Goal: Communication & Community: Answer question/provide support

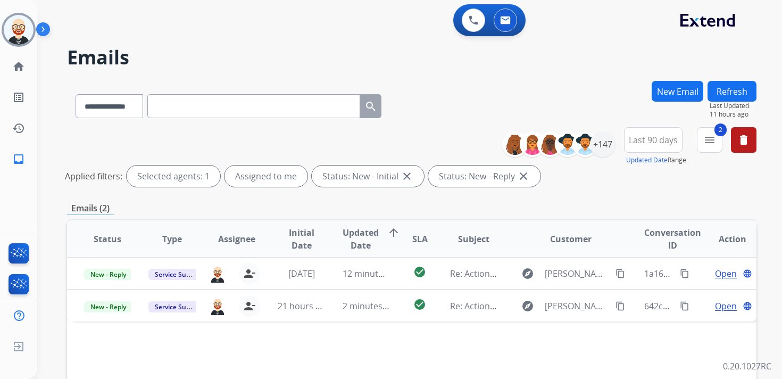
select select "**********"
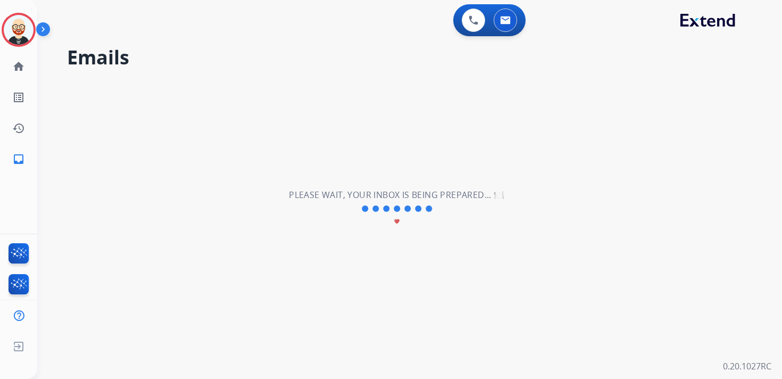
select select "**********"
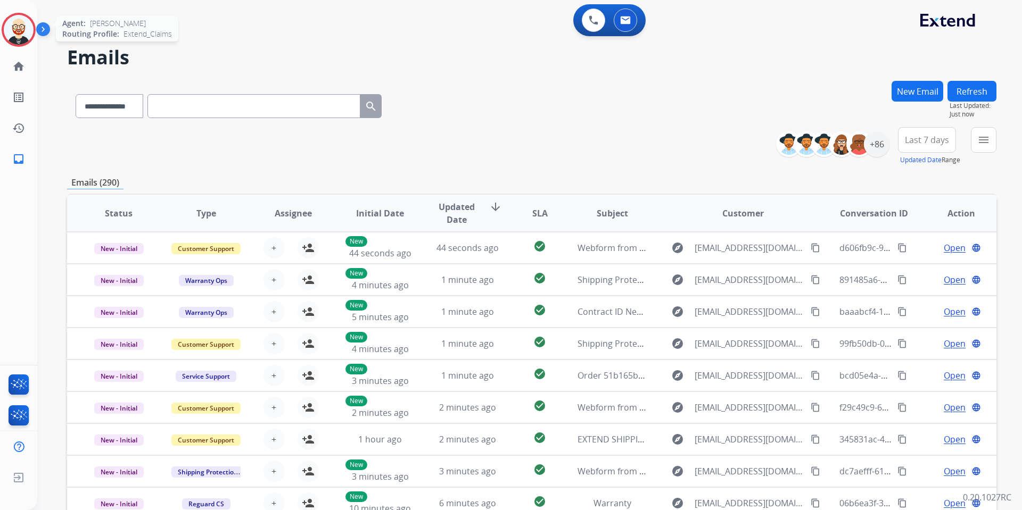
click at [15, 37] on img at bounding box center [19, 30] width 30 height 30
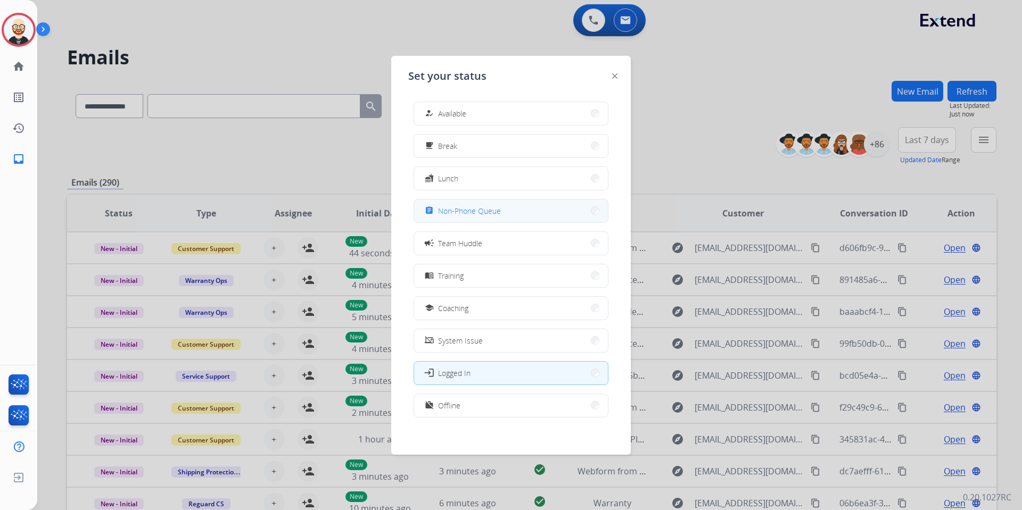
click at [468, 218] on button "assignment Non-Phone Queue" at bounding box center [511, 211] width 194 height 23
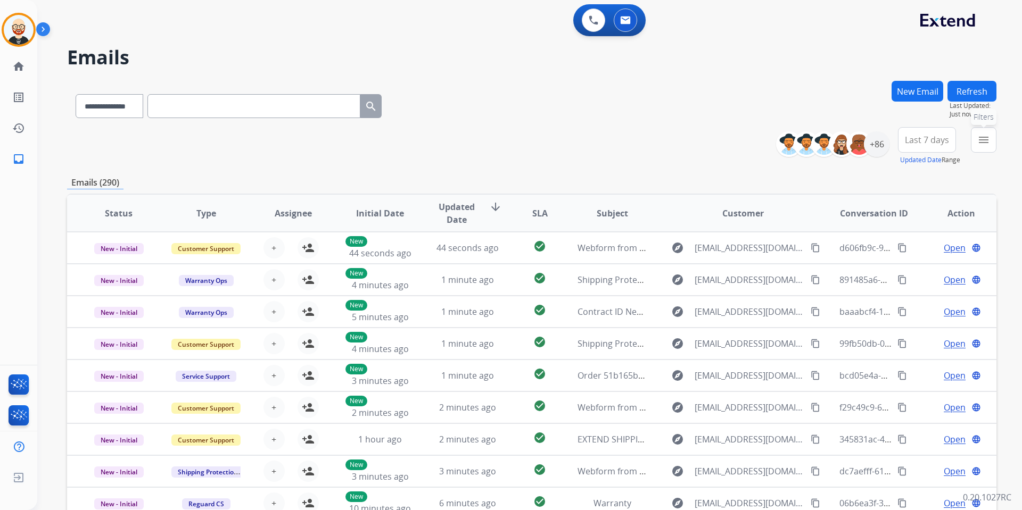
click at [782, 143] on mat-icon "menu" at bounding box center [983, 140] width 13 height 13
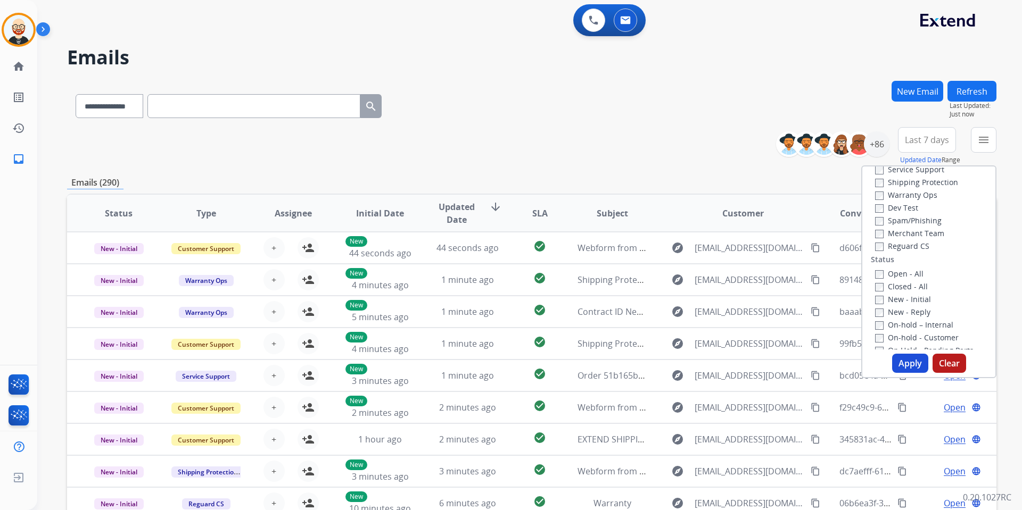
scroll to position [145, 0]
click at [782, 218] on label "New - Initial" at bounding box center [903, 216] width 56 height 10
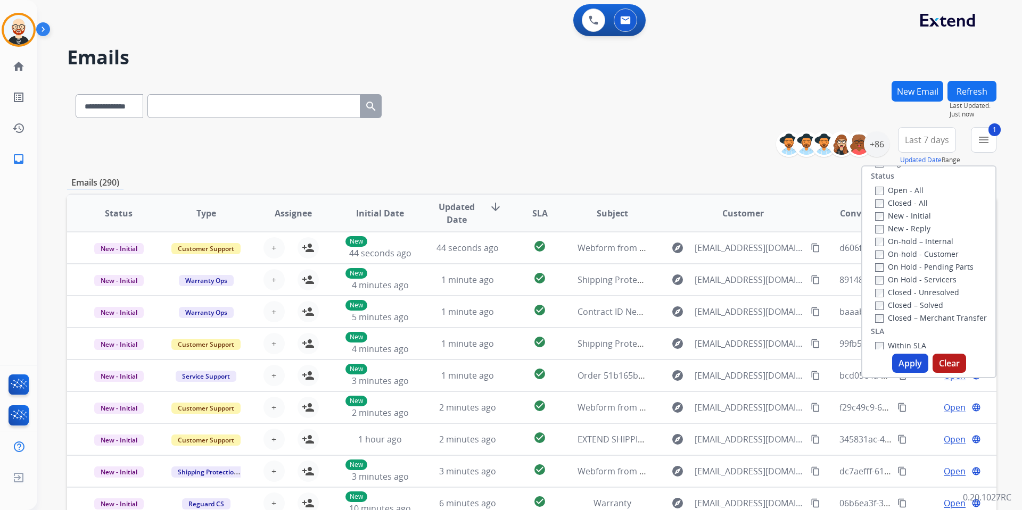
click at [782, 225] on label "New - Reply" at bounding box center [902, 229] width 55 height 10
click at [782, 230] on label "New - Reply" at bounding box center [902, 229] width 55 height 10
click at [782, 228] on label "Service Support" at bounding box center [909, 231] width 69 height 10
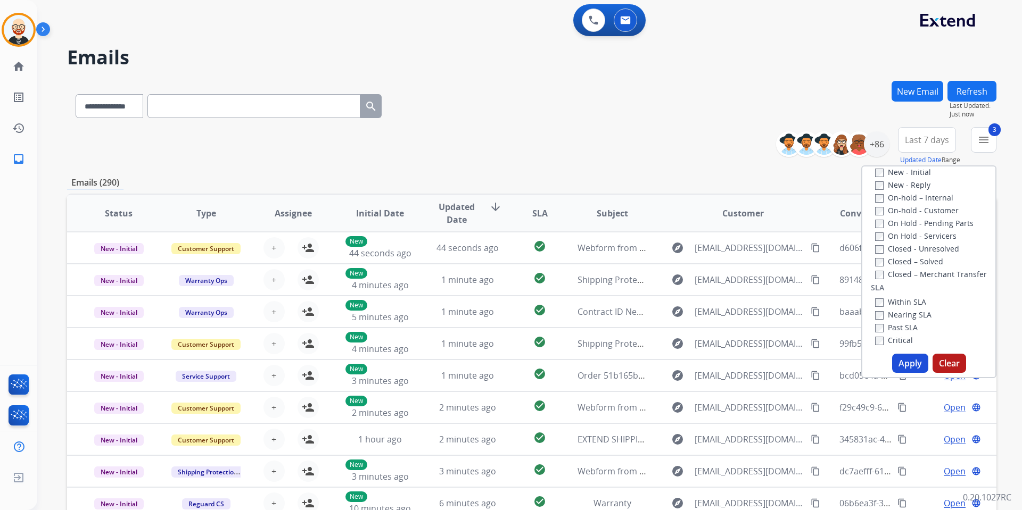
scroll to position [194, 0]
click at [782, 363] on button "Apply" at bounding box center [910, 363] width 36 height 19
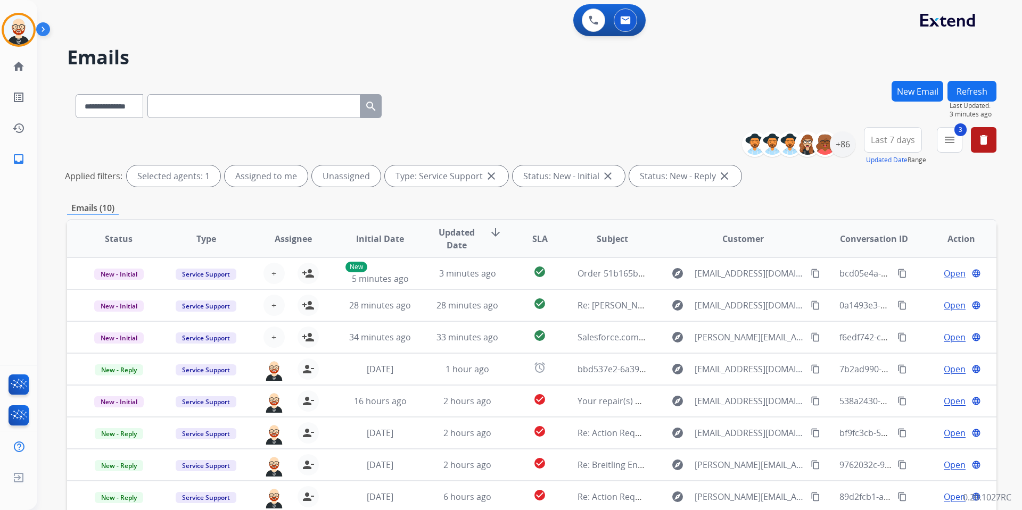
click at [453, 244] on span "Updated Date" at bounding box center [457, 239] width 48 height 26
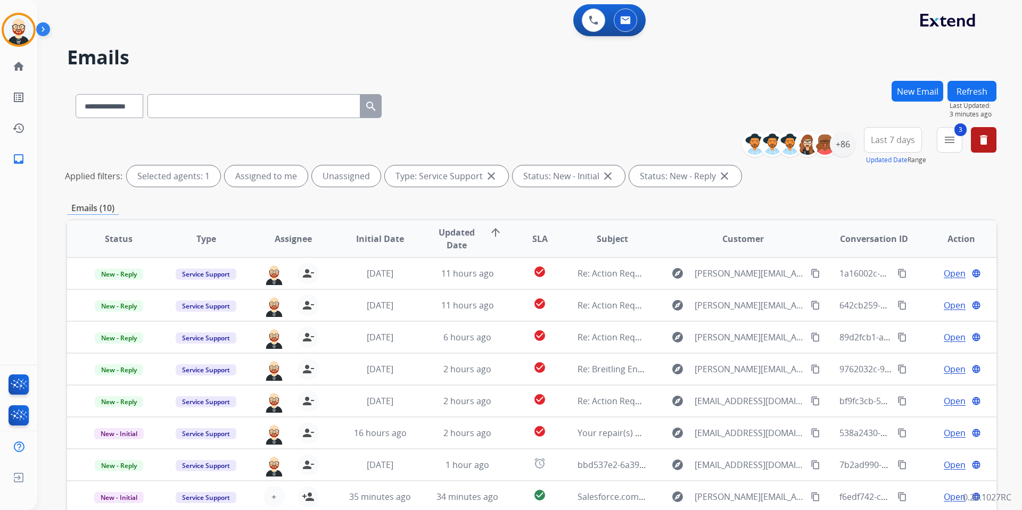
click at [782, 139] on span "Last 7 days" at bounding box center [893, 140] width 44 height 4
click at [782, 270] on div "Last 90 days" at bounding box center [889, 269] width 59 height 16
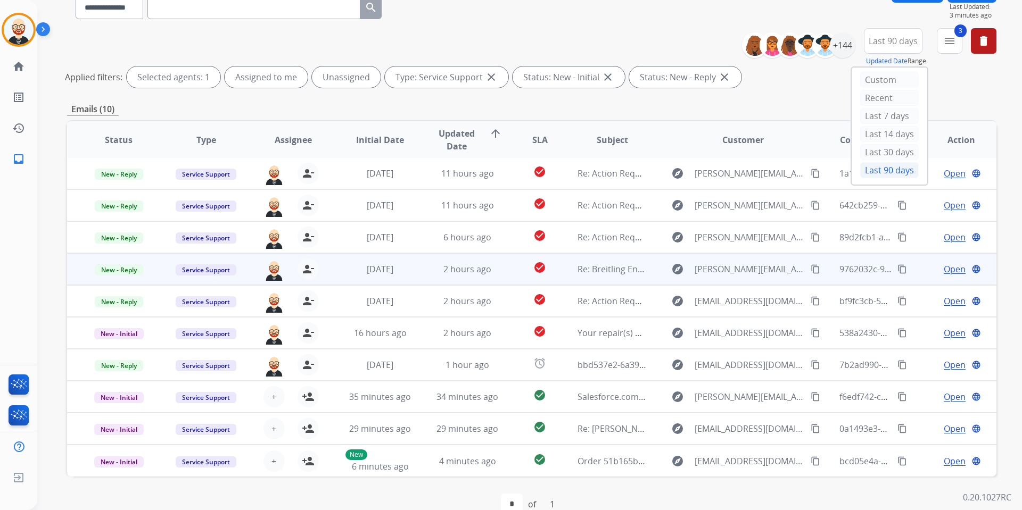
scroll to position [121, 0]
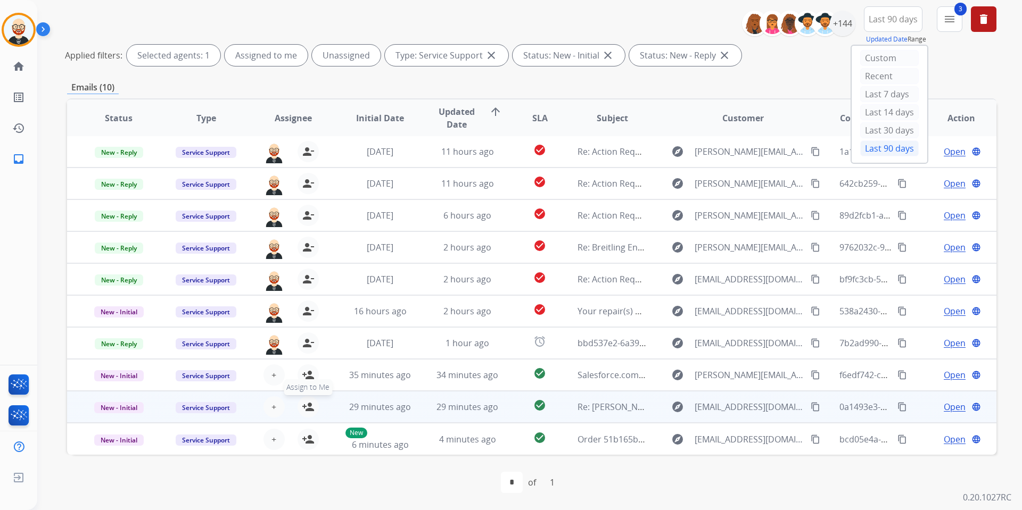
click at [303, 378] on mat-icon "person_add" at bounding box center [308, 407] width 13 height 13
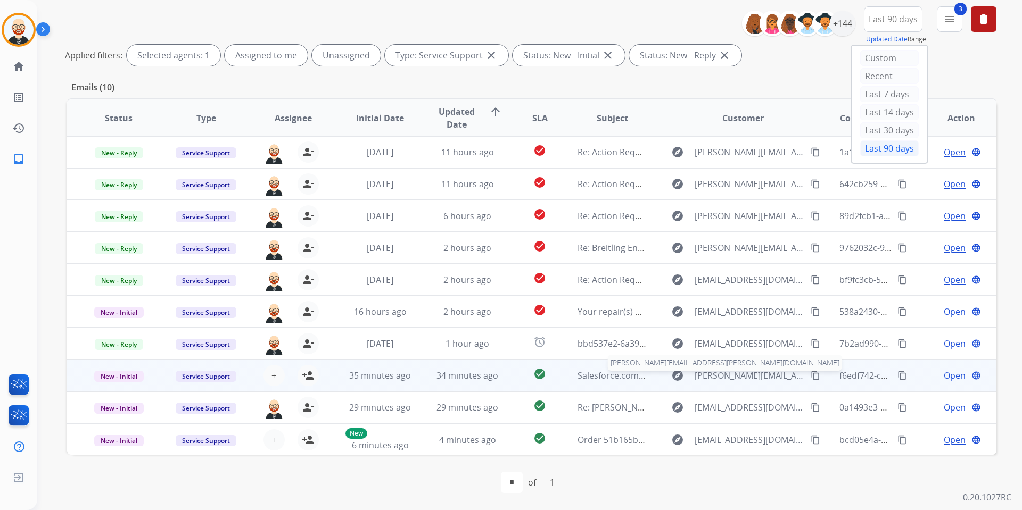
scroll to position [0, 0]
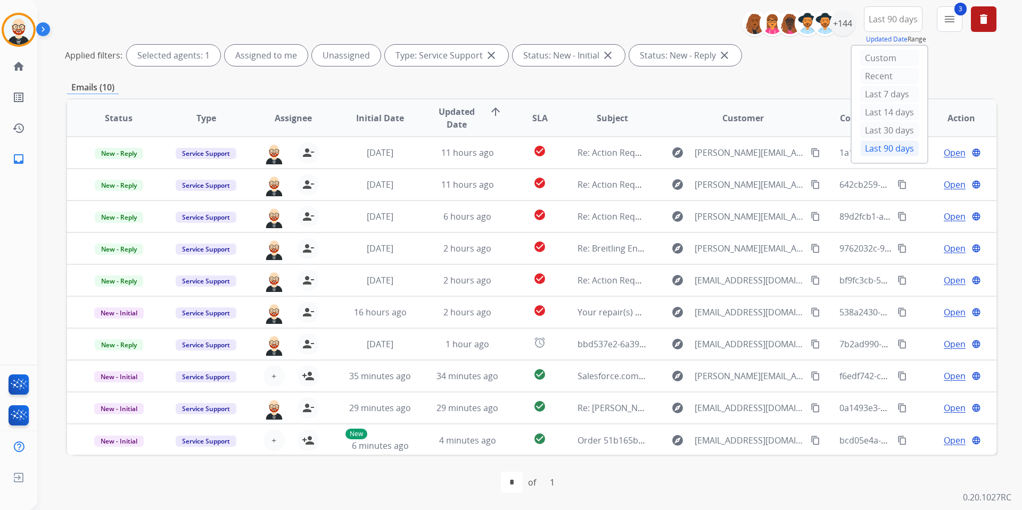
click at [562, 78] on div "**********" at bounding box center [531, 235] width 929 height 550
click at [782, 28] on div "+144" at bounding box center [843, 24] width 26 height 26
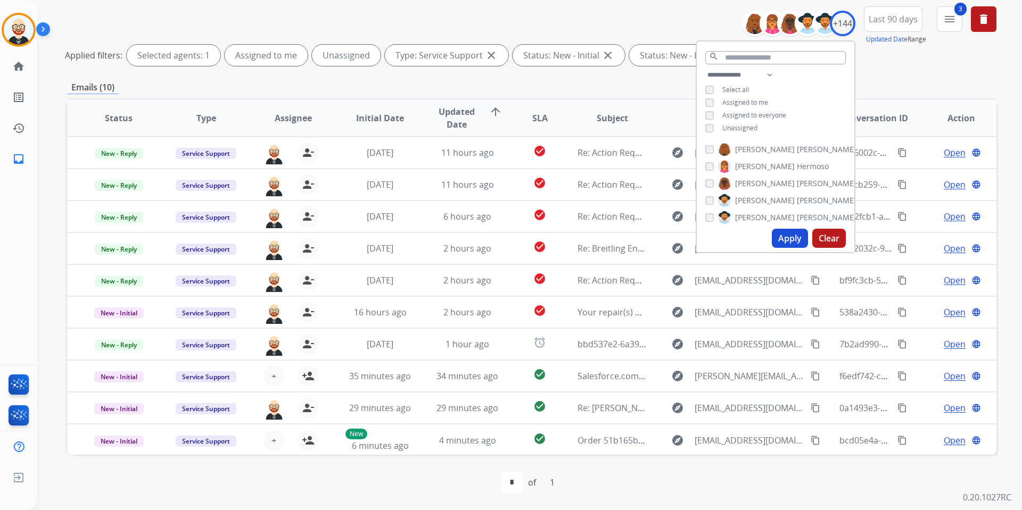
click at [749, 125] on span "Unassigned" at bounding box center [739, 127] width 35 height 9
click at [782, 234] on button "Apply" at bounding box center [790, 238] width 36 height 19
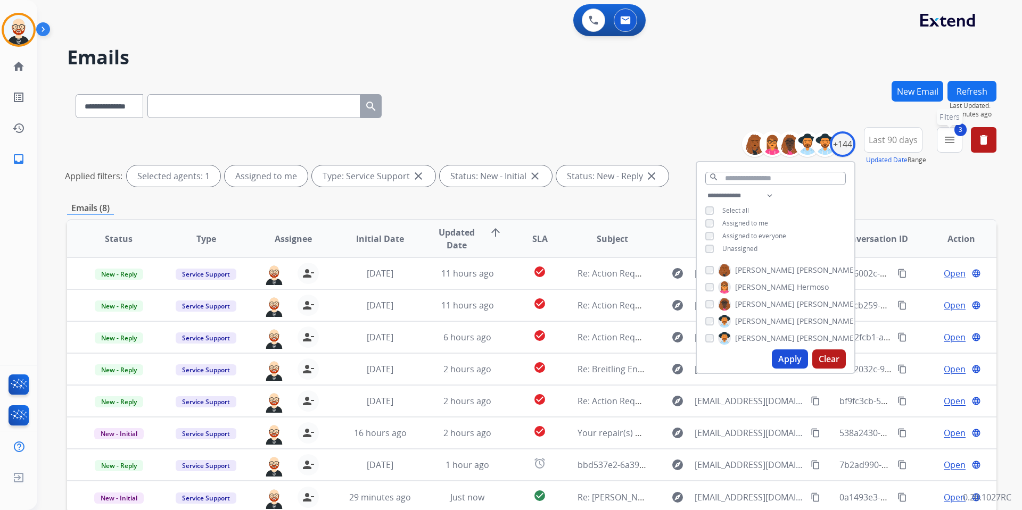
click at [782, 139] on mat-icon "menu" at bounding box center [949, 140] width 13 height 13
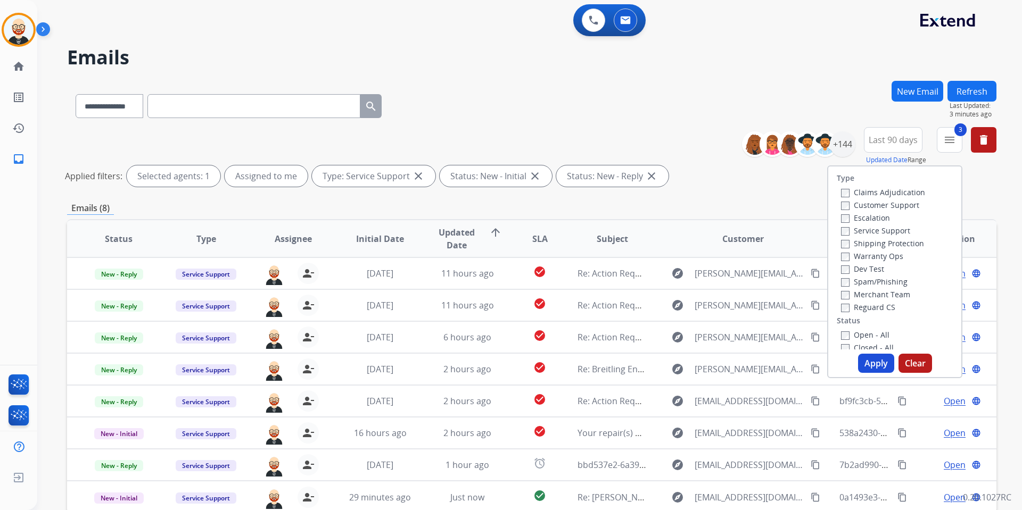
click at [782, 232] on label "Service Support" at bounding box center [875, 231] width 69 height 10
click at [782, 369] on button "Apply" at bounding box center [876, 363] width 36 height 19
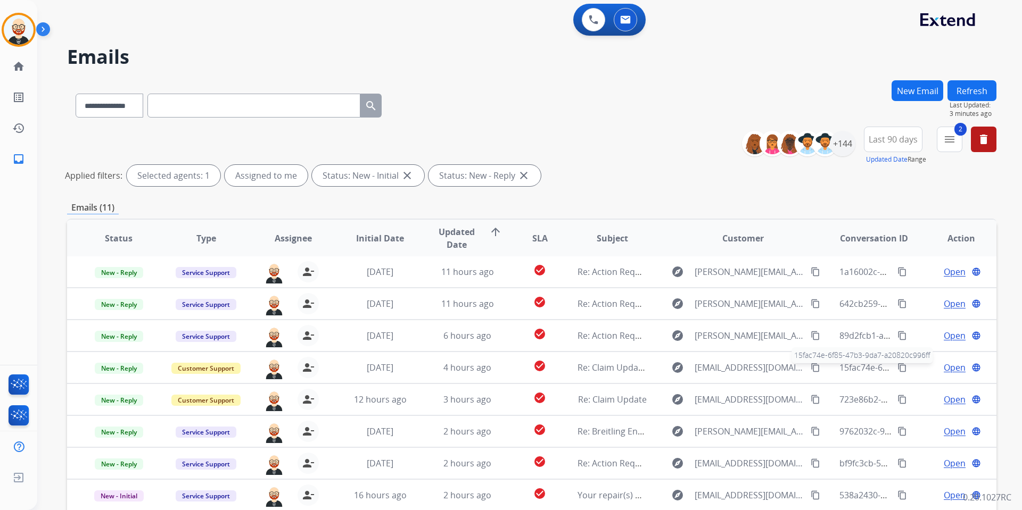
scroll to position [121, 0]
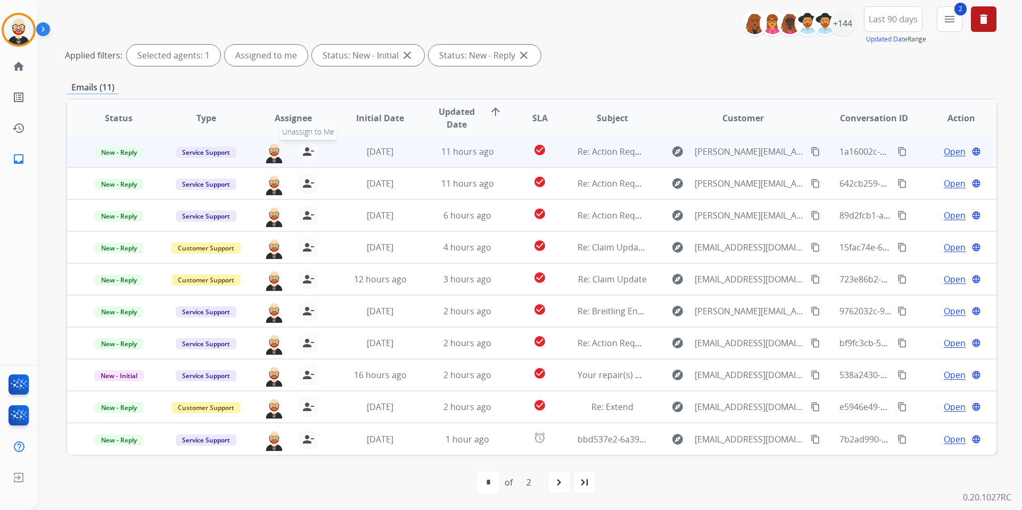
click at [306, 148] on mat-icon "person_remove" at bounding box center [308, 151] width 13 height 13
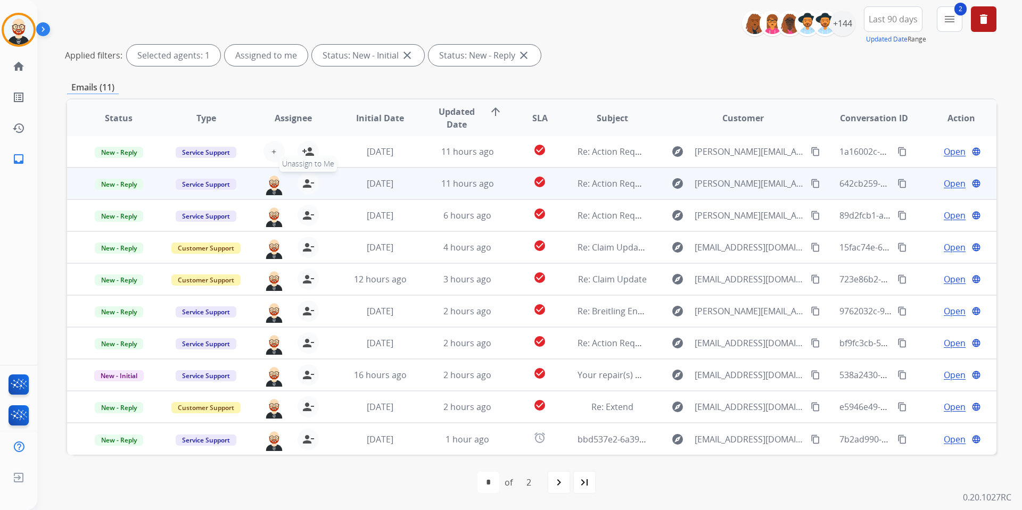
click at [306, 183] on mat-icon "person_remove" at bounding box center [308, 183] width 13 height 13
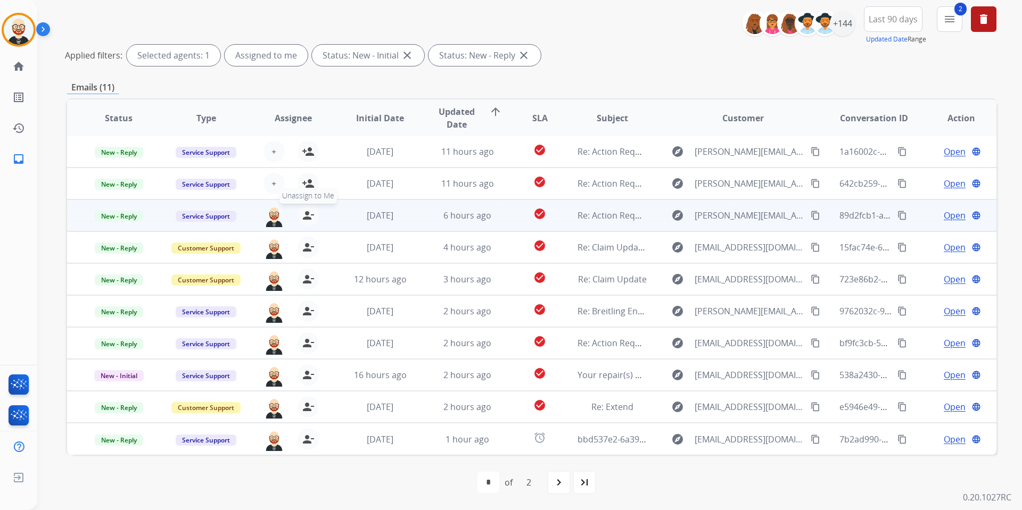
click at [306, 213] on mat-icon "person_remove" at bounding box center [308, 215] width 13 height 13
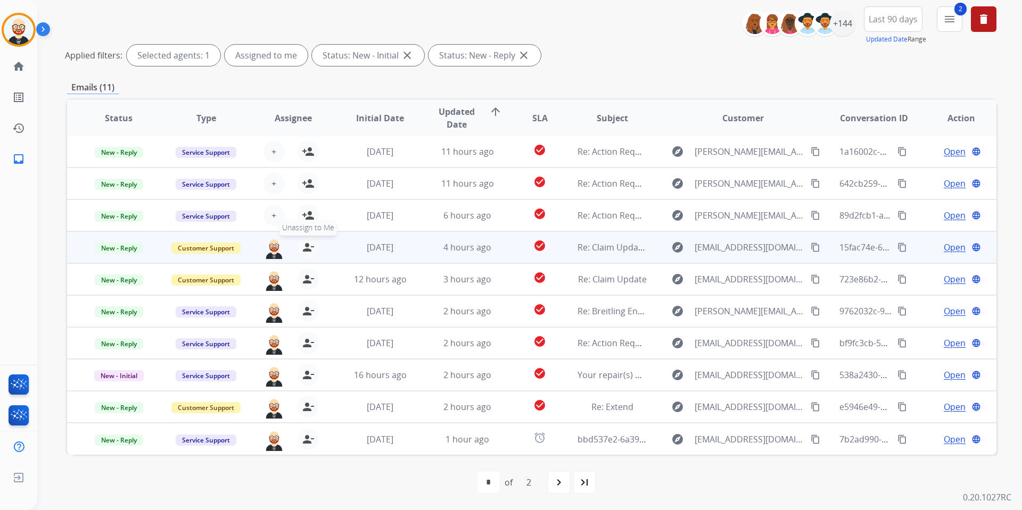
click at [303, 247] on mat-icon "person_remove" at bounding box center [308, 247] width 13 height 13
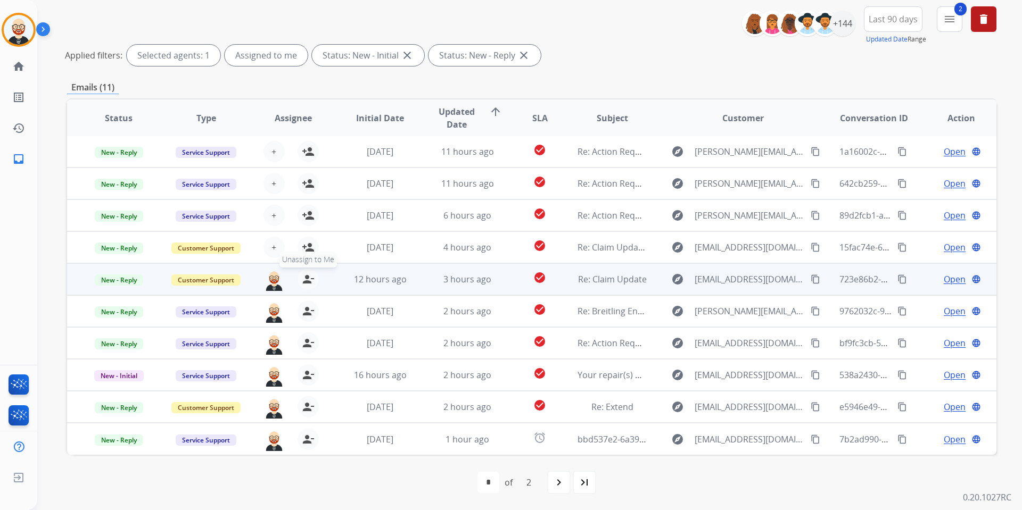
click at [303, 278] on mat-icon "person_remove" at bounding box center [308, 279] width 13 height 13
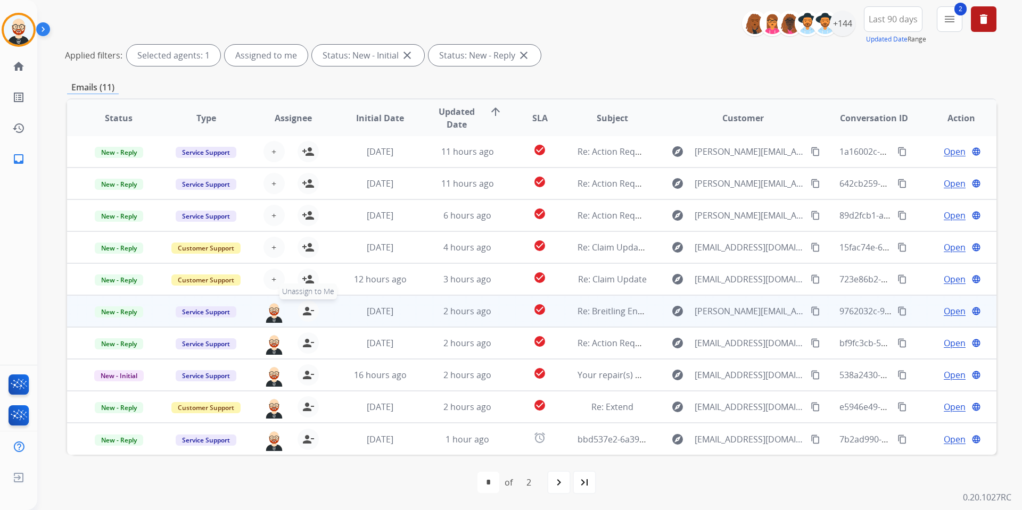
click at [303, 309] on mat-icon "person_remove" at bounding box center [308, 311] width 13 height 13
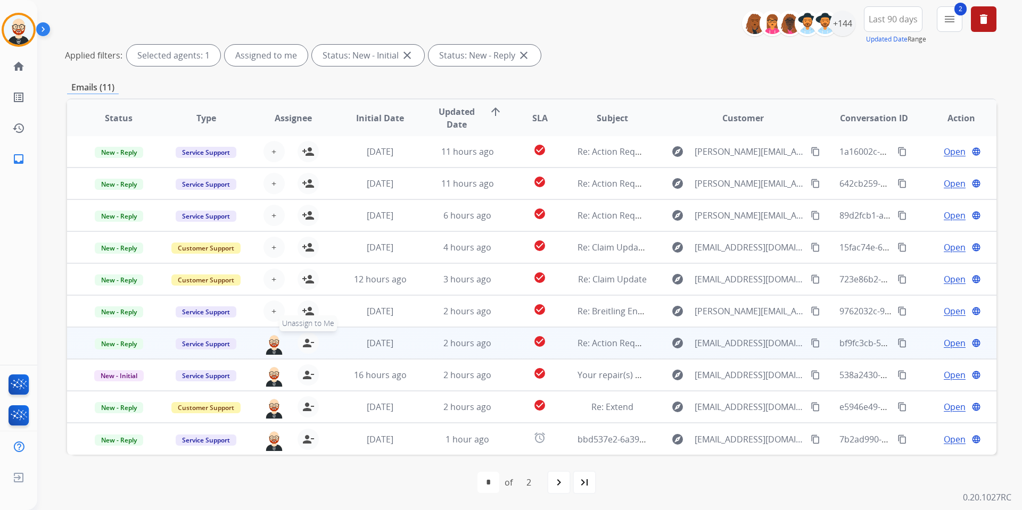
click at [303, 345] on mat-icon "person_remove" at bounding box center [308, 343] width 13 height 13
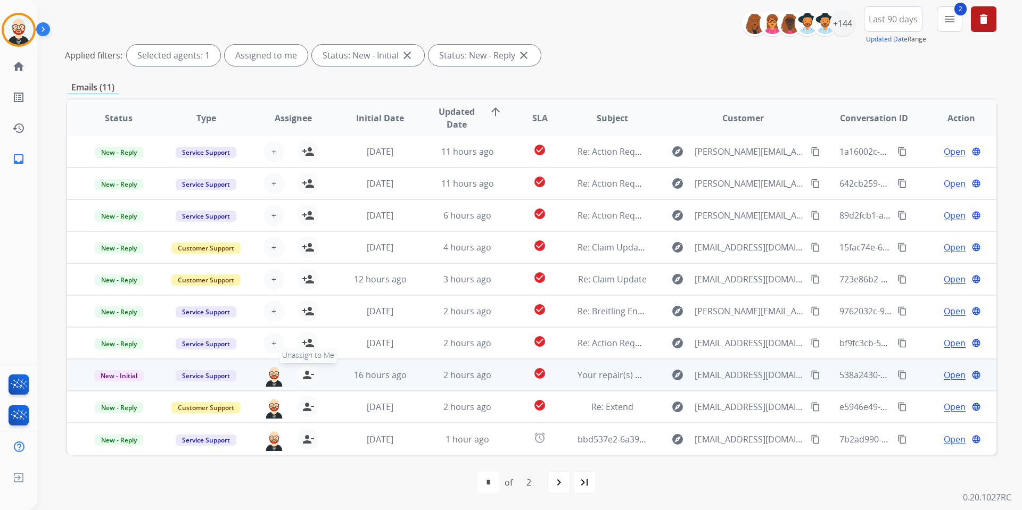
click at [304, 376] on mat-icon "person_remove" at bounding box center [308, 375] width 13 height 13
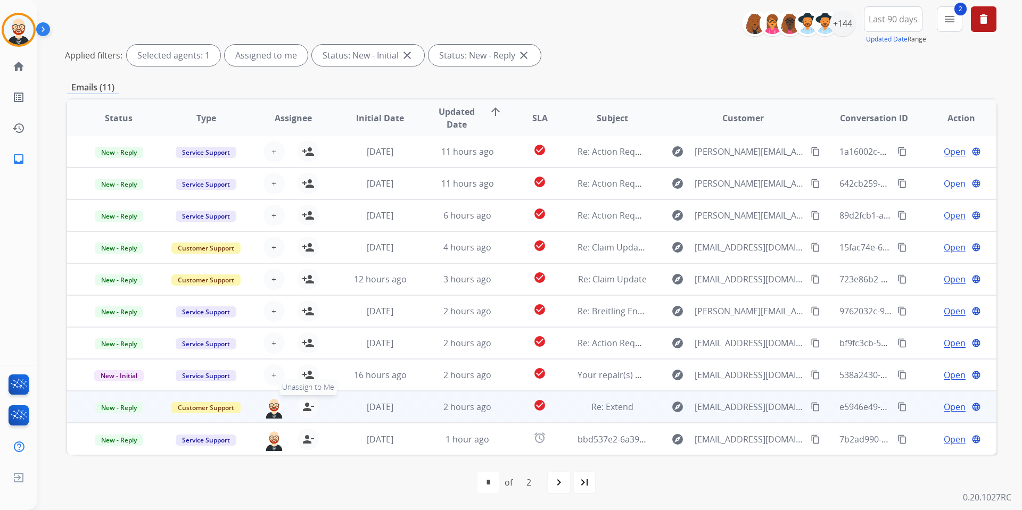
click at [304, 378] on mat-icon "person_remove" at bounding box center [308, 407] width 13 height 13
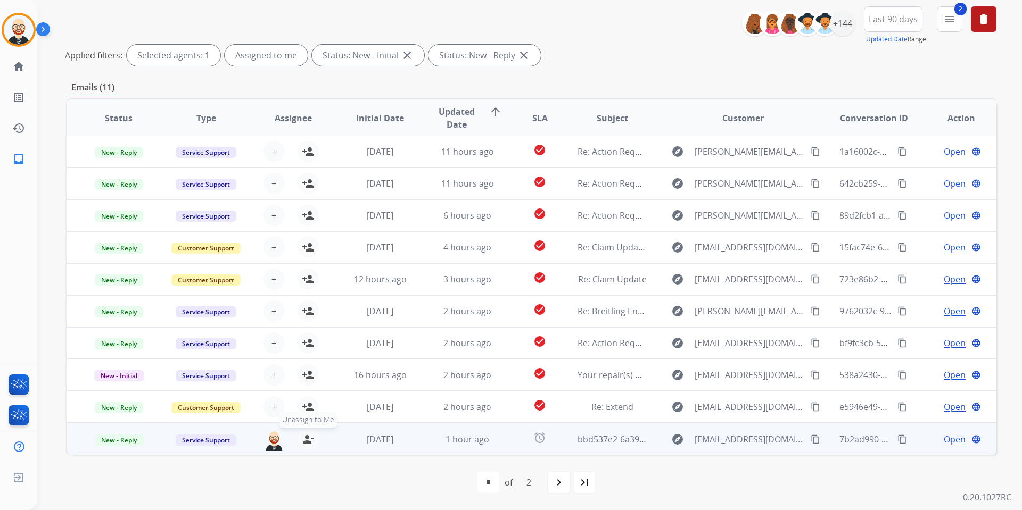
click at [304, 378] on mat-icon "person_remove" at bounding box center [308, 439] width 13 height 13
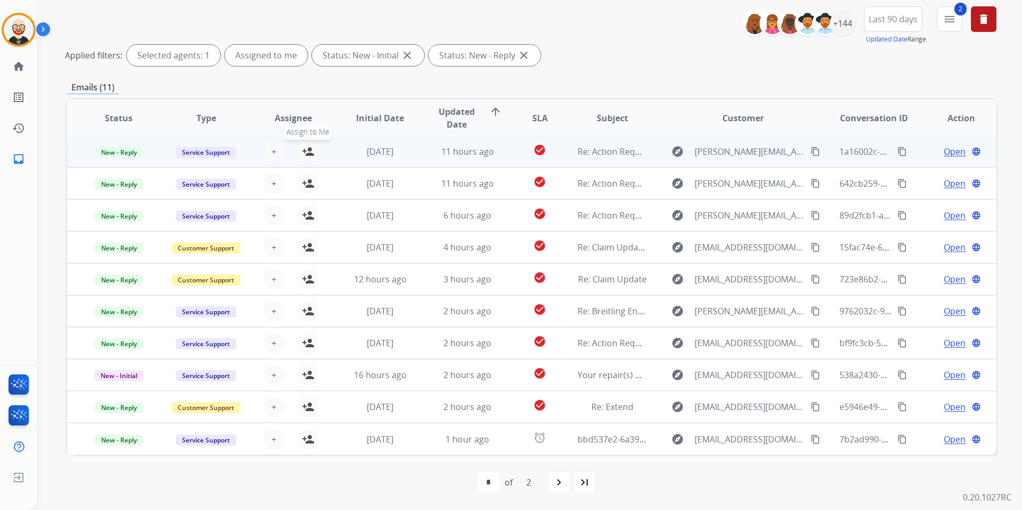
click at [309, 155] on mat-icon "person_add" at bounding box center [308, 151] width 13 height 13
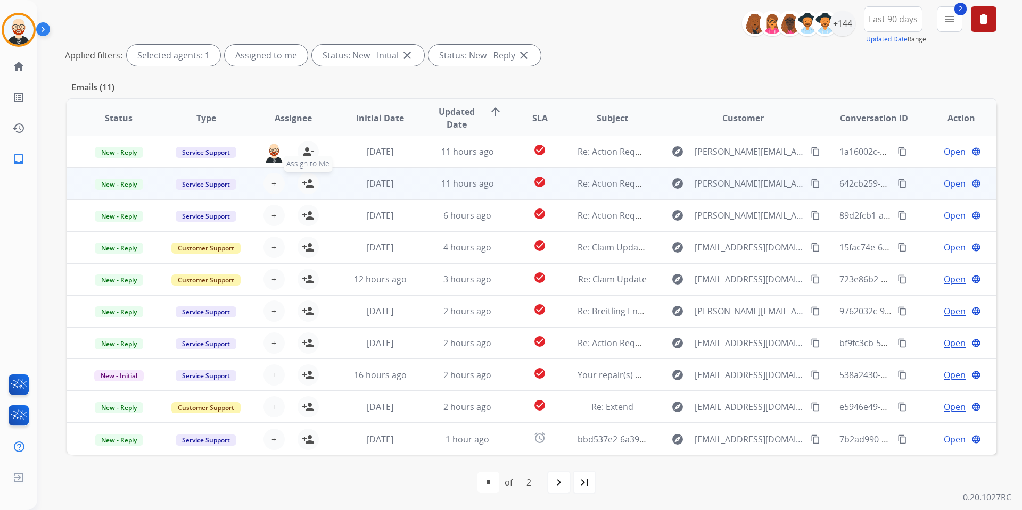
click at [309, 187] on mat-icon "person_add" at bounding box center [308, 183] width 13 height 13
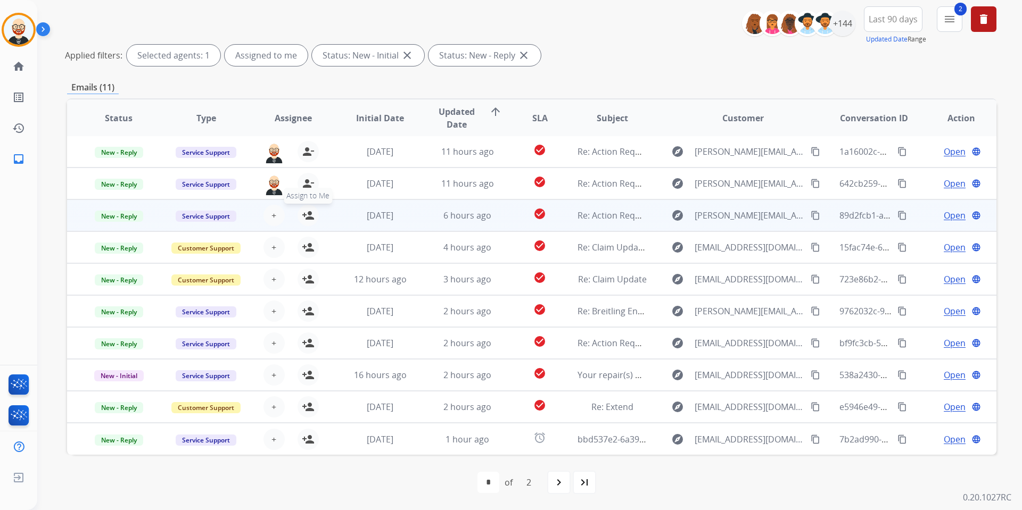
click at [308, 219] on mat-icon "person_add" at bounding box center [308, 215] width 13 height 13
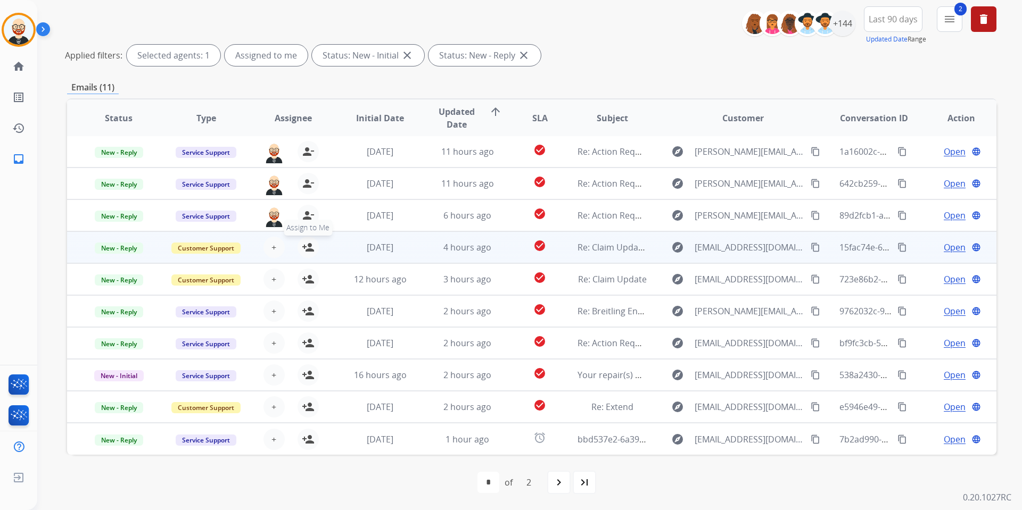
click at [308, 249] on mat-icon "person_add" at bounding box center [308, 247] width 13 height 13
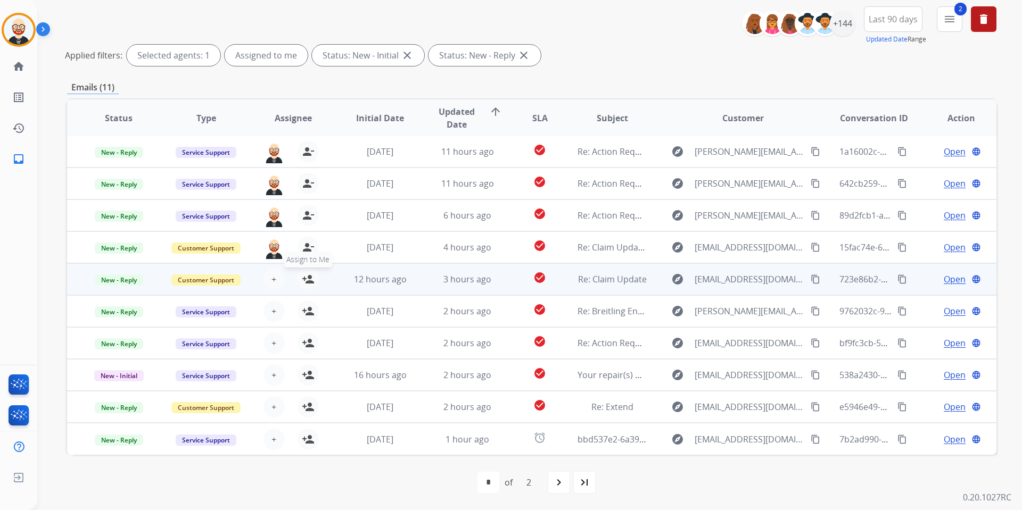
click at [308, 278] on mat-icon "person_add" at bounding box center [308, 279] width 13 height 13
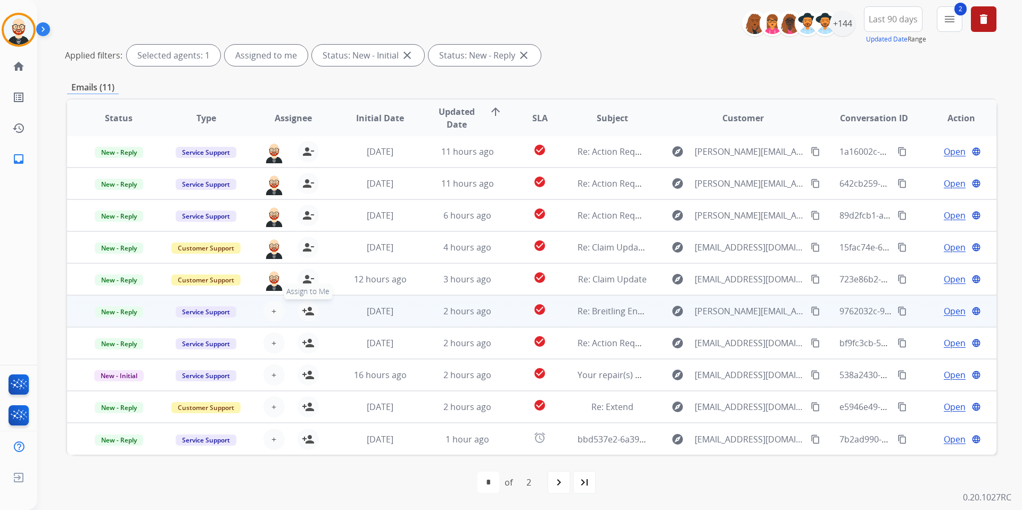
click at [308, 309] on mat-icon "person_add" at bounding box center [308, 311] width 13 height 13
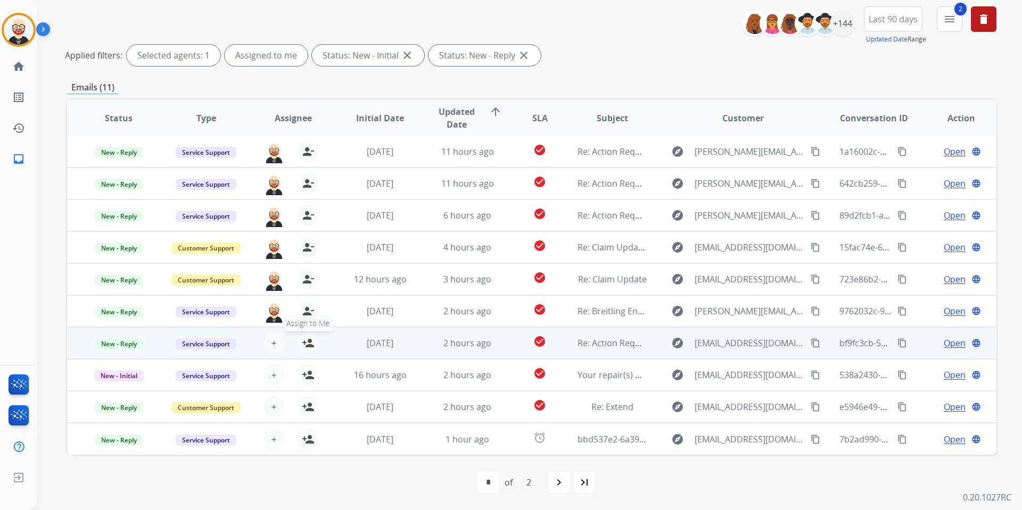
click at [308, 343] on mat-icon "person_add" at bounding box center [308, 343] width 13 height 13
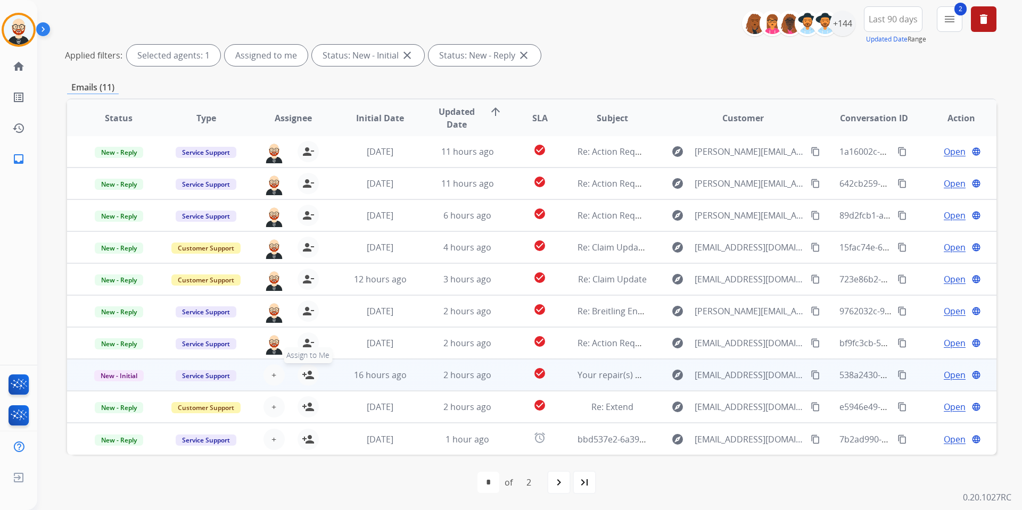
click at [308, 374] on mat-icon "person_add" at bounding box center [308, 375] width 13 height 13
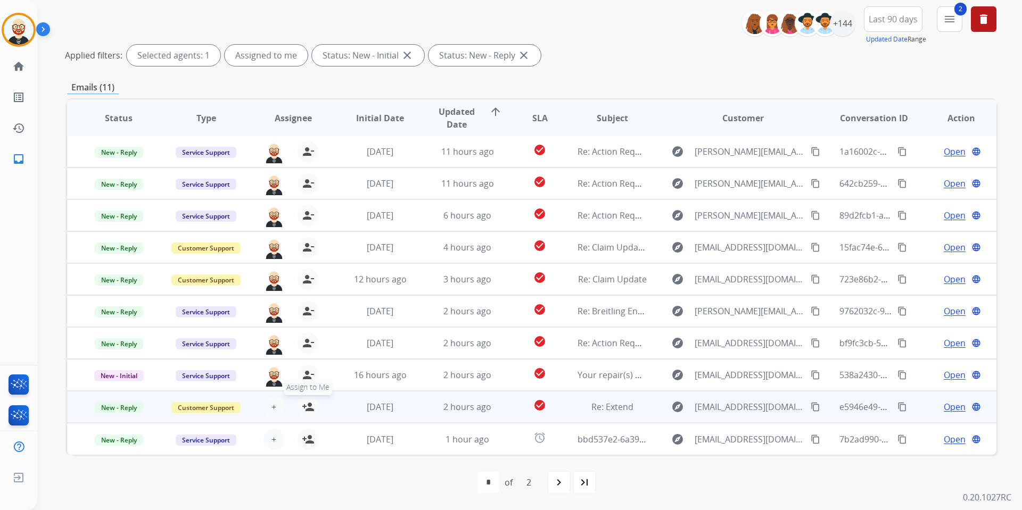
click at [307, 378] on mat-icon "person_add" at bounding box center [308, 407] width 13 height 13
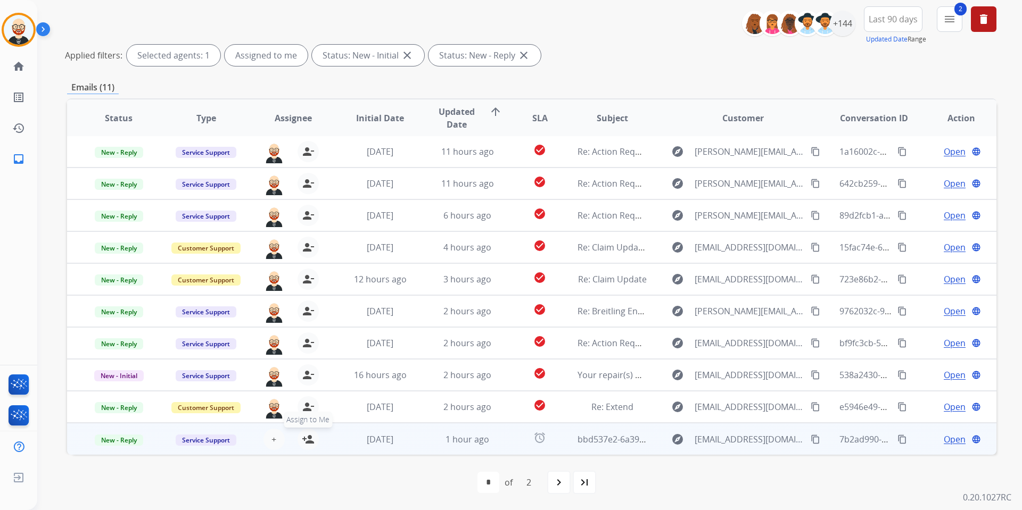
click at [307, 378] on mat-icon "person_add" at bounding box center [308, 439] width 13 height 13
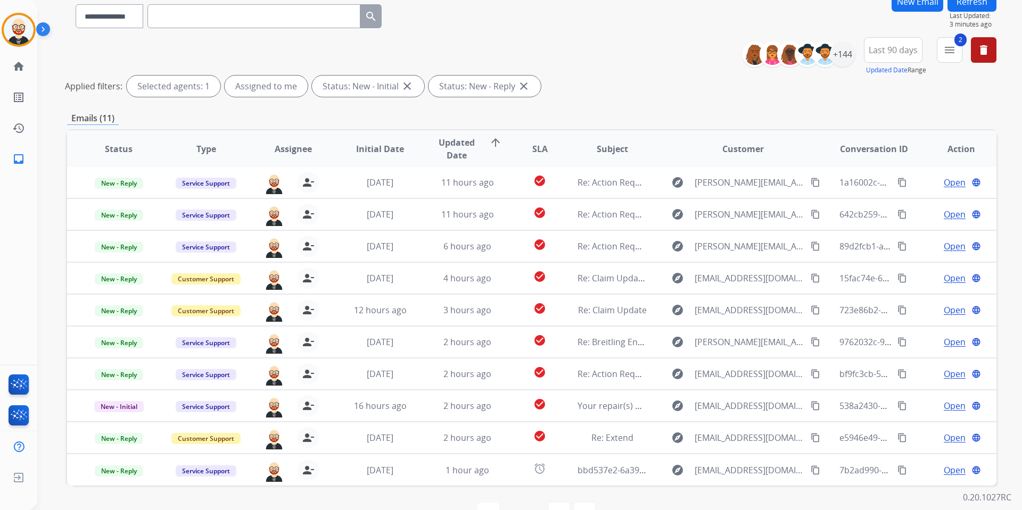
scroll to position [0, 0]
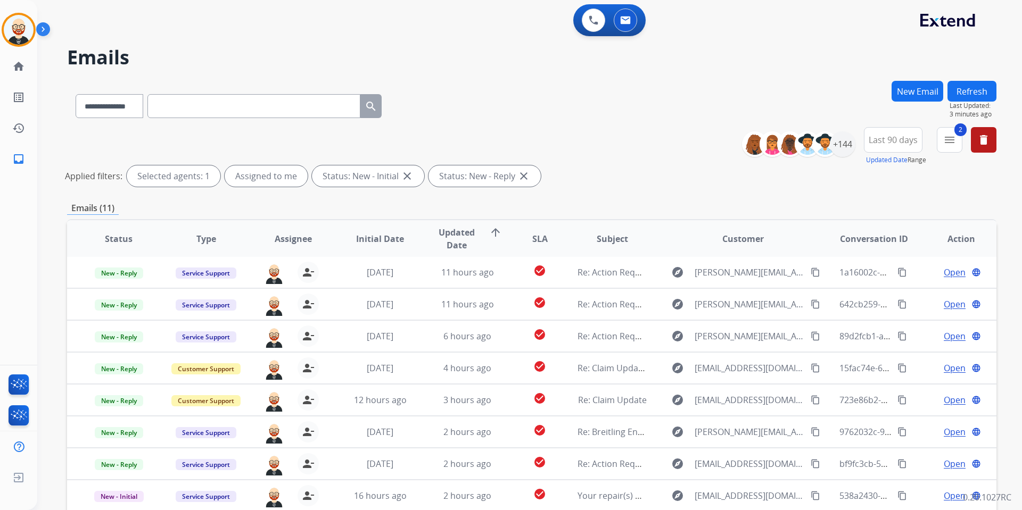
click at [782, 87] on button "Refresh" at bounding box center [971, 91] width 49 height 21
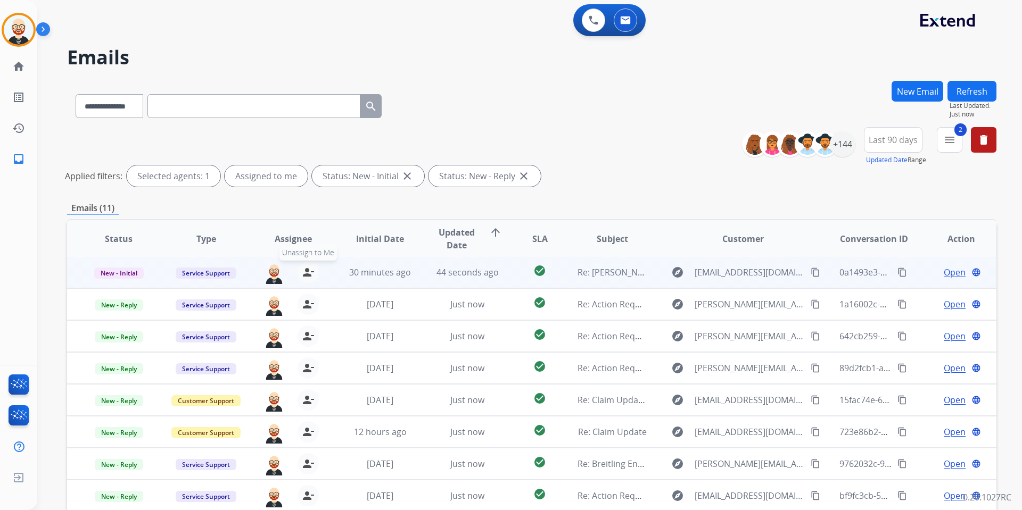
click at [303, 274] on mat-icon "person_remove" at bounding box center [308, 272] width 13 height 13
click at [303, 274] on mat-icon "person_add" at bounding box center [308, 272] width 13 height 13
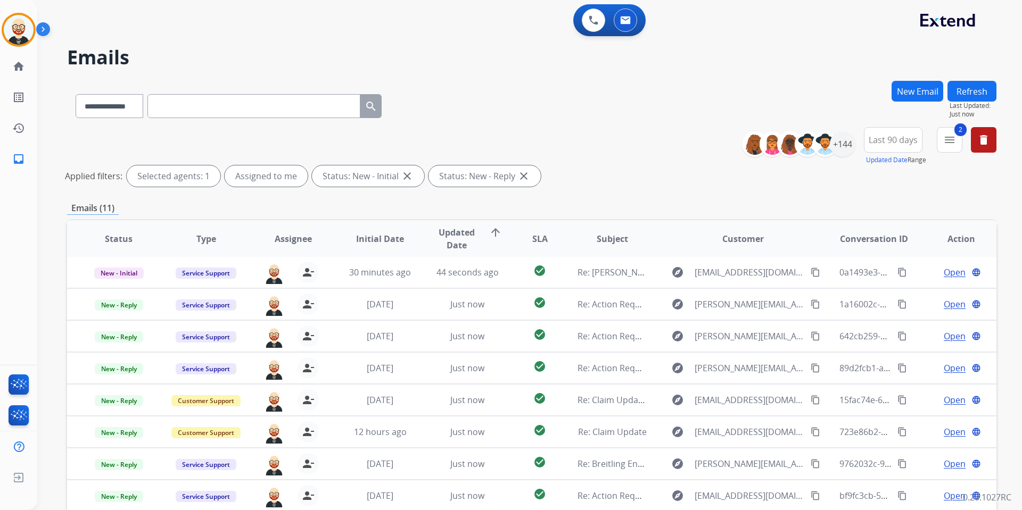
click at [782, 88] on button "Refresh" at bounding box center [971, 91] width 49 height 21
click at [189, 100] on input "text" at bounding box center [253, 106] width 213 height 24
paste input "**********"
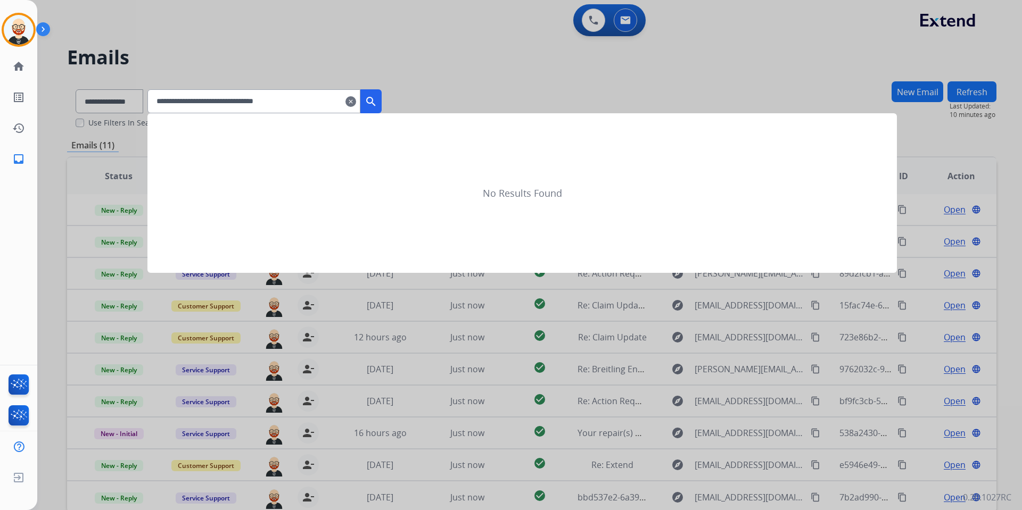
type input "**********"
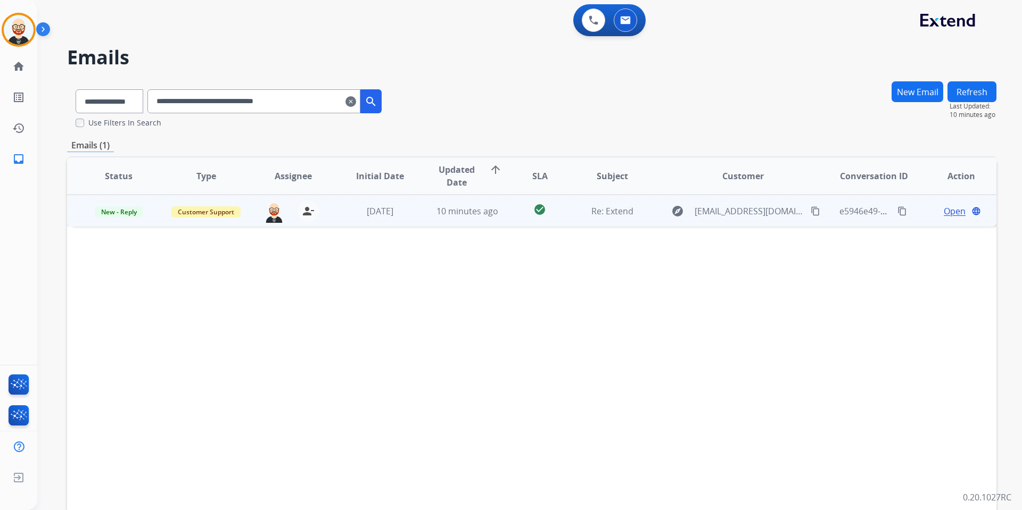
click at [782, 209] on span "Open" at bounding box center [955, 211] width 22 height 13
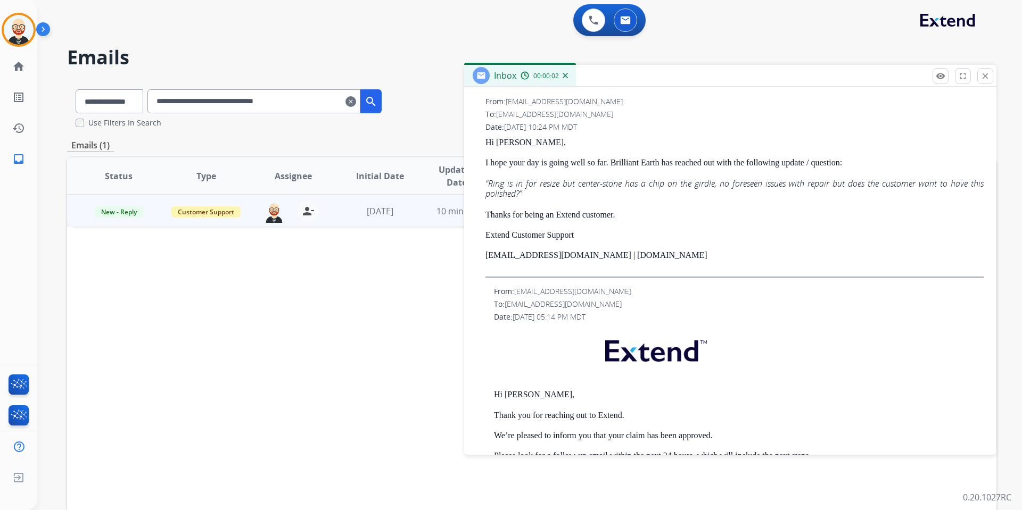
scroll to position [291, 0]
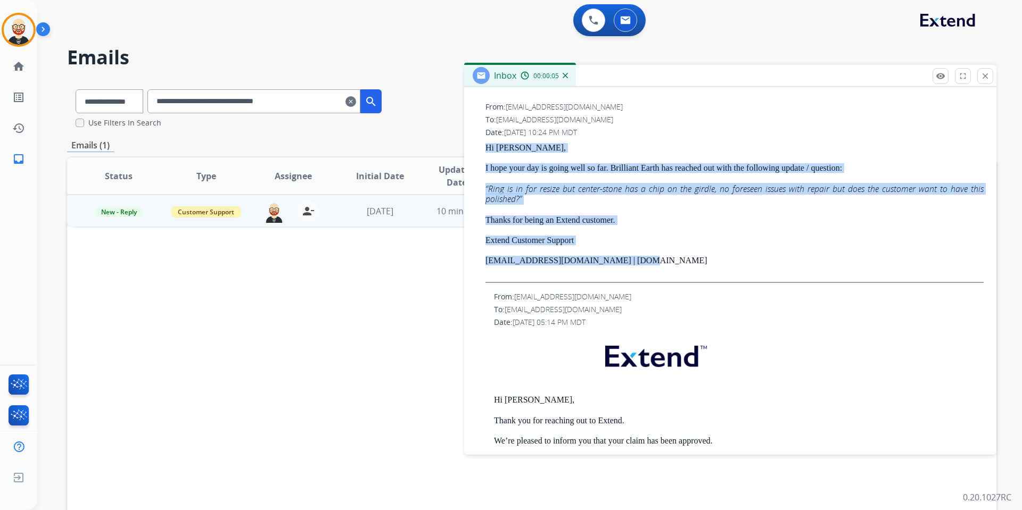
drag, startPoint x: 486, startPoint y: 147, endPoint x: 681, endPoint y: 258, distance: 223.9
click at [681, 258] on div "Hi Catherine, I hope your day is going well so far. Brilliant Earth has reached…" at bounding box center [734, 213] width 498 height 140
copy div "Hi Catherine, I hope your day is going well so far. Brilliant Earth has reached…"
click at [782, 78] on mat-icon "close" at bounding box center [985, 76] width 10 height 10
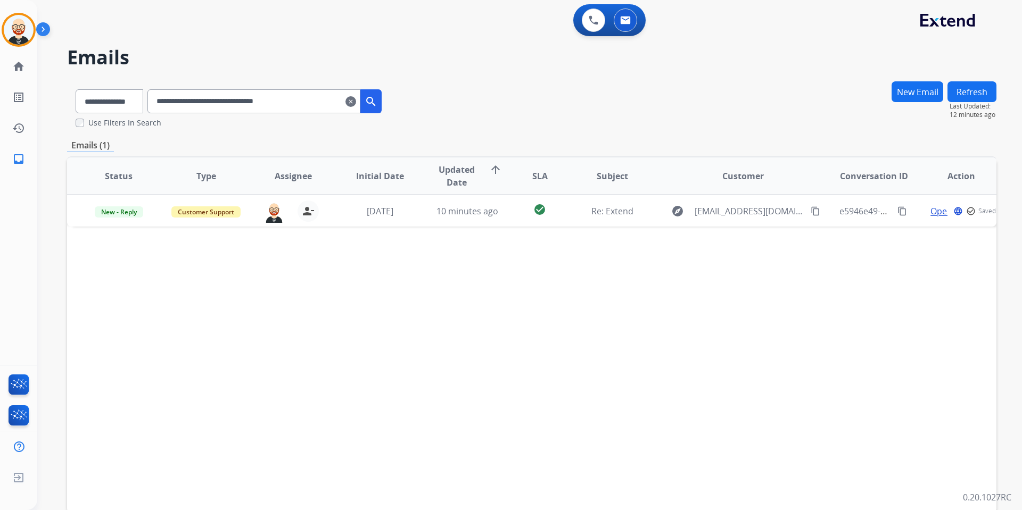
click at [356, 99] on mat-icon "clear" at bounding box center [350, 101] width 11 height 13
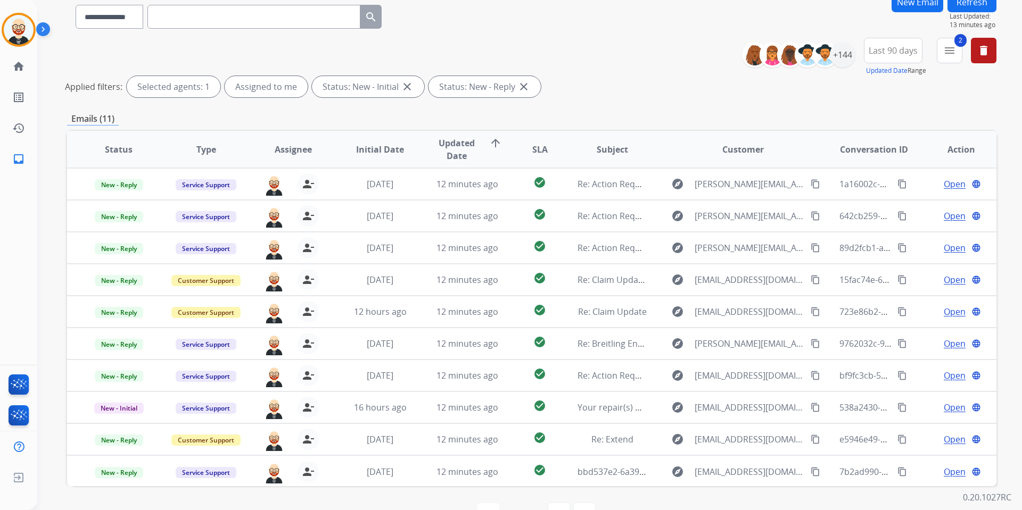
scroll to position [120, 0]
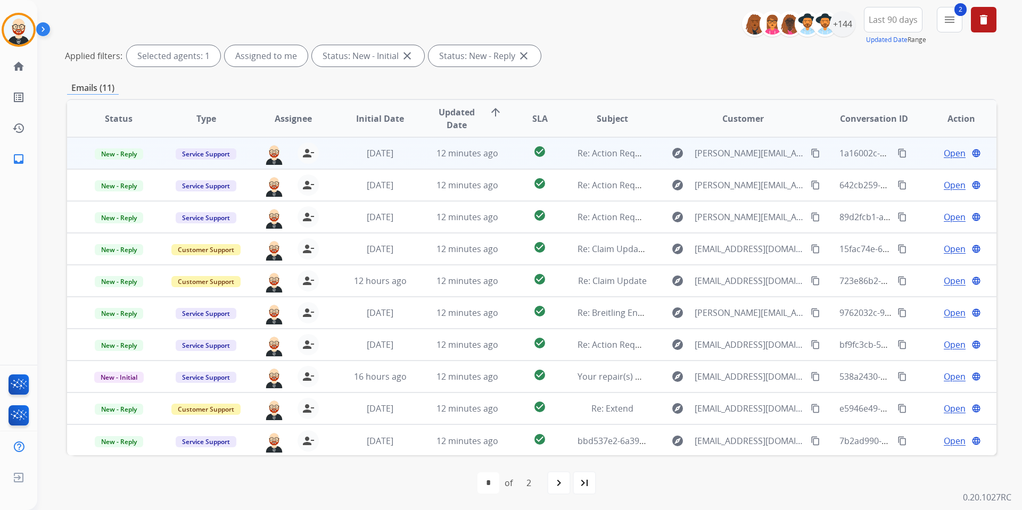
click at [782, 154] on span "Open" at bounding box center [955, 153] width 22 height 13
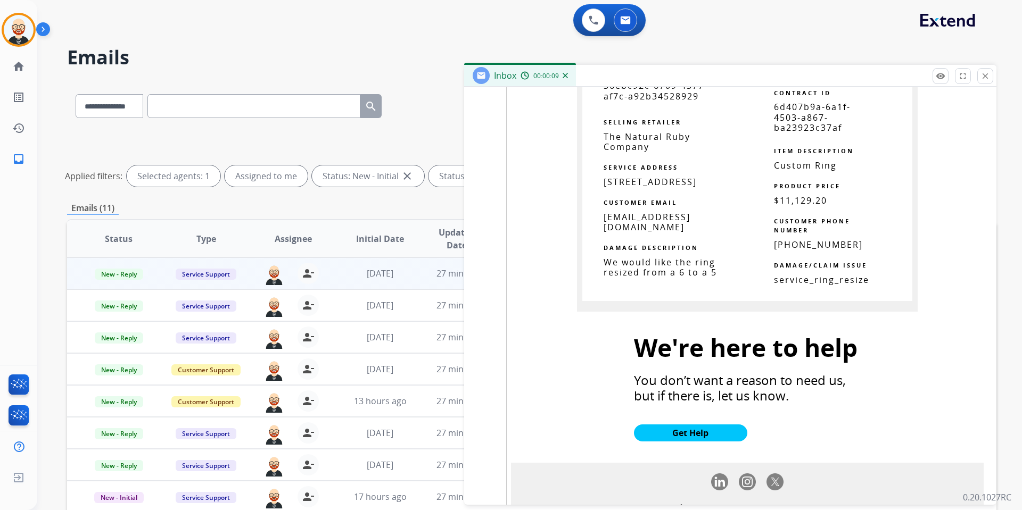
scroll to position [1663, 0]
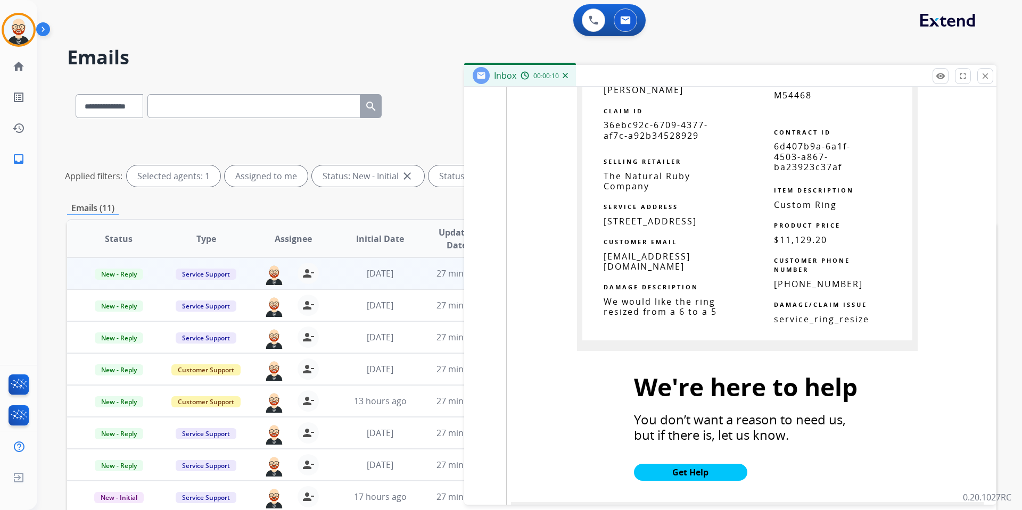
click at [651, 119] on span "36ebc92c-6709-4377-af7c-a92b34528929" at bounding box center [656, 130] width 104 height 22
copy tbody
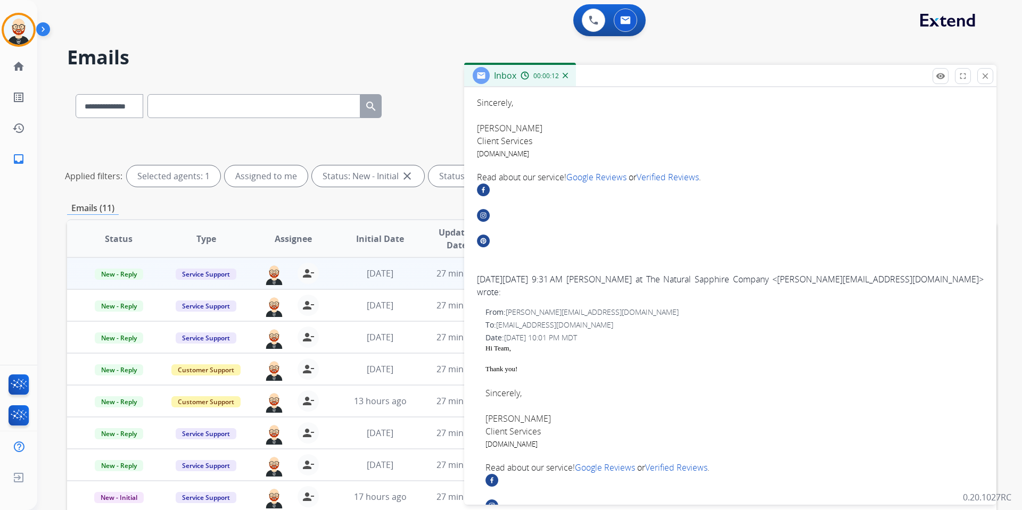
scroll to position [0, 0]
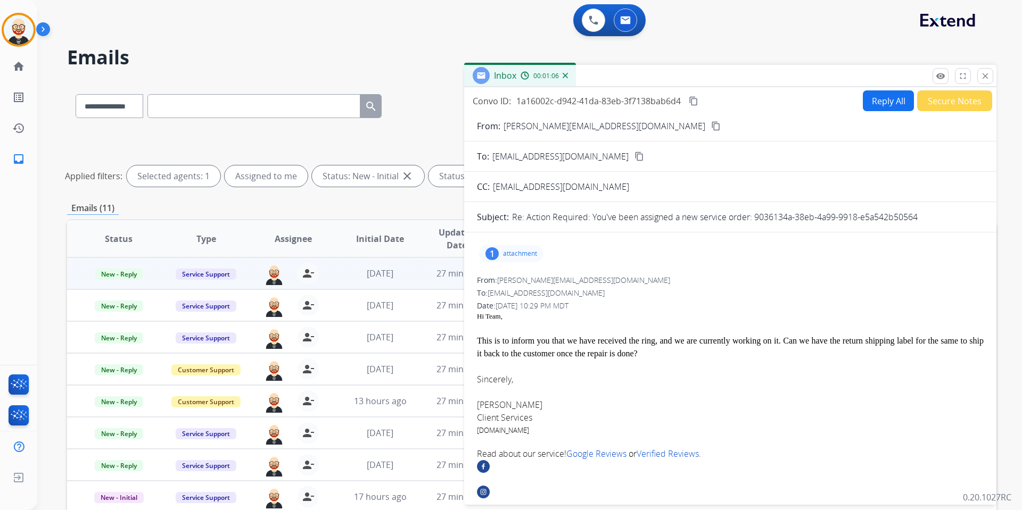
click at [698, 103] on mat-icon "content_copy" at bounding box center [694, 101] width 10 height 10
click at [494, 341] on div "This is to inform you that we have received the ring, and we are currently work…" at bounding box center [730, 348] width 507 height 26
click at [517, 254] on p "attachment" at bounding box center [520, 254] width 34 height 9
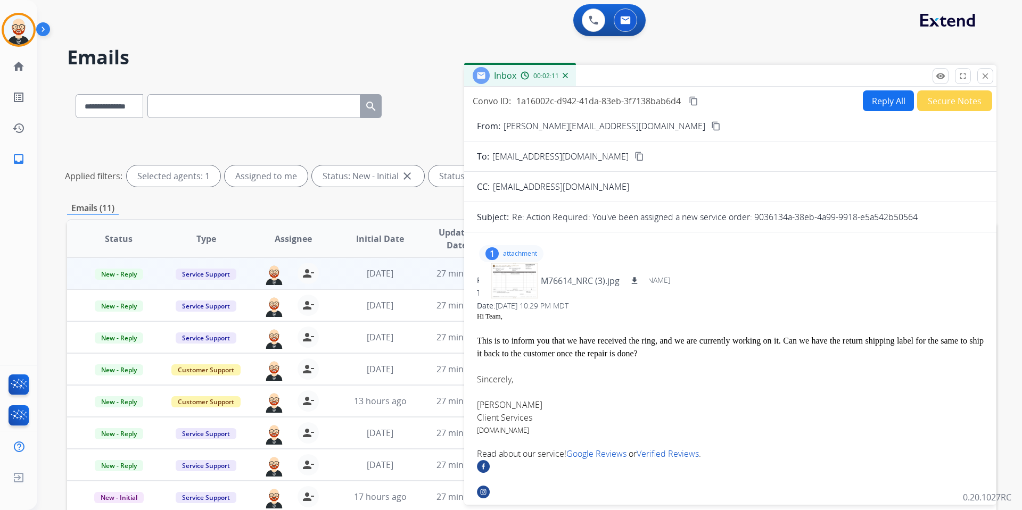
click at [517, 252] on p "attachment" at bounding box center [520, 254] width 34 height 9
click at [574, 276] on p "M76614_NRC (3).jpg" at bounding box center [580, 281] width 79 height 13
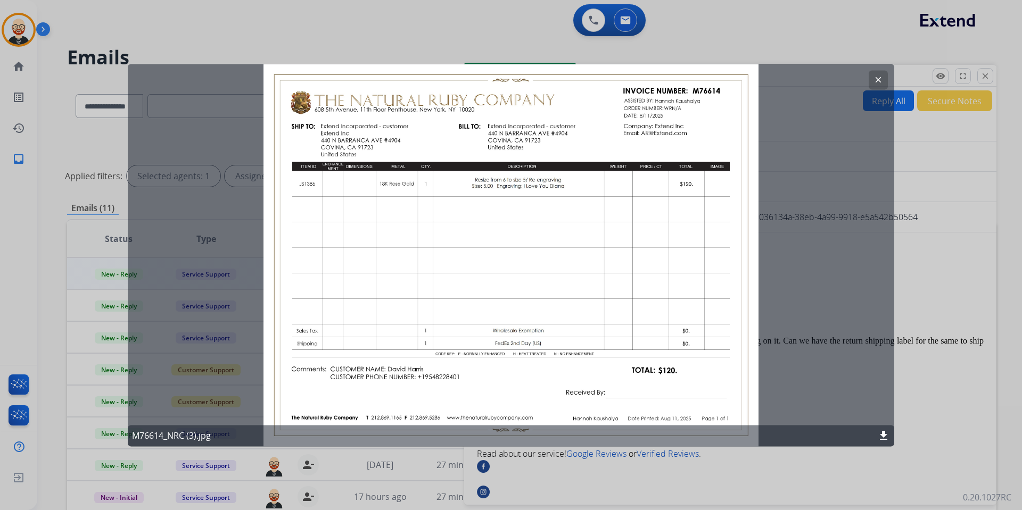
click at [782, 78] on mat-icon "clear" at bounding box center [878, 80] width 10 height 10
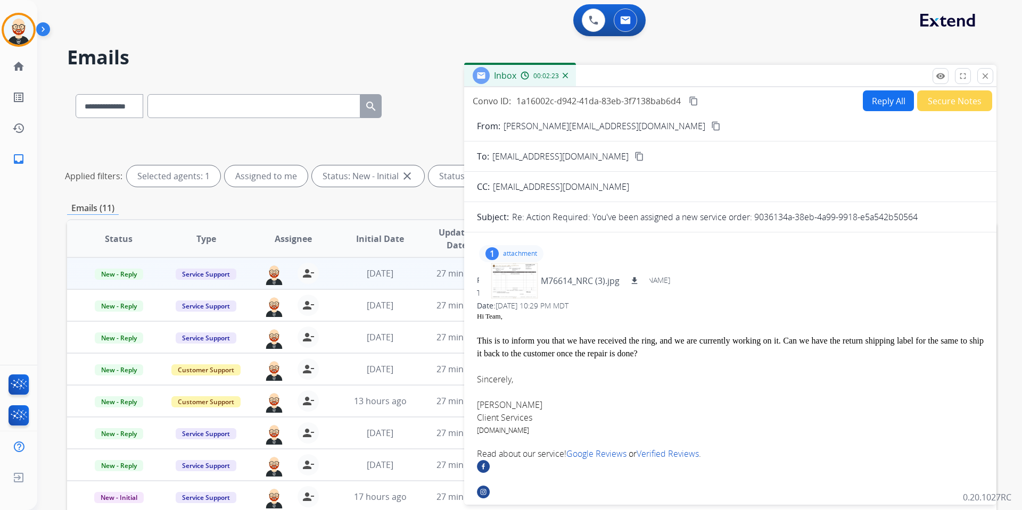
click at [782, 105] on button "Reply All" at bounding box center [888, 100] width 51 height 21
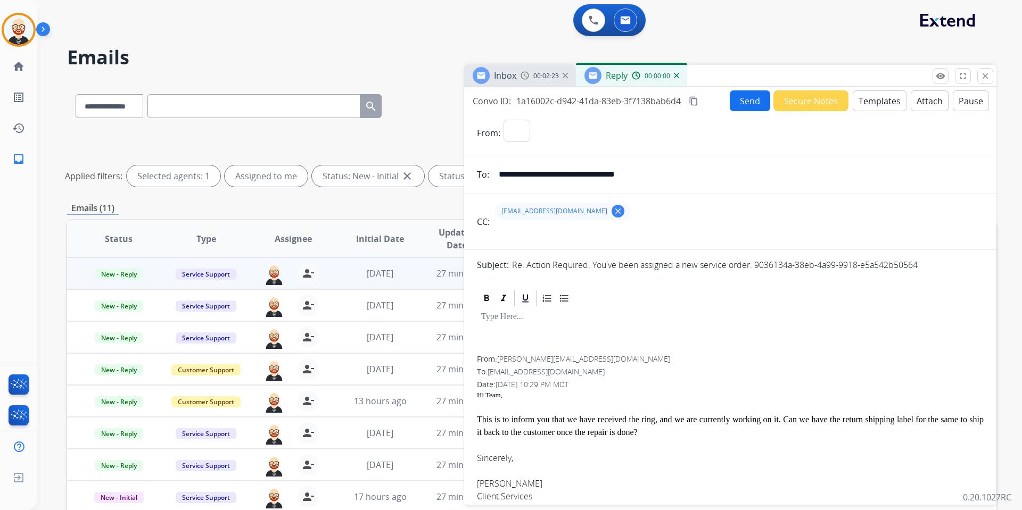
select select "**********"
click at [486, 328] on div at bounding box center [730, 332] width 507 height 48
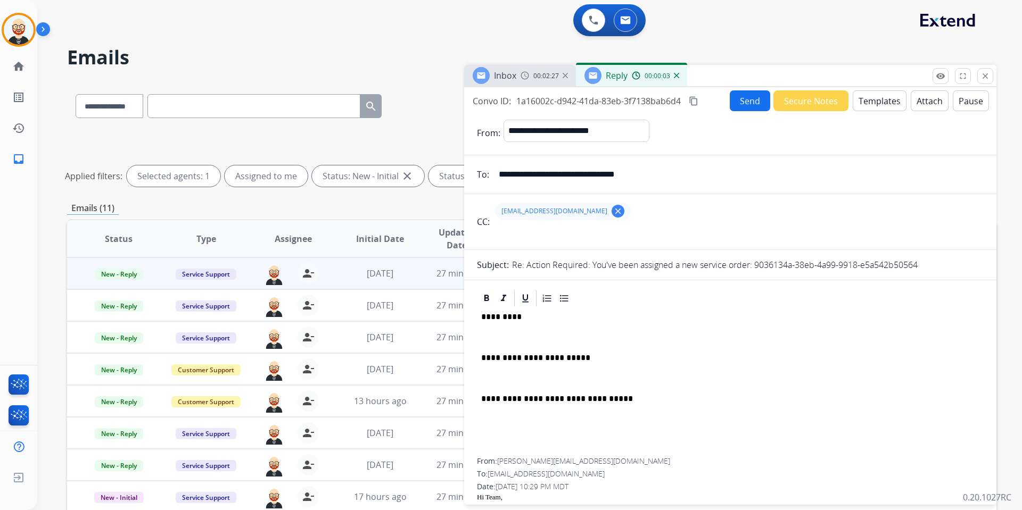
click at [494, 333] on p at bounding box center [730, 338] width 498 height 10
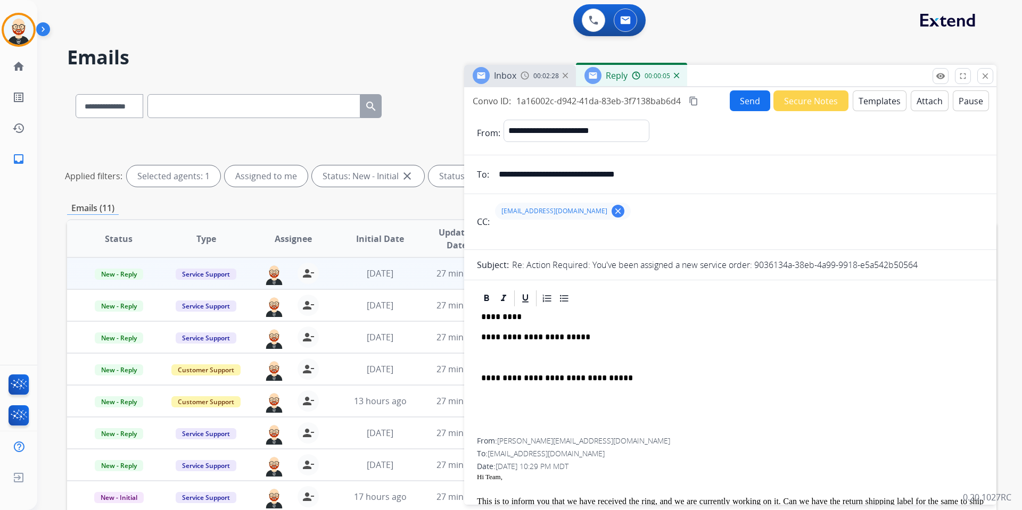
click at [510, 354] on p at bounding box center [730, 358] width 498 height 10
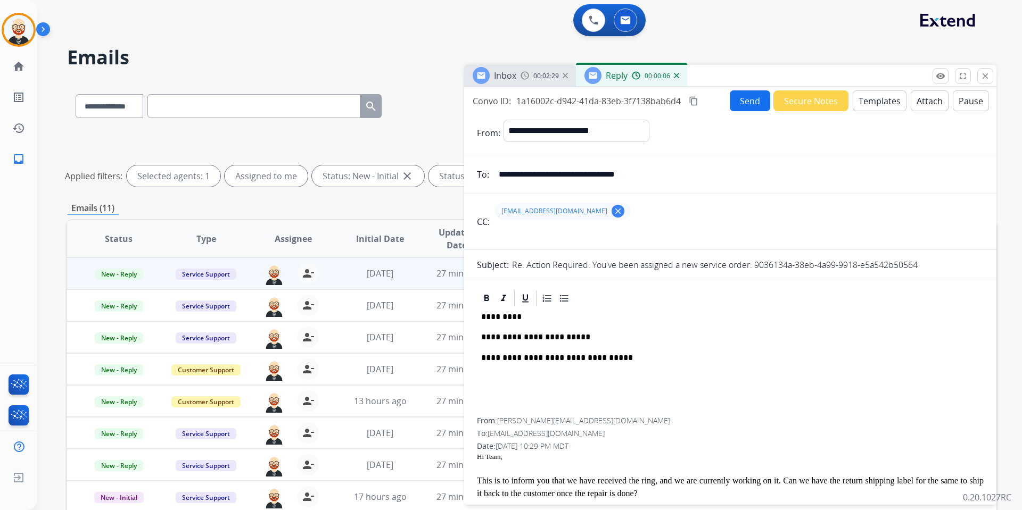
click at [501, 313] on p "*********" at bounding box center [726, 317] width 490 height 10
click at [589, 337] on p "**********" at bounding box center [726, 338] width 490 height 10
click at [782, 96] on button "Attach" at bounding box center [930, 100] width 38 height 21
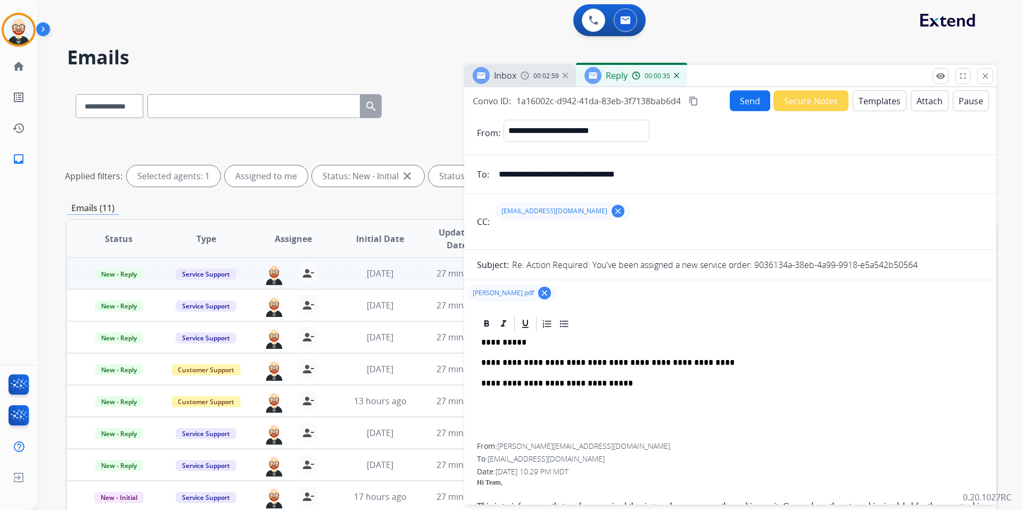
click at [740, 103] on button "Send" at bounding box center [750, 100] width 40 height 21
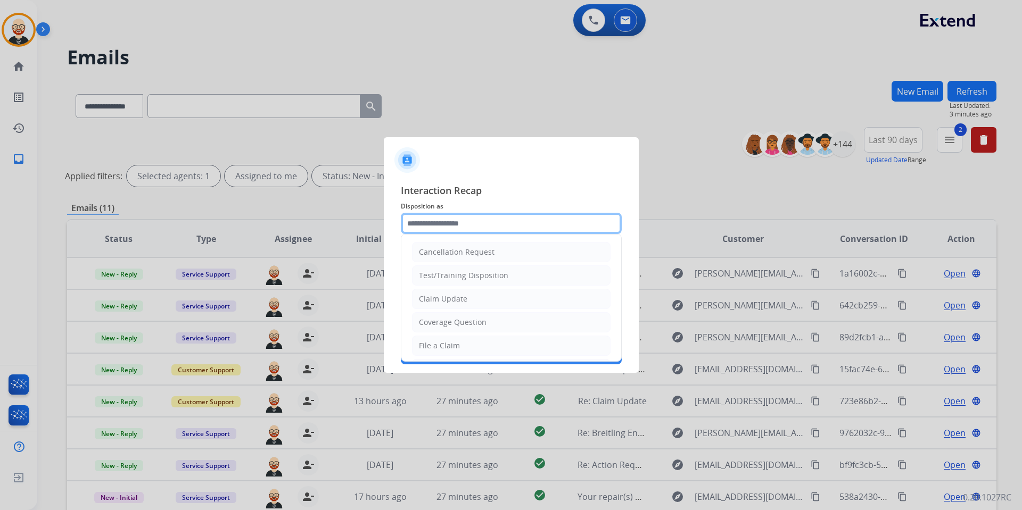
click at [423, 222] on input "text" at bounding box center [511, 223] width 221 height 21
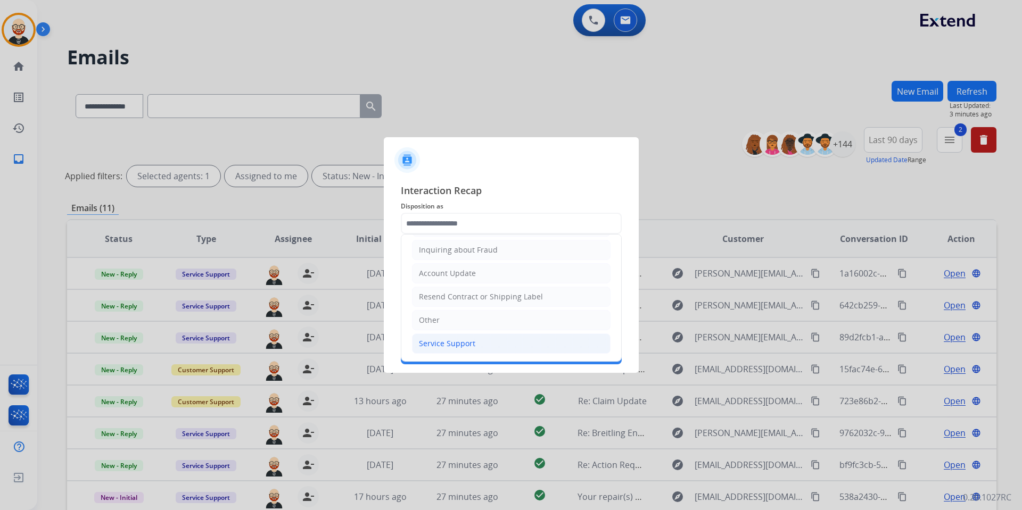
click at [441, 342] on div "Service Support" at bounding box center [447, 344] width 56 height 11
type input "**********"
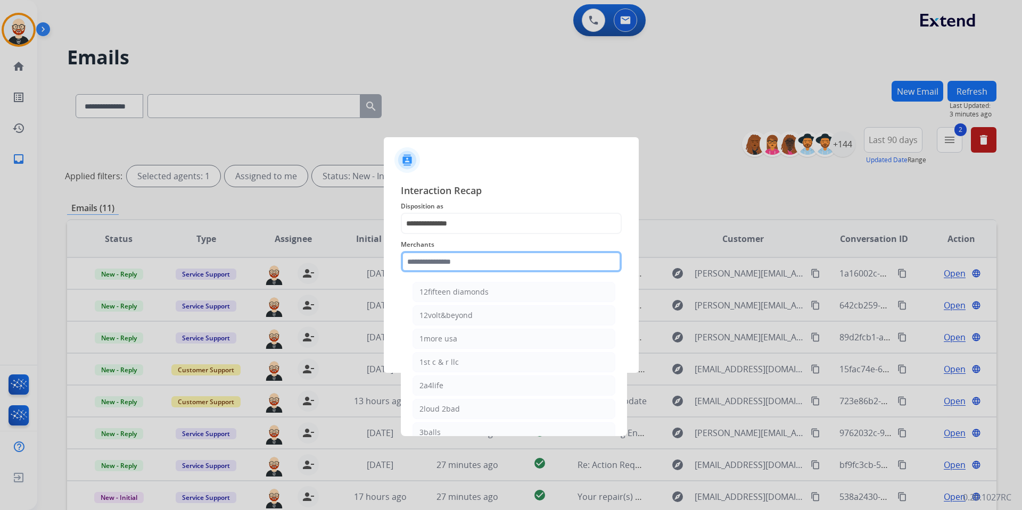
click at [430, 263] on input "text" at bounding box center [511, 261] width 221 height 21
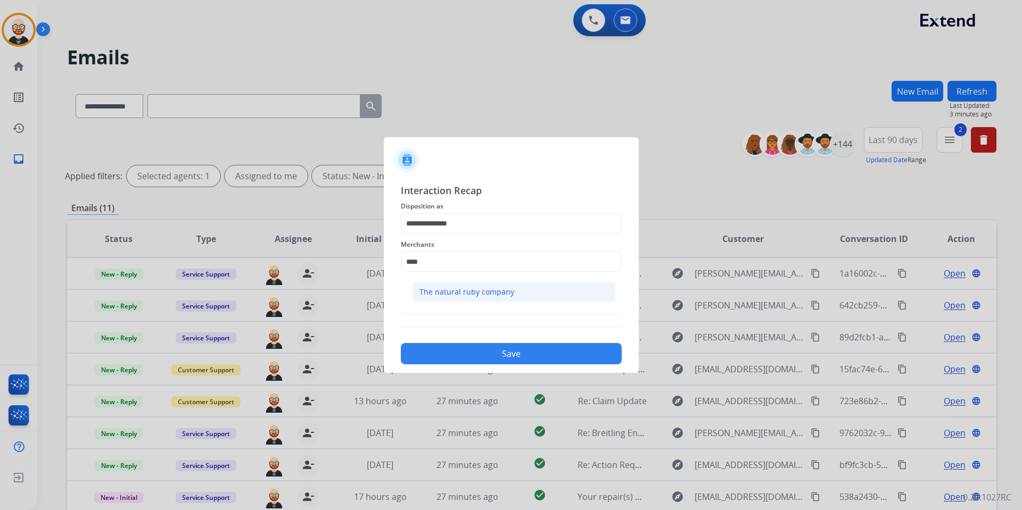
click at [440, 288] on div "The natural ruby company" at bounding box center [466, 292] width 95 height 11
type input "**********"
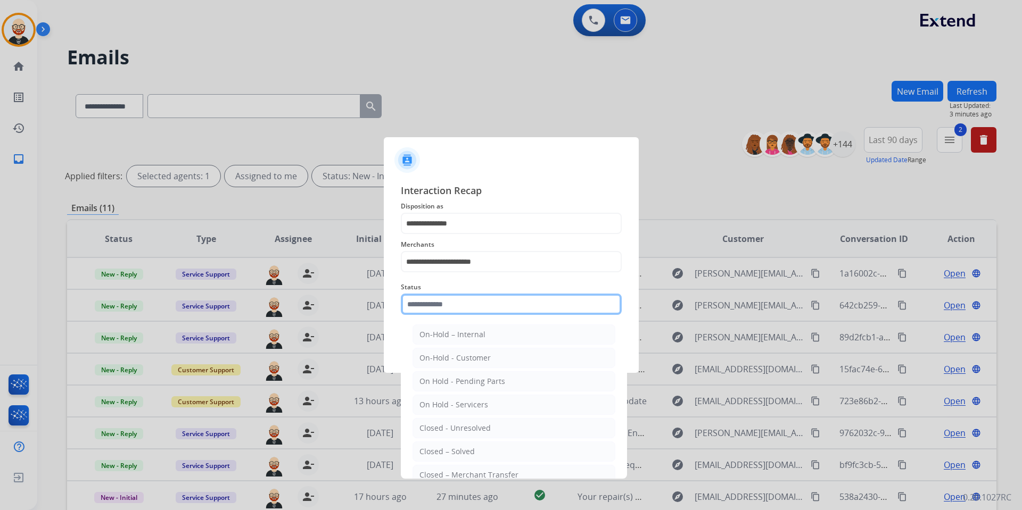
click at [440, 303] on input "text" at bounding box center [511, 304] width 221 height 21
click at [463, 378] on div "Closed – Solved" at bounding box center [446, 452] width 55 height 11
type input "**********"
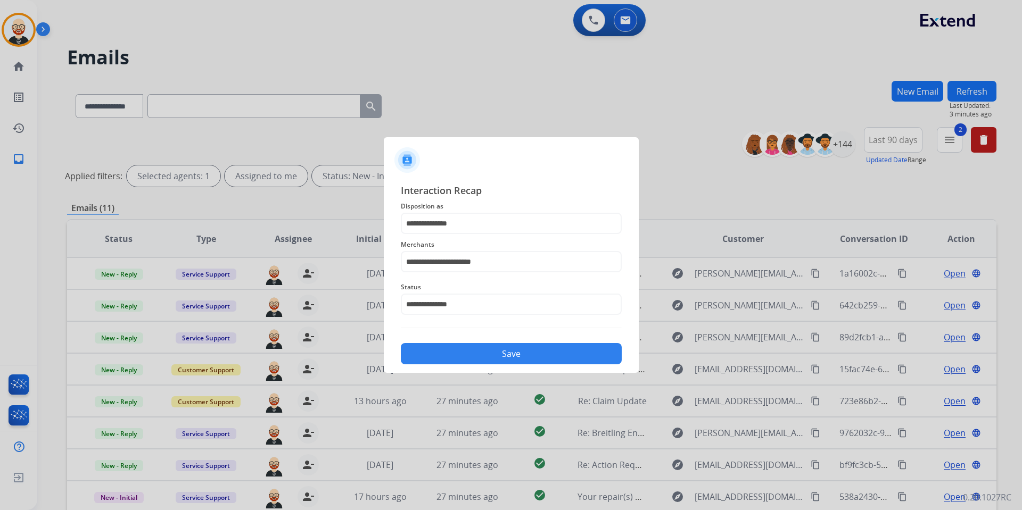
click at [454, 359] on button "Save" at bounding box center [511, 353] width 221 height 21
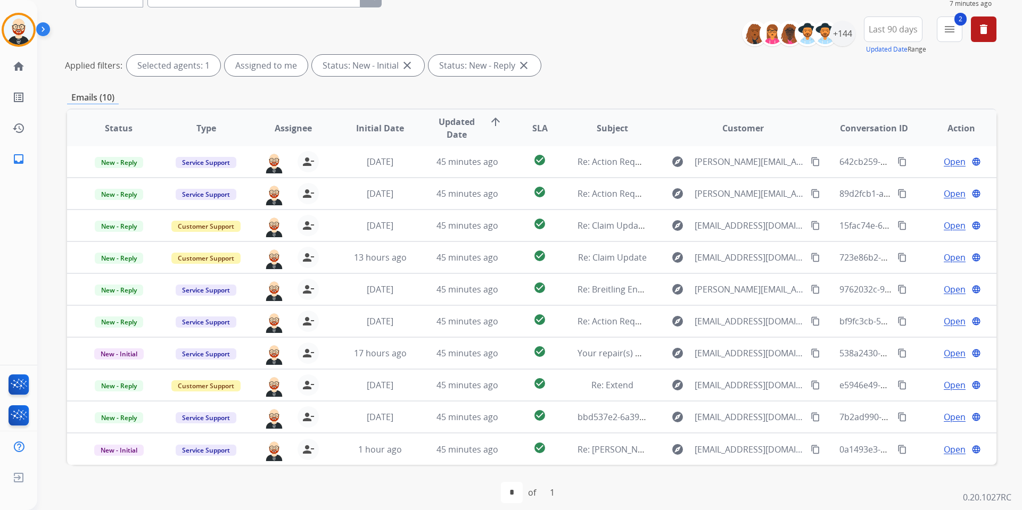
scroll to position [0, 0]
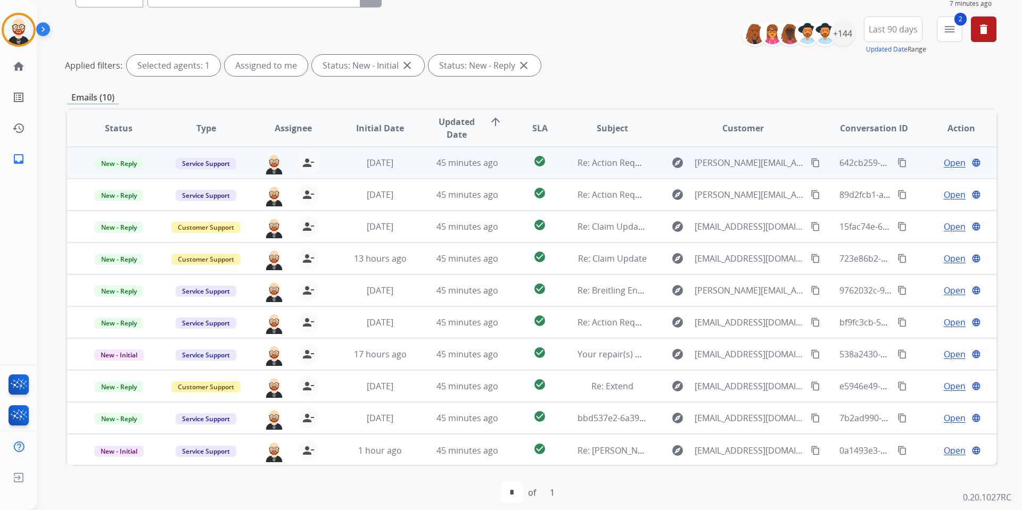
click at [782, 160] on span "Open" at bounding box center [955, 162] width 22 height 13
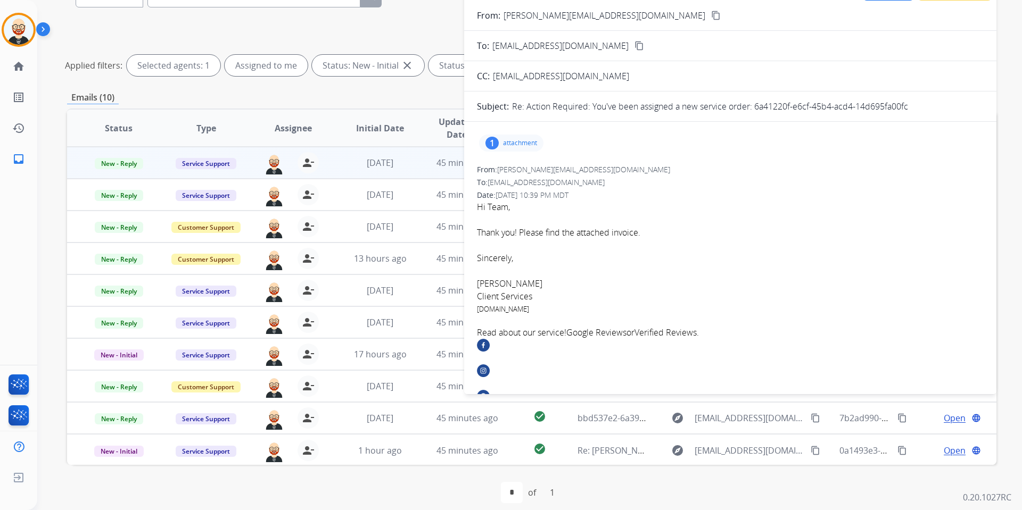
click at [530, 142] on p "attachment" at bounding box center [520, 143] width 34 height 9
click at [589, 166] on p "M76783_NEC (1).jpg" at bounding box center [580, 170] width 78 height 13
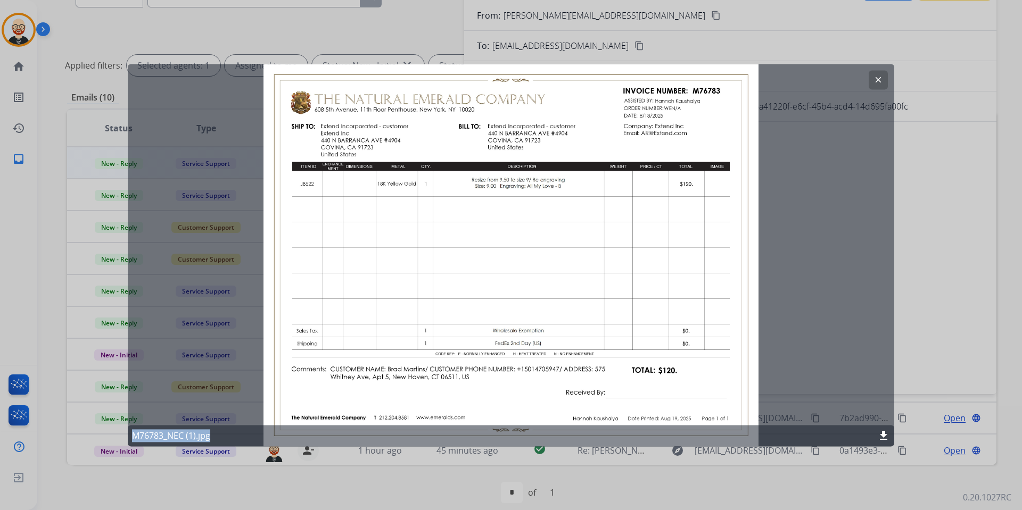
drag, startPoint x: 267, startPoint y: 70, endPoint x: 577, endPoint y: 349, distance: 417.2
click at [577, 349] on div "clear M76783_NEC (1).jpg download" at bounding box center [511, 255] width 766 height 383
click at [782, 81] on mat-icon "clear" at bounding box center [878, 80] width 10 height 10
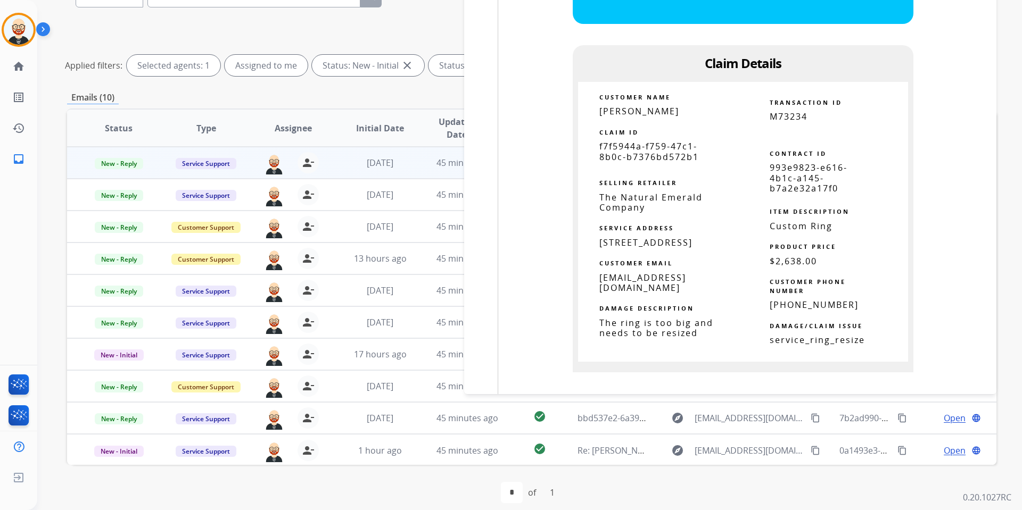
scroll to position [1219, 0]
click at [635, 143] on span "f7f5944a-f759-47c1-8b0c-b7376bd572b1" at bounding box center [649, 151] width 100 height 22
copy tbody
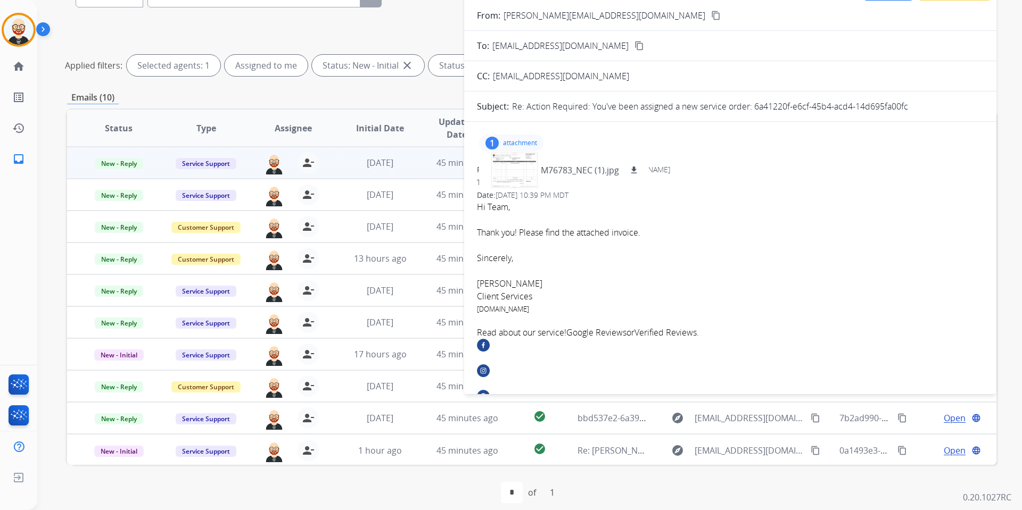
scroll to position [0, 0]
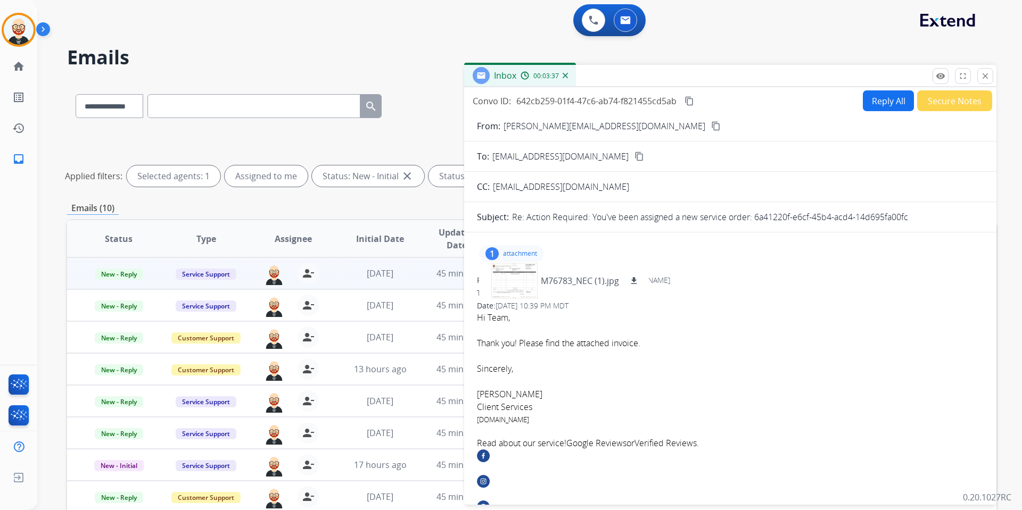
click at [691, 100] on mat-icon "content_copy" at bounding box center [689, 101] width 10 height 10
click at [782, 104] on button "Reply All" at bounding box center [888, 100] width 51 height 21
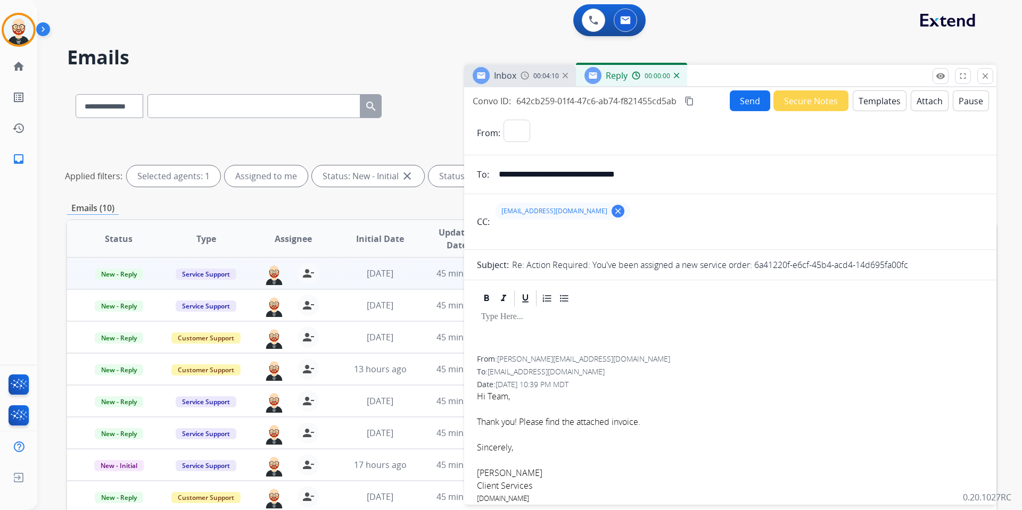
select select "**********"
click at [492, 312] on p at bounding box center [730, 317] width 498 height 10
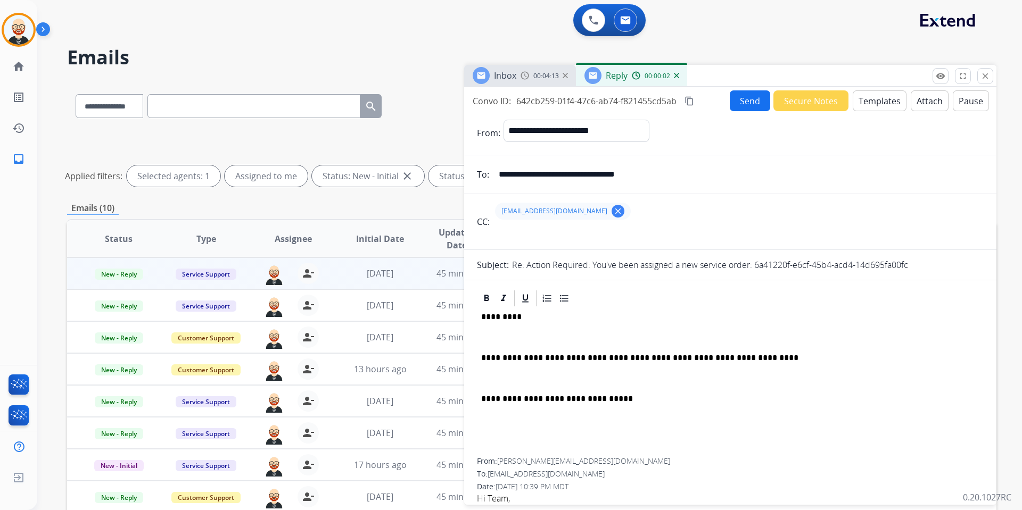
click at [523, 329] on div "**********" at bounding box center [730, 383] width 507 height 150
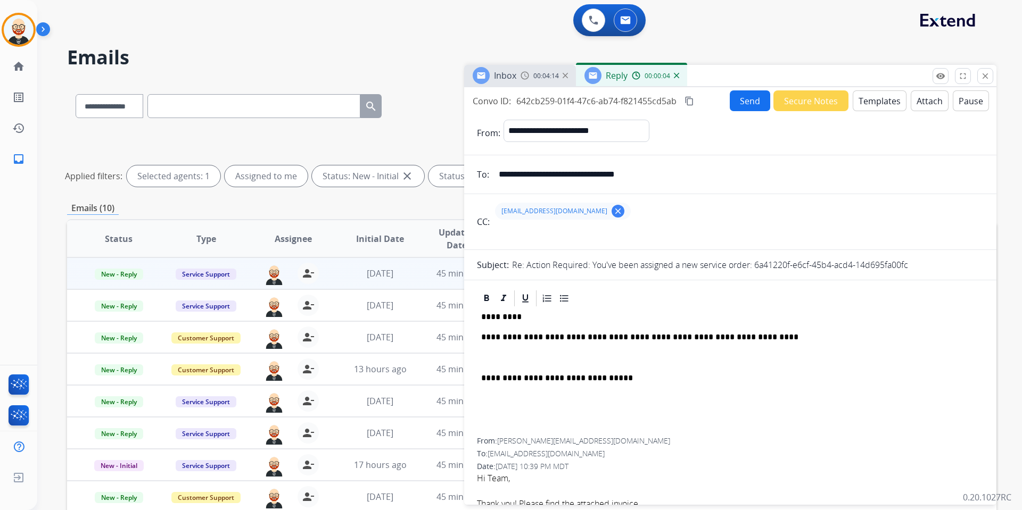
click at [497, 318] on p "*********" at bounding box center [726, 317] width 490 height 10
click at [497, 360] on p at bounding box center [730, 358] width 498 height 10
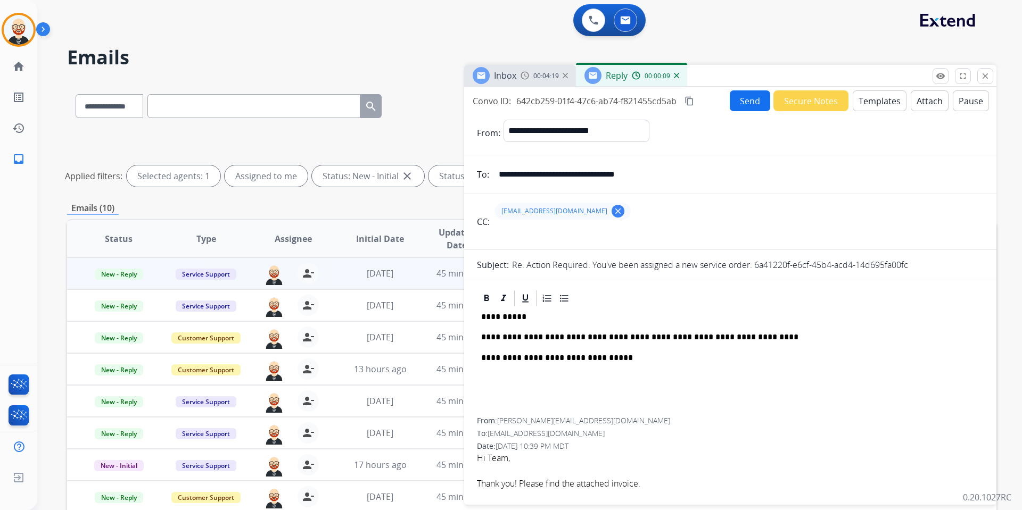
click at [740, 97] on button "Send" at bounding box center [750, 100] width 40 height 21
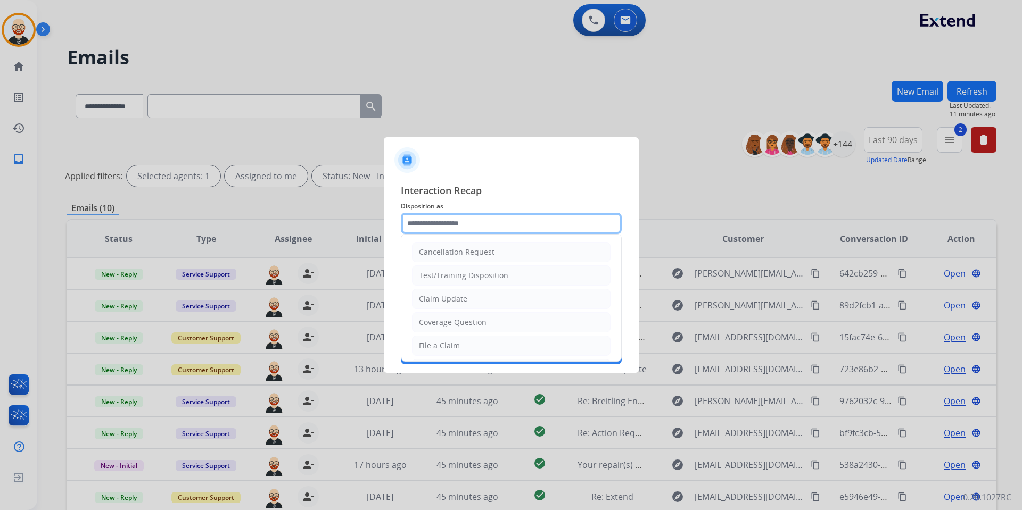
click at [435, 230] on input "text" at bounding box center [511, 223] width 221 height 21
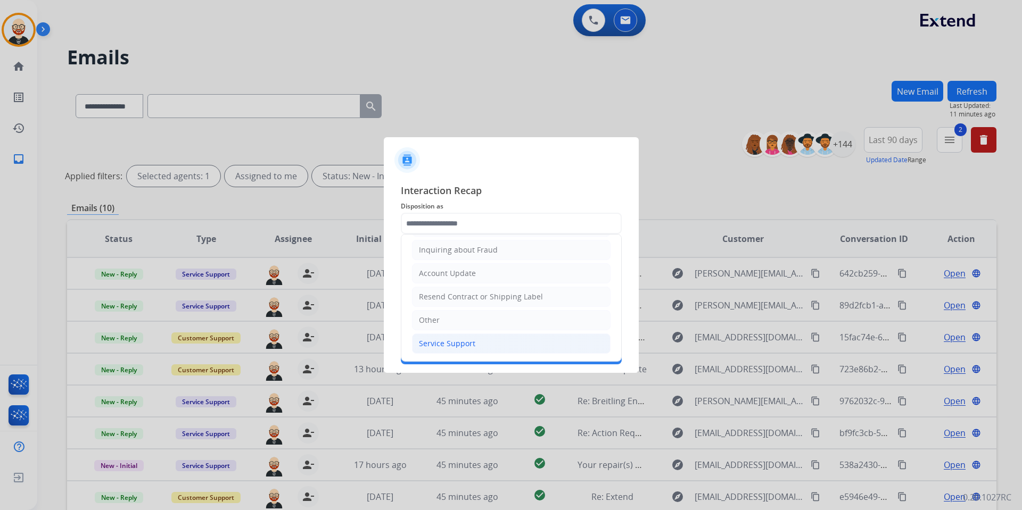
click at [448, 340] on div "Service Support" at bounding box center [447, 344] width 56 height 11
type input "**********"
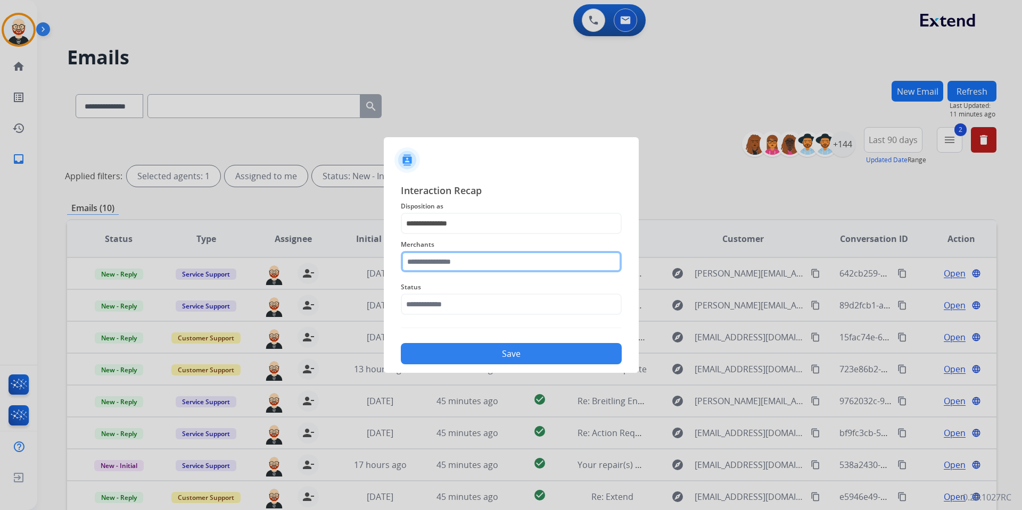
click at [436, 266] on input "text" at bounding box center [511, 261] width 221 height 21
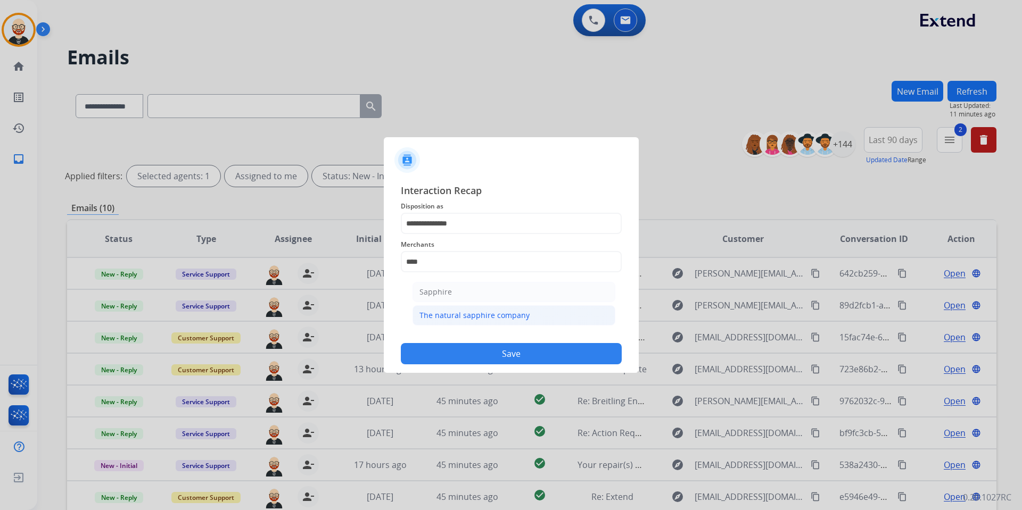
click at [449, 313] on div "The natural sapphire company" at bounding box center [474, 315] width 110 height 11
type input "**********"
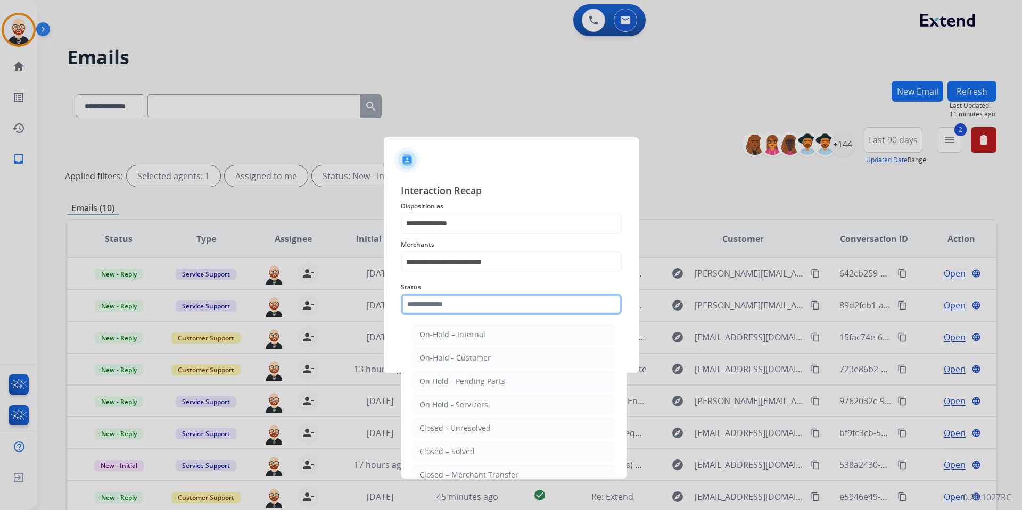
click at [431, 301] on input "text" at bounding box center [511, 304] width 221 height 21
click at [439, 378] on div "Closed – Solved" at bounding box center [446, 452] width 55 height 11
type input "**********"
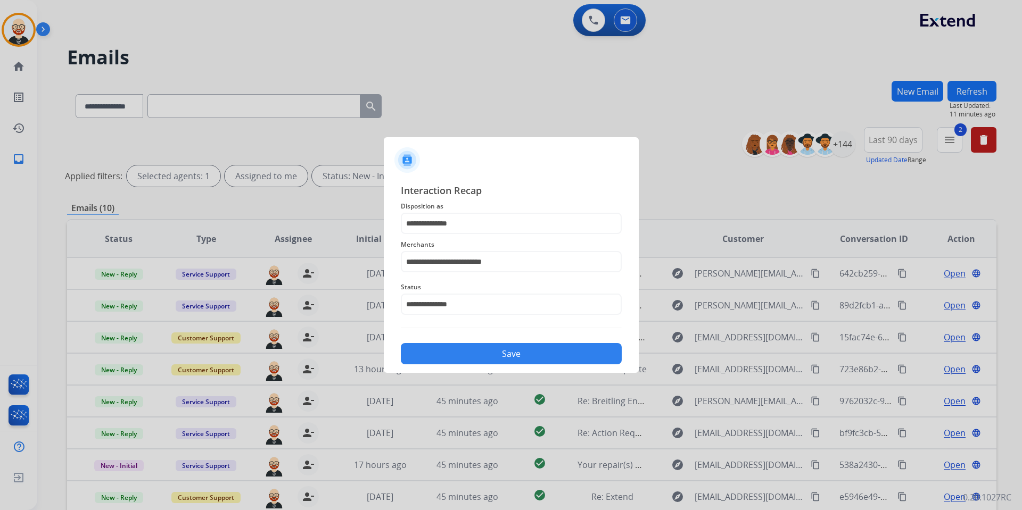
click at [450, 355] on button "Save" at bounding box center [511, 353] width 221 height 21
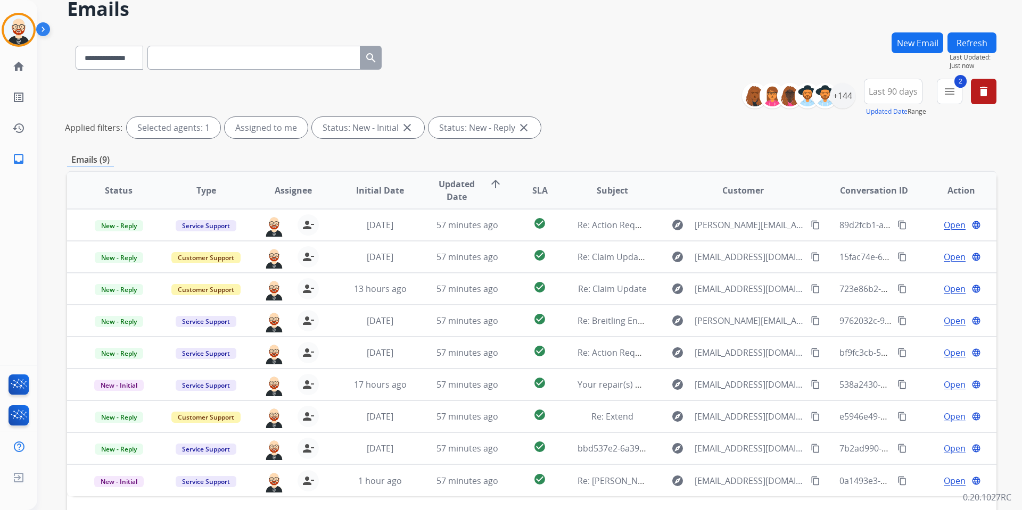
scroll to position [45, 0]
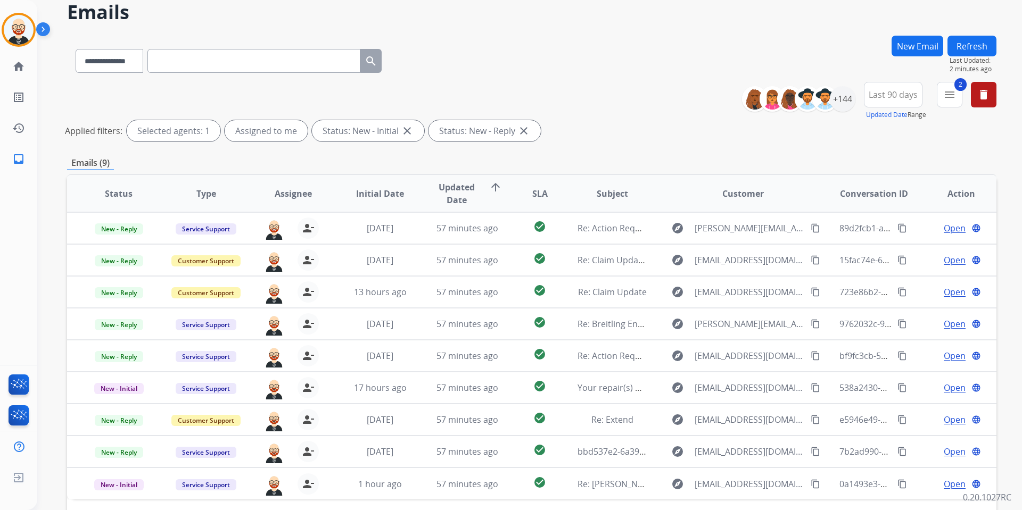
click at [186, 64] on input "text" at bounding box center [253, 61] width 213 height 24
paste input "**********"
type input "**********"
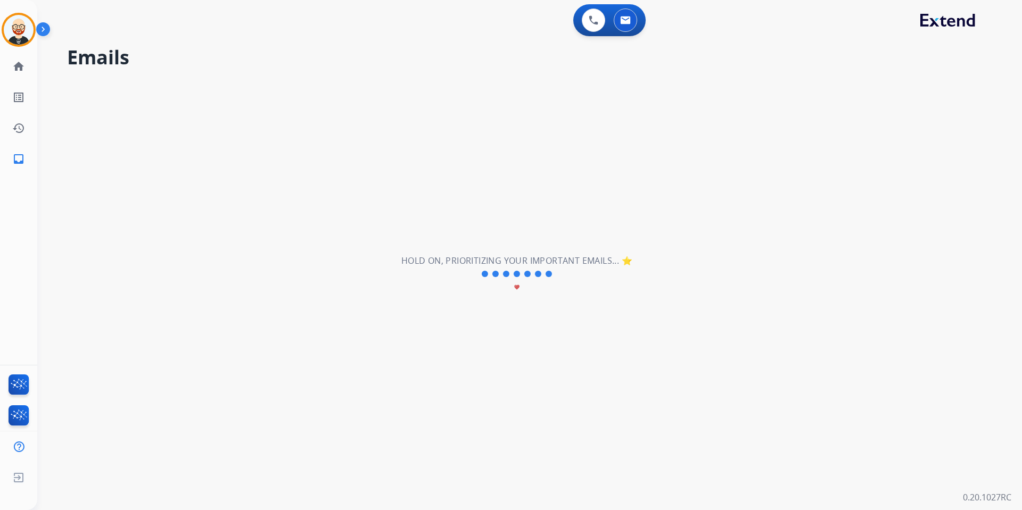
scroll to position [0, 0]
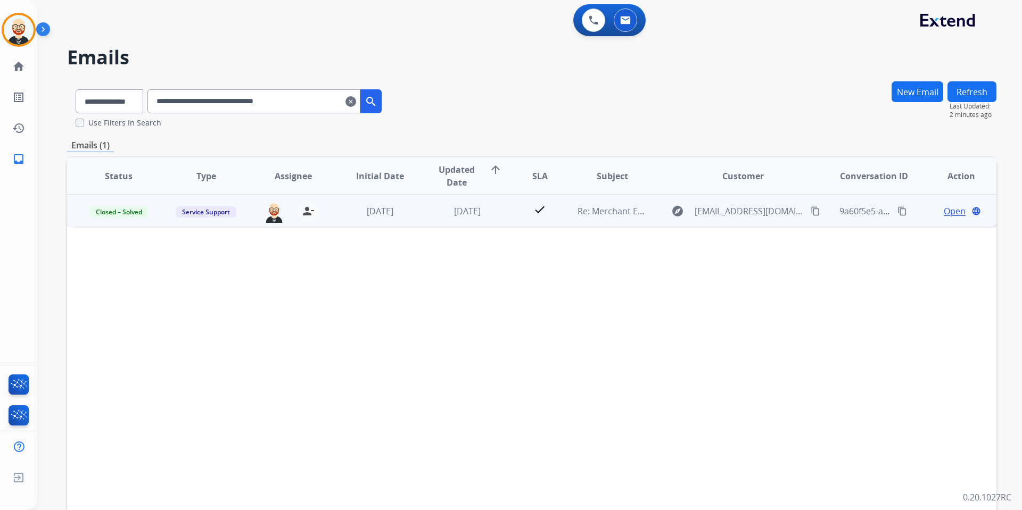
click at [782, 208] on span "Open" at bounding box center [955, 211] width 22 height 13
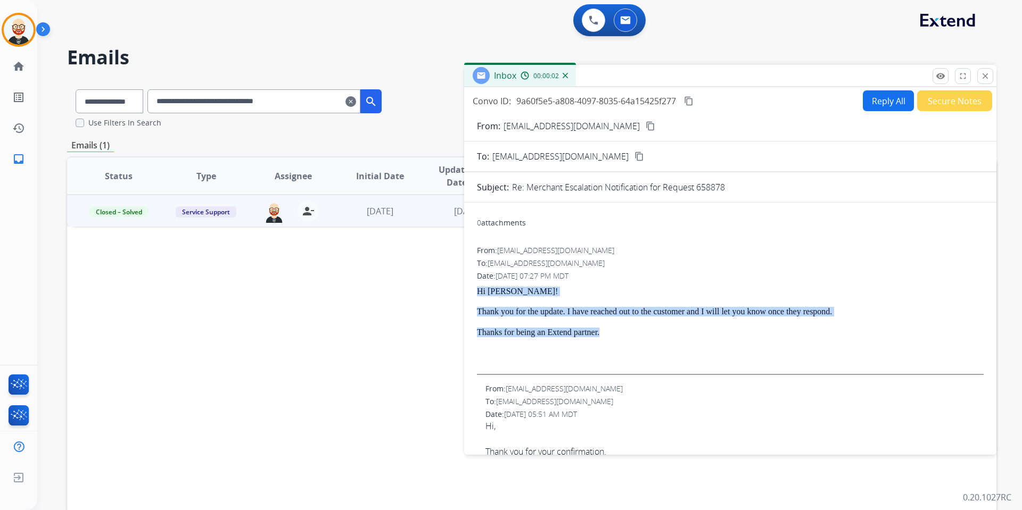
drag, startPoint x: 634, startPoint y: 334, endPoint x: 476, endPoint y: 291, distance: 164.2
copy div "Hi Cherie! Thank you for the update. I have reached out to the customer and I w…"
click at [782, 105] on button "Reply All" at bounding box center [888, 100] width 51 height 21
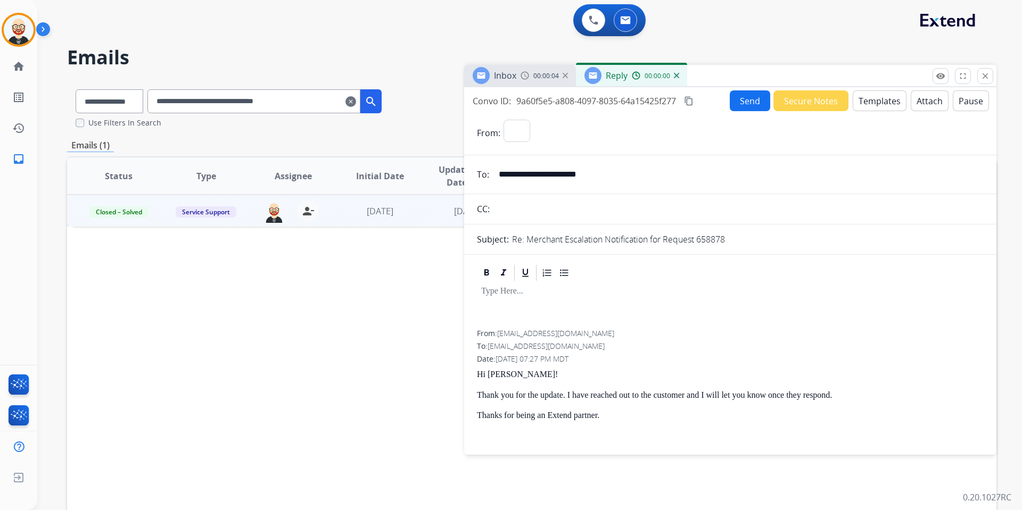
select select "**********"
click at [547, 281] on div at bounding box center [730, 272] width 507 height 19
click at [517, 299] on div at bounding box center [730, 307] width 507 height 48
paste div
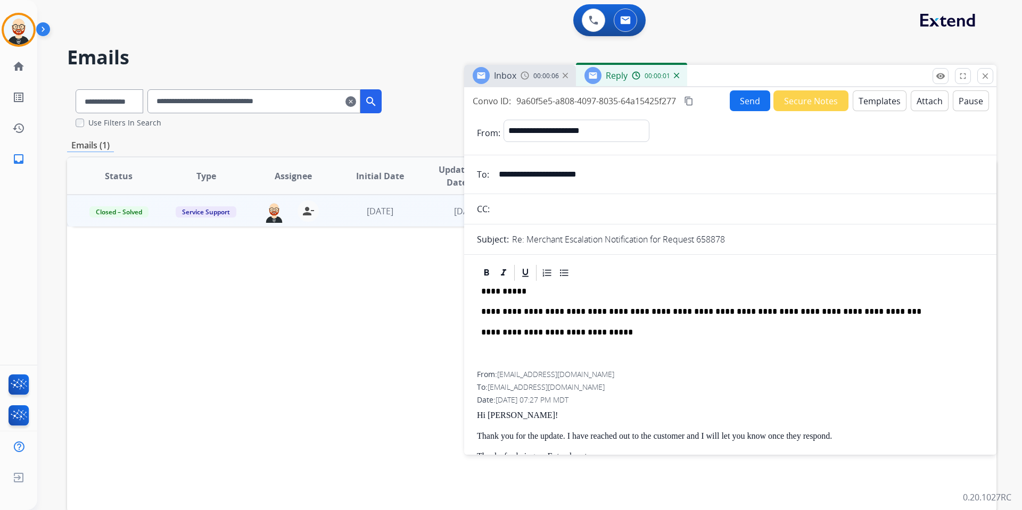
click at [510, 315] on p "**********" at bounding box center [726, 312] width 490 height 10
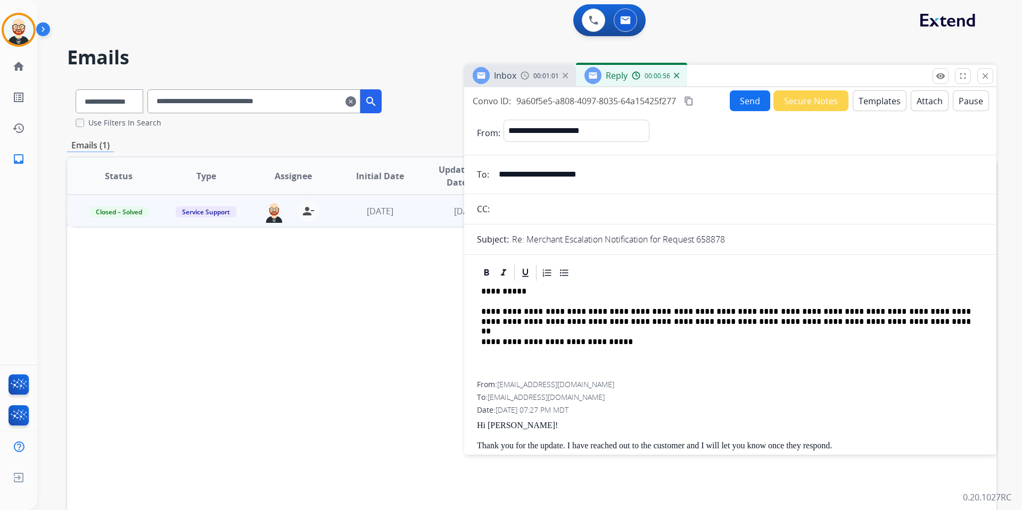
click at [742, 97] on button "Send" at bounding box center [750, 100] width 40 height 21
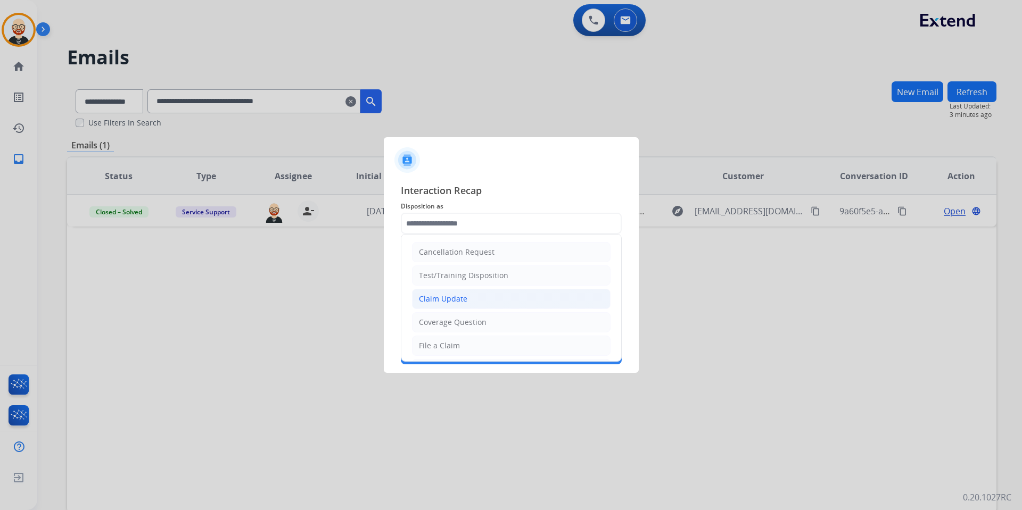
scroll to position [166, 0]
click at [441, 348] on div "Service Support" at bounding box center [447, 344] width 56 height 11
type input "**********"
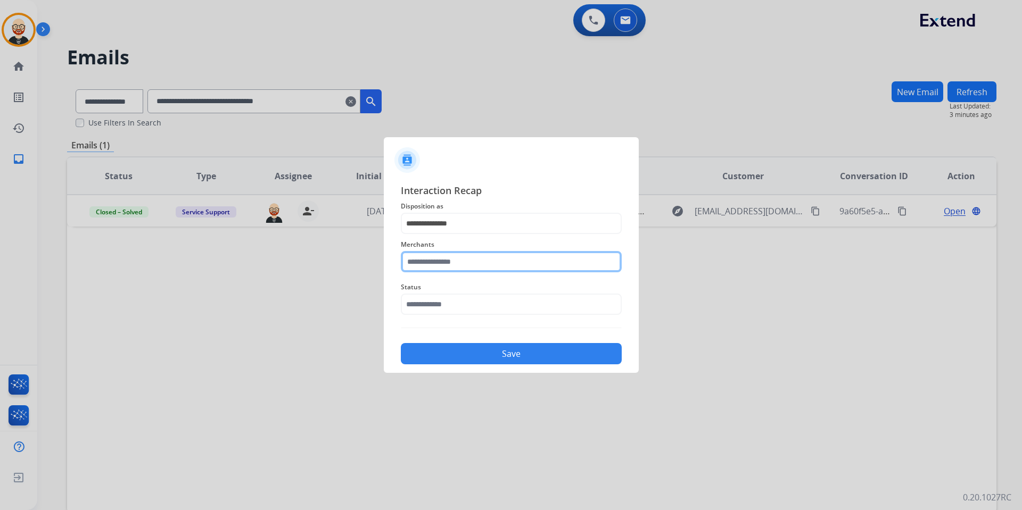
click at [441, 266] on input "text" at bounding box center [511, 261] width 221 height 21
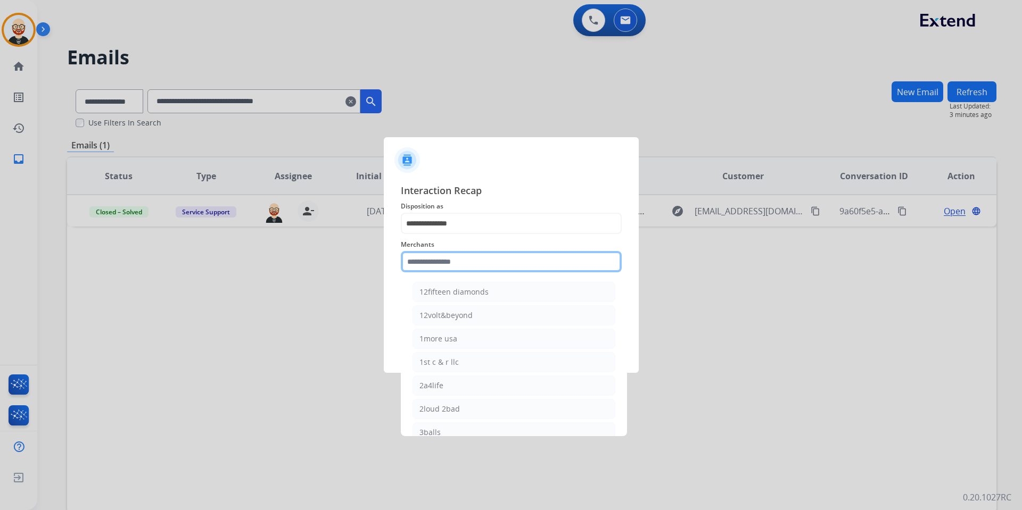
type input "*"
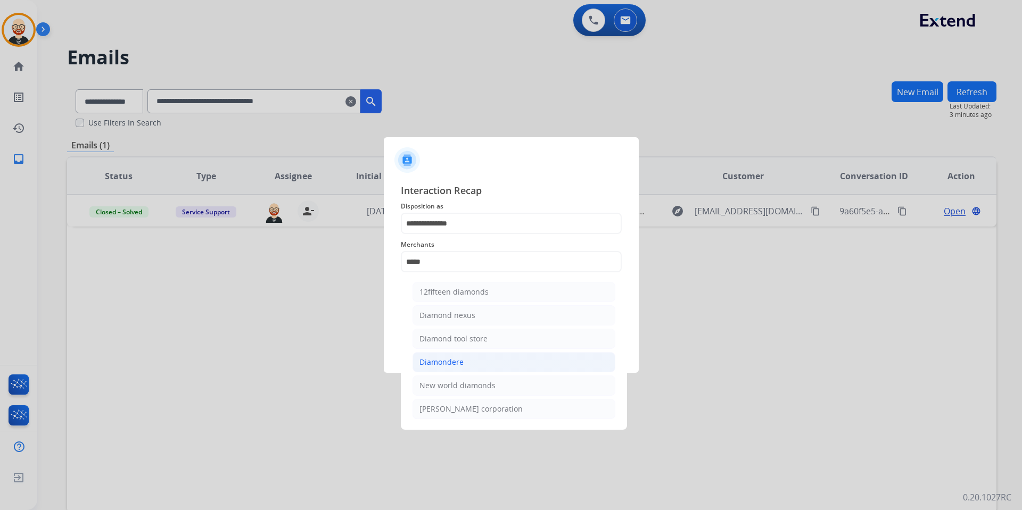
click at [444, 357] on div "Diamondere" at bounding box center [441, 362] width 44 height 11
type input "**********"
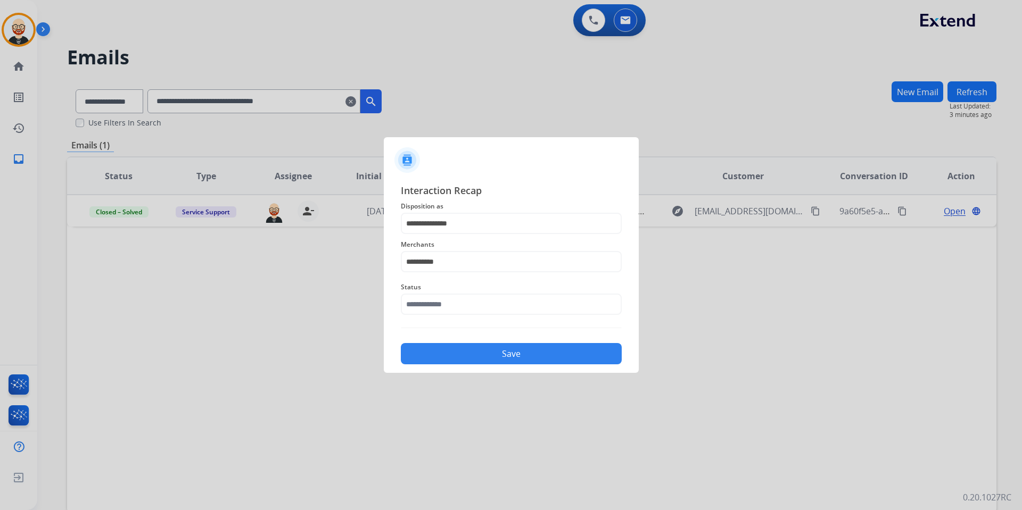
click at [440, 320] on div "**********" at bounding box center [511, 273] width 221 height 181
click at [440, 307] on input "text" at bounding box center [511, 304] width 221 height 21
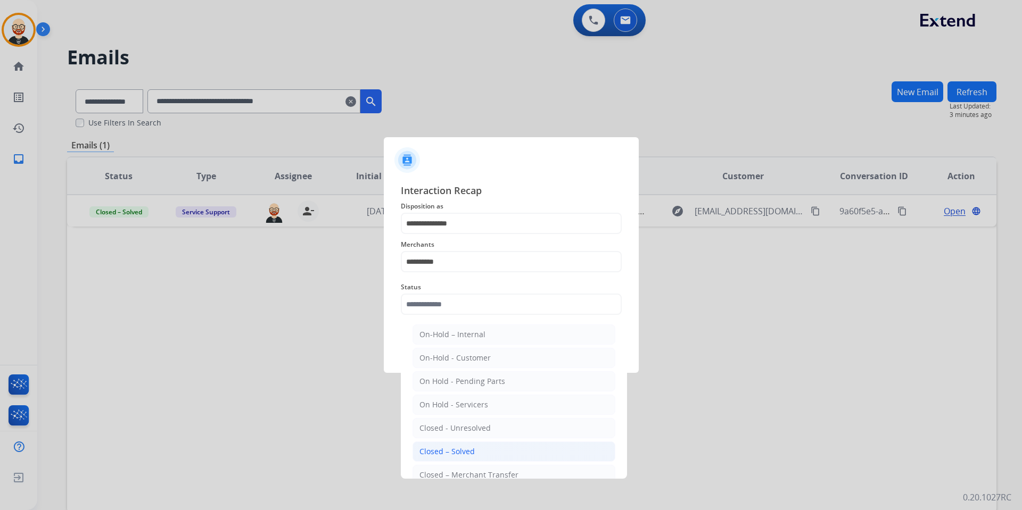
click at [459, 378] on div "Closed – Solved" at bounding box center [446, 452] width 55 height 11
type input "**********"
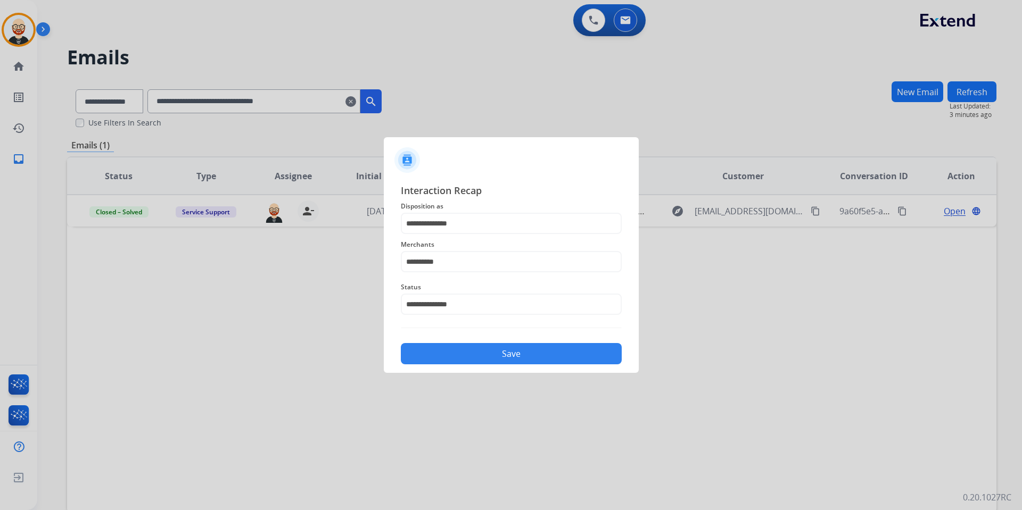
click at [498, 358] on button "Save" at bounding box center [511, 353] width 221 height 21
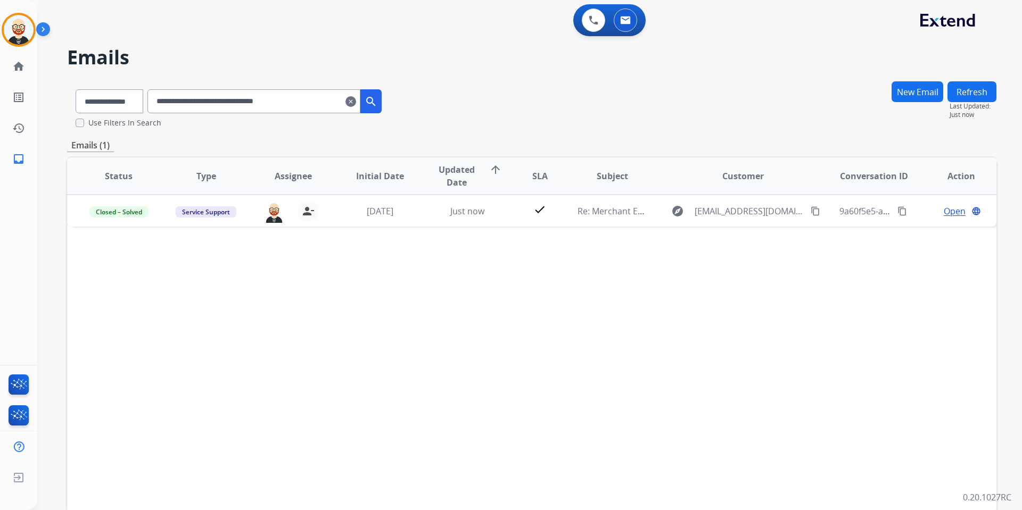
click at [218, 105] on input "**********" at bounding box center [253, 101] width 213 height 24
paste input "text"
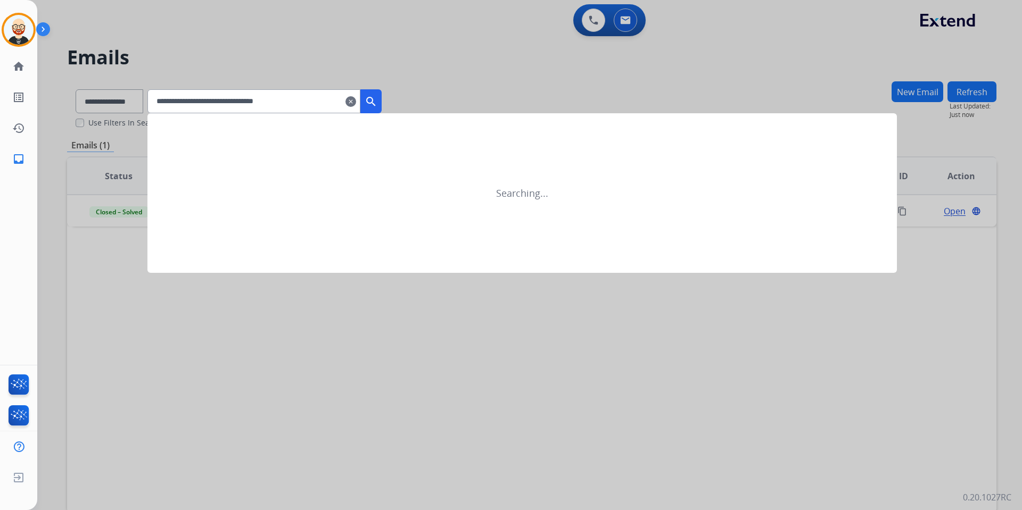
type input "**********"
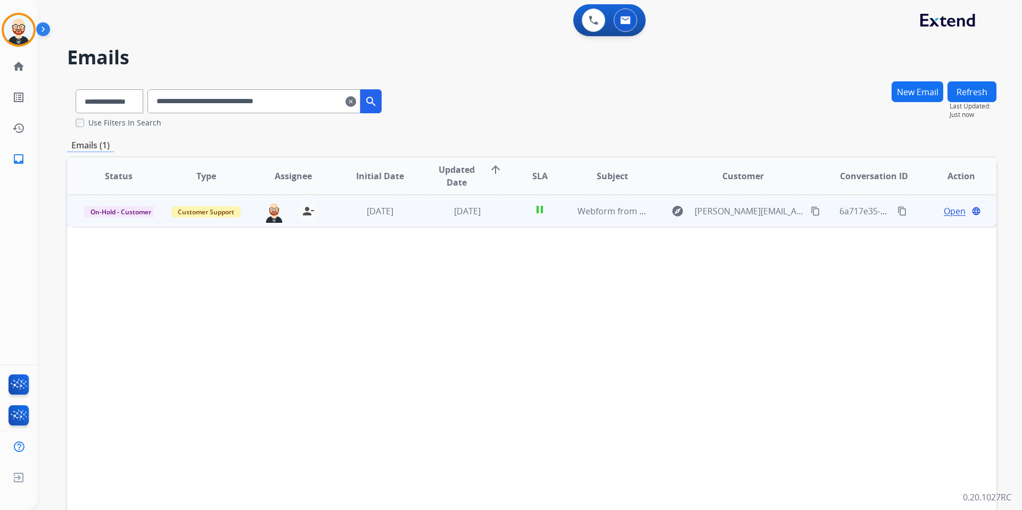
click at [782, 212] on span "Open" at bounding box center [955, 211] width 22 height 13
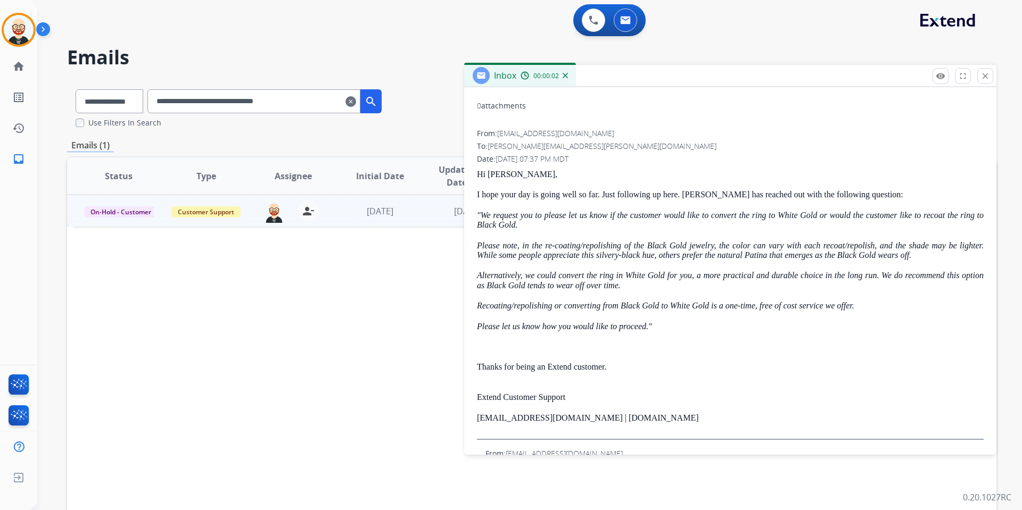
scroll to position [121, 0]
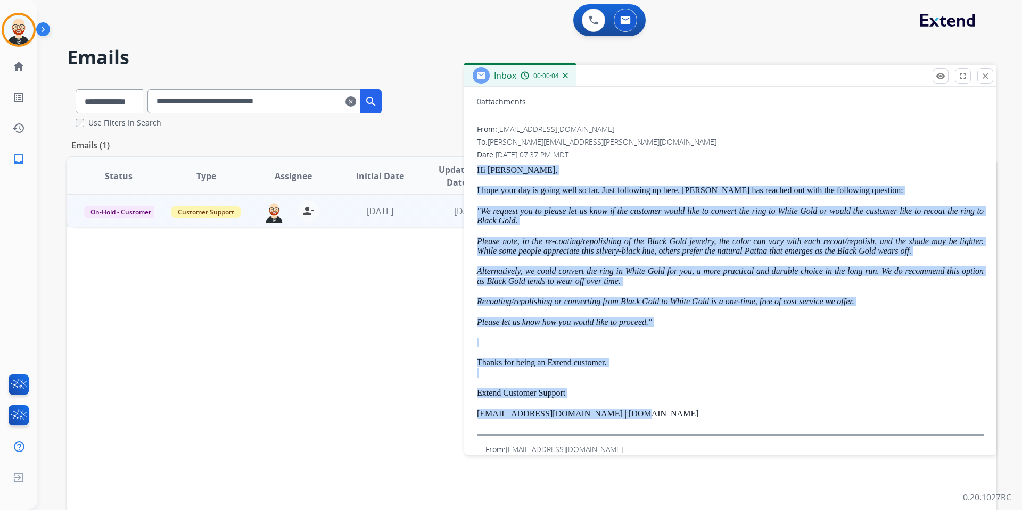
drag, startPoint x: 638, startPoint y: 425, endPoint x: 471, endPoint y: 170, distance: 305.0
copy div "Hi Ray, I hope your day is going well so far. Just following up here. Diamonder…"
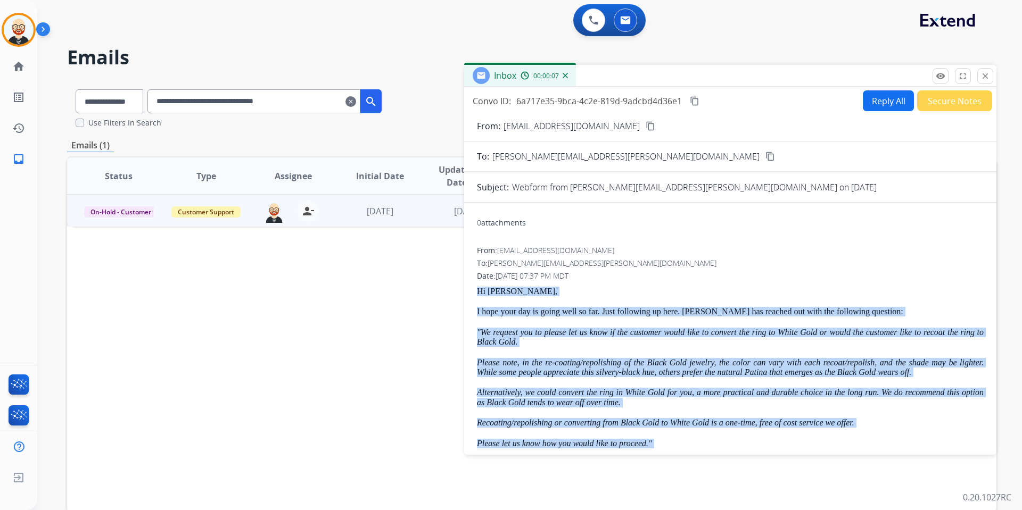
click at [782, 105] on button "Reply All" at bounding box center [888, 100] width 51 height 21
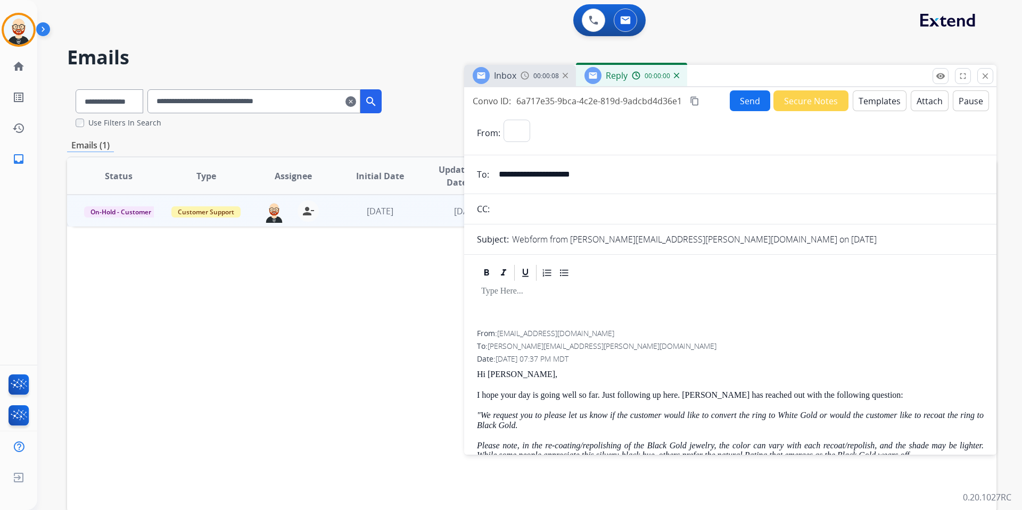
select select "**********"
click at [533, 308] on div at bounding box center [730, 307] width 507 height 48
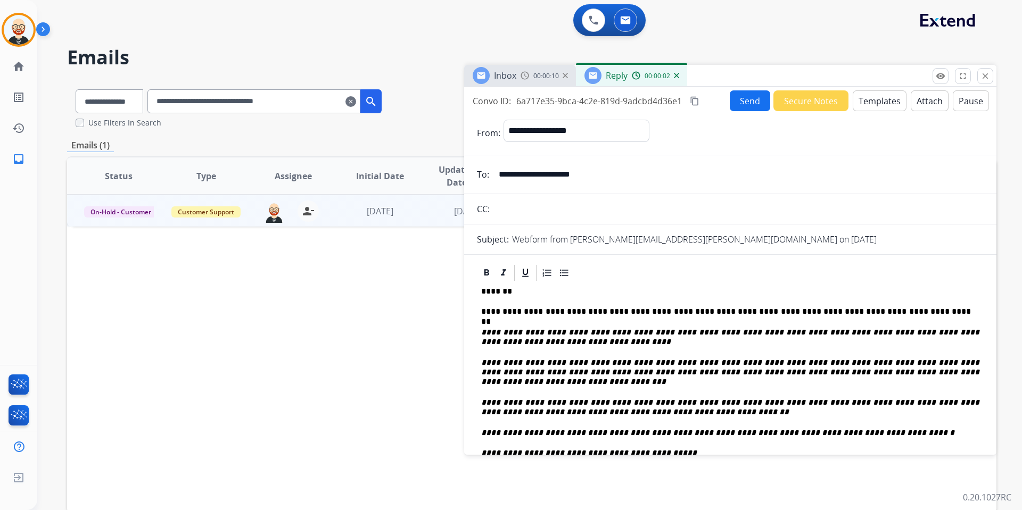
scroll to position [17, 0]
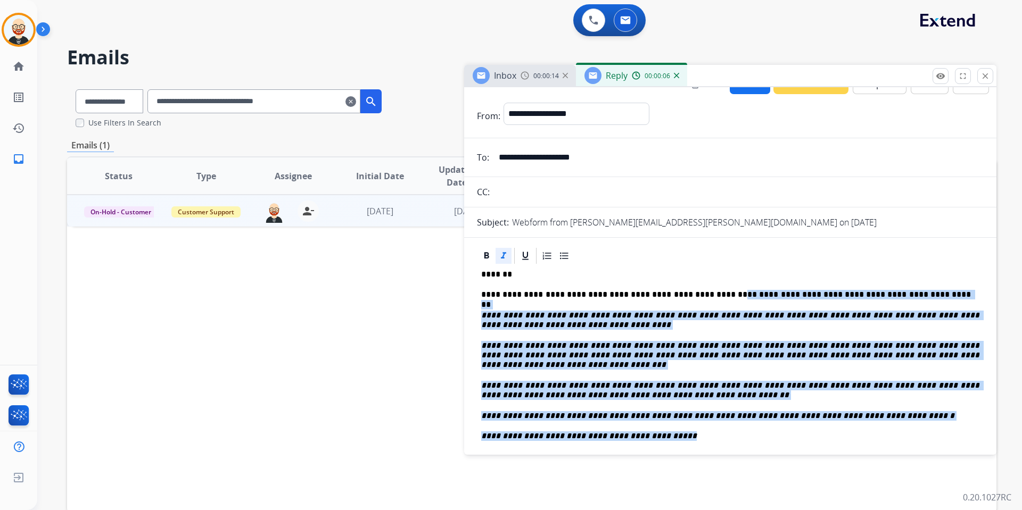
drag, startPoint x: 690, startPoint y: 436, endPoint x: 705, endPoint y: 297, distance: 139.7
click at [705, 297] on div "**********" at bounding box center [730, 417] width 507 height 302
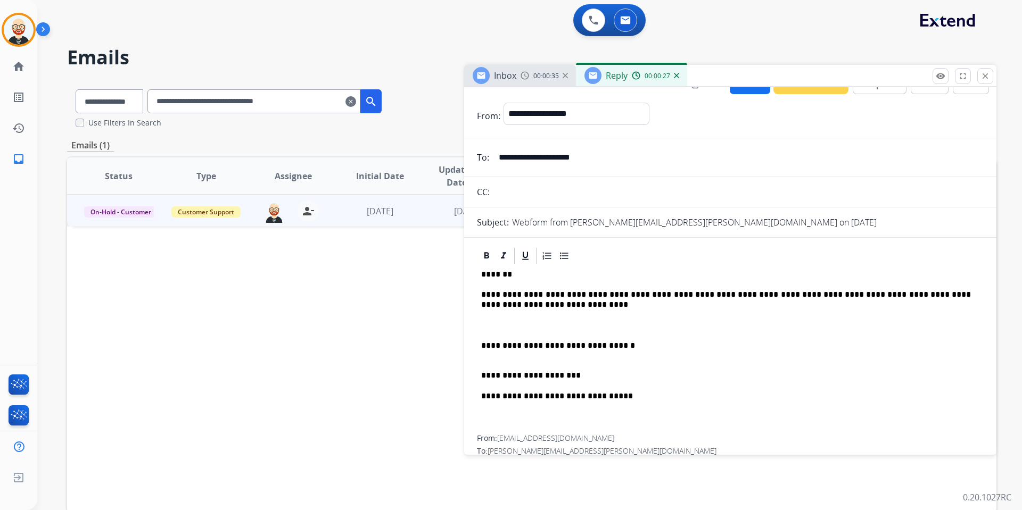
click at [499, 303] on p "**********" at bounding box center [726, 300] width 490 height 20
click at [577, 303] on p "**********" at bounding box center [726, 300] width 490 height 20
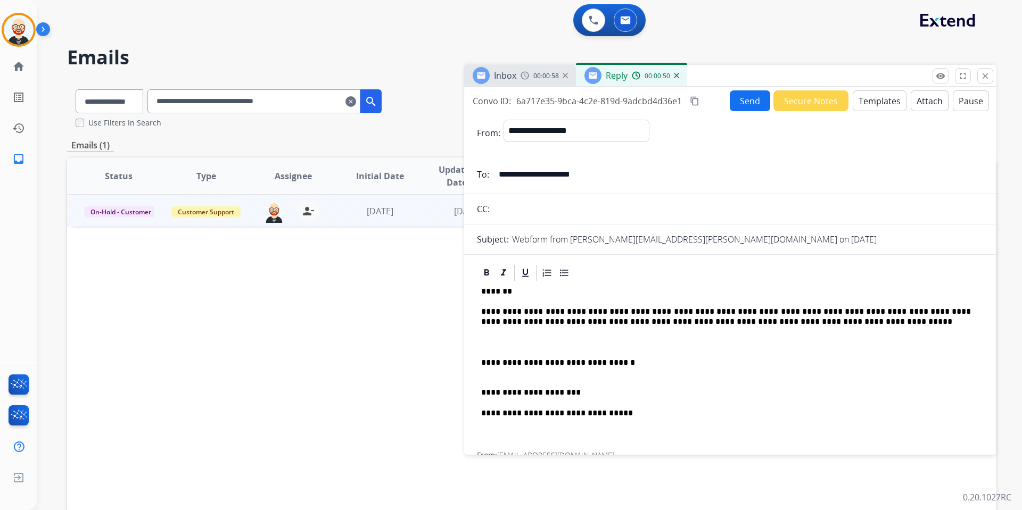
click at [740, 98] on button "Send" at bounding box center [750, 100] width 40 height 21
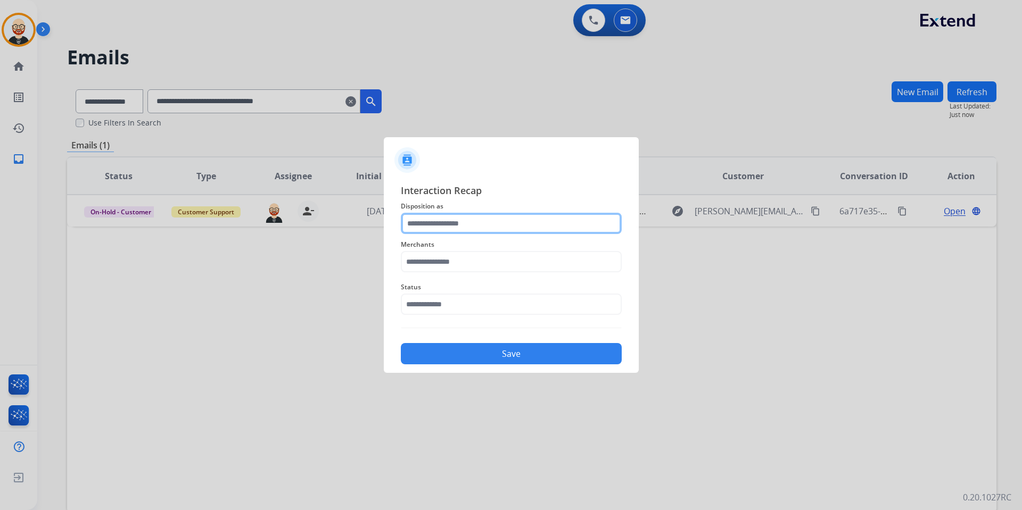
click at [488, 233] on input "text" at bounding box center [511, 223] width 221 height 21
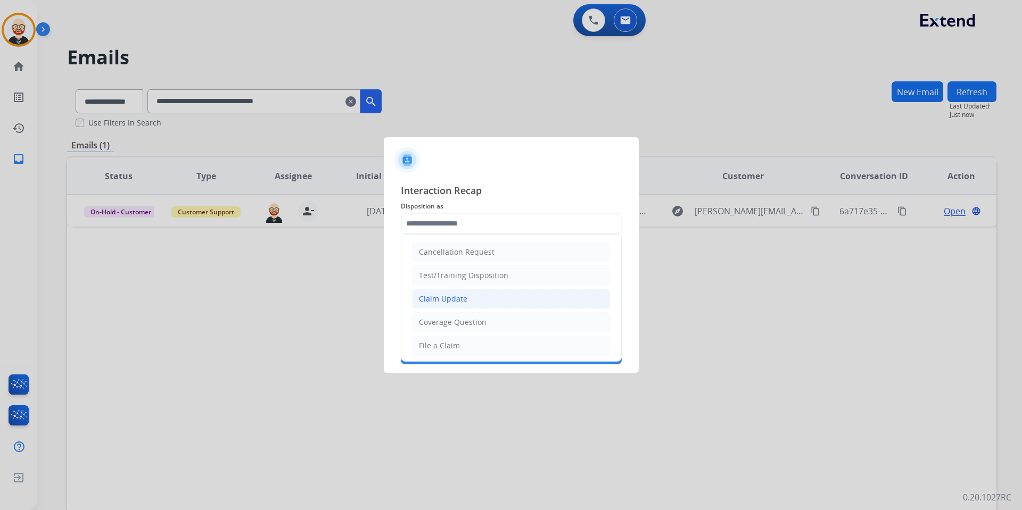
click at [458, 295] on div "Claim Update" at bounding box center [443, 299] width 48 height 11
type input "**********"
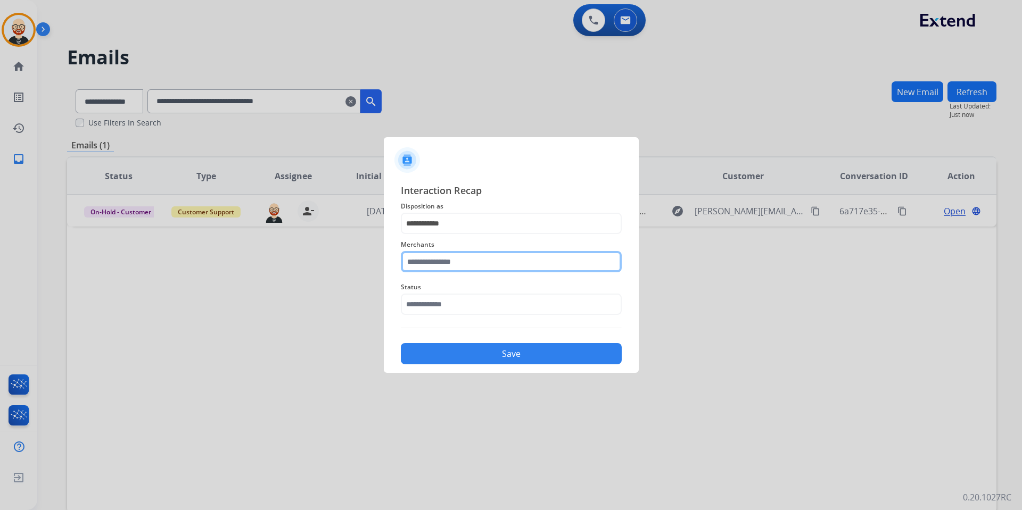
click at [449, 261] on input "text" at bounding box center [511, 261] width 221 height 21
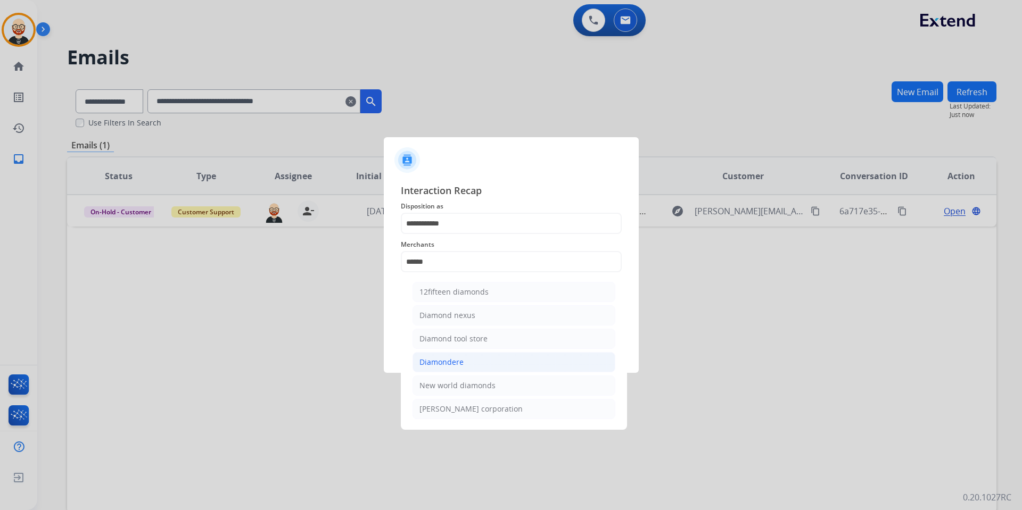
click at [460, 359] on div "Diamondere" at bounding box center [441, 362] width 44 height 11
type input "**********"
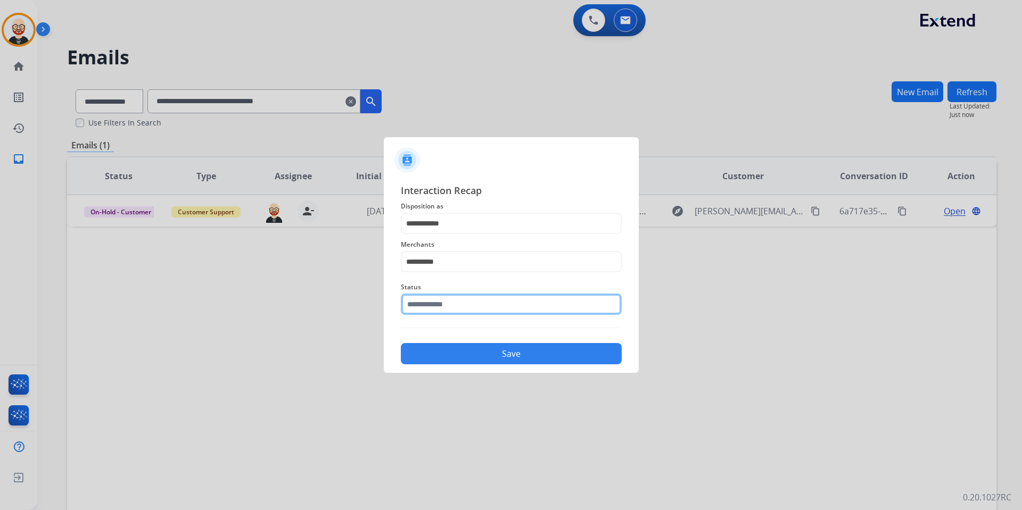
click at [459, 307] on input "text" at bounding box center [511, 304] width 221 height 21
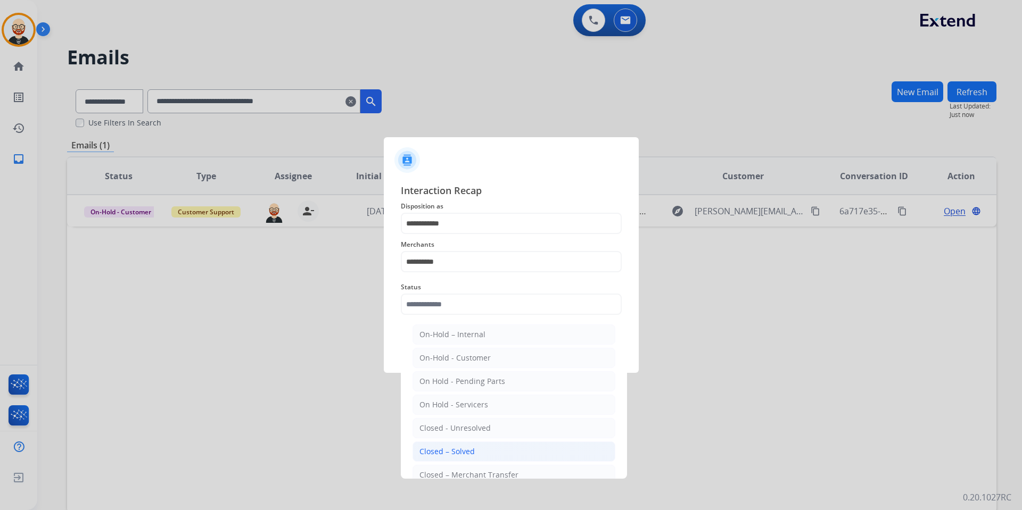
click at [448, 378] on li "Closed – Solved" at bounding box center [513, 452] width 203 height 20
type input "**********"
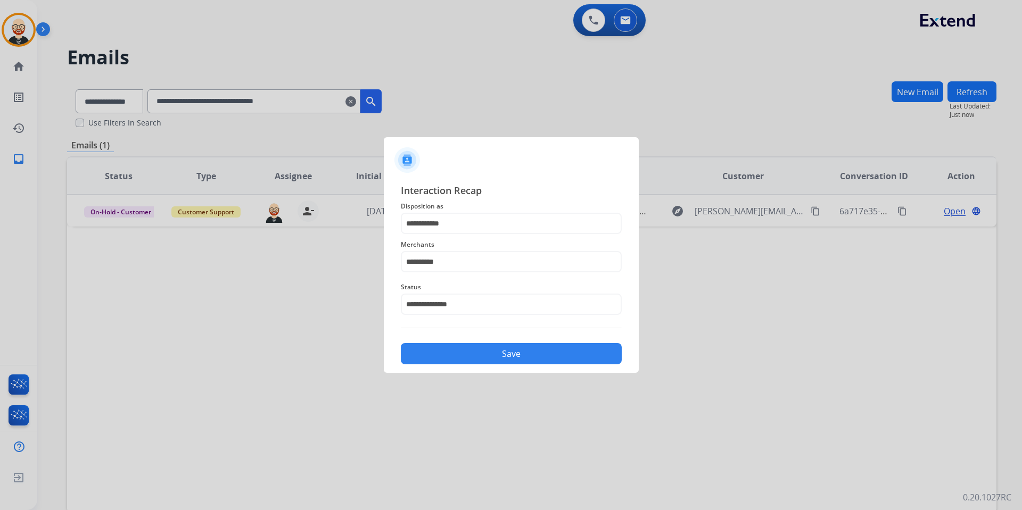
click at [444, 355] on button "Save" at bounding box center [511, 353] width 221 height 21
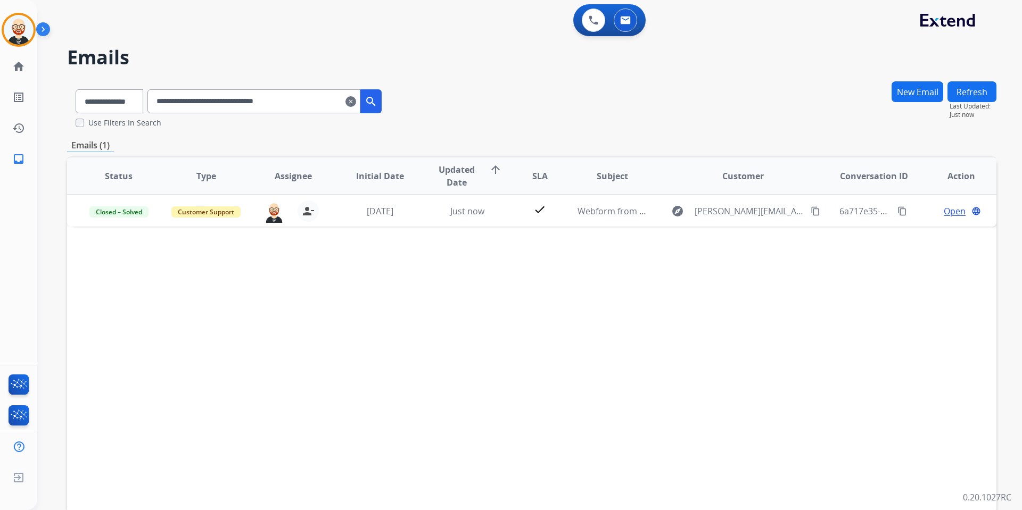
click at [356, 103] on mat-icon "clear" at bounding box center [350, 101] width 11 height 13
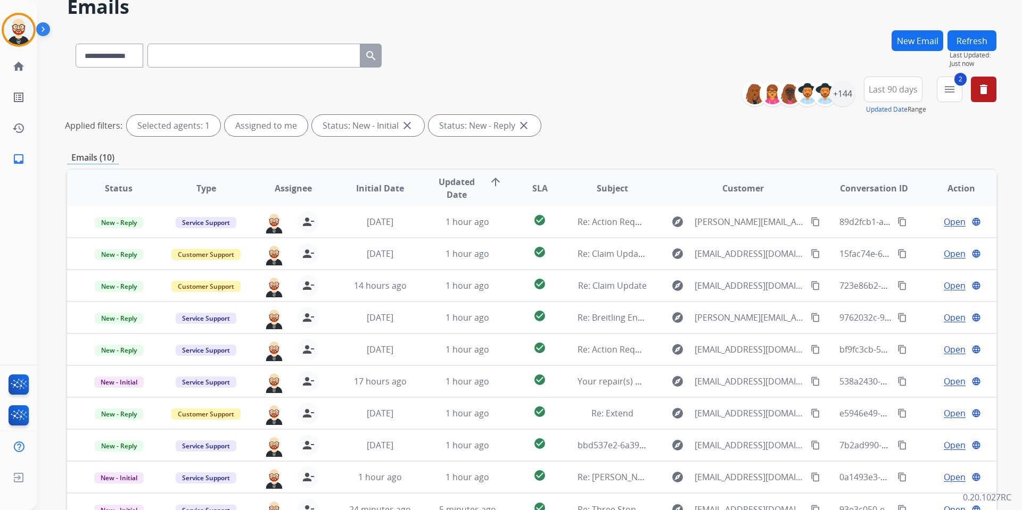
scroll to position [49, 0]
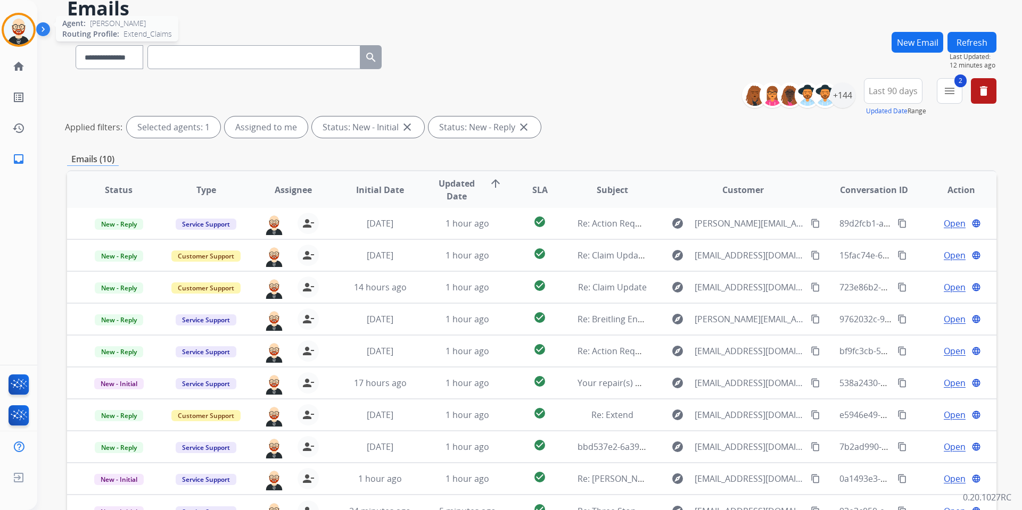
click at [14, 35] on img at bounding box center [19, 30] width 30 height 30
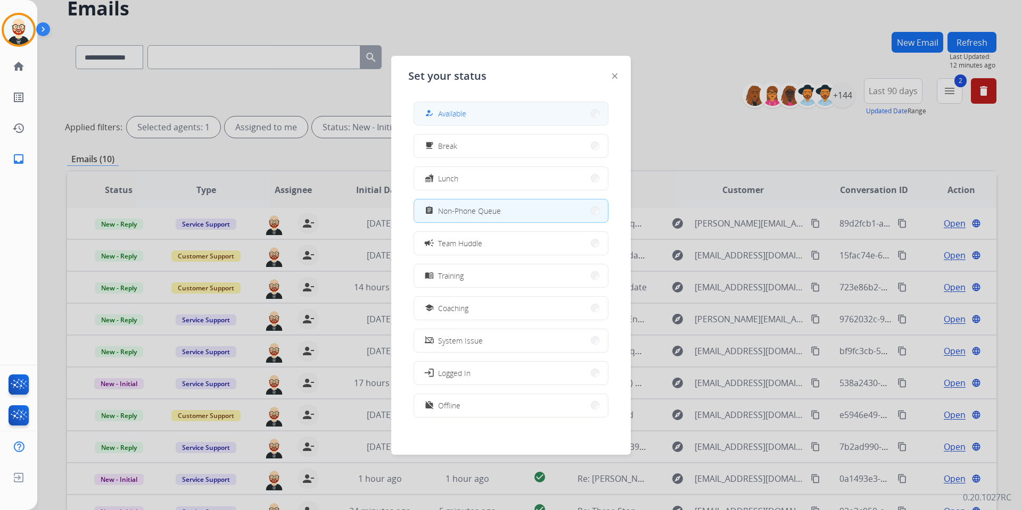
click at [447, 112] on span "Available" at bounding box center [452, 113] width 28 height 11
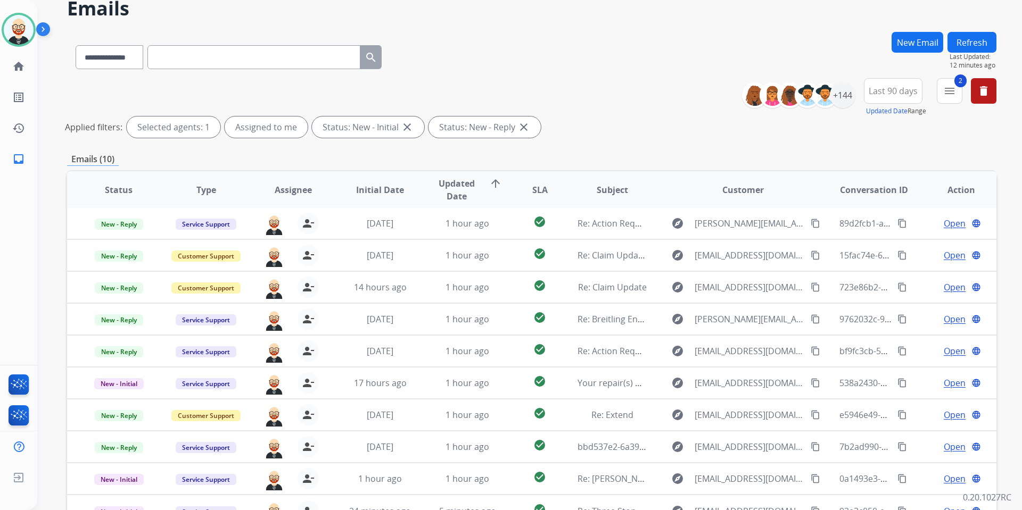
click at [782, 46] on button "Refresh" at bounding box center [971, 42] width 49 height 21
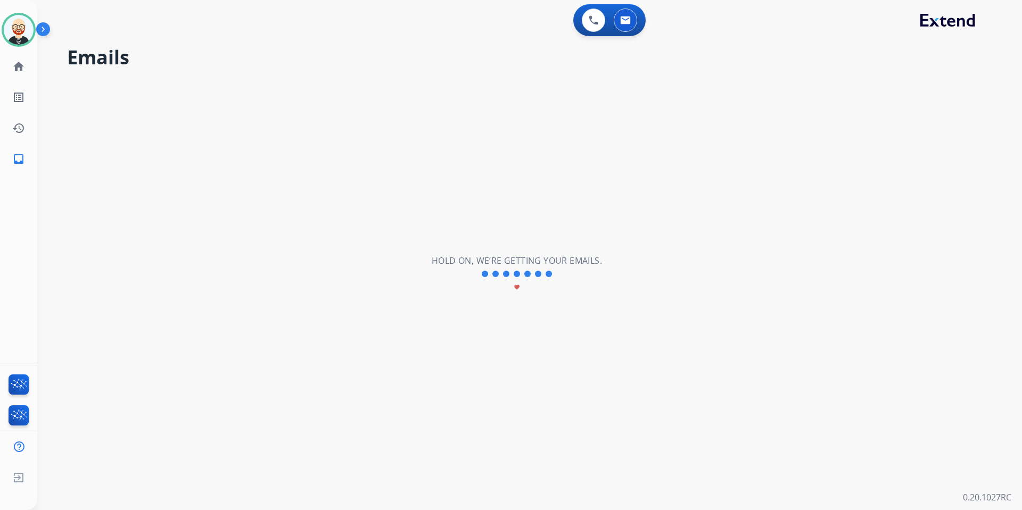
scroll to position [0, 0]
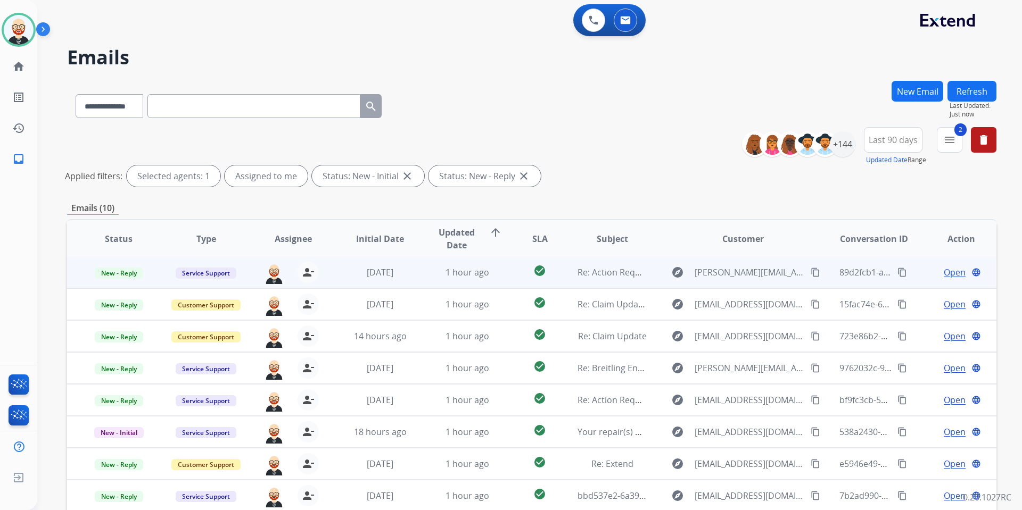
click at [782, 274] on span "Open" at bounding box center [955, 272] width 22 height 13
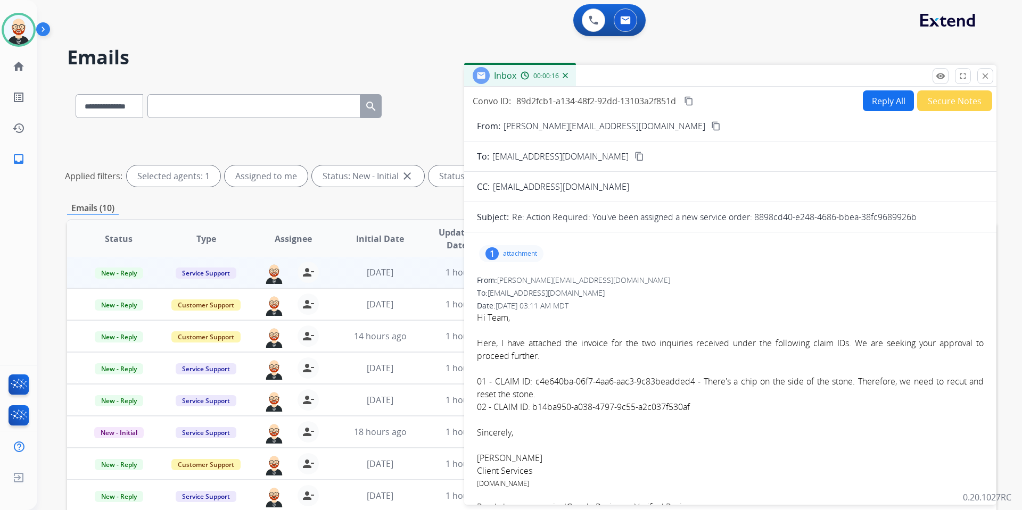
click at [516, 246] on div "1 attachment" at bounding box center [511, 253] width 64 height 17
click at [566, 281] on p "M76334_NEC.jpg" at bounding box center [574, 281] width 66 height 13
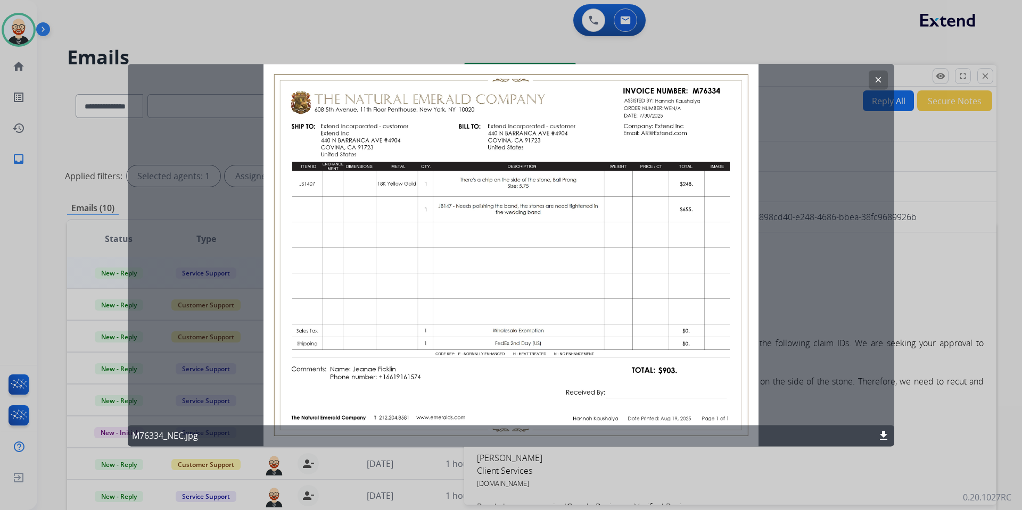
click at [782, 80] on mat-icon "clear" at bounding box center [878, 80] width 10 height 10
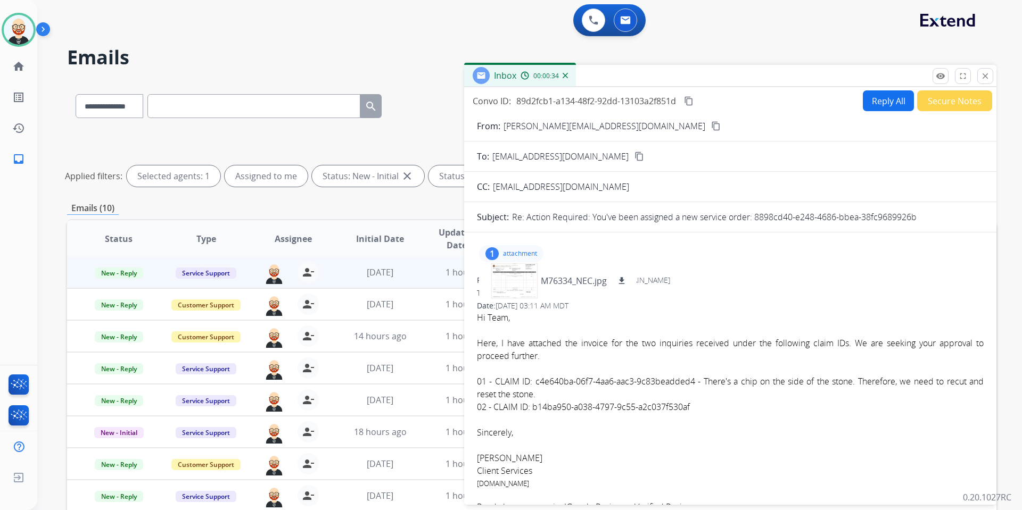
click at [725, 348] on font "Here, I have attached the invoice for the two inquiries received under the foll…" at bounding box center [730, 349] width 507 height 24
click at [538, 378] on font "01 - CLAIM ID: c4e640ba-06f7-4aa6-aac3-9c83beadded4 - There's a chip on the sid…" at bounding box center [730, 394] width 507 height 37
drag, startPoint x: 533, startPoint y: 382, endPoint x: 692, endPoint y: 385, distance: 158.6
click at [692, 378] on font "01 - CLAIM ID: c4e640ba-06f7-4aa6-aac3-9c83beadded4 - There's a chip on the sid…" at bounding box center [730, 394] width 507 height 37
copy font "c4e640ba-06f7-4aa6-aac3-9c83beadded4"
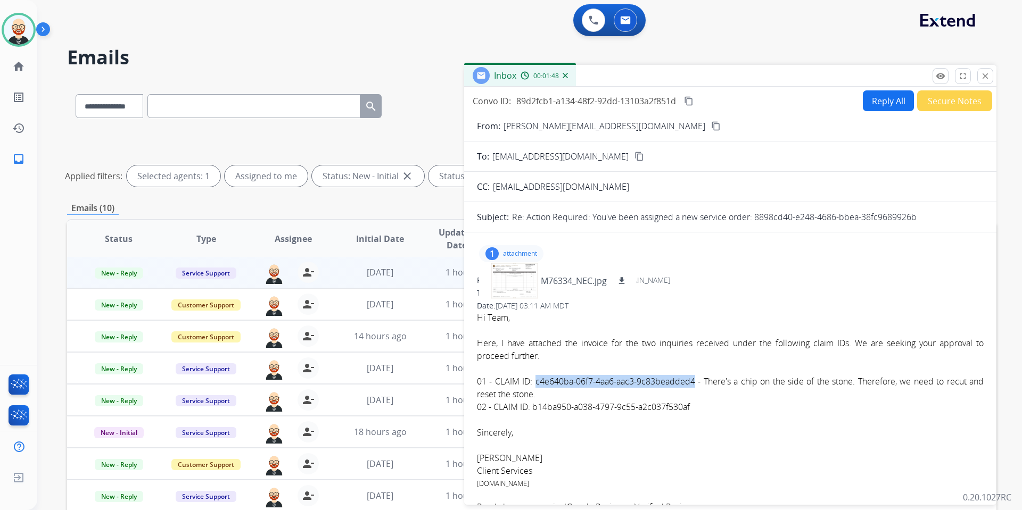
click at [691, 103] on mat-icon "content_copy" at bounding box center [689, 101] width 10 height 10
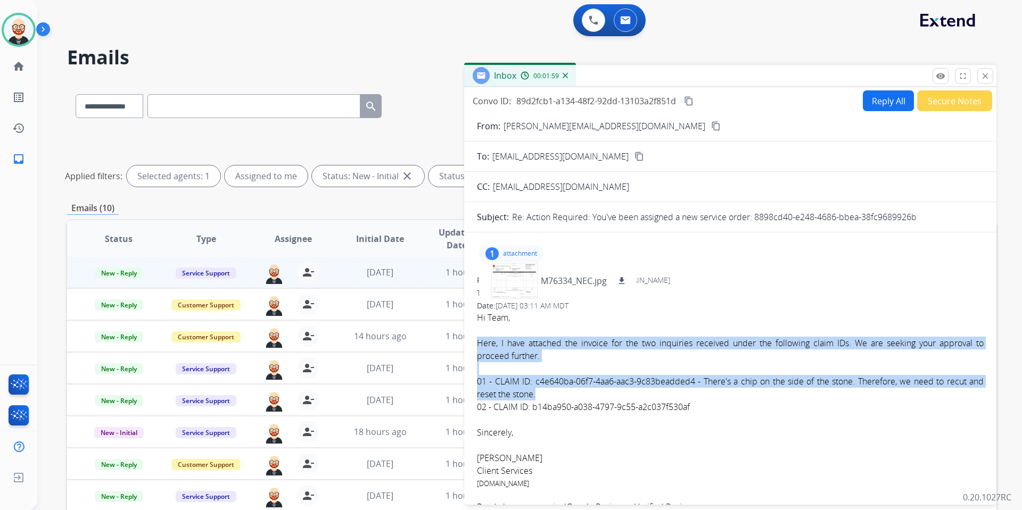
drag, startPoint x: 477, startPoint y: 341, endPoint x: 750, endPoint y: 391, distance: 277.6
click at [750, 378] on div "Hi Team, Here, I have attached the invoice for the two inquiries received under…" at bounding box center [730, 362] width 507 height 102
copy div "Here, I have attached the invoice for the two inquiries received under the foll…"
drag, startPoint x: 696, startPoint y: 403, endPoint x: 535, endPoint y: 410, distance: 160.9
click at [535, 378] on div "01 - CLAIM ID: c4e640ba-06f7-4aa6-aac3-9c83beadded4 - There's a chip on the sid…" at bounding box center [730, 394] width 507 height 38
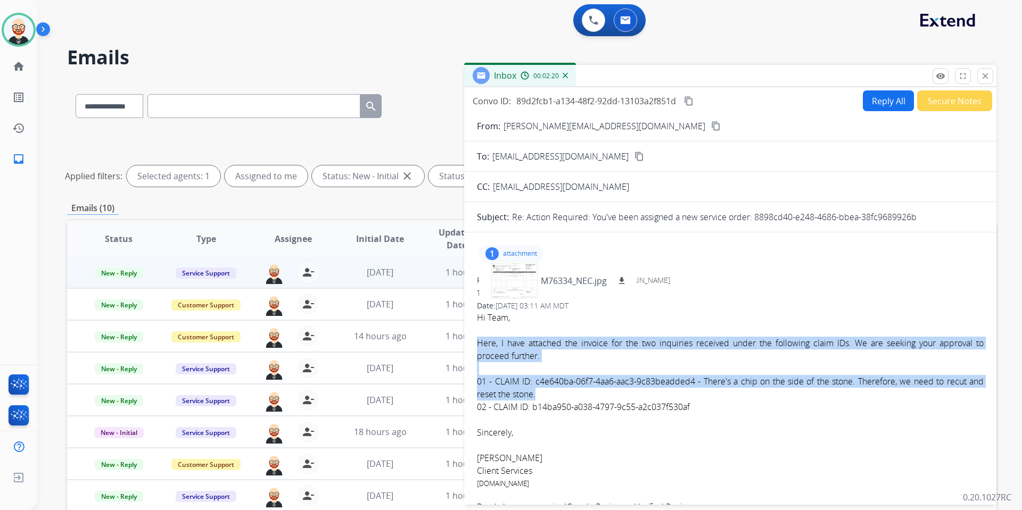
copy font "b14ba950-a038-4797-9c55-a2c037f530af"
drag, startPoint x: 755, startPoint y: 217, endPoint x: 922, endPoint y: 213, distance: 167.2
click at [782, 213] on div "Re: Action Required: You've been assigned a new service order: 8898cd40-e248-46…" at bounding box center [748, 217] width 472 height 13
copy p "8898cd40-e248-4686-bbea-38fc9689926b"
click at [688, 101] on mat-icon "content_copy" at bounding box center [689, 101] width 10 height 10
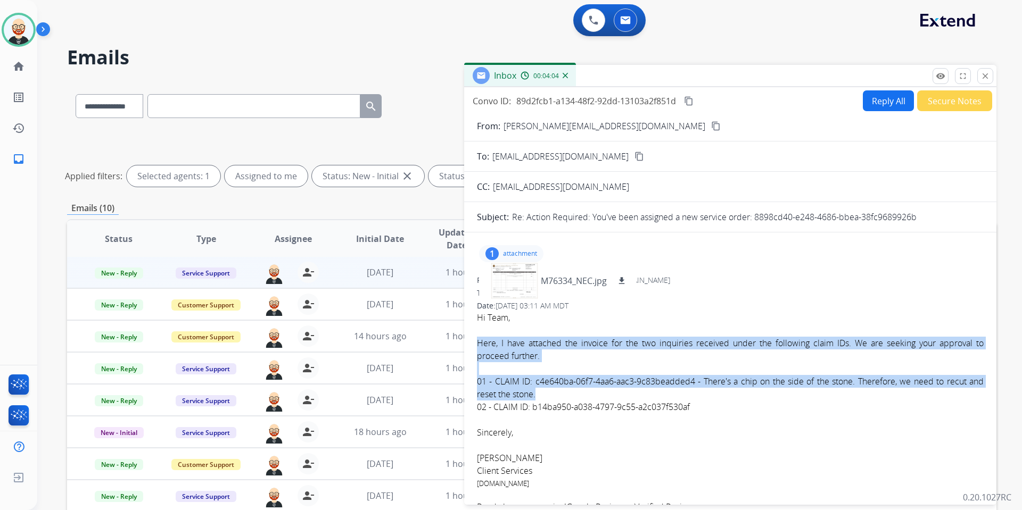
drag, startPoint x: 699, startPoint y: 408, endPoint x: 475, endPoint y: 341, distance: 234.0
copy div "Here, I have attached the invoice for the two inquiries received under the foll…"
click at [782, 101] on button "Reply All" at bounding box center [888, 100] width 51 height 21
select select "**********"
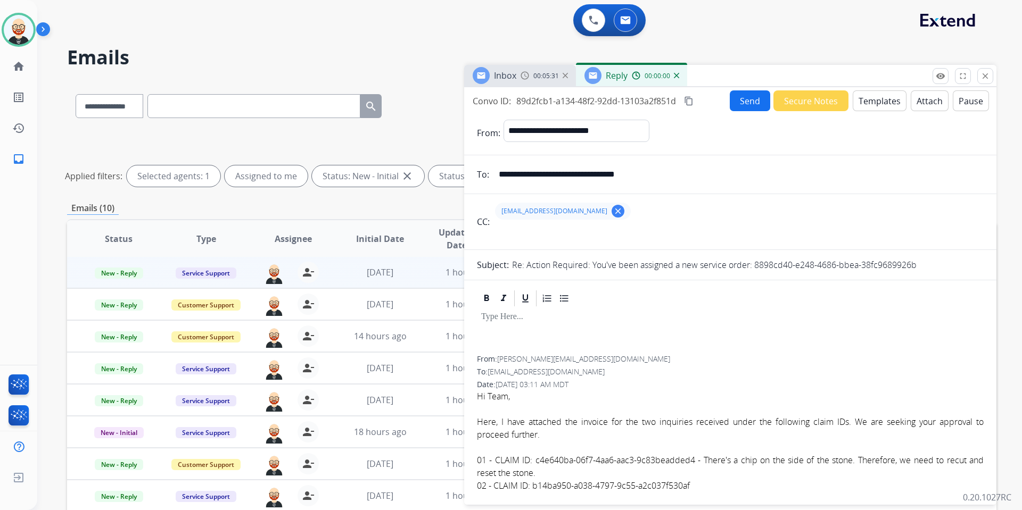
click at [515, 325] on div at bounding box center [730, 332] width 507 height 48
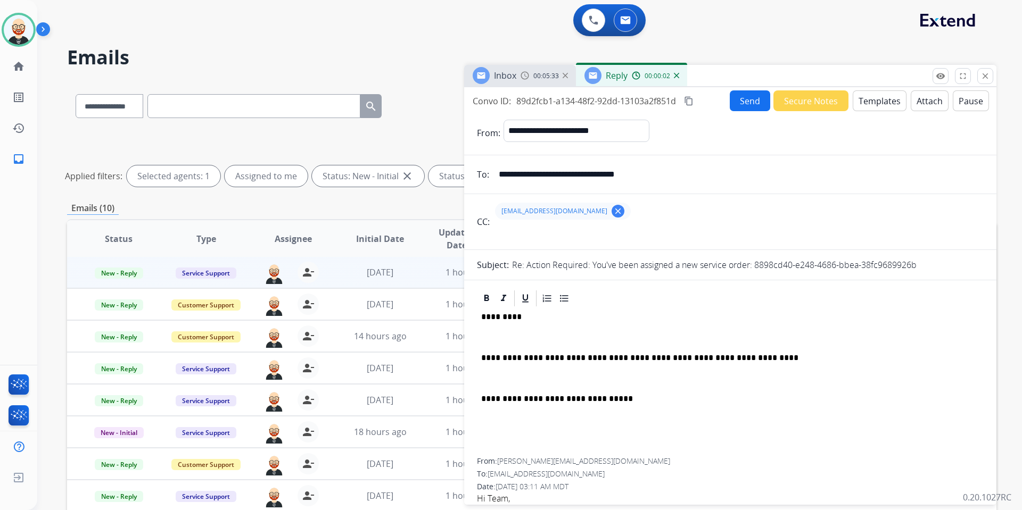
click at [523, 341] on p at bounding box center [730, 338] width 498 height 10
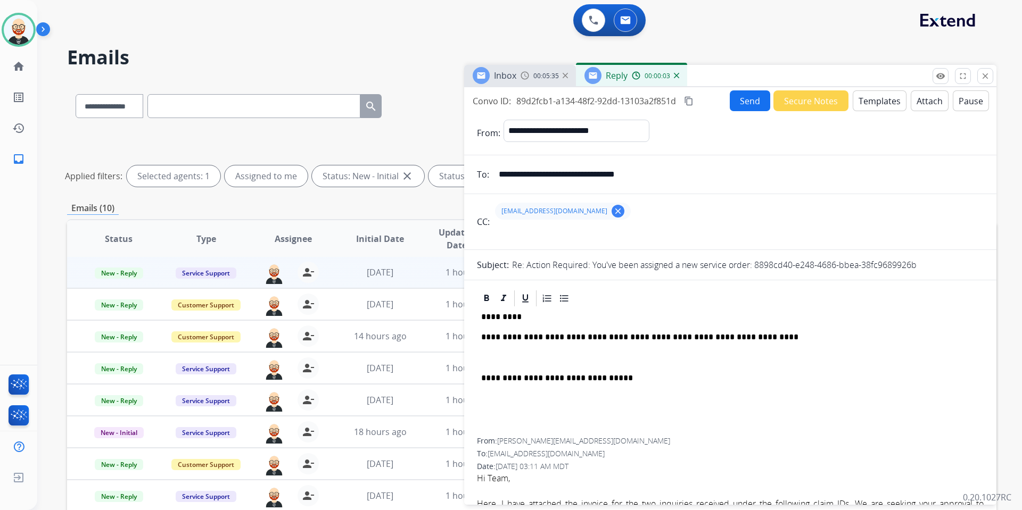
click at [515, 350] on div "**********" at bounding box center [730, 373] width 507 height 130
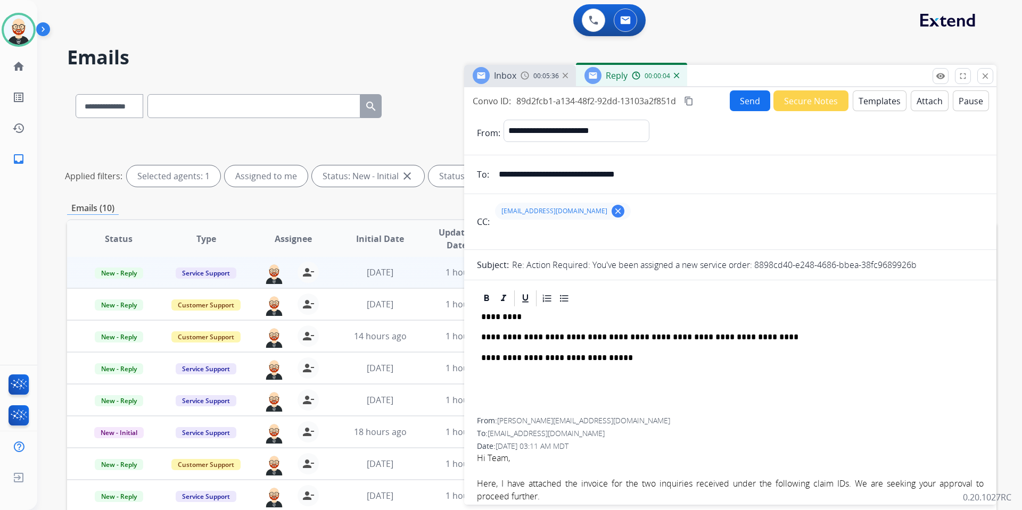
click at [505, 321] on p "*********" at bounding box center [726, 317] width 490 height 10
click at [768, 337] on p "**********" at bounding box center [726, 338] width 490 height 10
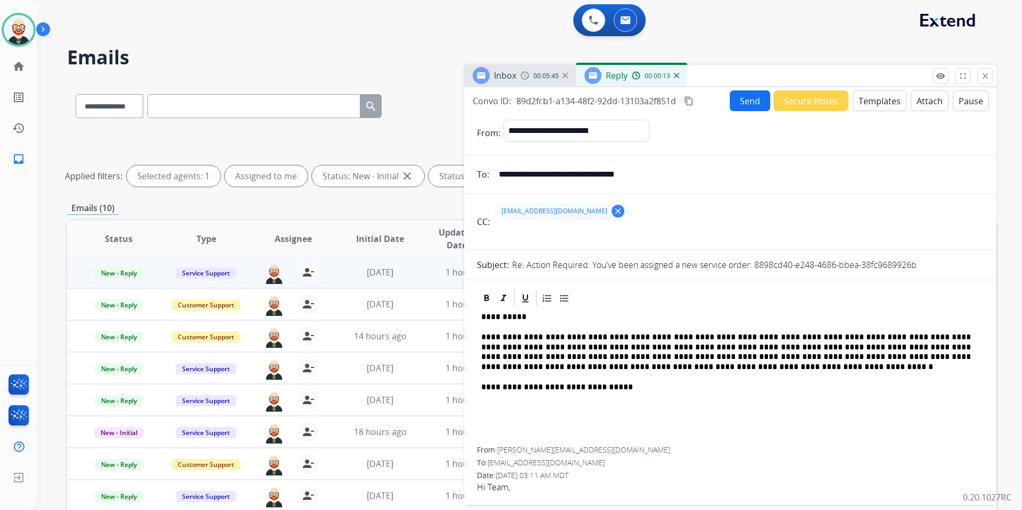
click at [782, 333] on p "**********" at bounding box center [726, 352] width 490 height 39
click at [782, 337] on p "**********" at bounding box center [726, 352] width 490 height 39
drag, startPoint x: 649, startPoint y: 346, endPoint x: 532, endPoint y: 345, distance: 117.1
click at [532, 345] on p "**********" at bounding box center [726, 352] width 490 height 39
click at [782, 347] on p "**********" at bounding box center [726, 352] width 490 height 39
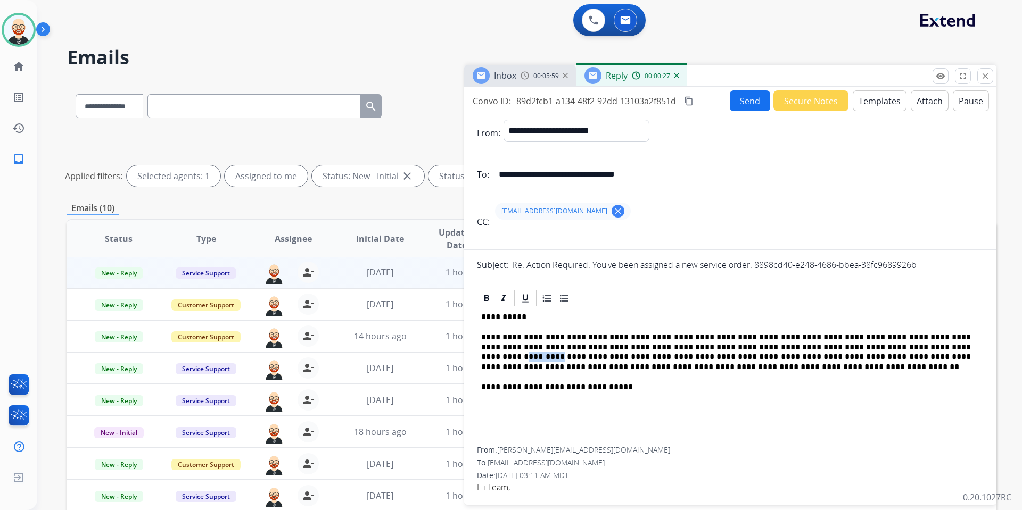
click at [782, 347] on p "**********" at bounding box center [726, 352] width 490 height 39
click at [782, 369] on p "**********" at bounding box center [726, 352] width 490 height 39
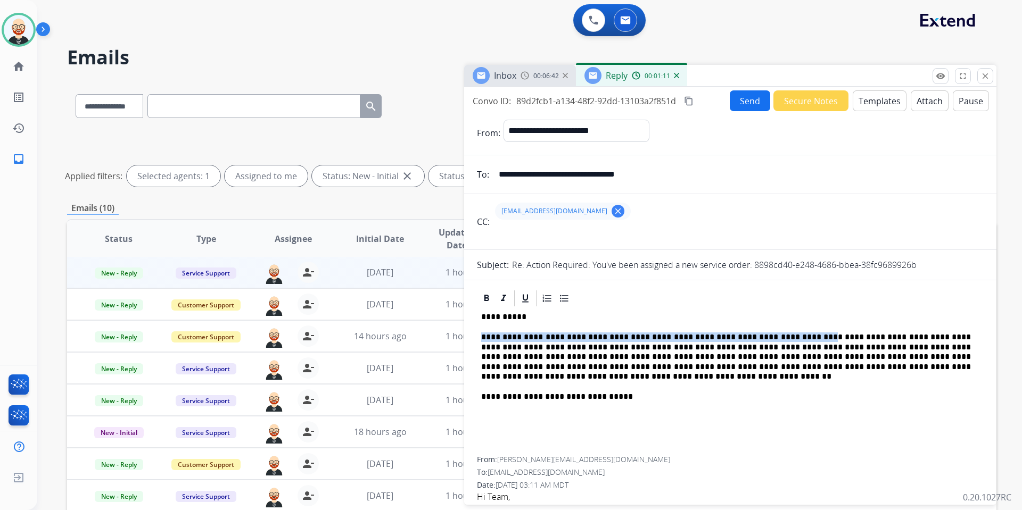
drag, startPoint x: 804, startPoint y: 337, endPoint x: 585, endPoint y: 331, distance: 218.8
click at [585, 331] on div "**********" at bounding box center [730, 382] width 507 height 148
drag, startPoint x: 582, startPoint y: 337, endPoint x: 804, endPoint y: 335, distance: 222.0
click at [782, 335] on p "**********" at bounding box center [726, 357] width 490 height 49
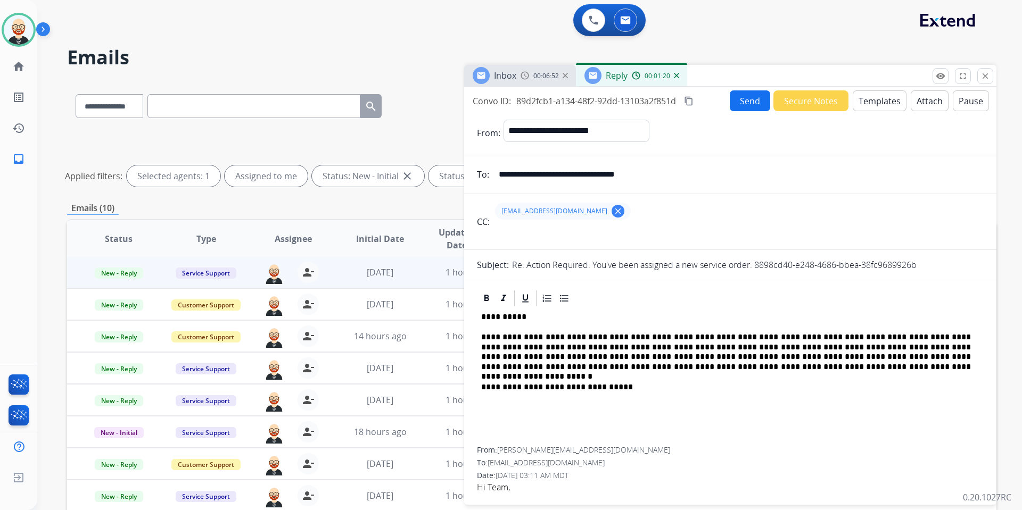
click at [782, 334] on p "**********" at bounding box center [726, 352] width 490 height 39
click at [742, 101] on button "Send" at bounding box center [750, 100] width 40 height 21
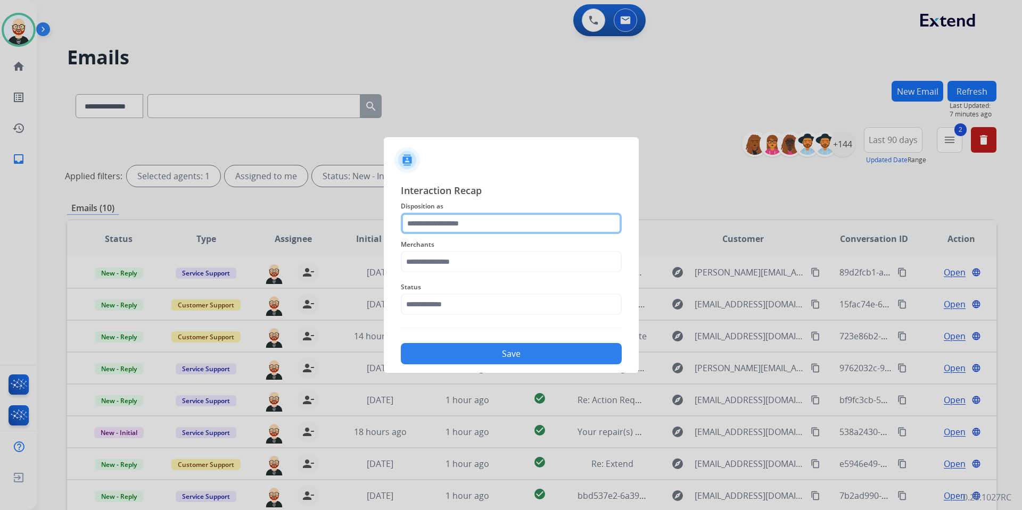
click at [422, 222] on input "text" at bounding box center [511, 223] width 221 height 21
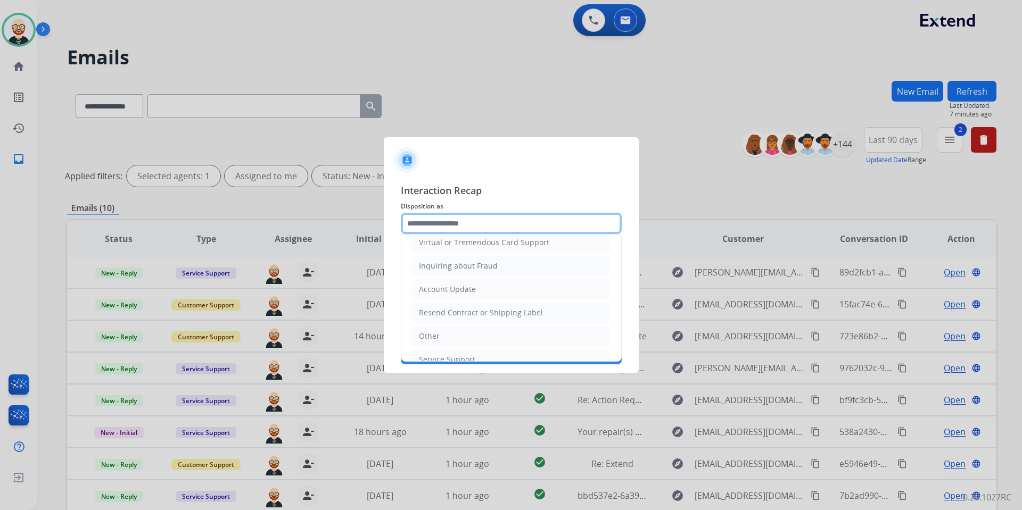
scroll to position [166, 0]
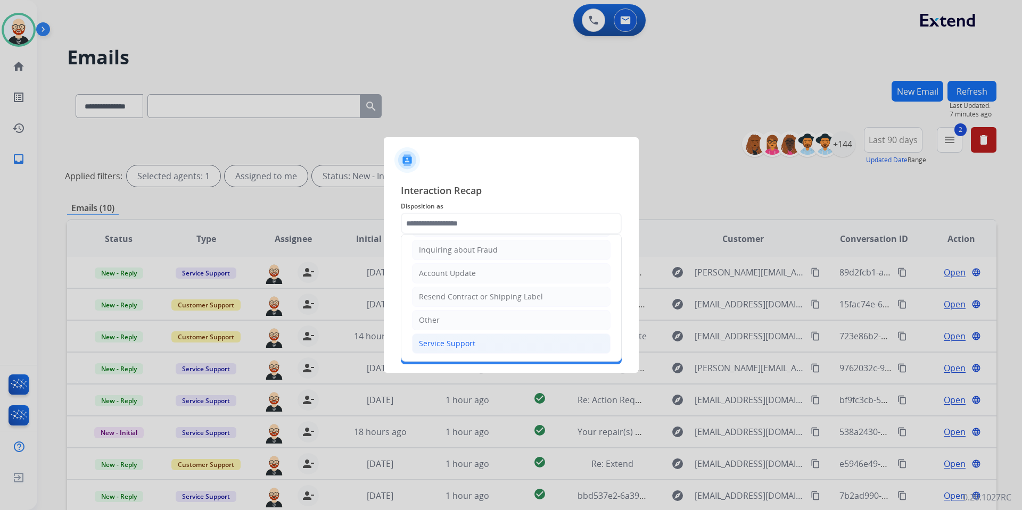
click at [436, 345] on div "Service Support" at bounding box center [447, 344] width 56 height 11
type input "**********"
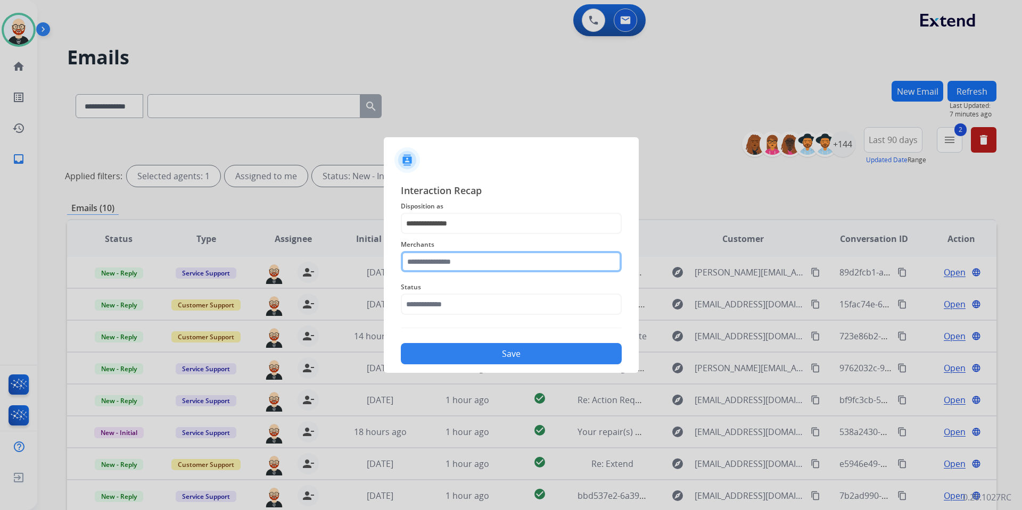
click at [420, 261] on input "text" at bounding box center [511, 261] width 221 height 21
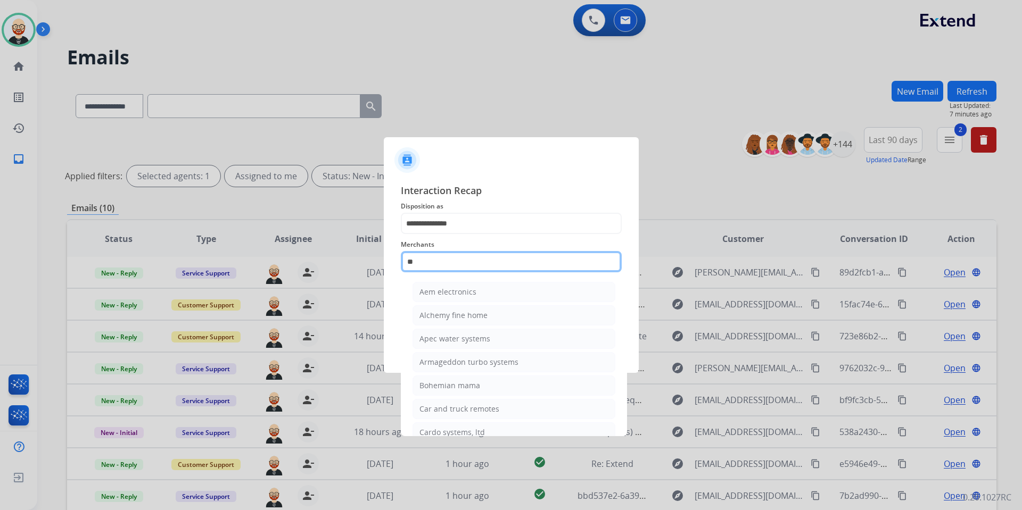
type input "*"
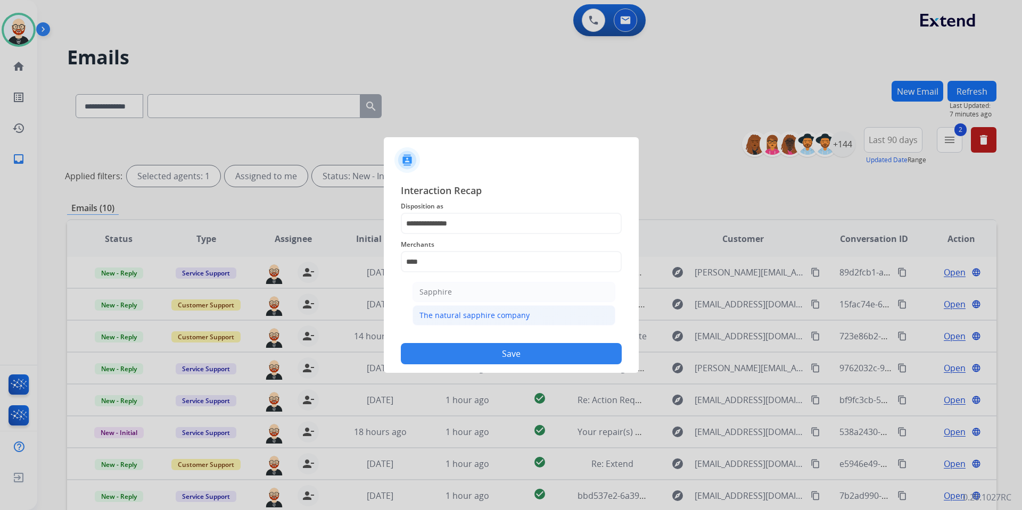
click at [430, 311] on div "The natural sapphire company" at bounding box center [474, 315] width 110 height 11
type input "**********"
click at [425, 303] on input "text" at bounding box center [511, 304] width 221 height 21
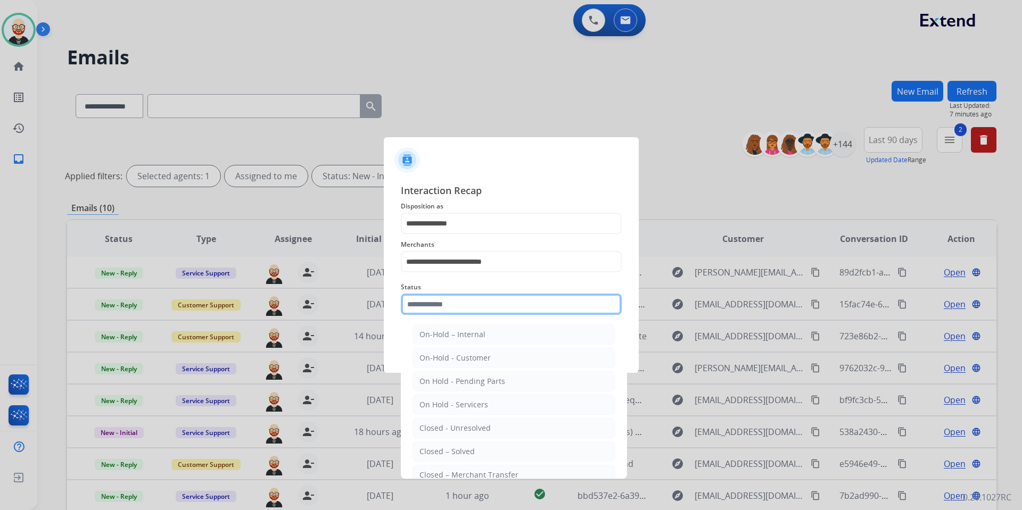
drag, startPoint x: 447, startPoint y: 451, endPoint x: 463, endPoint y: 229, distance: 222.6
click at [461, 378] on div "On Hold - Servicers" at bounding box center [453, 405] width 69 height 11
type input "**********"
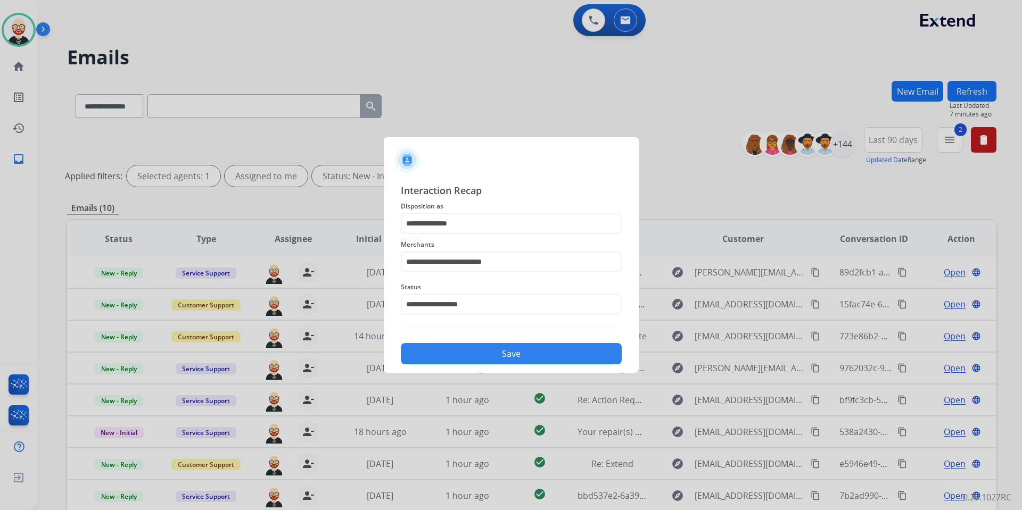
click at [465, 359] on button "Save" at bounding box center [511, 353] width 221 height 21
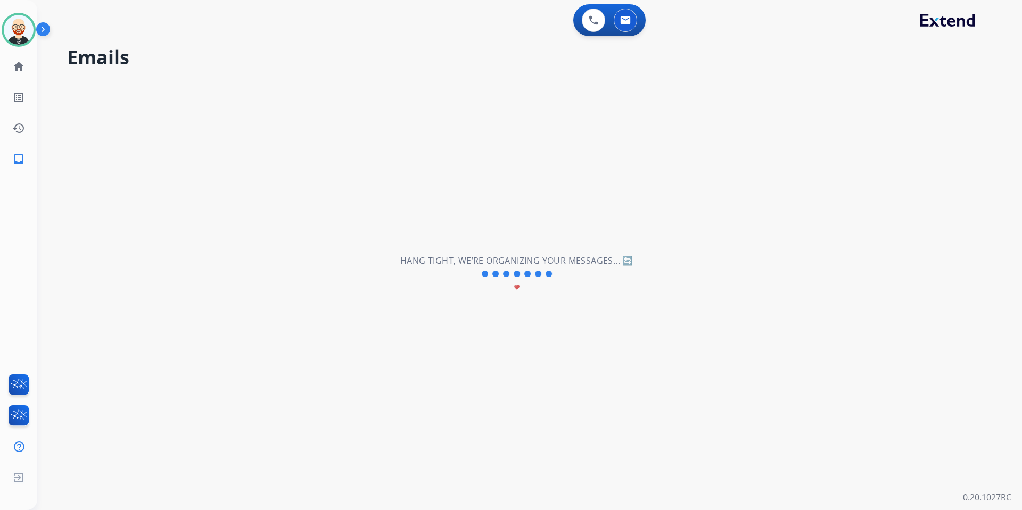
scroll to position [0, 0]
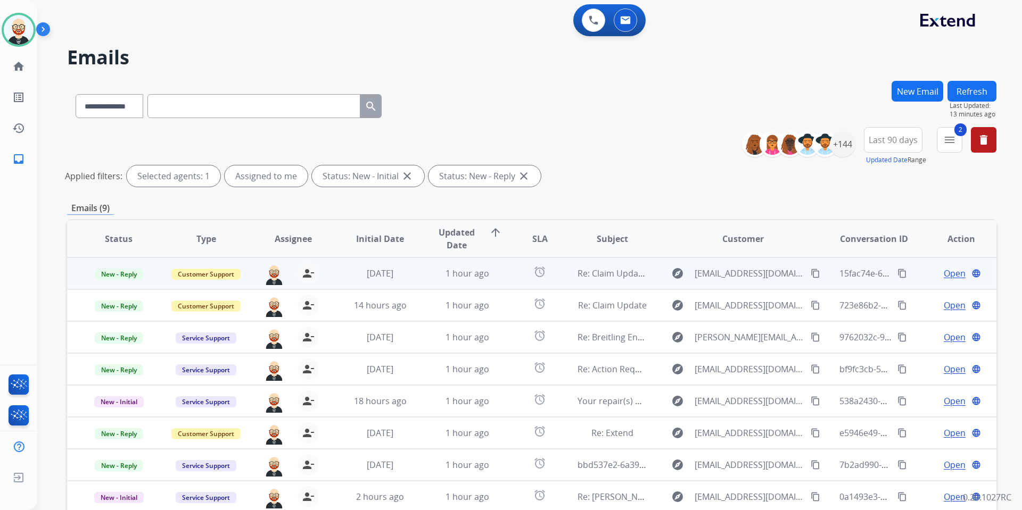
click at [782, 273] on span "Open" at bounding box center [955, 273] width 22 height 13
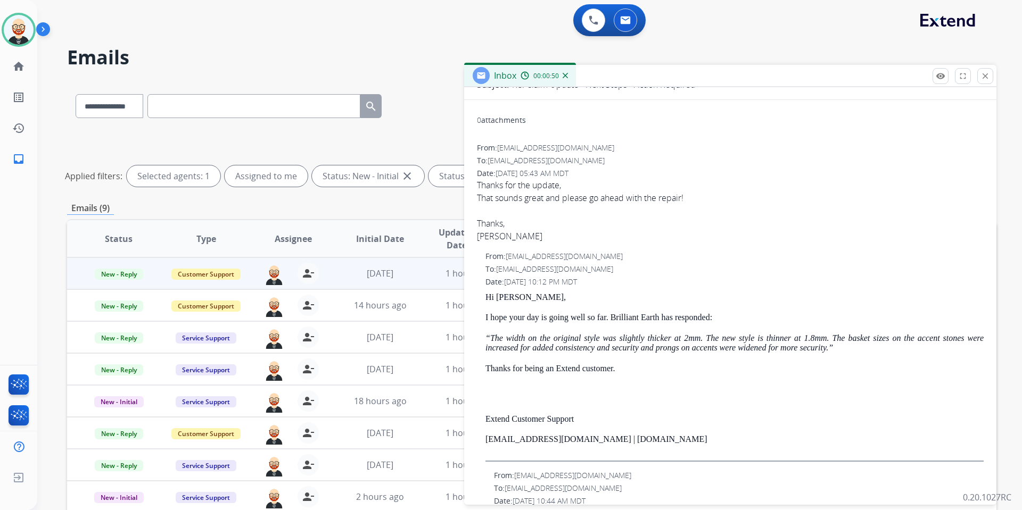
scroll to position [104, 0]
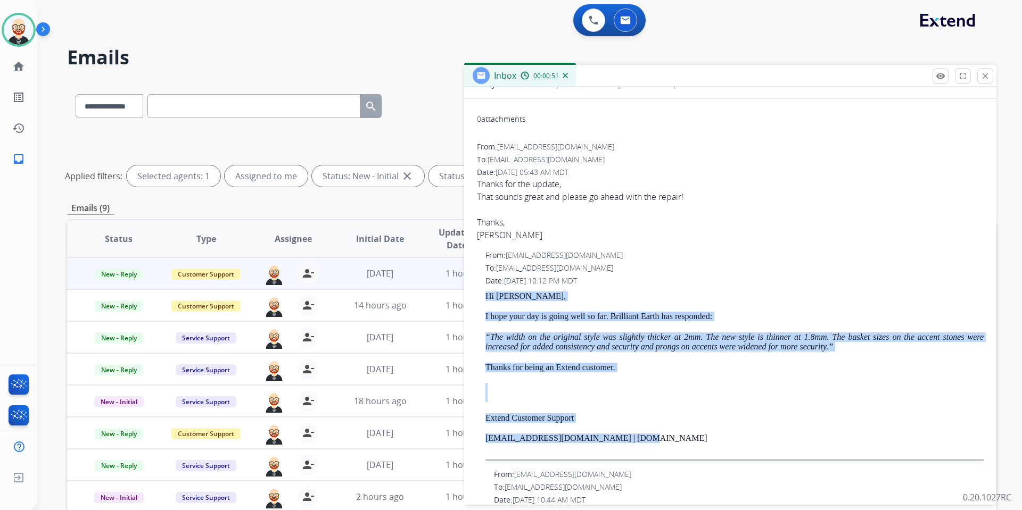
drag, startPoint x: 645, startPoint y: 441, endPoint x: 485, endPoint y: 298, distance: 214.4
click at [485, 298] on div "Hi Gunnar, I hope your day is going well so far. Brilliant Earth has responded:…" at bounding box center [734, 376] width 498 height 169
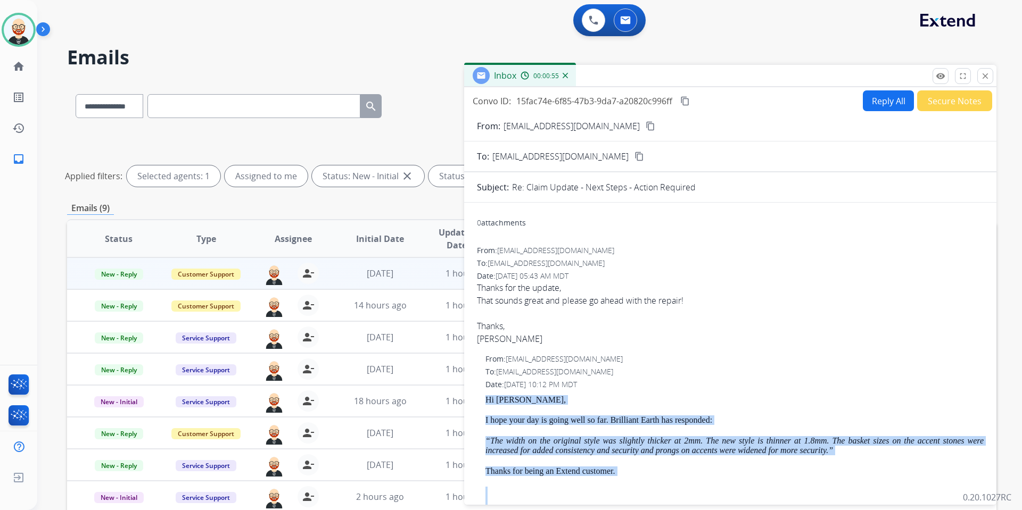
click at [782, 107] on button "Reply All" at bounding box center [888, 100] width 51 height 21
select select "**********"
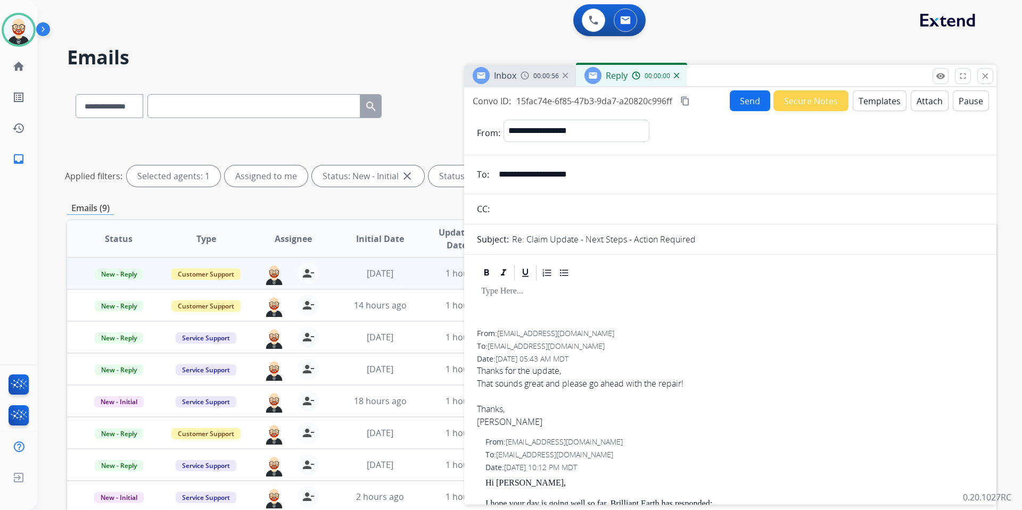
click at [490, 302] on div at bounding box center [730, 307] width 507 height 48
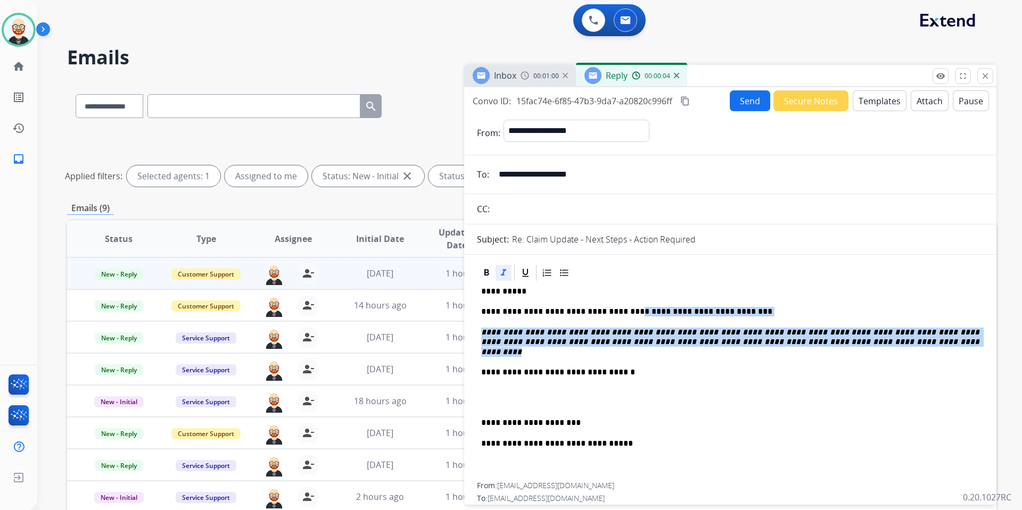
drag, startPoint x: 918, startPoint y: 343, endPoint x: 620, endPoint y: 308, distance: 300.2
click at [620, 308] on div "**********" at bounding box center [730, 383] width 507 height 200
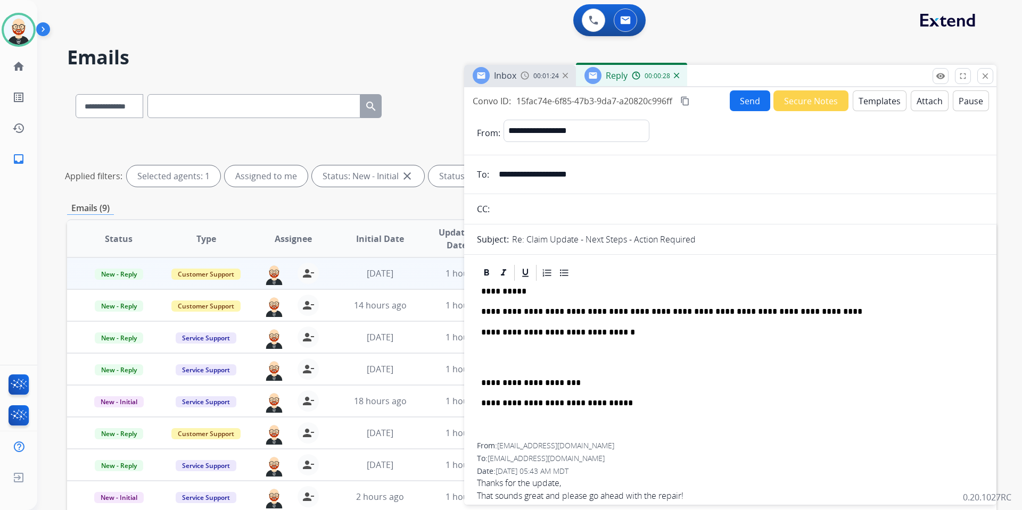
click at [744, 97] on button "Send" at bounding box center [750, 100] width 40 height 21
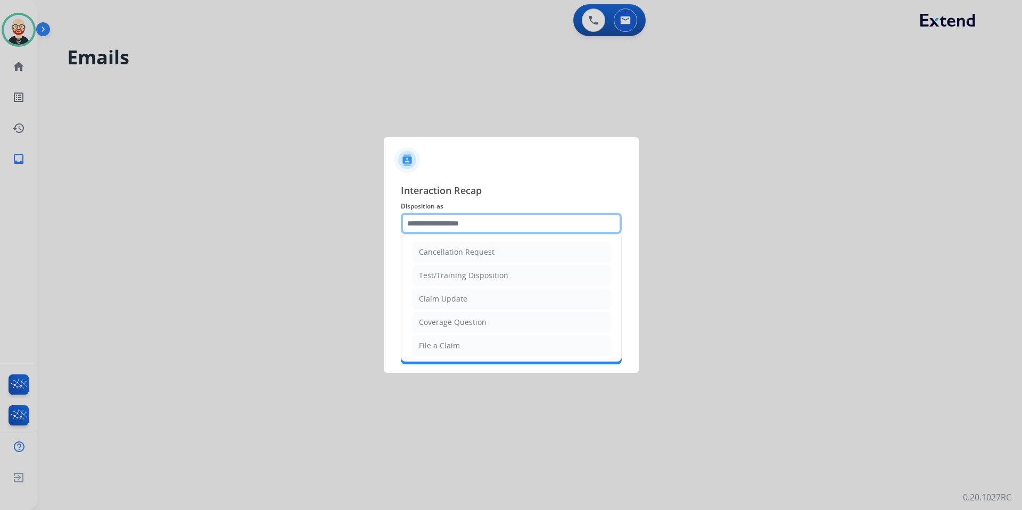
click at [499, 221] on input "text" at bounding box center [511, 223] width 221 height 21
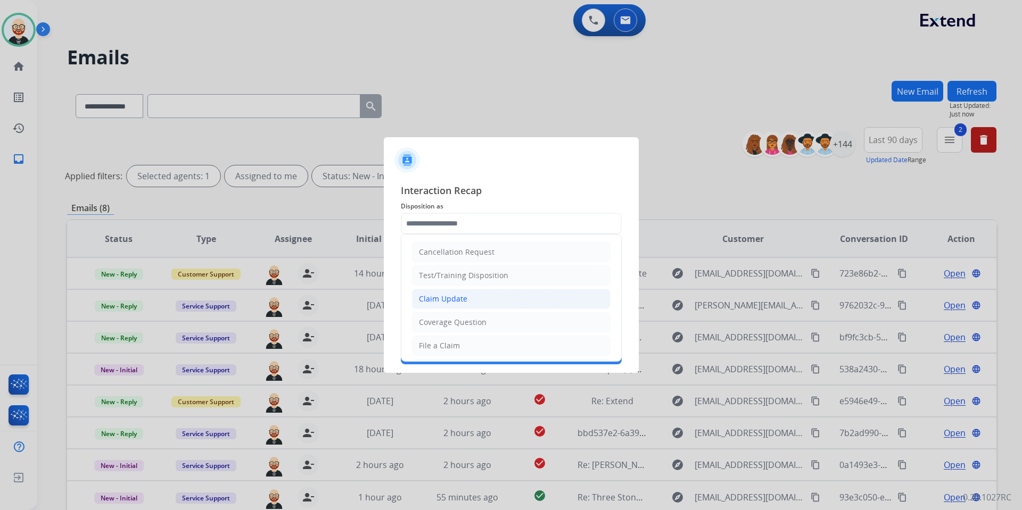
click at [477, 302] on li "Claim Update" at bounding box center [511, 299] width 199 height 20
type input "**********"
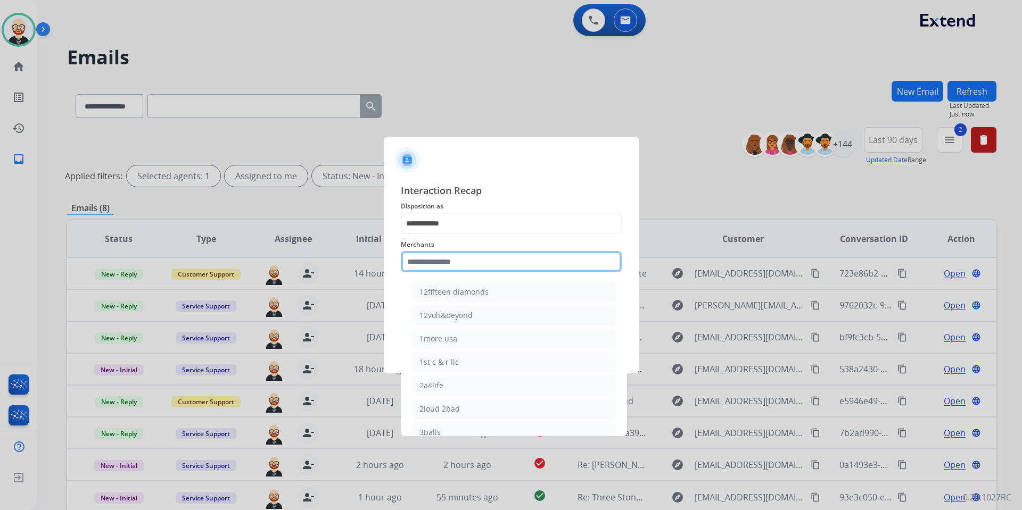
click at [437, 264] on input "text" at bounding box center [511, 261] width 221 height 21
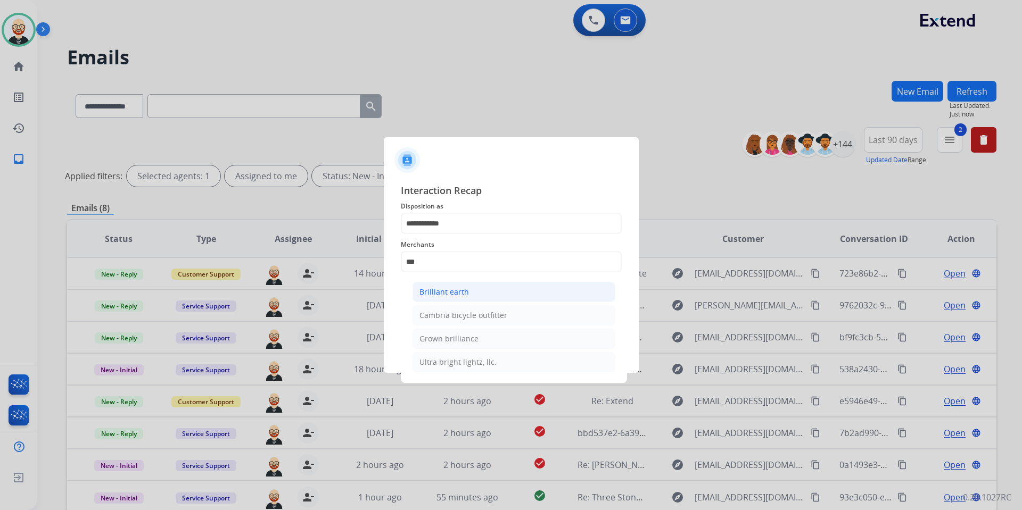
click at [427, 290] on div "Brilliant earth" at bounding box center [443, 292] width 49 height 11
type input "**********"
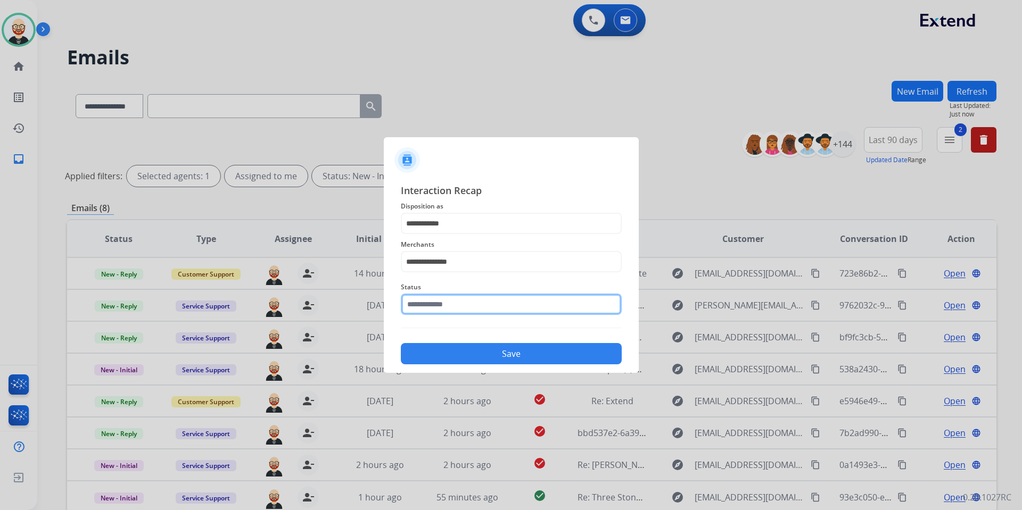
click at [427, 297] on input "text" at bounding box center [511, 304] width 221 height 21
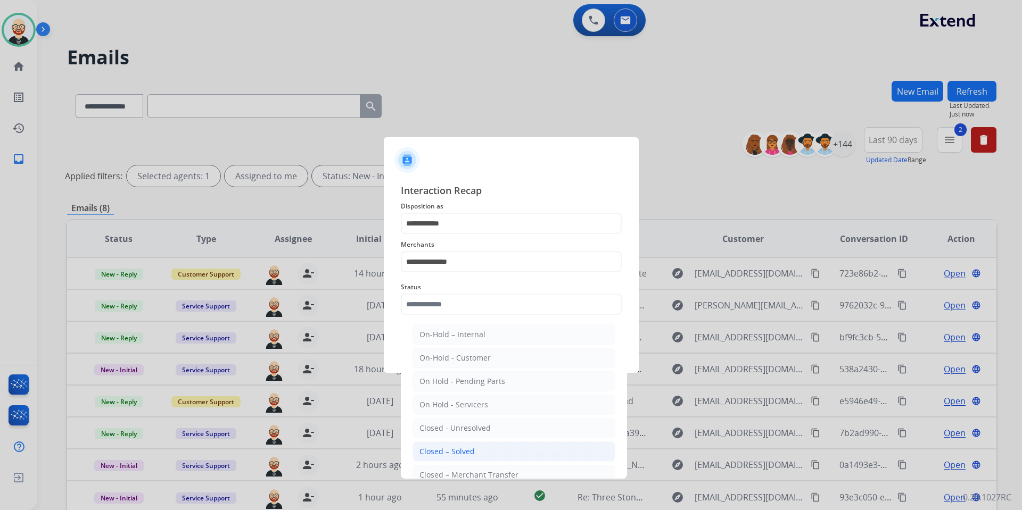
click at [448, 378] on li "Closed – Solved" at bounding box center [513, 452] width 203 height 20
type input "**********"
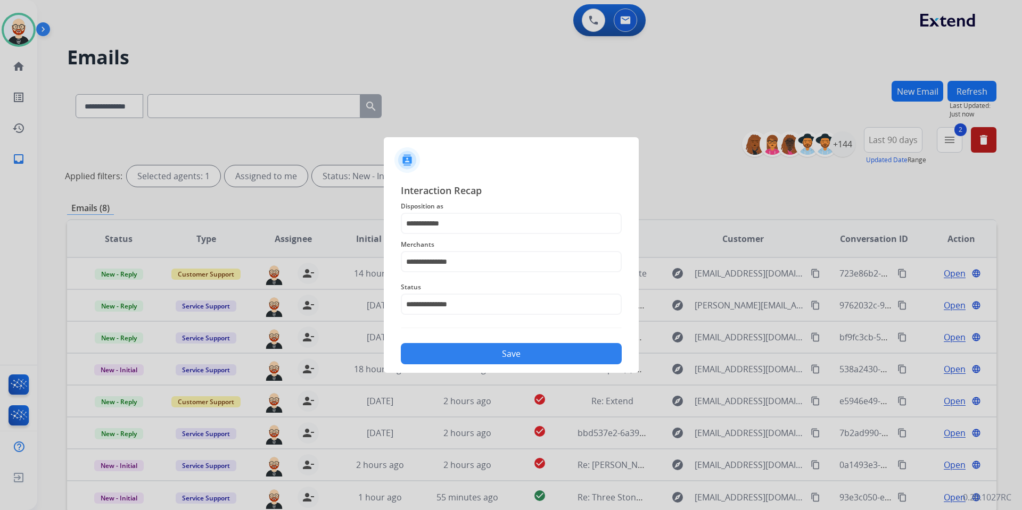
click at [463, 350] on button "Save" at bounding box center [511, 353] width 221 height 21
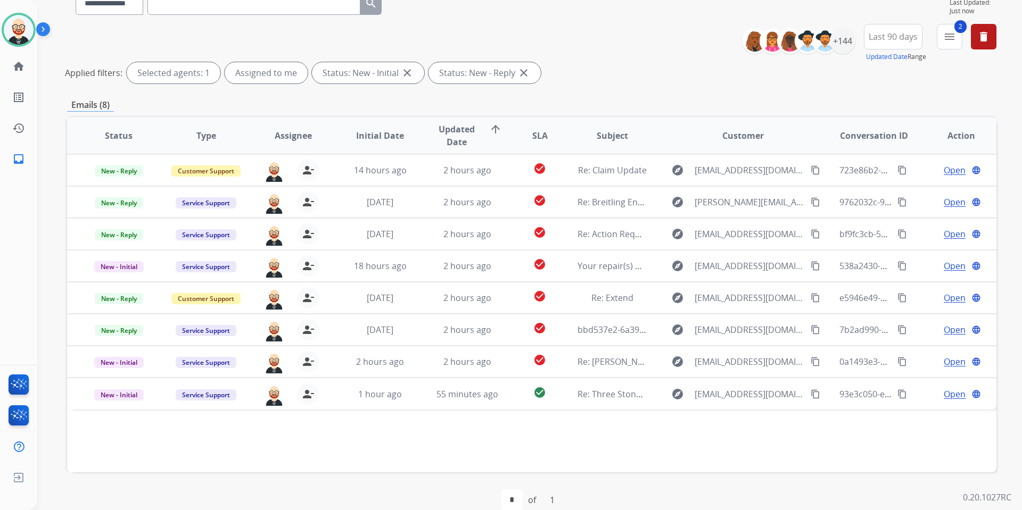
scroll to position [104, 0]
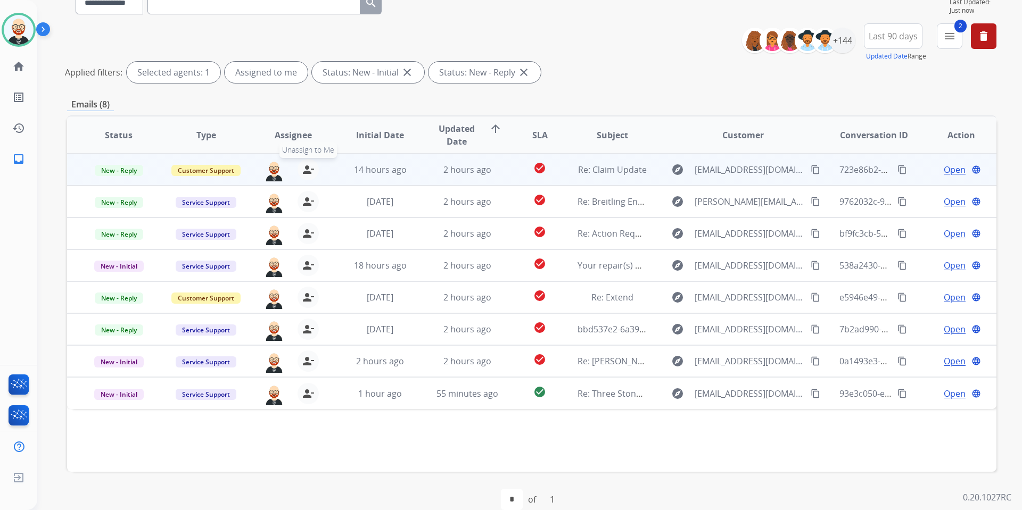
click at [310, 169] on mat-icon "person_remove" at bounding box center [308, 169] width 13 height 13
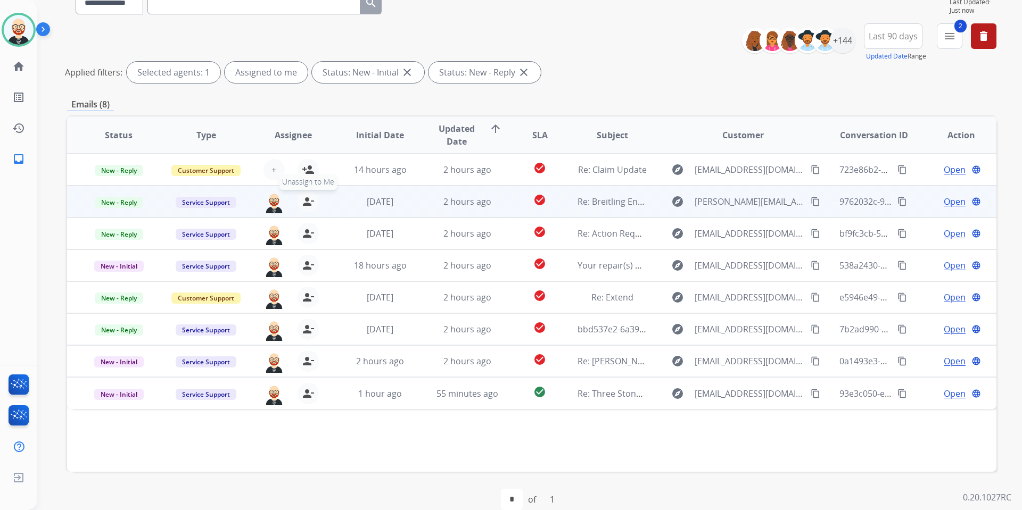
click at [308, 206] on mat-icon "person_remove" at bounding box center [308, 201] width 13 height 13
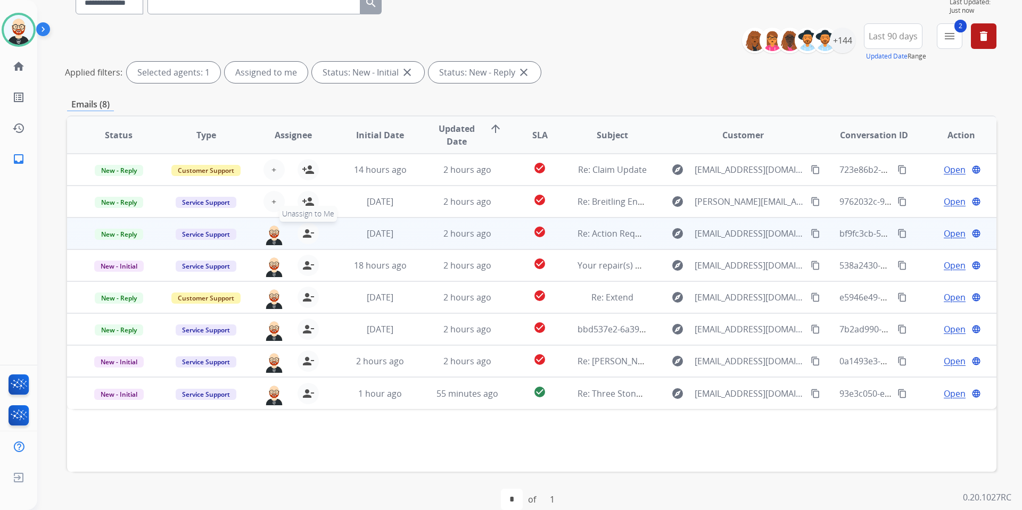
click at [308, 225] on button "person_remove Unassign to Me" at bounding box center [308, 233] width 21 height 21
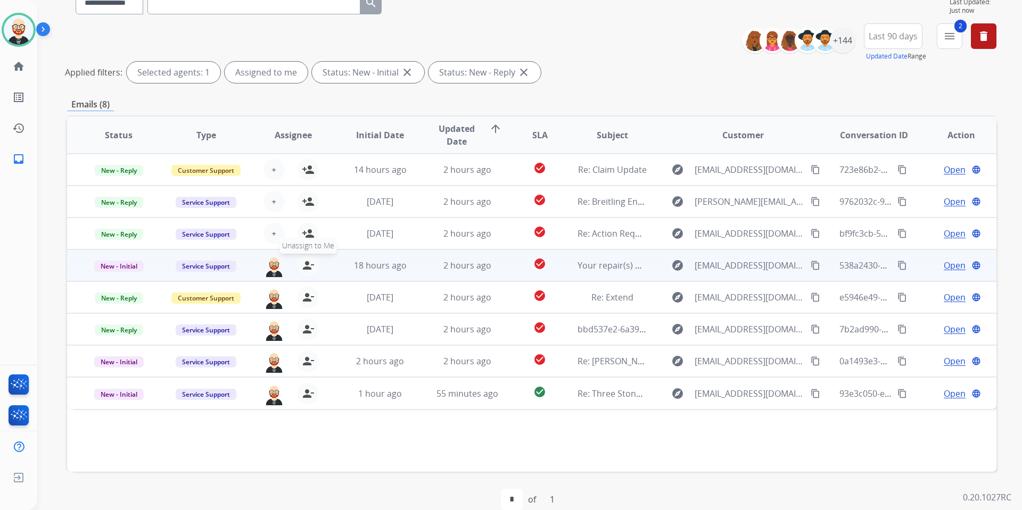
click at [304, 272] on button "person_remove Unassign to Me" at bounding box center [308, 265] width 21 height 21
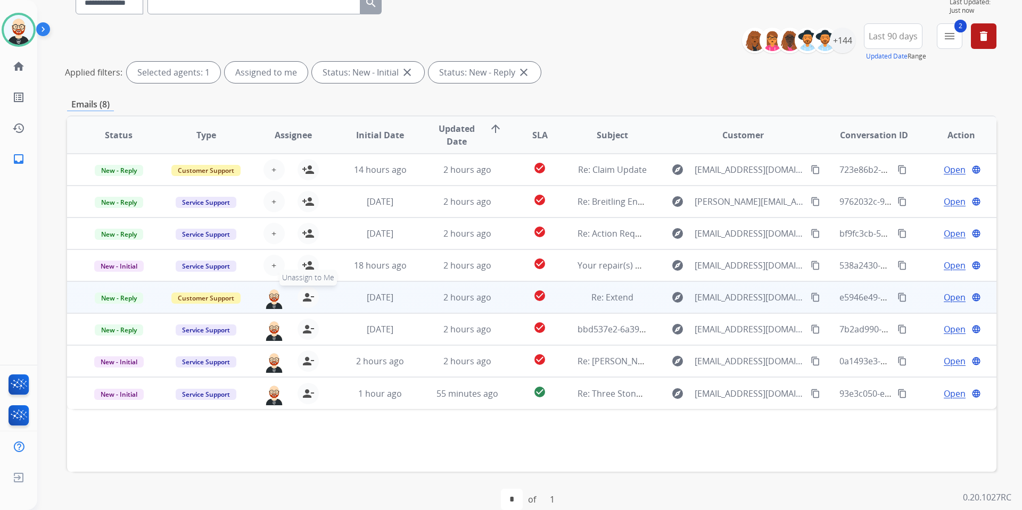
click at [308, 296] on mat-icon "person_remove" at bounding box center [308, 297] width 13 height 13
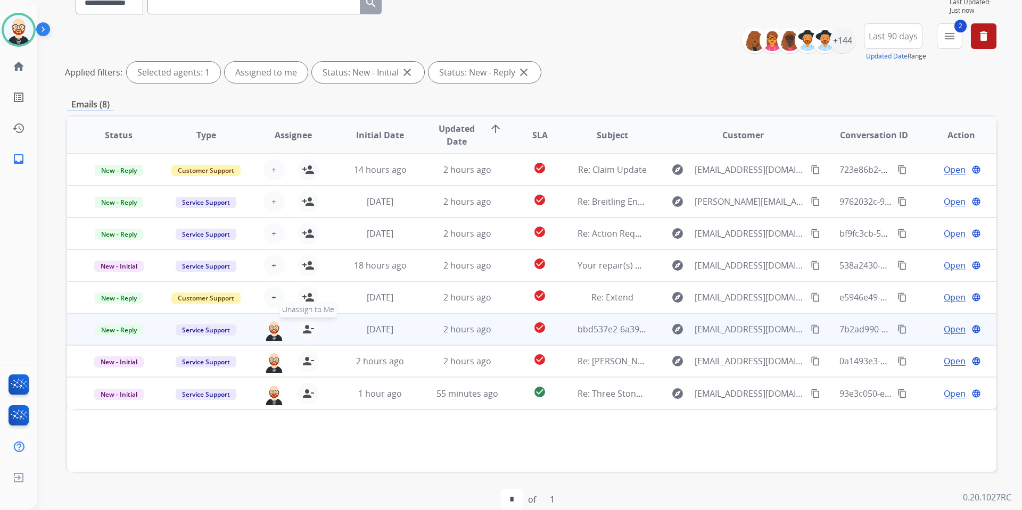
click at [307, 327] on mat-icon "person_remove" at bounding box center [308, 329] width 13 height 13
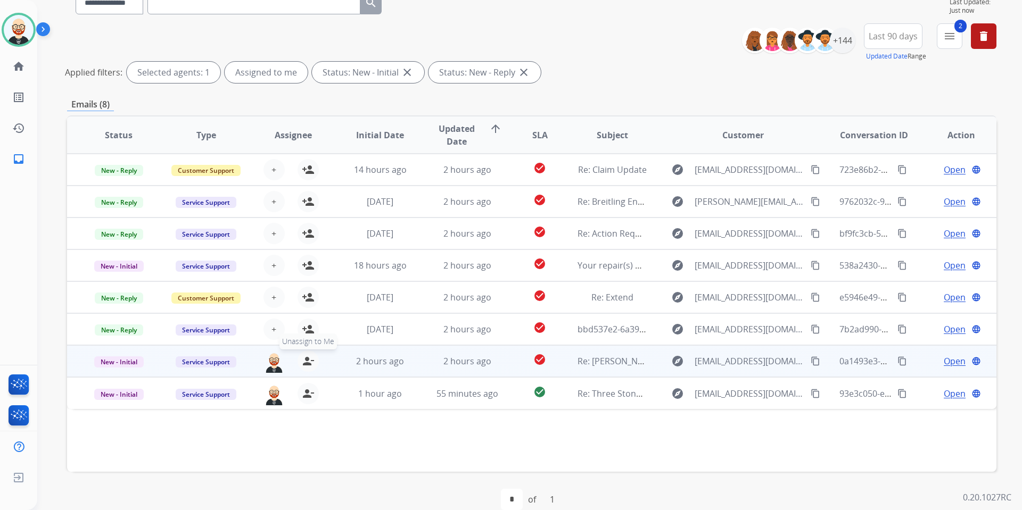
click at [307, 362] on mat-icon "person_remove" at bounding box center [308, 361] width 13 height 13
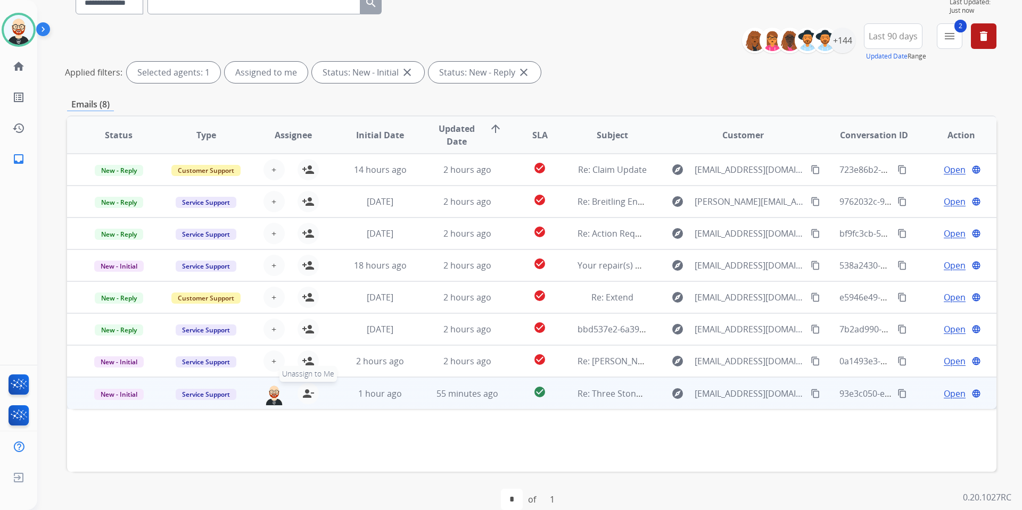
click at [310, 378] on button "person_remove Unassign to Me" at bounding box center [308, 393] width 21 height 21
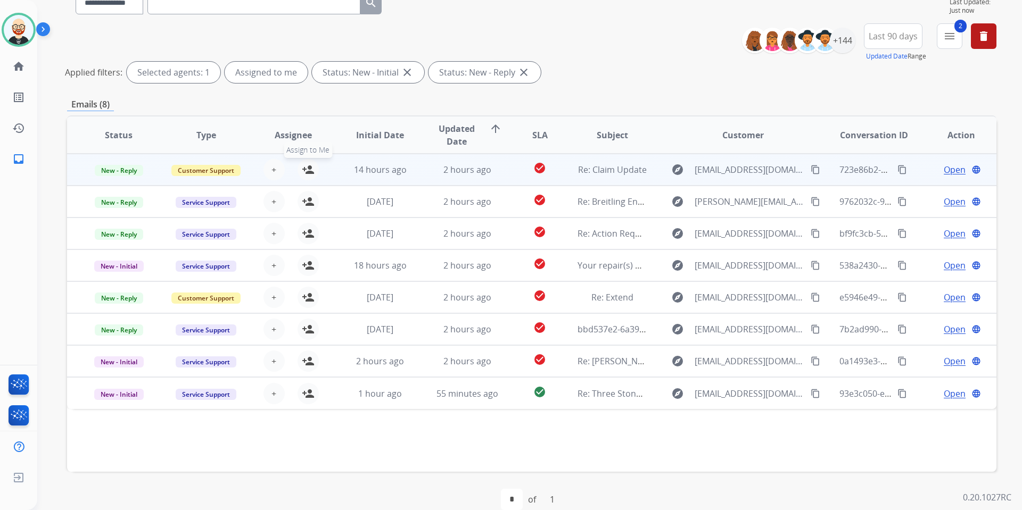
click at [302, 173] on mat-icon "person_add" at bounding box center [308, 169] width 13 height 13
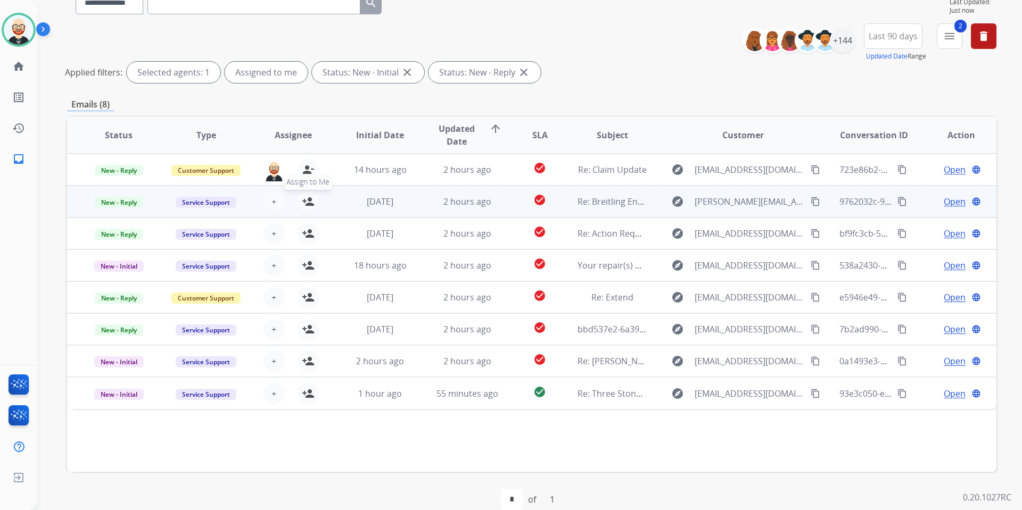
click at [307, 199] on mat-icon "person_add" at bounding box center [308, 201] width 13 height 13
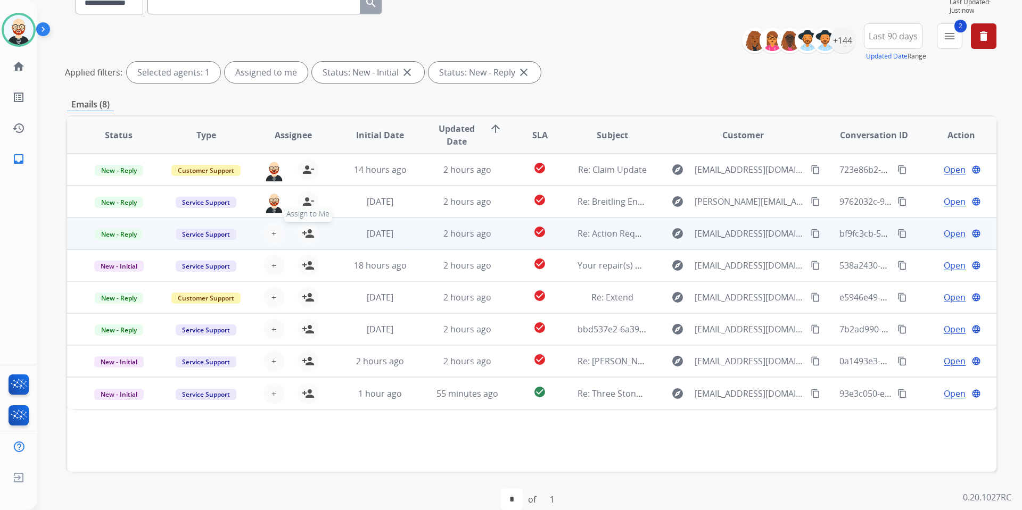
click at [305, 237] on mat-icon "person_add" at bounding box center [308, 233] width 13 height 13
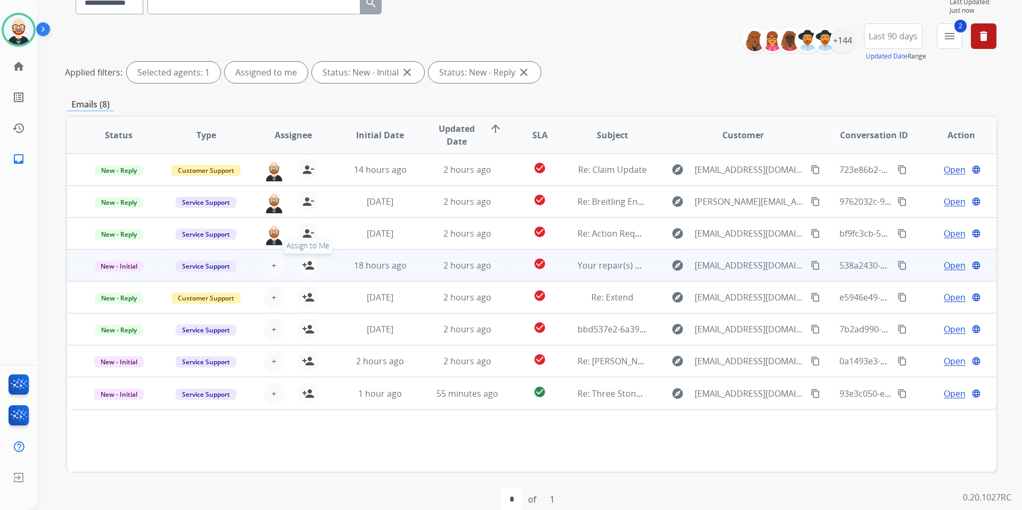
click at [308, 273] on button "person_add Assign to Me" at bounding box center [308, 265] width 21 height 21
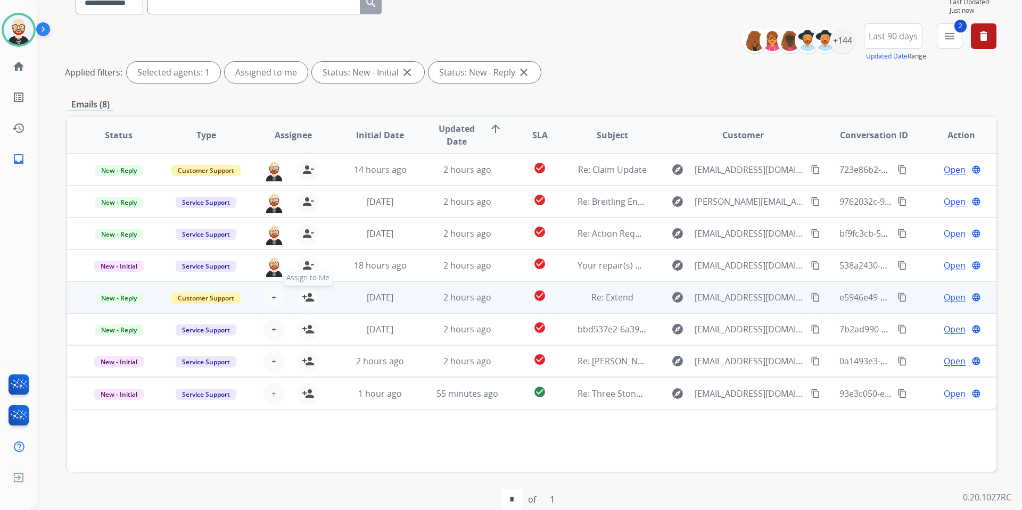
click at [304, 292] on mat-icon "person_add" at bounding box center [308, 297] width 13 height 13
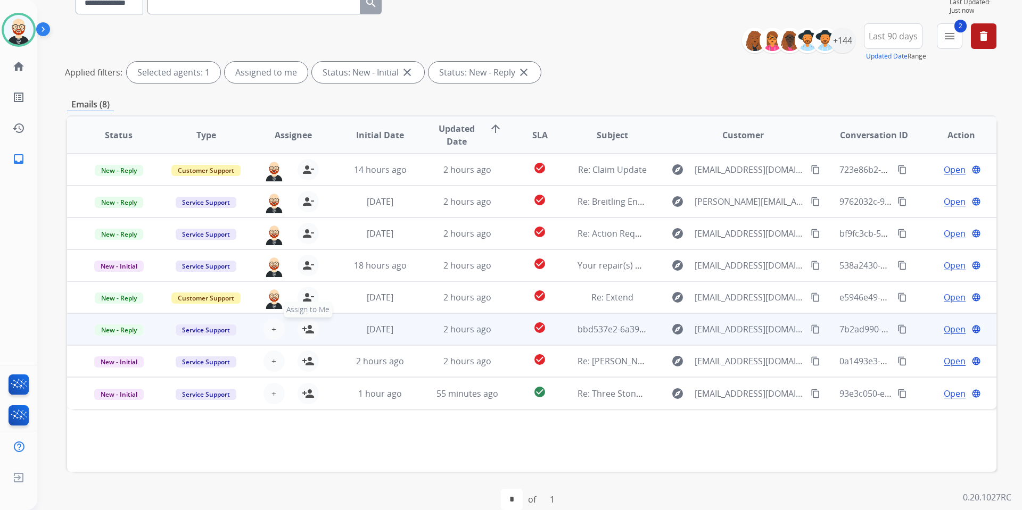
click at [302, 331] on mat-icon "person_add" at bounding box center [308, 329] width 13 height 13
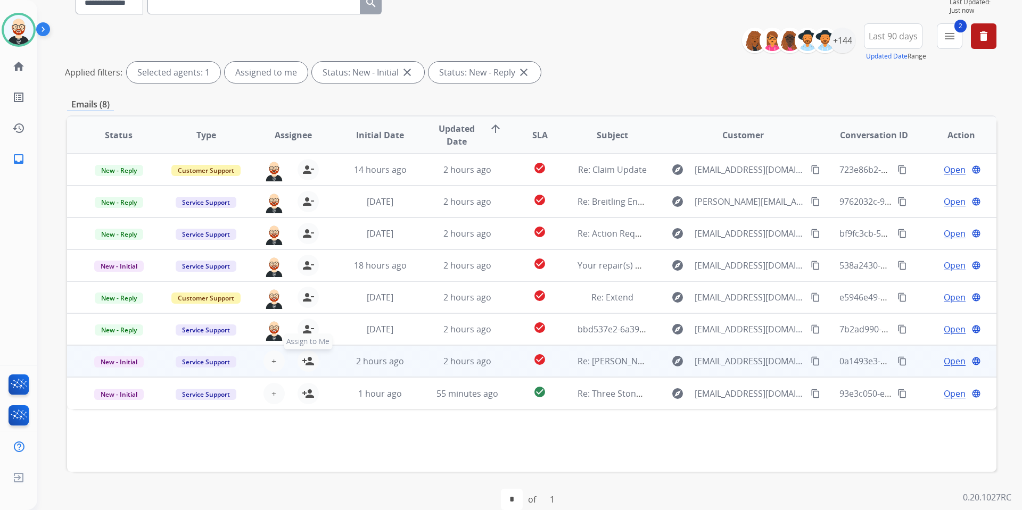
click at [308, 368] on button "person_add Assign to Me" at bounding box center [308, 361] width 21 height 21
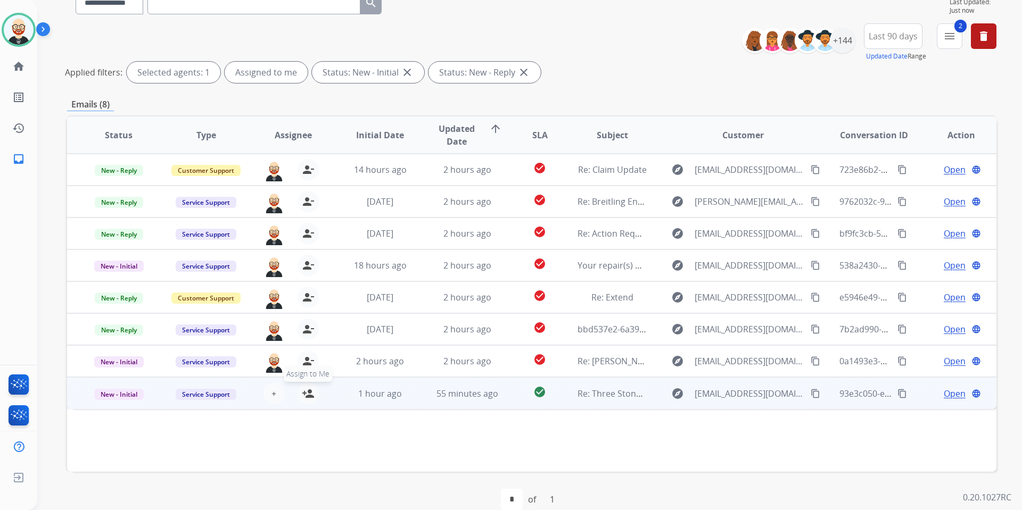
click at [311, 378] on mat-icon "person_add" at bounding box center [308, 393] width 13 height 13
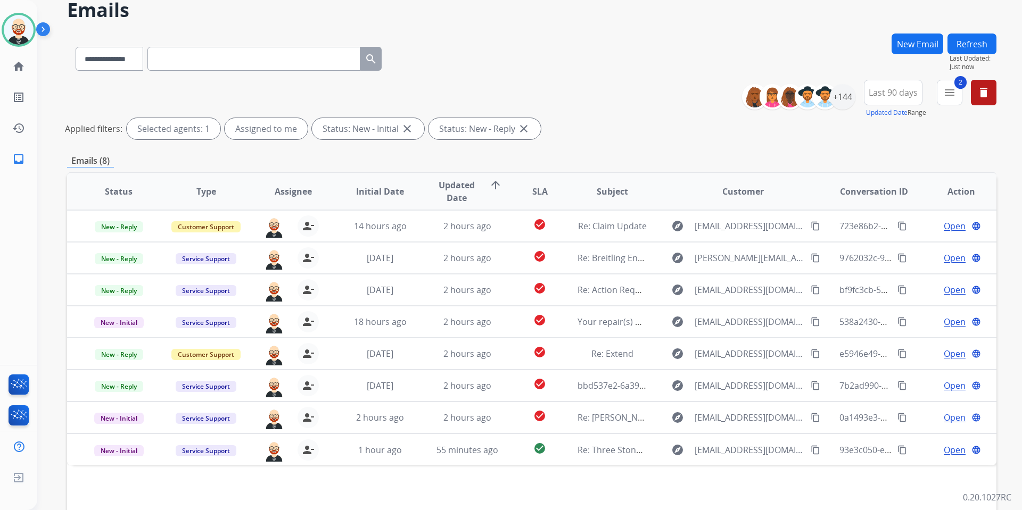
scroll to position [41, 0]
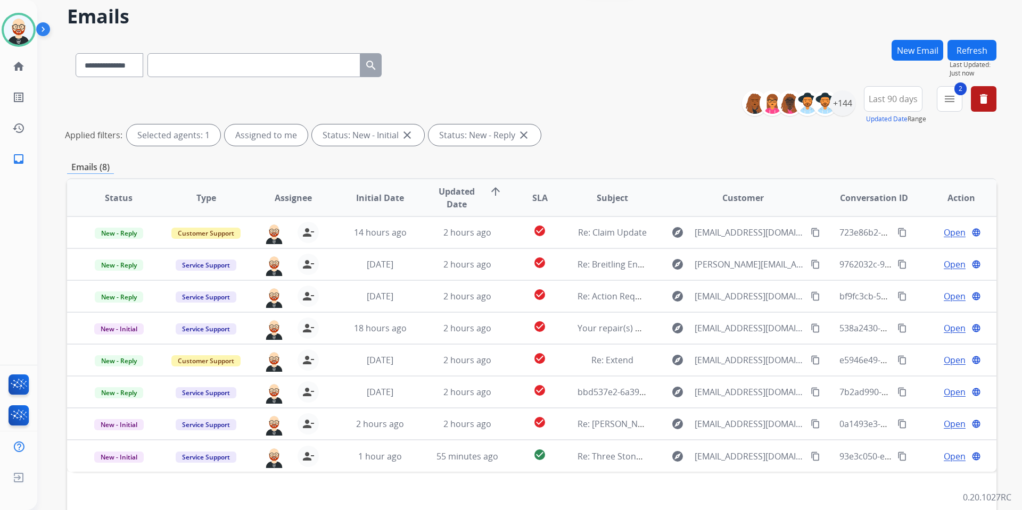
click at [782, 49] on button "Refresh" at bounding box center [971, 50] width 49 height 21
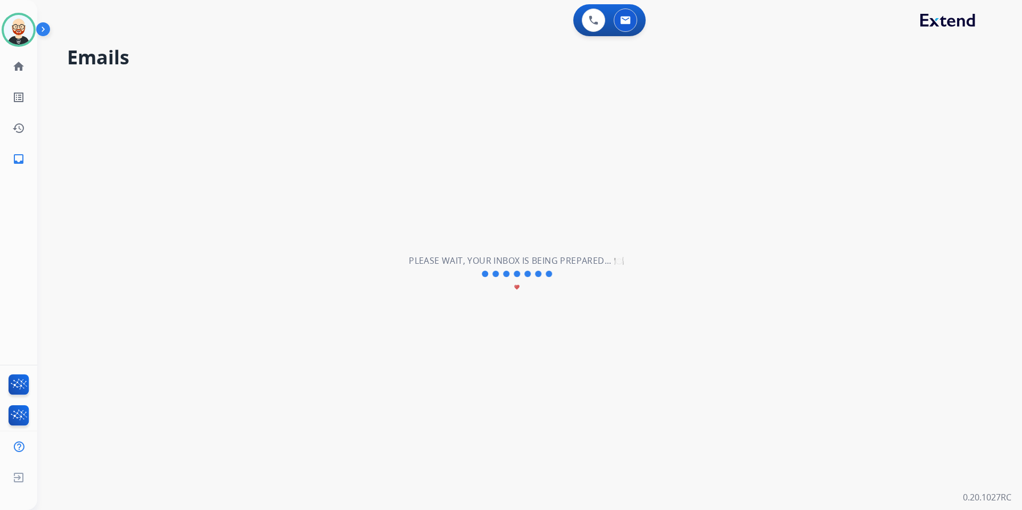
scroll to position [0, 0]
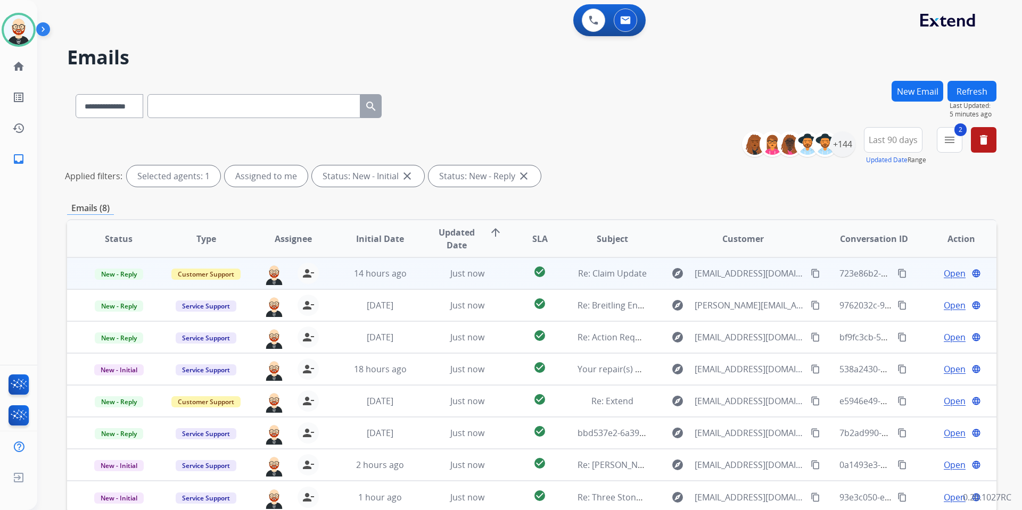
click at [782, 273] on span "Open" at bounding box center [955, 273] width 22 height 13
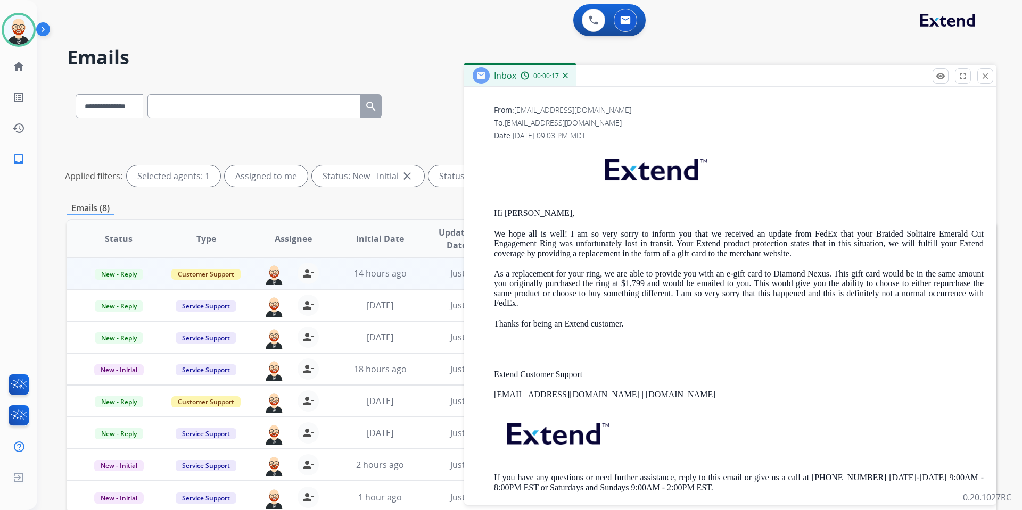
scroll to position [337, 0]
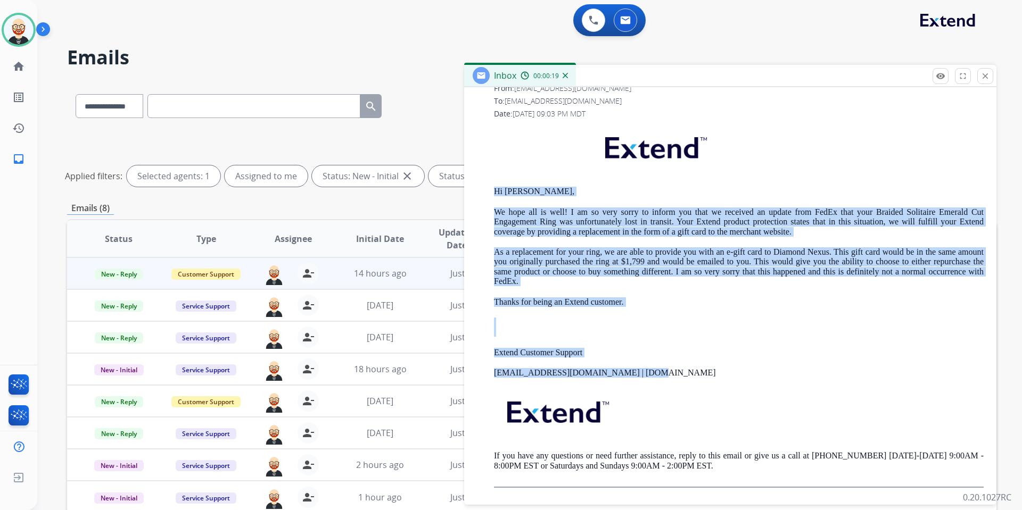
drag, startPoint x: 652, startPoint y: 372, endPoint x: 493, endPoint y: 191, distance: 240.2
click at [494, 191] on div "Hi Kelly, We hope all is well! I am so very sorry to inform you that we receive…" at bounding box center [739, 307] width 490 height 364
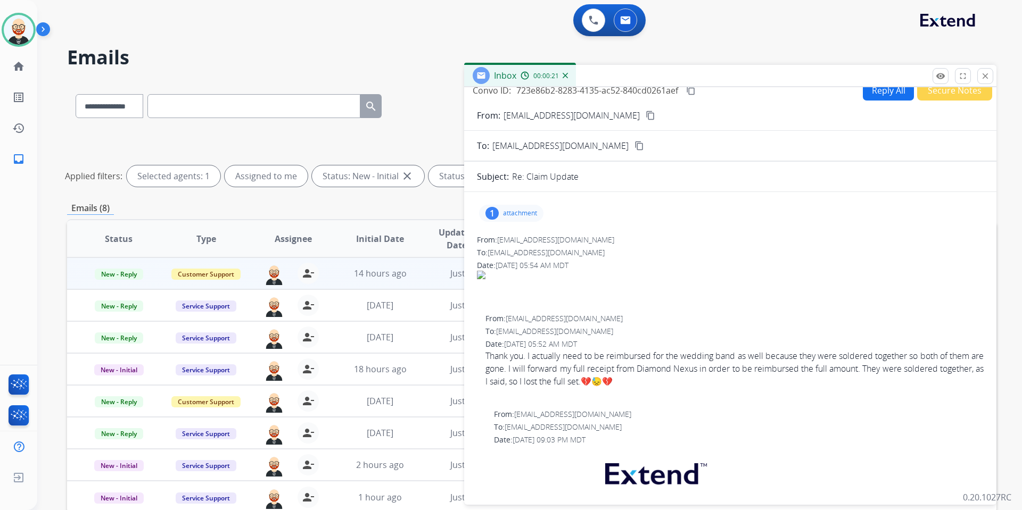
scroll to position [0, 0]
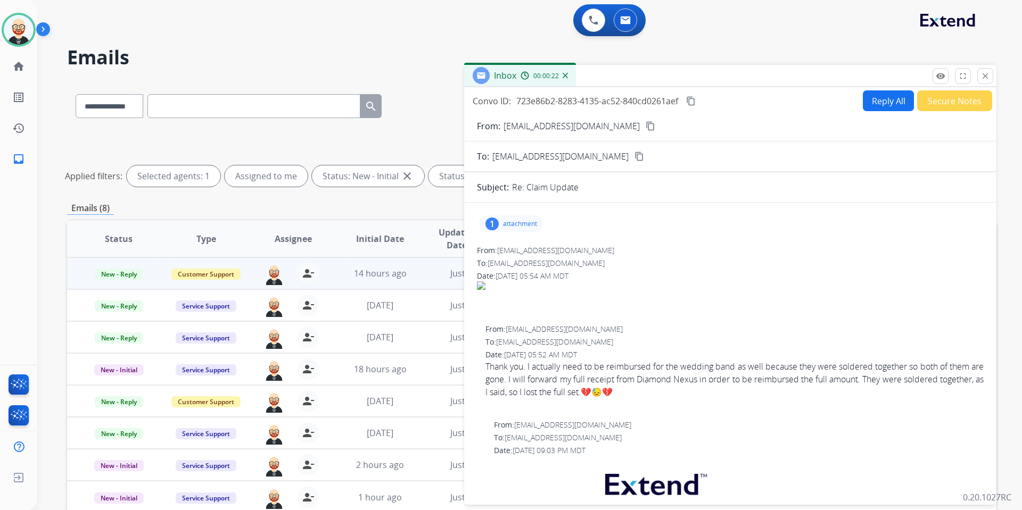
click at [782, 101] on button "Reply All" at bounding box center [888, 100] width 51 height 21
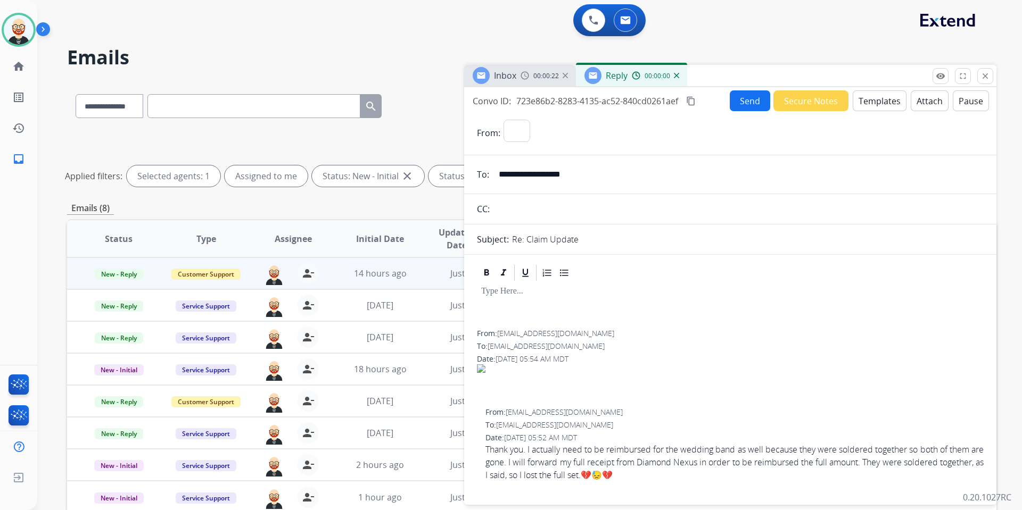
select select "**********"
click at [577, 300] on div at bounding box center [730, 307] width 507 height 48
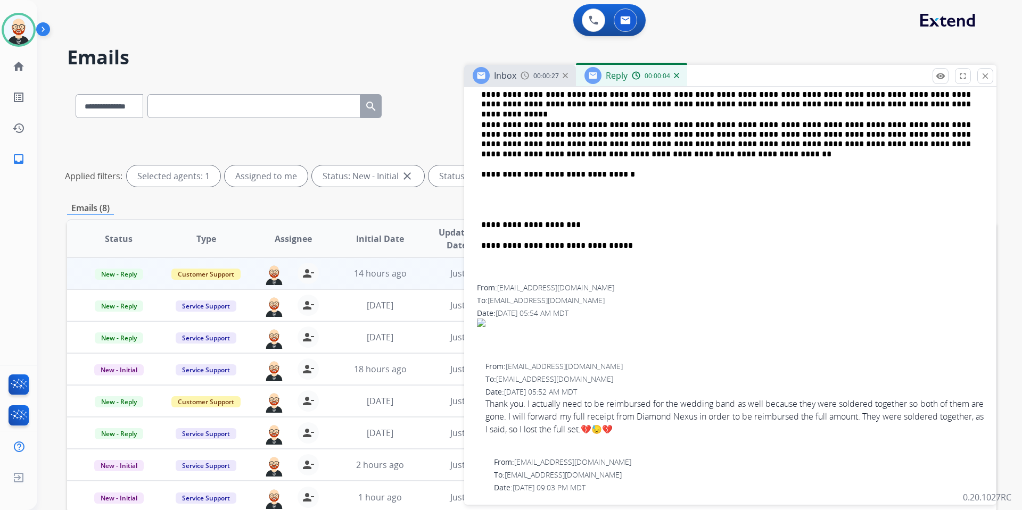
scroll to position [230, 0]
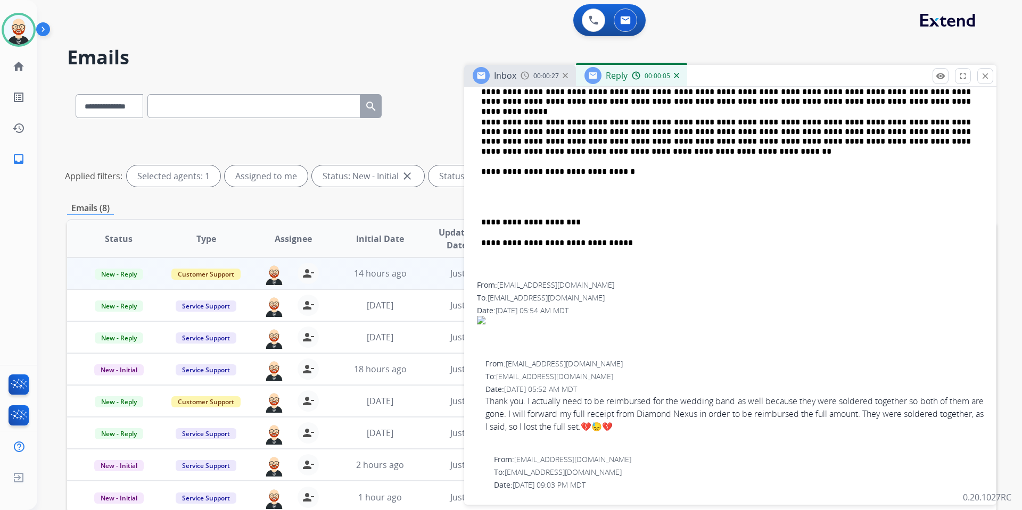
click at [559, 365] on span "mytisrgod@gmail.com" at bounding box center [564, 364] width 117 height 10
drag, startPoint x: 587, startPoint y: 367, endPoint x: 508, endPoint y: 368, distance: 79.3
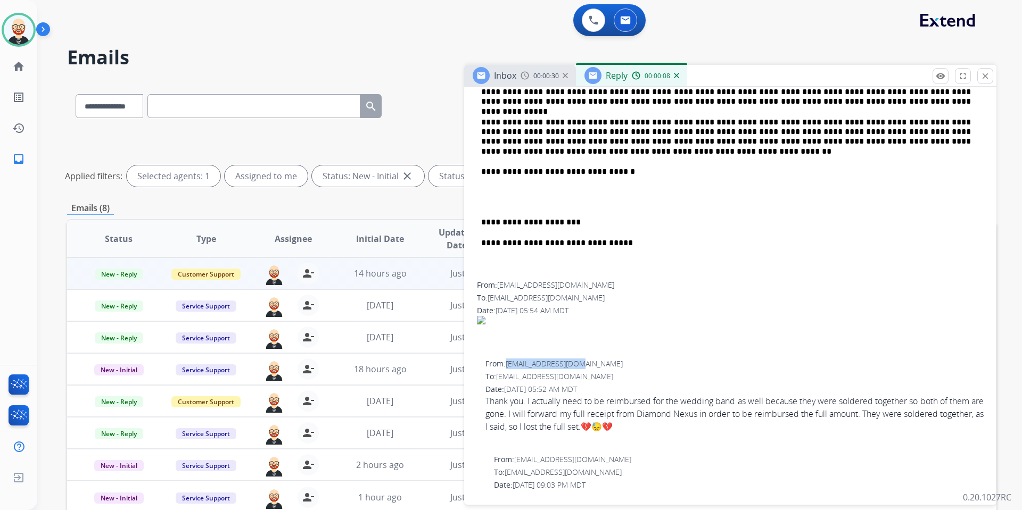
click at [508, 368] on div "From: mytisrgod@gmail.com" at bounding box center [734, 364] width 498 height 11
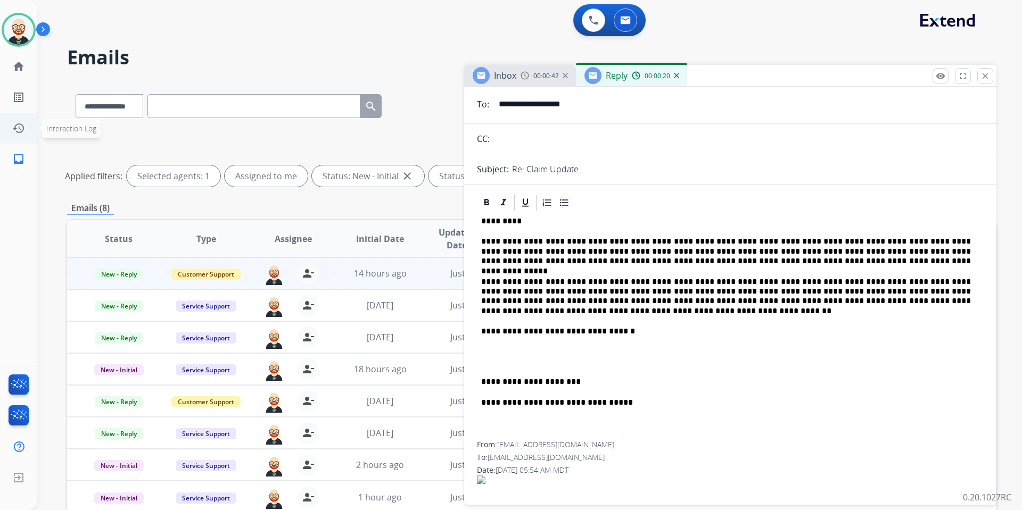
scroll to position [77, 0]
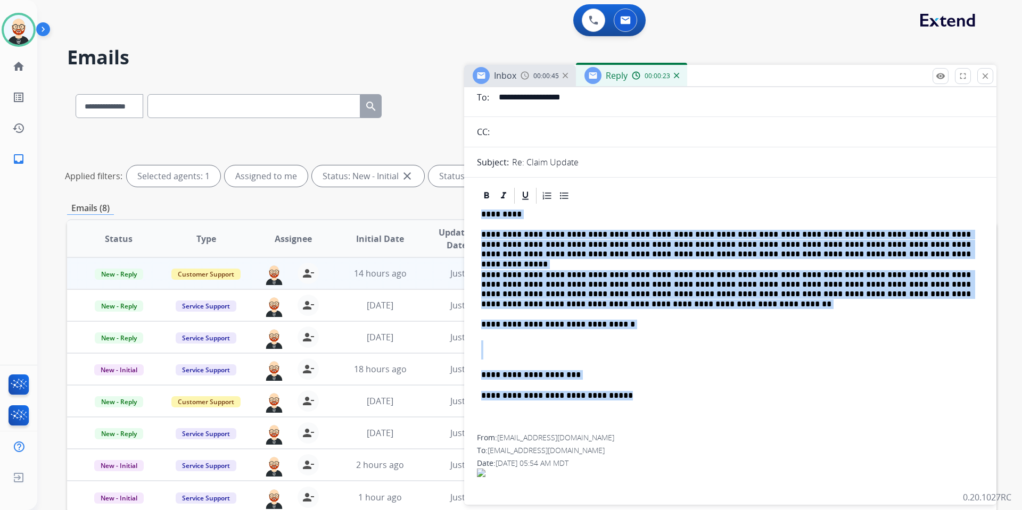
drag, startPoint x: 648, startPoint y: 402, endPoint x: 482, endPoint y: 214, distance: 250.4
click at [482, 214] on div "**********" at bounding box center [730, 319] width 507 height 229
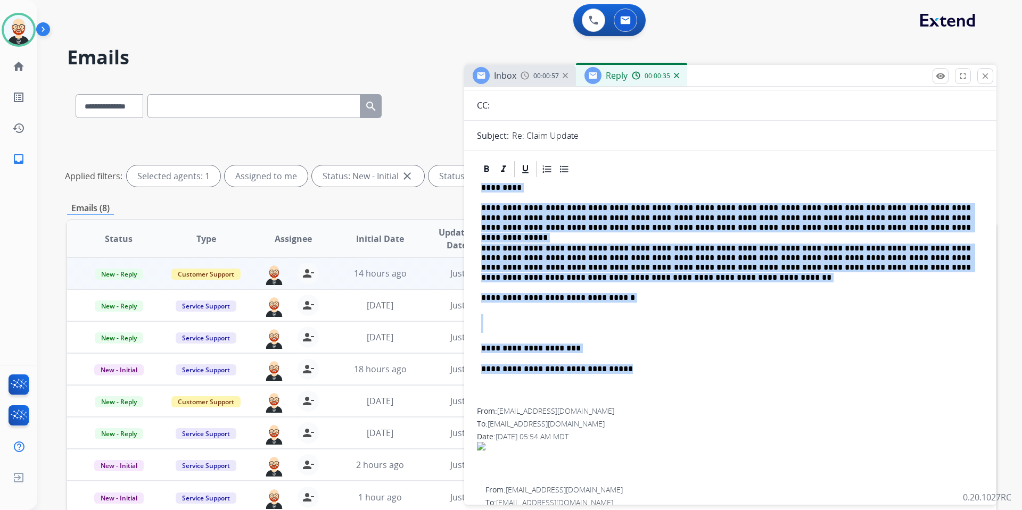
scroll to position [103, 0]
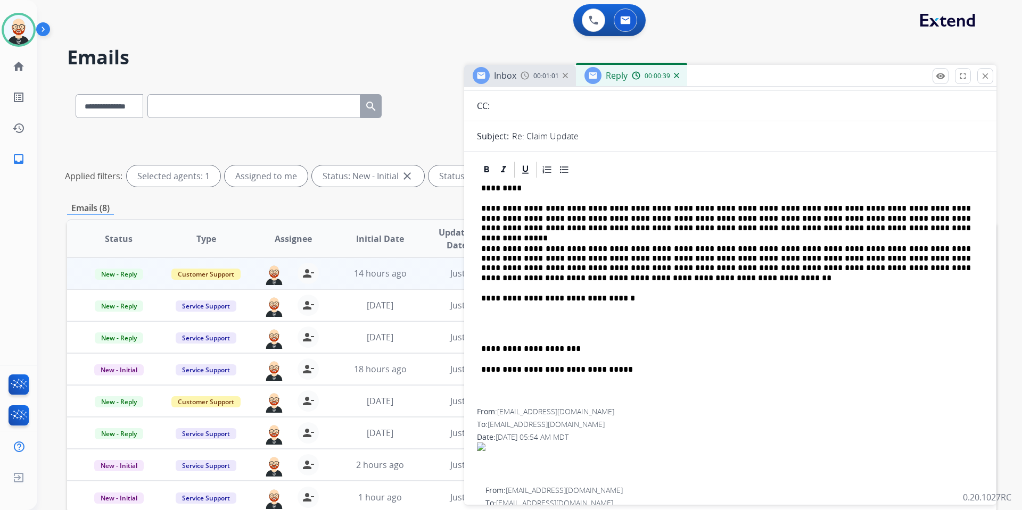
click at [531, 228] on p "**********" at bounding box center [726, 218] width 490 height 29
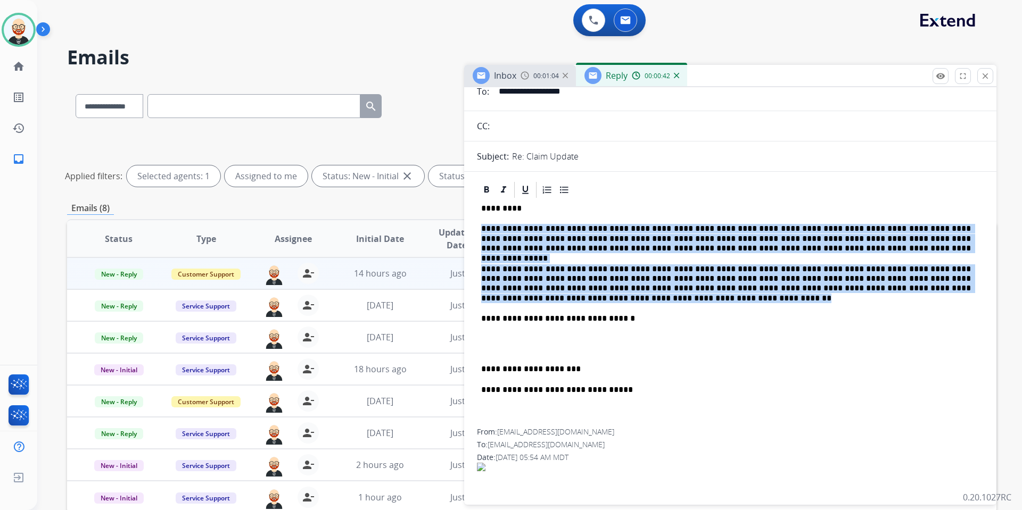
drag, startPoint x: 664, startPoint y: 298, endPoint x: 474, endPoint y: 230, distance: 202.4
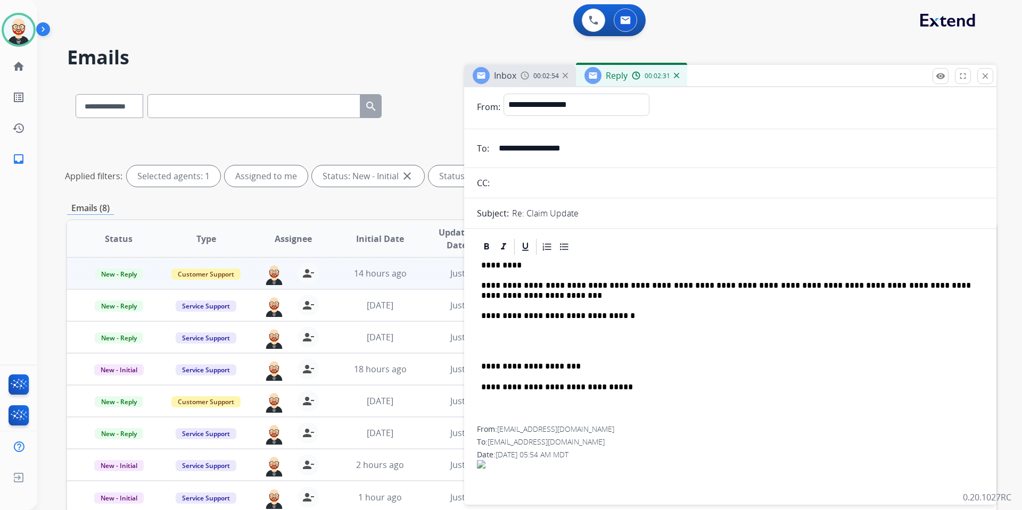
scroll to position [0, 0]
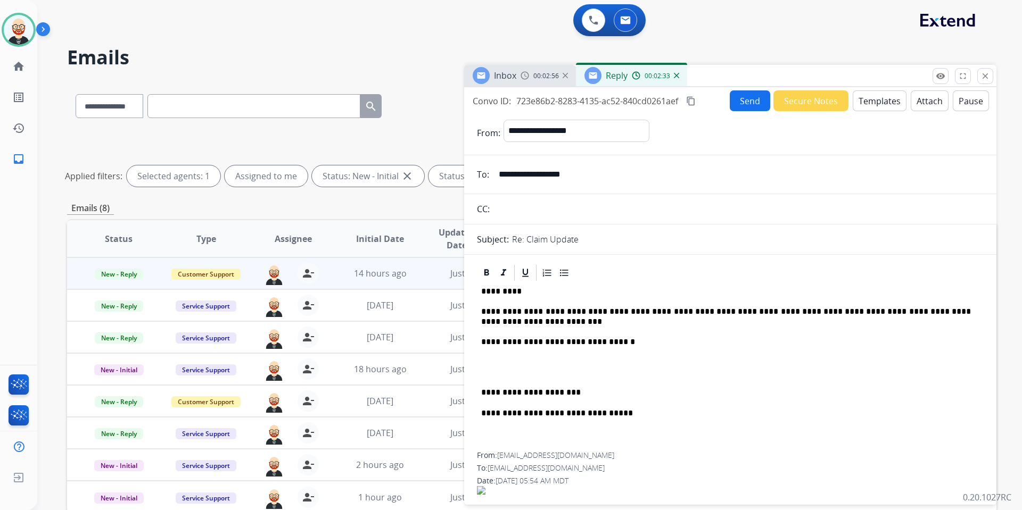
click at [747, 102] on button "Send" at bounding box center [750, 100] width 40 height 21
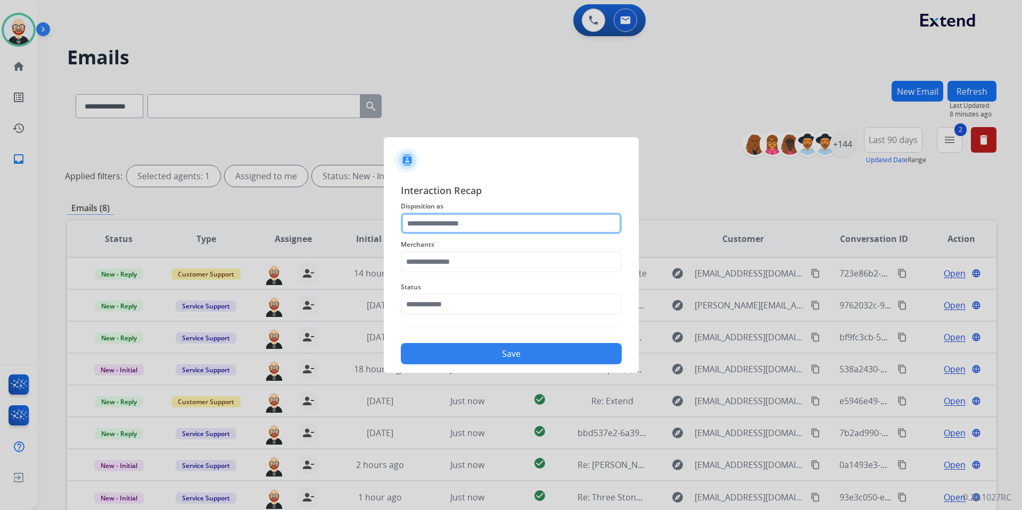
click at [455, 226] on input "text" at bounding box center [511, 223] width 221 height 21
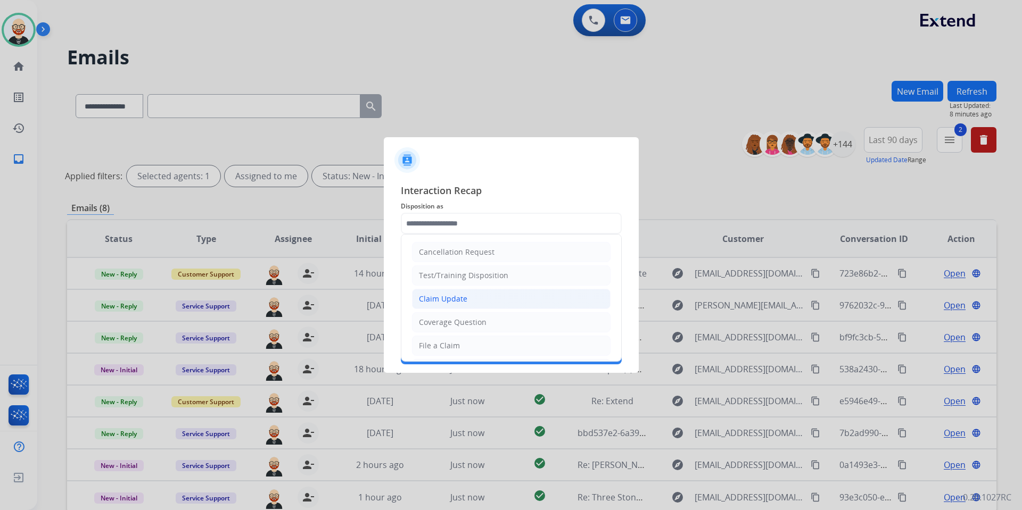
click at [438, 301] on div "Claim Update" at bounding box center [443, 299] width 48 height 11
type input "**********"
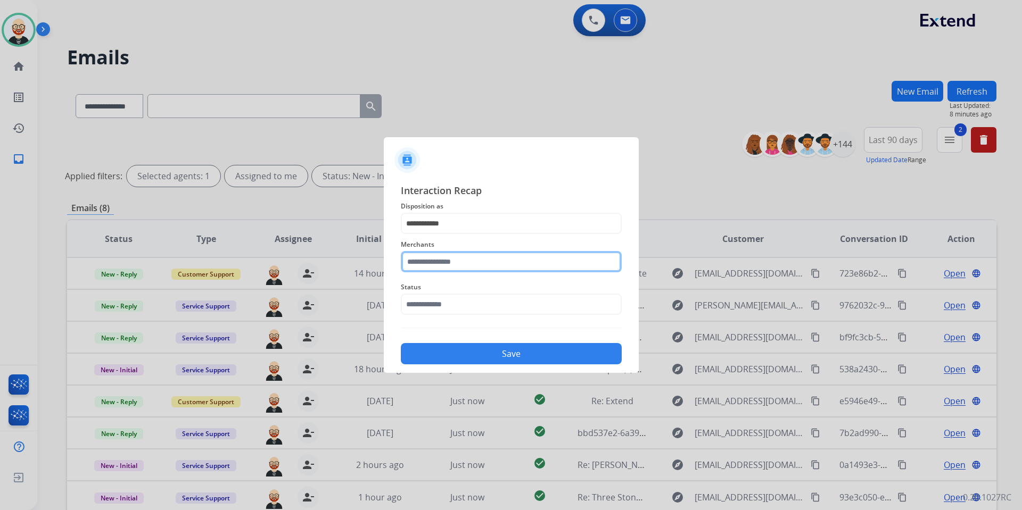
click at [433, 262] on input "text" at bounding box center [511, 261] width 221 height 21
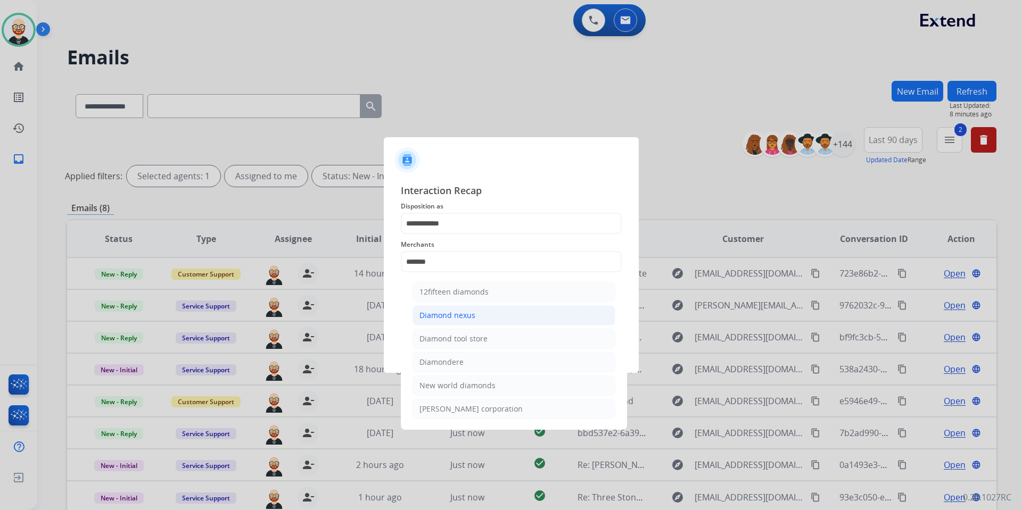
click at [446, 318] on div "Diamond nexus" at bounding box center [447, 315] width 56 height 11
type input "**********"
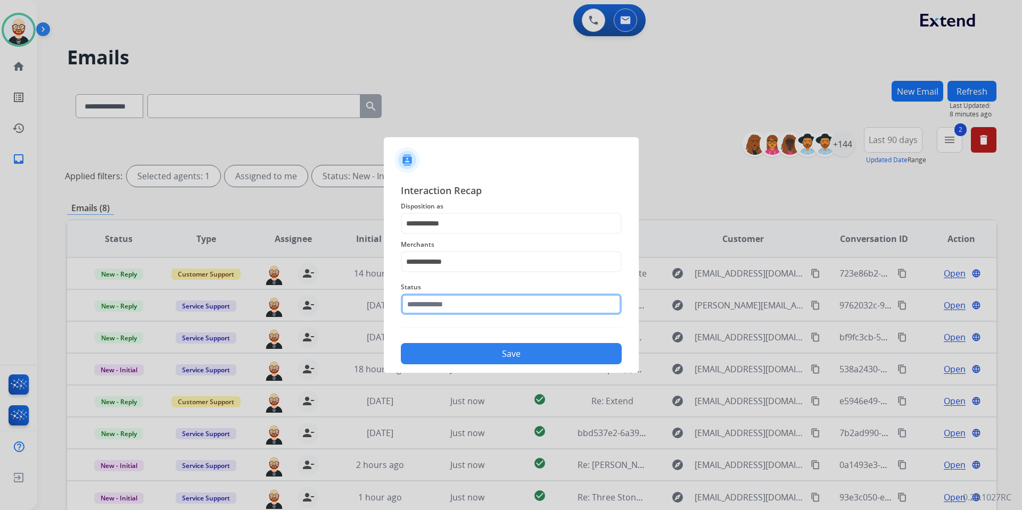
click at [439, 303] on input "text" at bounding box center [511, 304] width 221 height 21
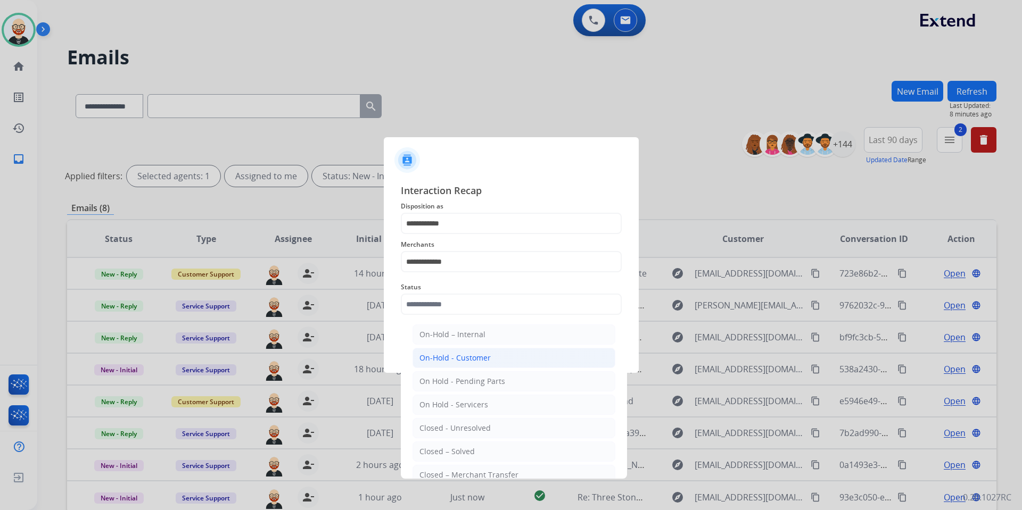
click at [442, 361] on div "On-Hold - Customer" at bounding box center [454, 358] width 71 height 11
type input "**********"
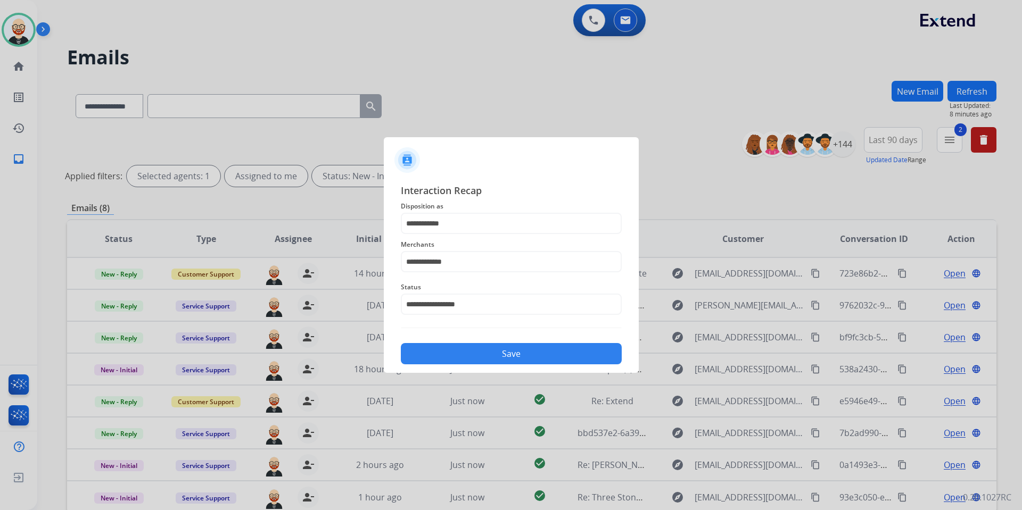
click at [448, 356] on button "Save" at bounding box center [511, 353] width 221 height 21
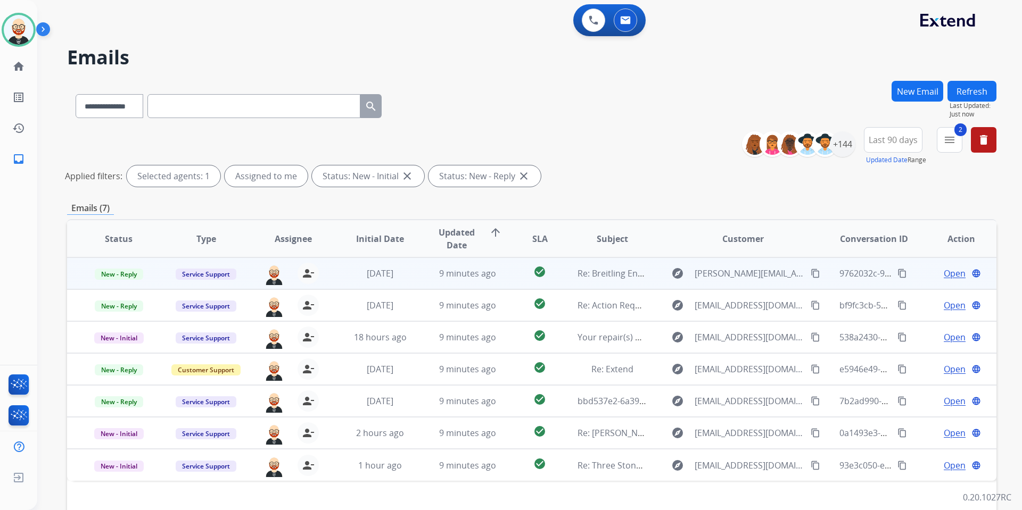
click at [782, 273] on span "Open" at bounding box center [955, 273] width 22 height 13
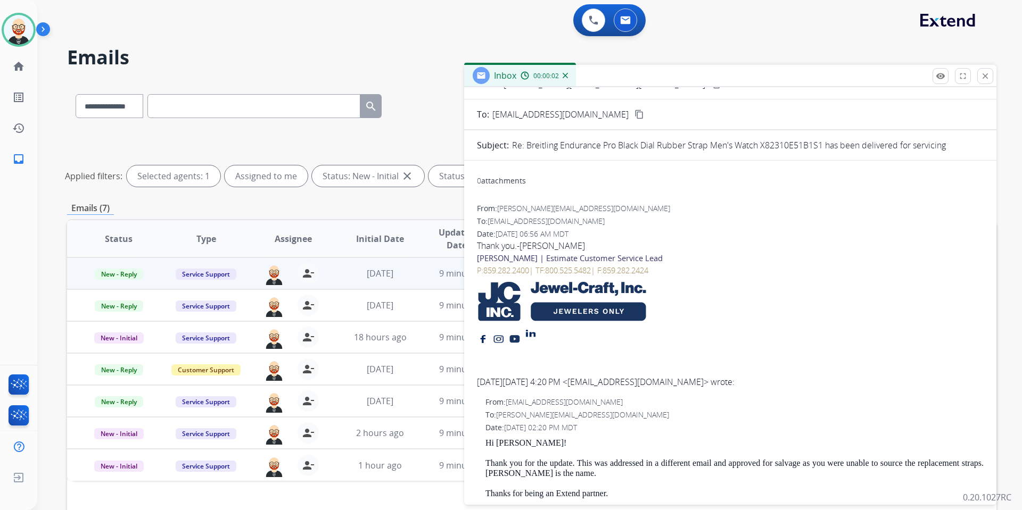
scroll to position [49, 0]
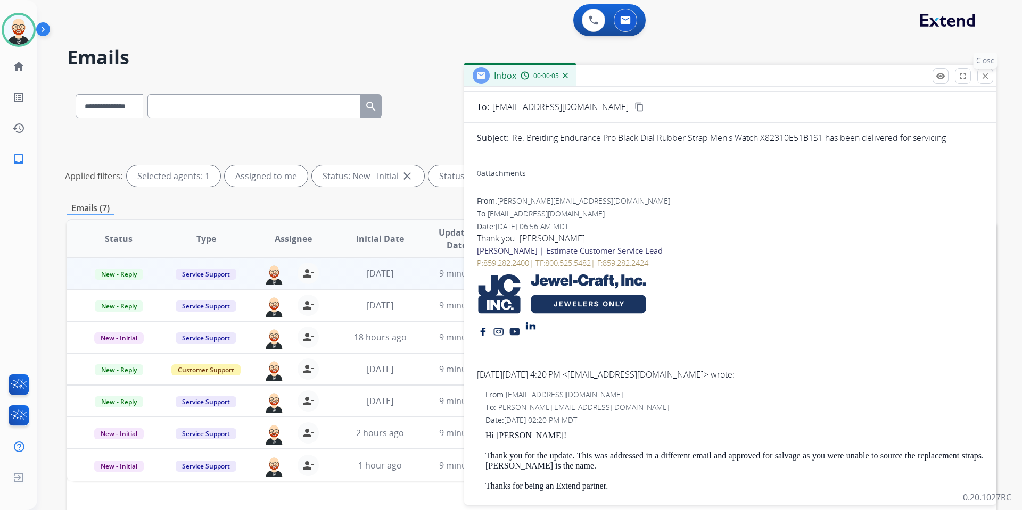
click at [782, 77] on mat-icon "close" at bounding box center [985, 76] width 10 height 10
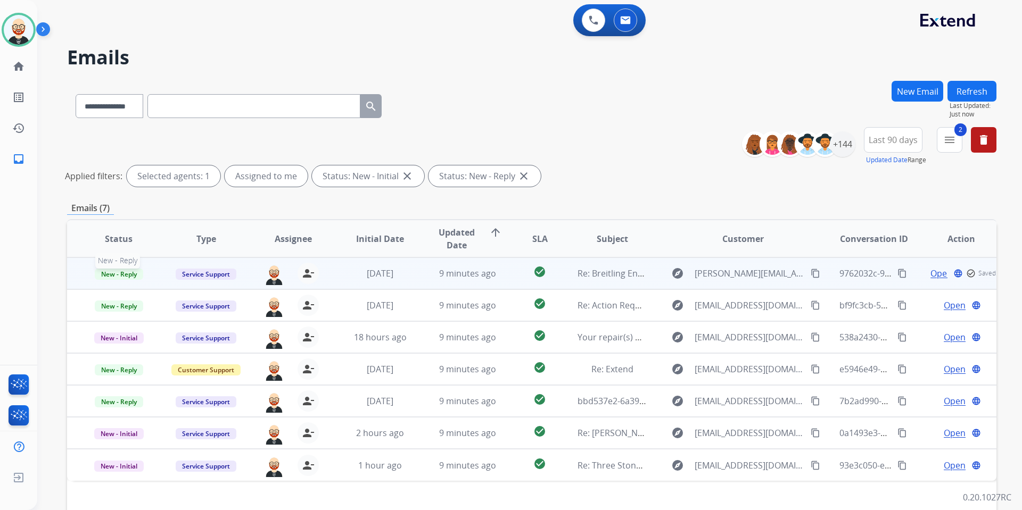
click at [118, 279] on span "New - Reply" at bounding box center [119, 274] width 48 height 11
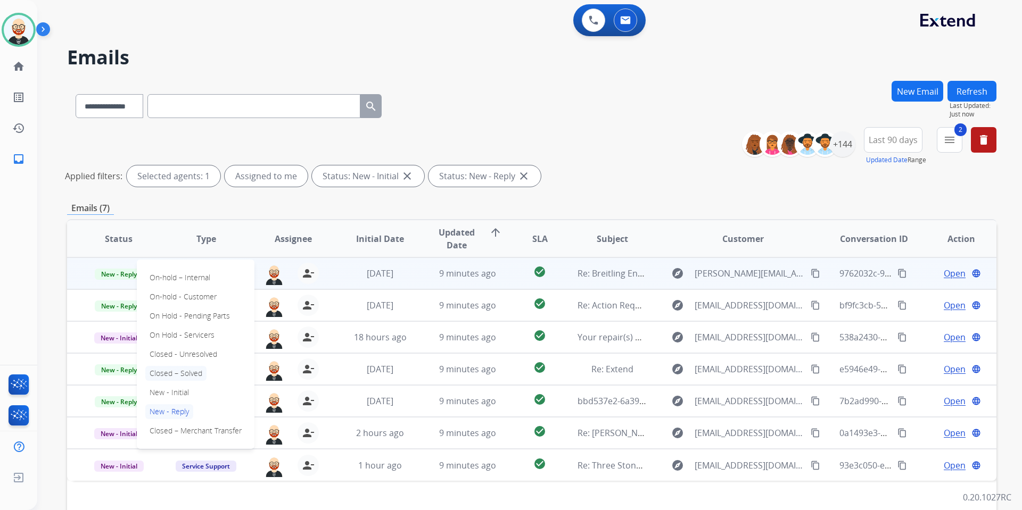
click at [163, 372] on p "Closed – Solved" at bounding box center [175, 373] width 61 height 15
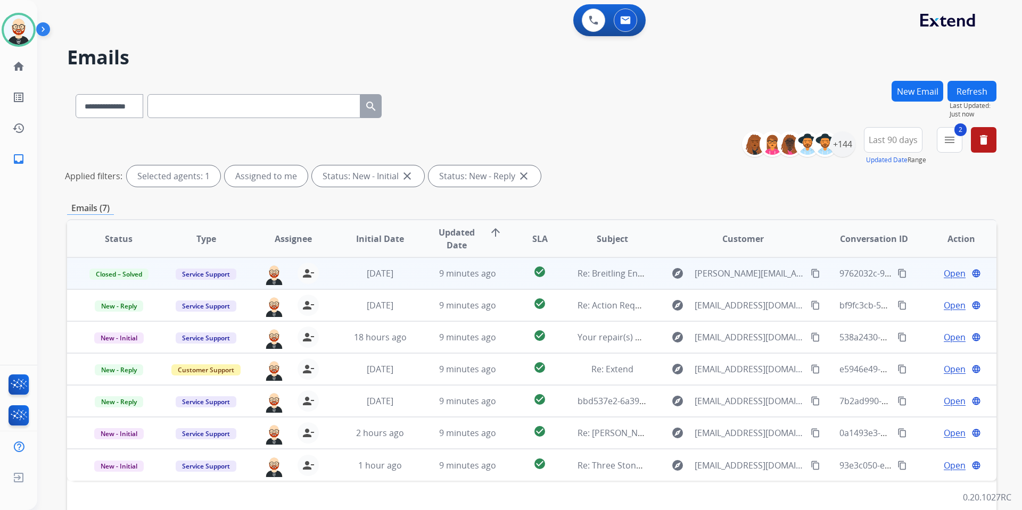
click at [782, 90] on button "Refresh" at bounding box center [971, 91] width 49 height 21
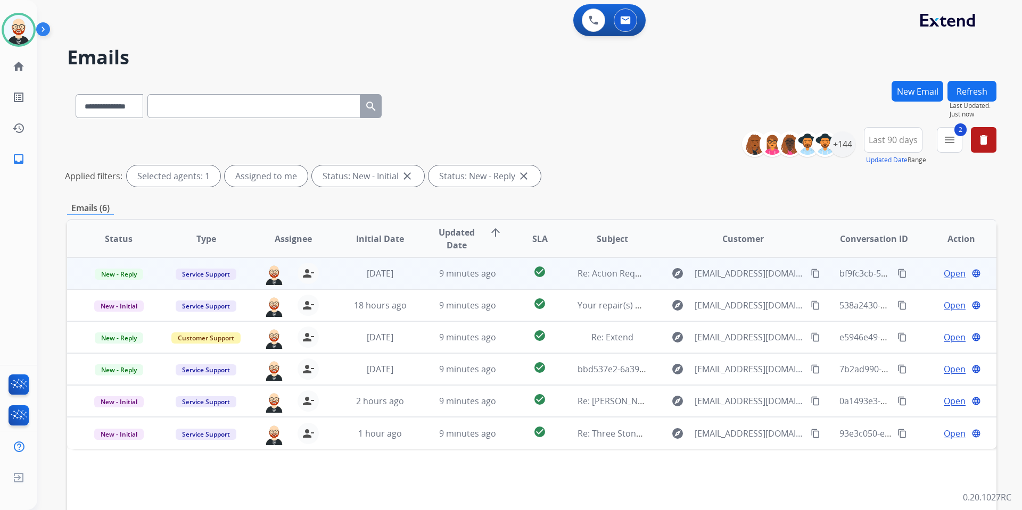
click at [782, 273] on span "Open" at bounding box center [955, 273] width 22 height 13
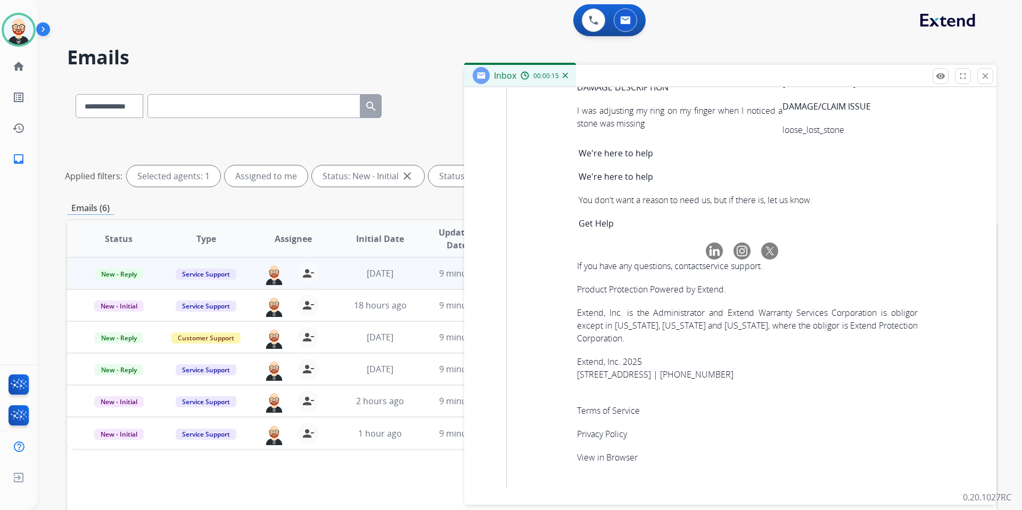
scroll to position [4281, 0]
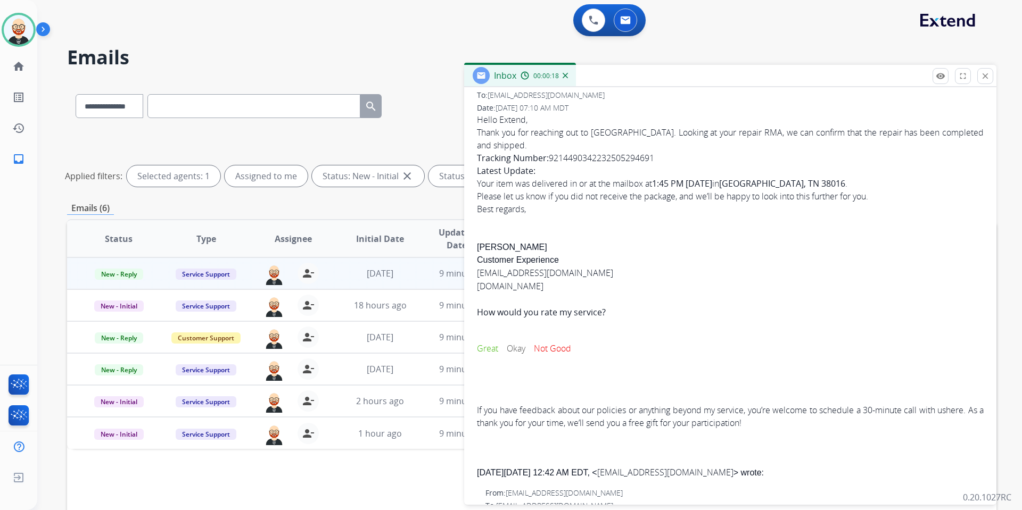
scroll to position [0, 0]
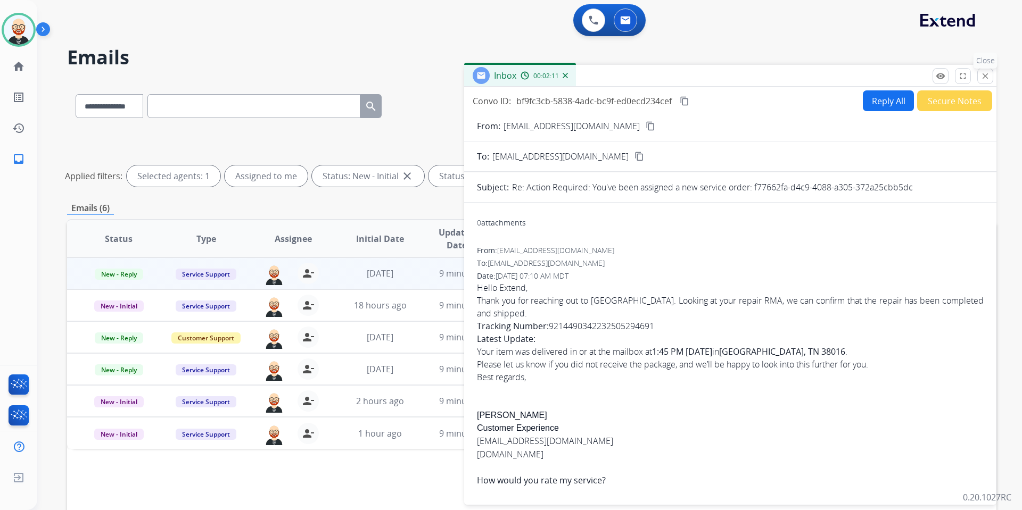
click at [782, 76] on mat-icon "close" at bounding box center [985, 76] width 10 height 10
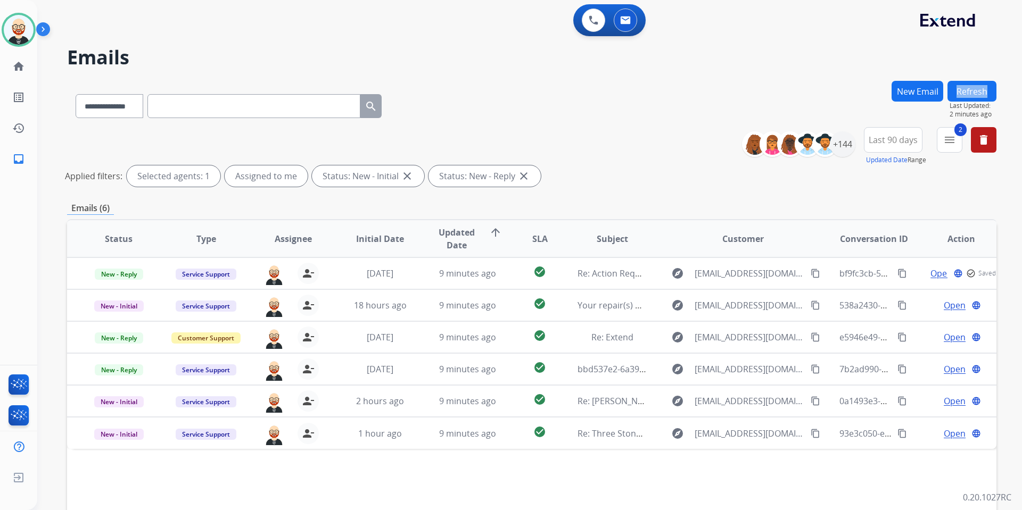
click at [782, 76] on div "**********" at bounding box center [516, 293] width 959 height 510
click at [18, 31] on img at bounding box center [19, 30] width 30 height 30
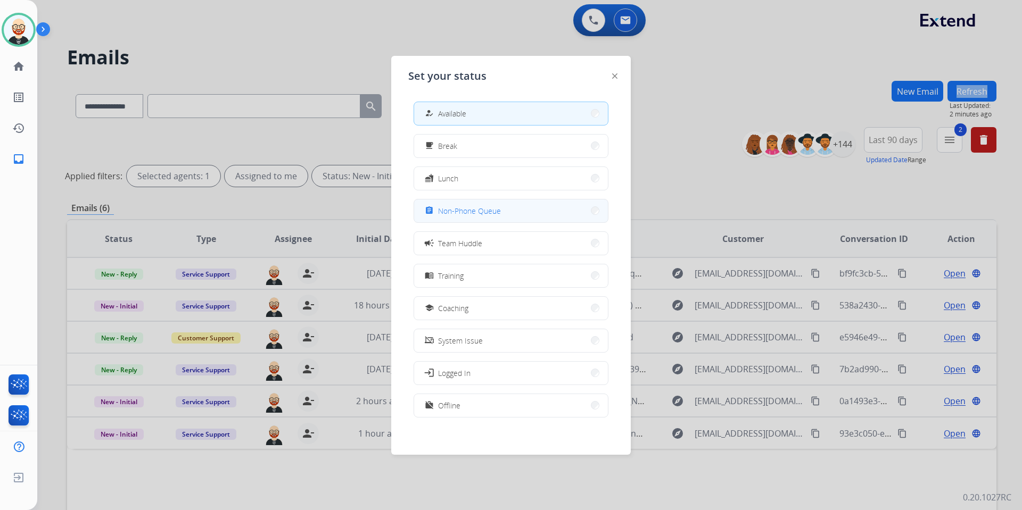
click at [482, 214] on span "Non-Phone Queue" at bounding box center [469, 210] width 63 height 11
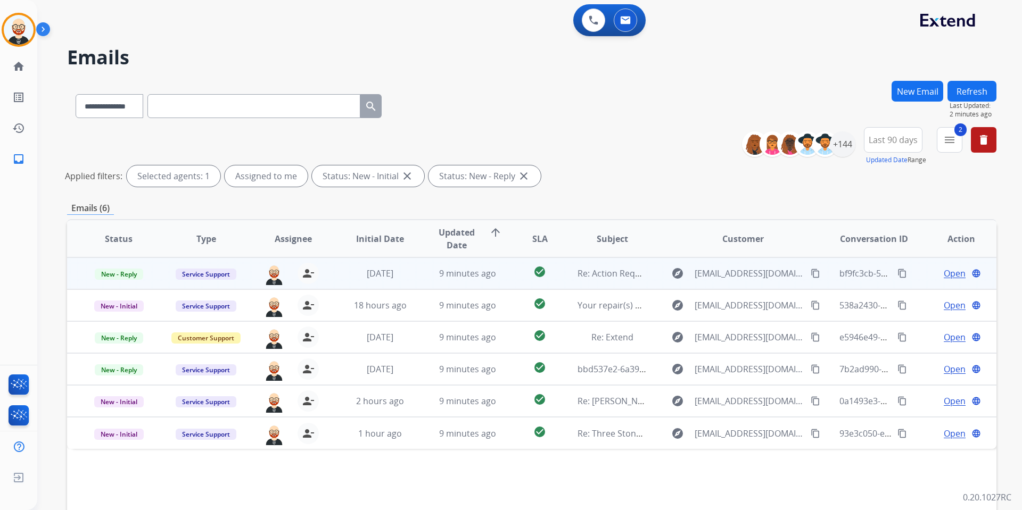
click at [782, 272] on span "Open" at bounding box center [955, 273] width 22 height 13
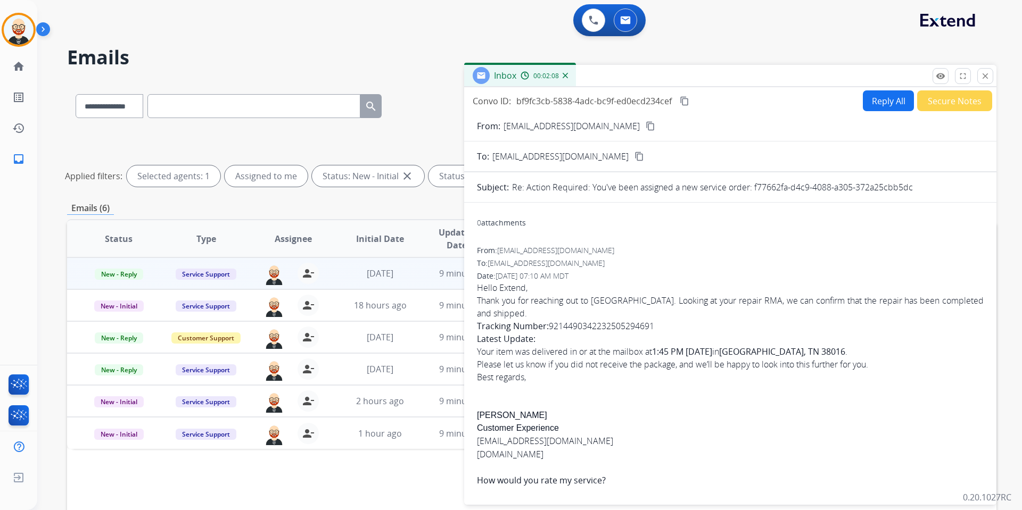
click at [687, 103] on mat-icon "content_copy" at bounding box center [685, 101] width 10 height 10
click at [630, 312] on div "Hello Extend, Thank you for reaching out to us. Looking at your repair RMA, we …" at bounding box center [730, 333] width 507 height 102
click at [682, 101] on mat-icon "content_copy" at bounding box center [685, 101] width 10 height 10
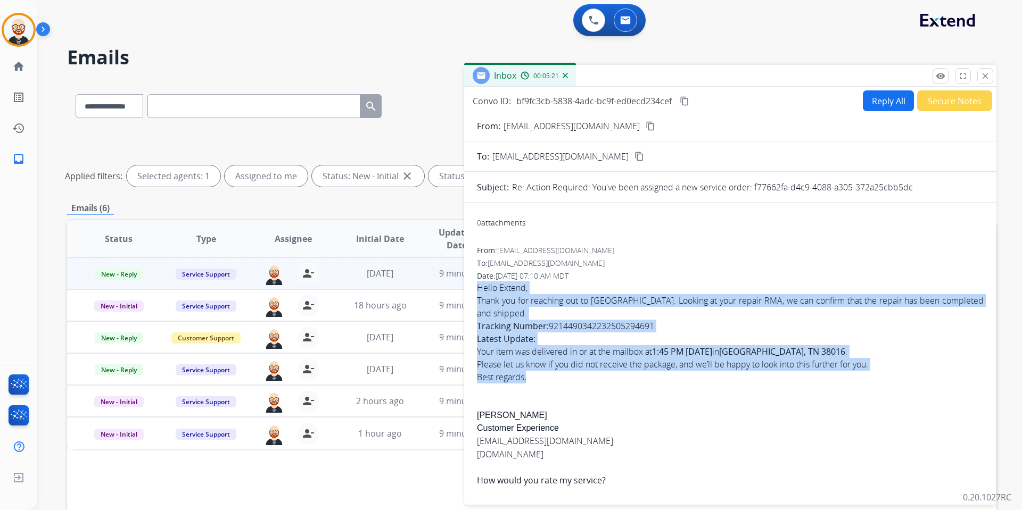
drag, startPoint x: 476, startPoint y: 289, endPoint x: 573, endPoint y: 359, distance: 118.9
click at [573, 359] on div "Hello Extend, Thank you for reaching out to us. Looking at your repair RMA, we …" at bounding box center [730, 333] width 507 height 102
click at [782, 97] on button "Reply All" at bounding box center [888, 100] width 51 height 21
select select "**********"
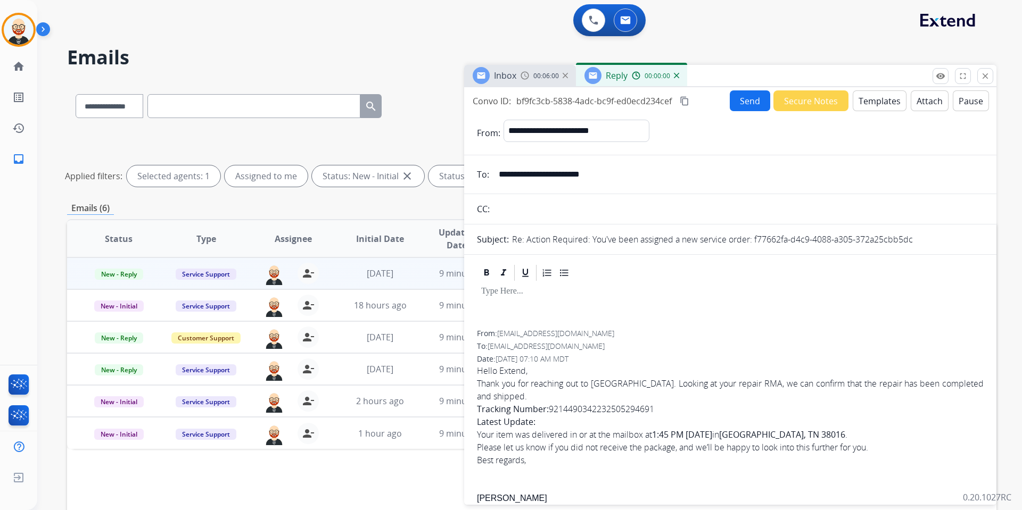
click at [524, 296] on p at bounding box center [730, 292] width 498 height 10
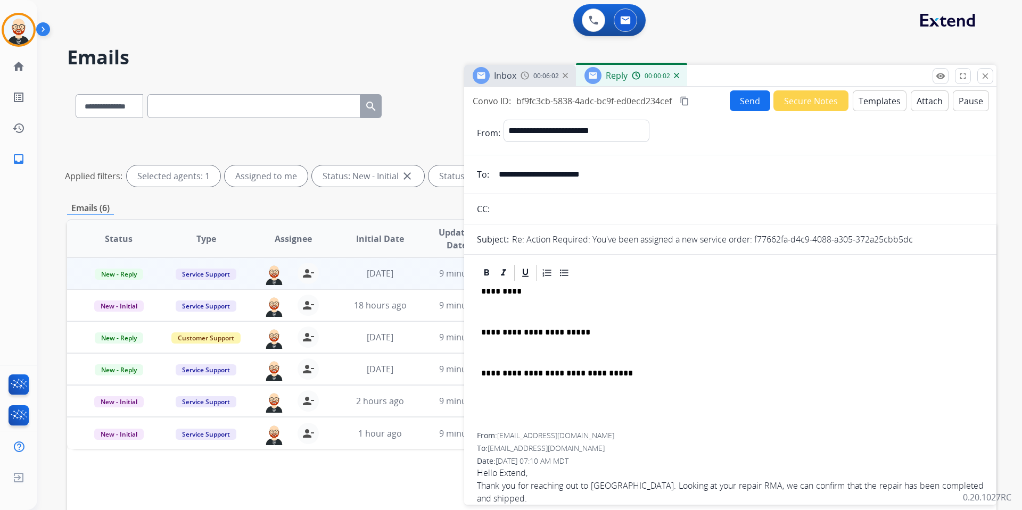
click at [515, 301] on div "**********" at bounding box center [730, 358] width 507 height 150
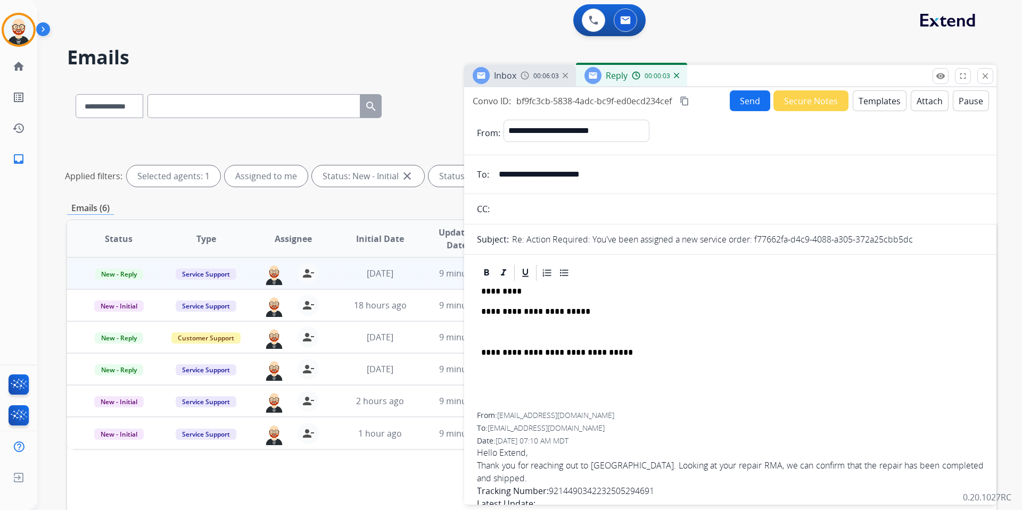
click at [507, 324] on div "**********" at bounding box center [730, 348] width 507 height 130
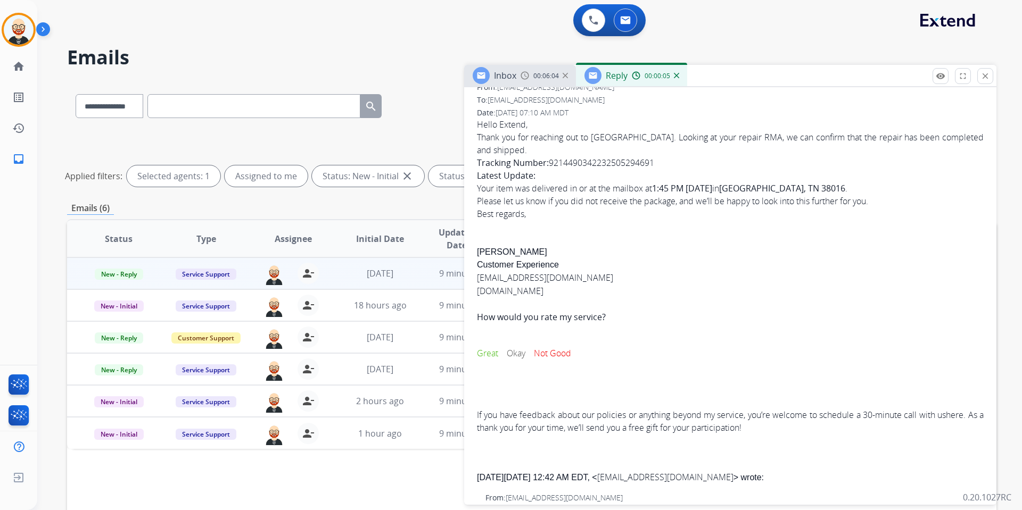
scroll to position [319, 0]
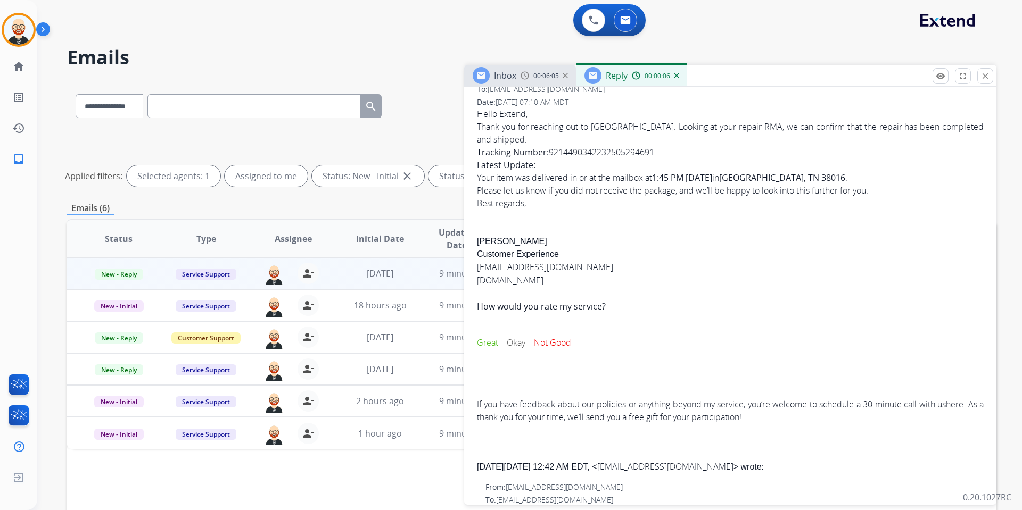
click at [484, 230] on div "Hello Extend, Thank you for reaching out to us. Looking at your repair RMA, we …" at bounding box center [730, 266] width 507 height 316
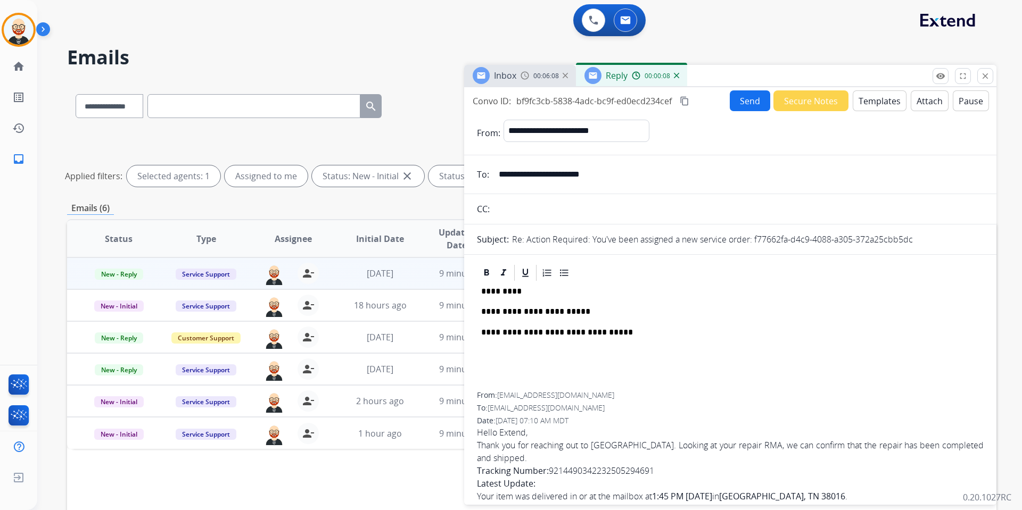
click at [504, 292] on p "*********" at bounding box center [726, 292] width 490 height 10
click at [735, 101] on button "Send" at bounding box center [750, 100] width 40 height 21
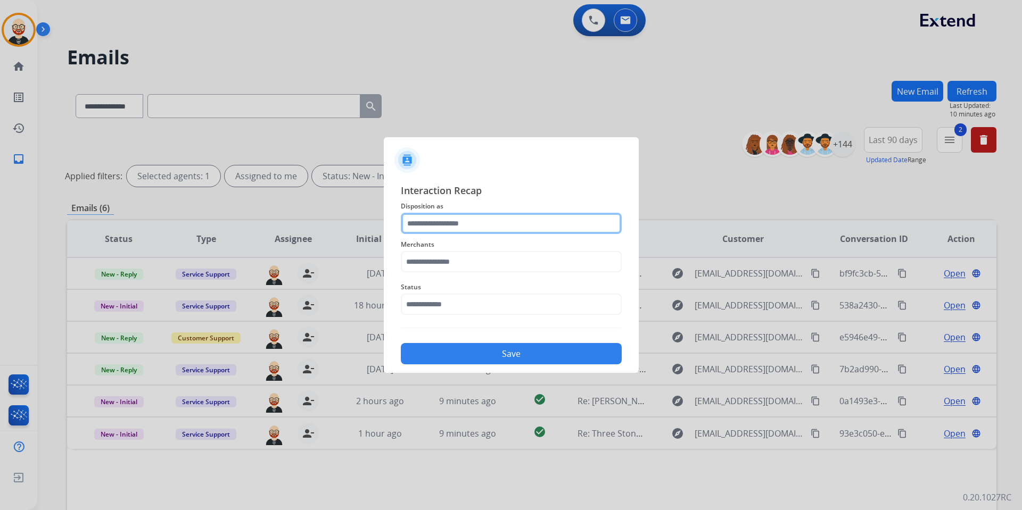
click at [435, 218] on input "text" at bounding box center [511, 223] width 221 height 21
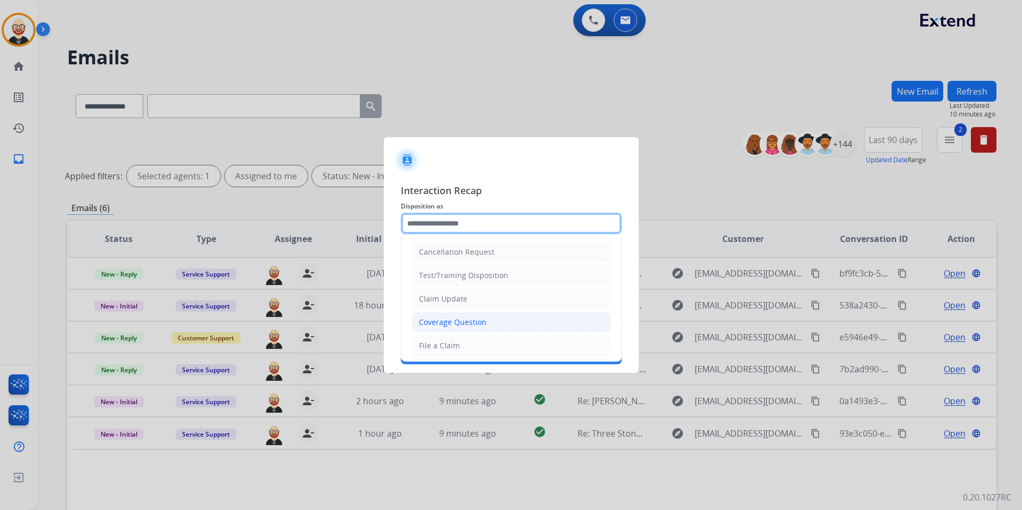
scroll to position [166, 0]
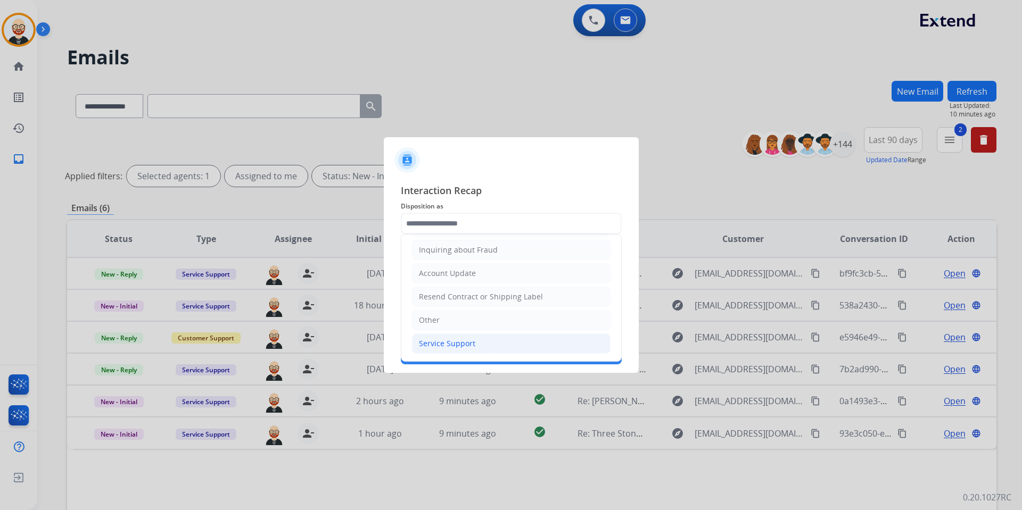
click at [434, 341] on div "Service Support" at bounding box center [447, 344] width 56 height 11
type input "**********"
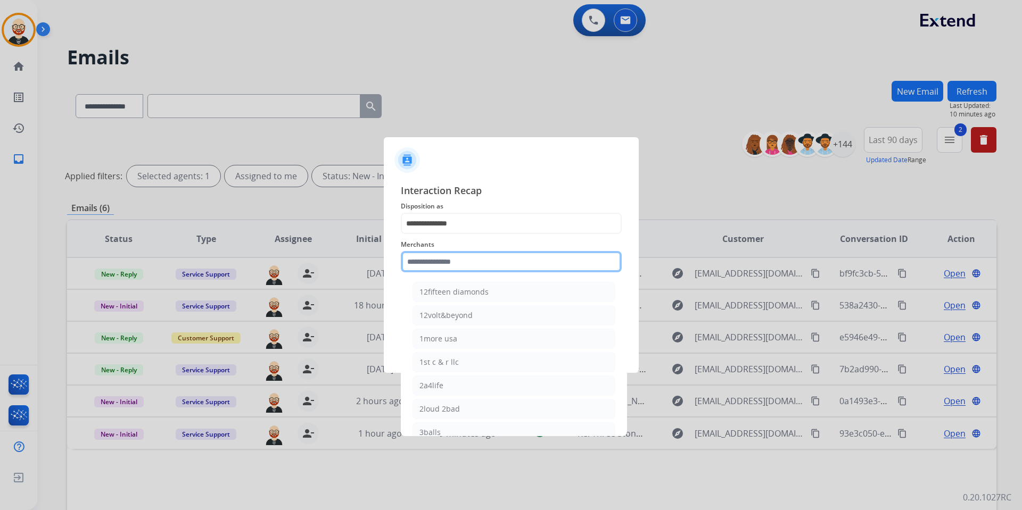
click at [430, 261] on input "text" at bounding box center [511, 261] width 221 height 21
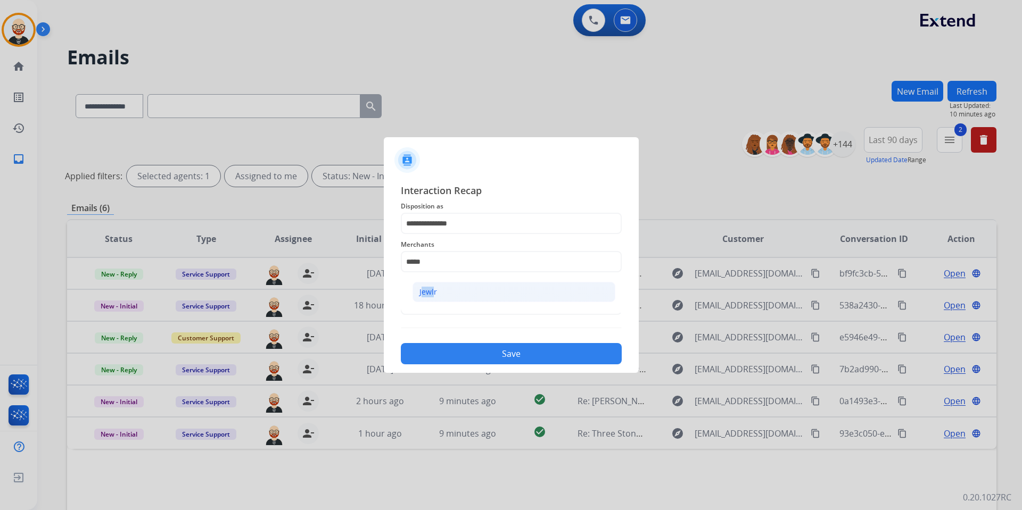
click at [431, 287] on div "Jewlr" at bounding box center [428, 292] width 18 height 11
type input "*****"
click at [431, 301] on input "text" at bounding box center [511, 304] width 221 height 21
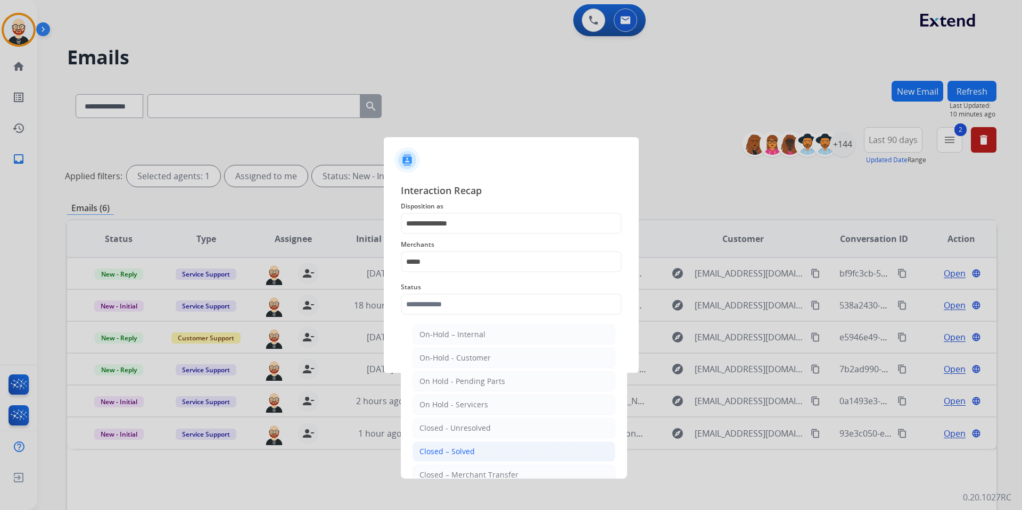
click at [445, 378] on div "Closed – Solved" at bounding box center [446, 452] width 55 height 11
type input "**********"
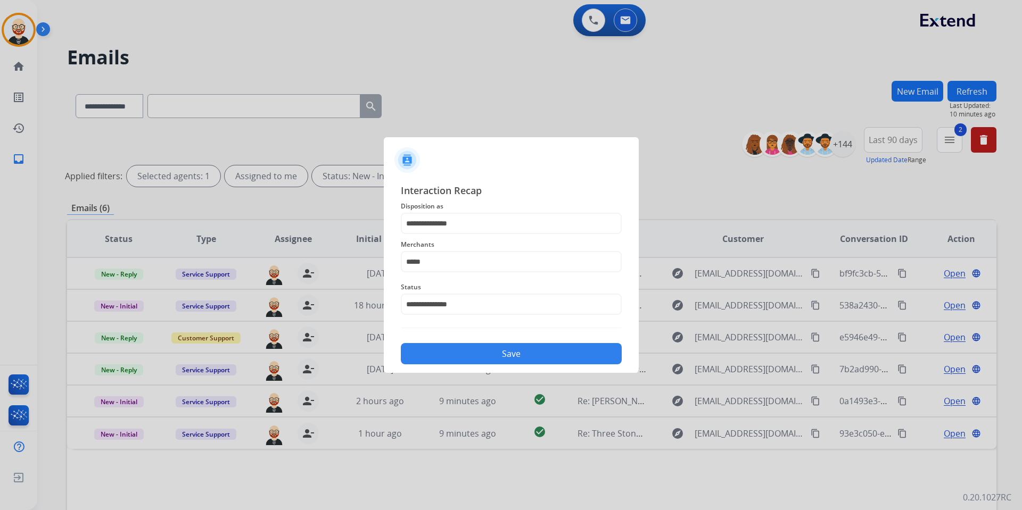
click at [435, 353] on button "Save" at bounding box center [511, 353] width 221 height 21
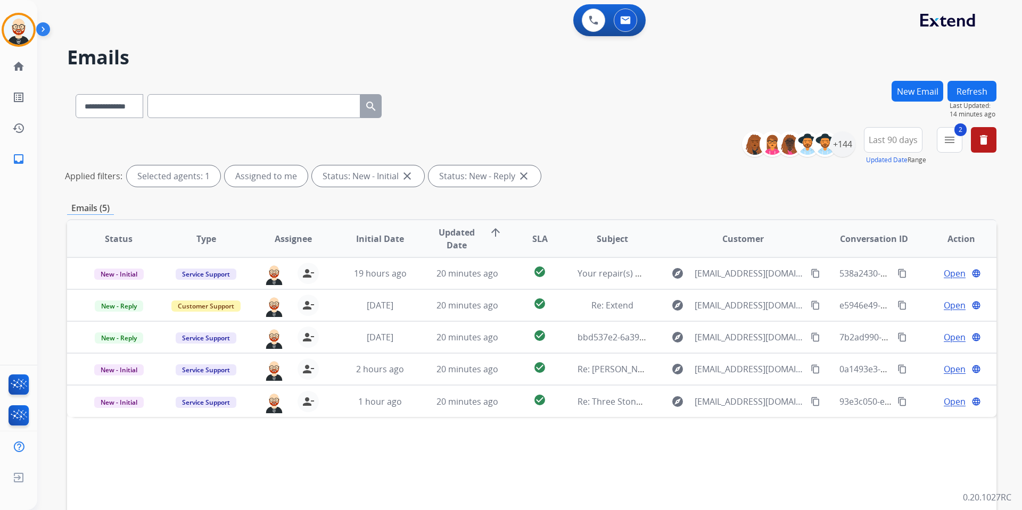
click at [782, 82] on button "Refresh" at bounding box center [971, 91] width 49 height 21
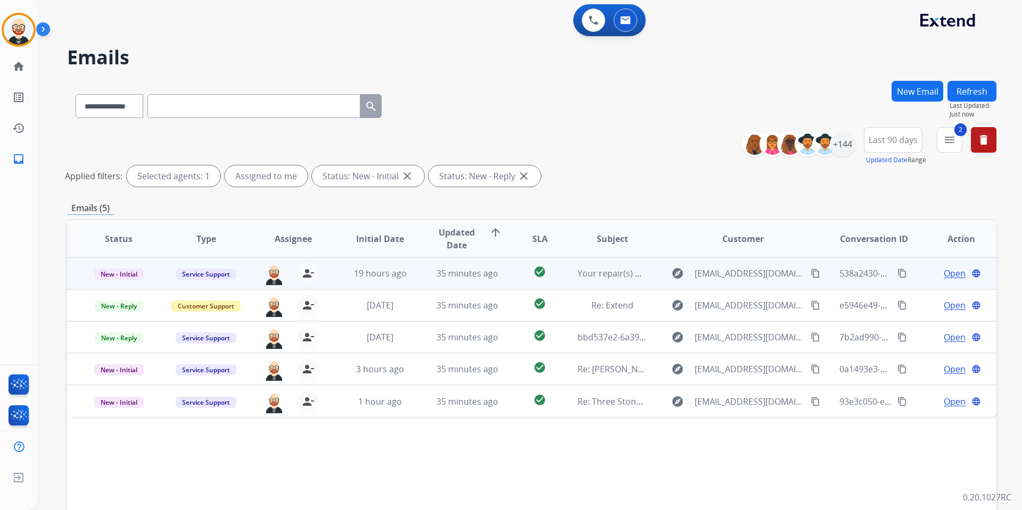
click at [782, 273] on span "Open" at bounding box center [955, 273] width 22 height 13
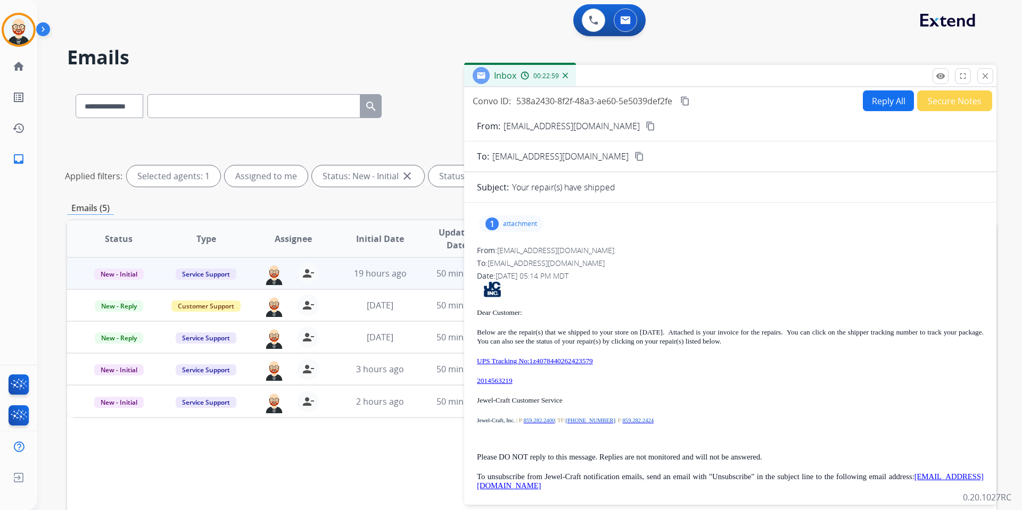
click at [522, 230] on div "1 attachment" at bounding box center [511, 224] width 64 height 17
click at [529, 246] on p "9023713.pdf" at bounding box center [512, 251] width 49 height 13
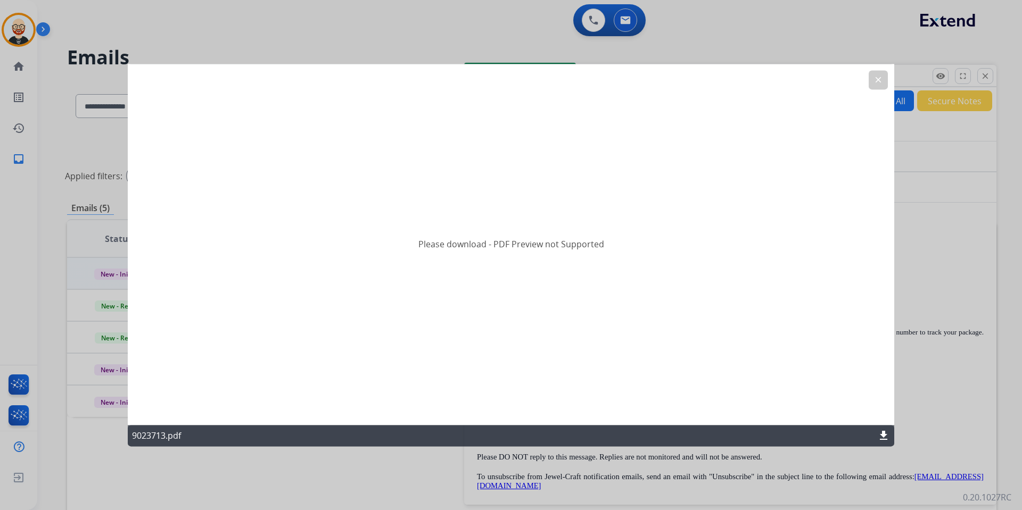
click at [782, 76] on mat-icon "clear" at bounding box center [878, 80] width 10 height 10
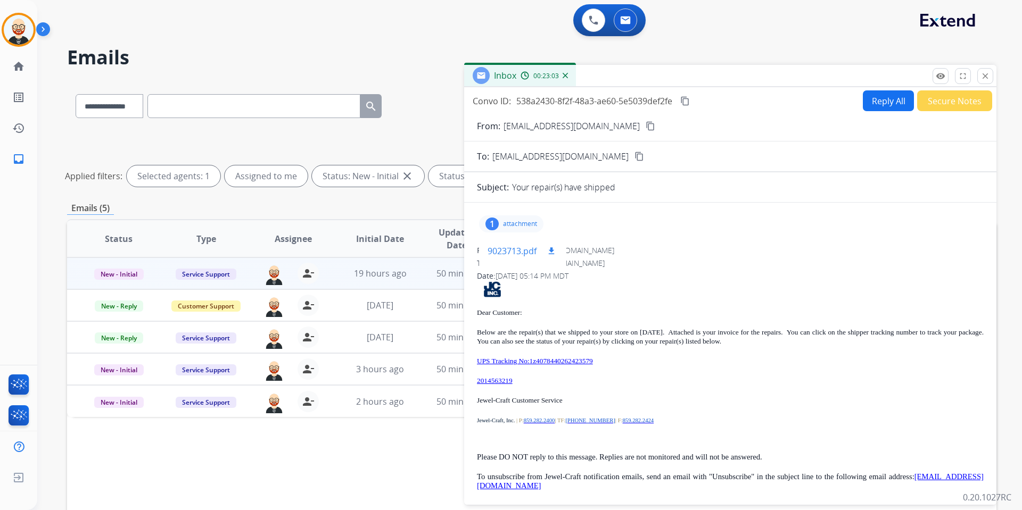
click at [556, 253] on mat-icon "download" at bounding box center [552, 251] width 10 height 10
click at [527, 226] on p "attachment" at bounding box center [520, 224] width 34 height 9
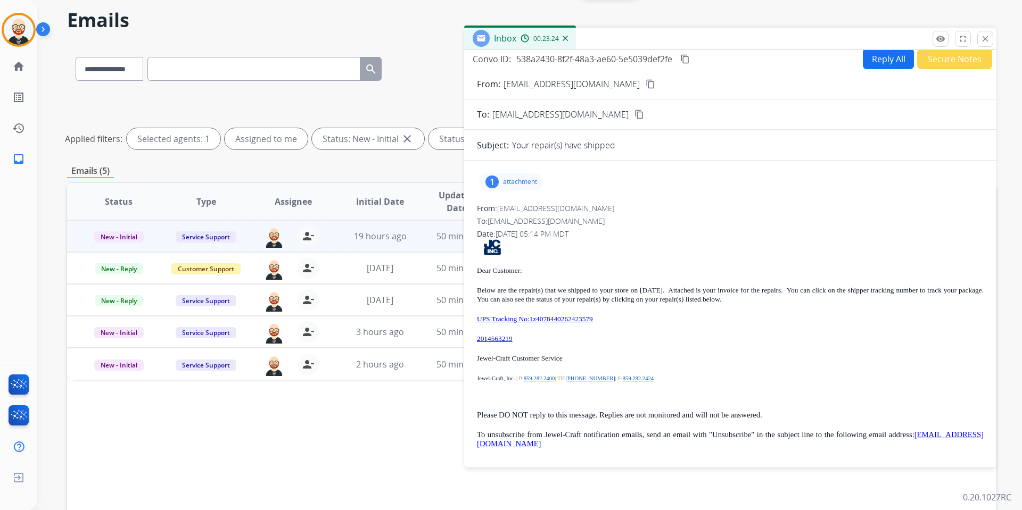
scroll to position [44, 0]
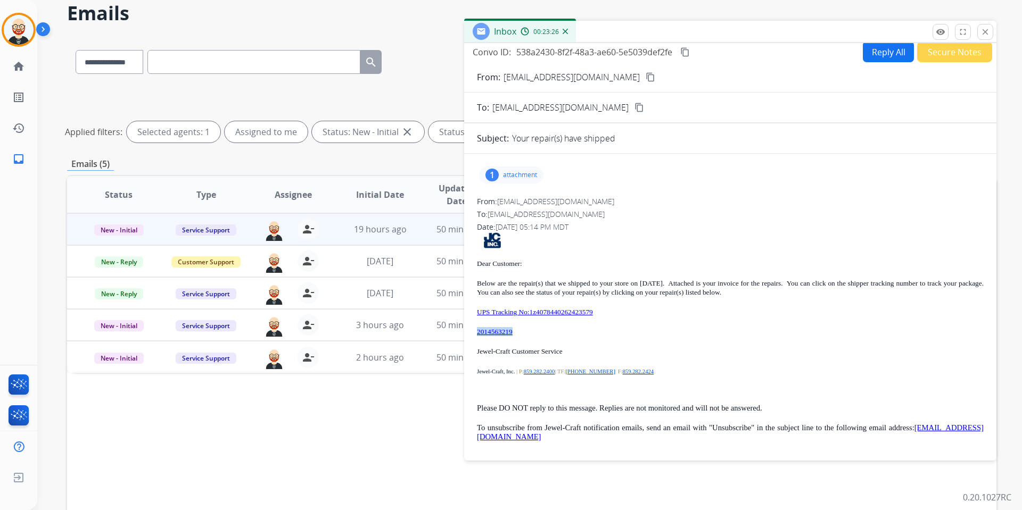
drag, startPoint x: 540, startPoint y: 335, endPoint x: 469, endPoint y: 336, distance: 70.8
click at [469, 336] on div "1 attachment From: donotreply@jewel-craft.com To: servicesupport@extend.com Dat…" at bounding box center [730, 307] width 532 height 290
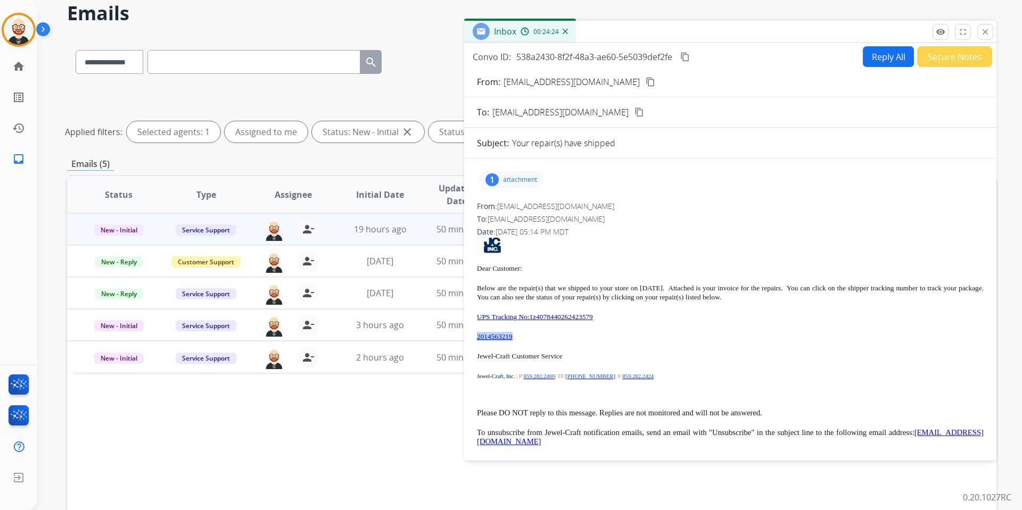
click at [684, 56] on mat-icon "content_copy" at bounding box center [685, 57] width 10 height 10
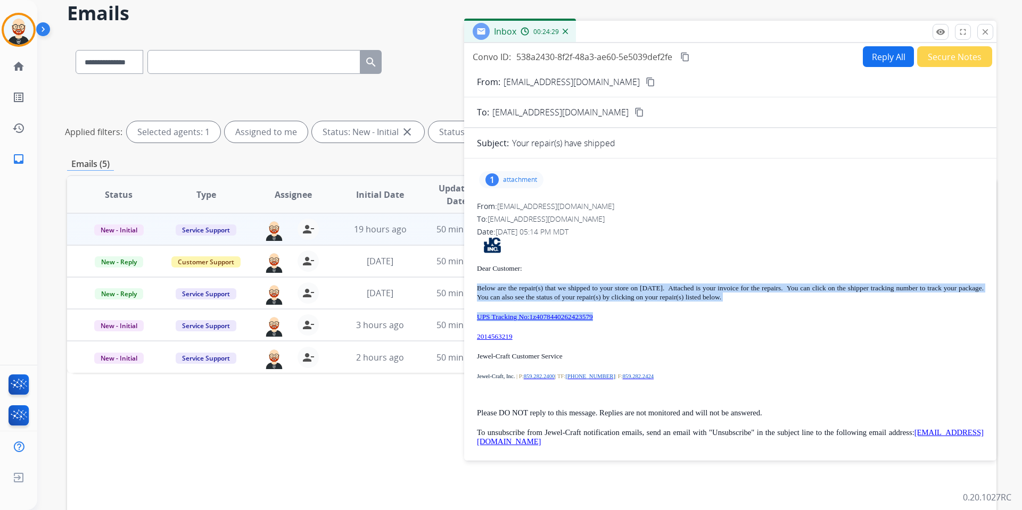
drag, startPoint x: 628, startPoint y: 315, endPoint x: 471, endPoint y: 289, distance: 158.6
click at [471, 289] on div "1 attachment From: donotreply@jewel-craft.com To: servicesupport@extend.com Dat…" at bounding box center [730, 312] width 532 height 290
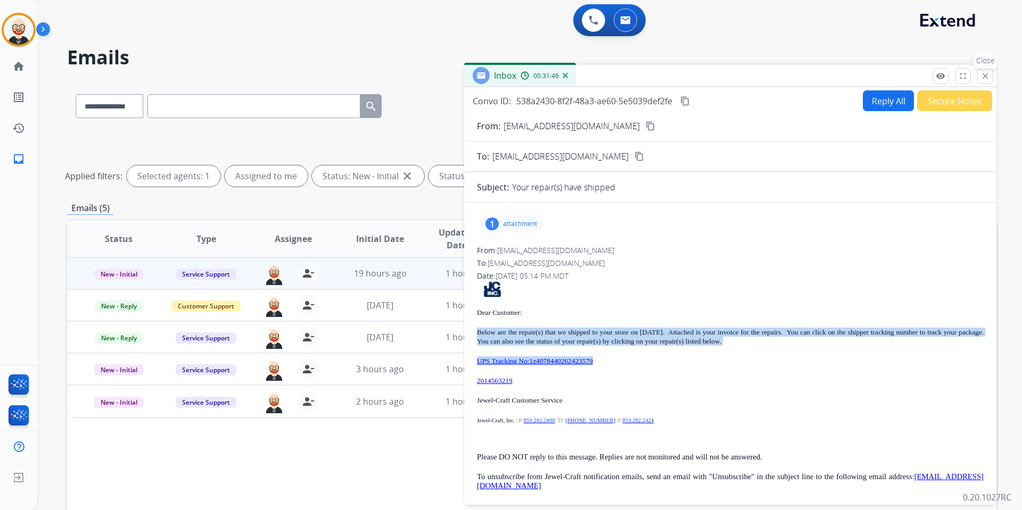
click at [782, 75] on mat-icon "close" at bounding box center [985, 76] width 10 height 10
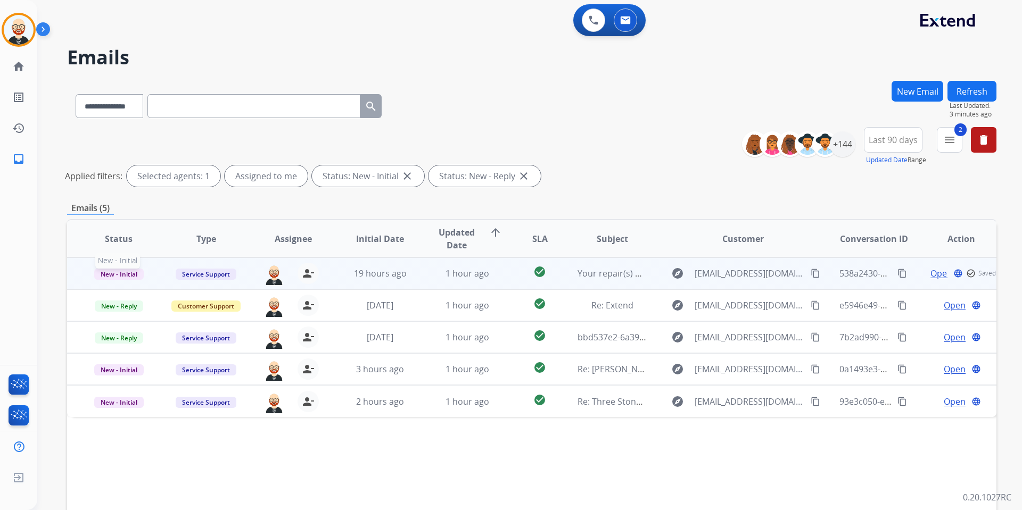
click at [118, 272] on span "New - Initial" at bounding box center [118, 274] width 49 height 11
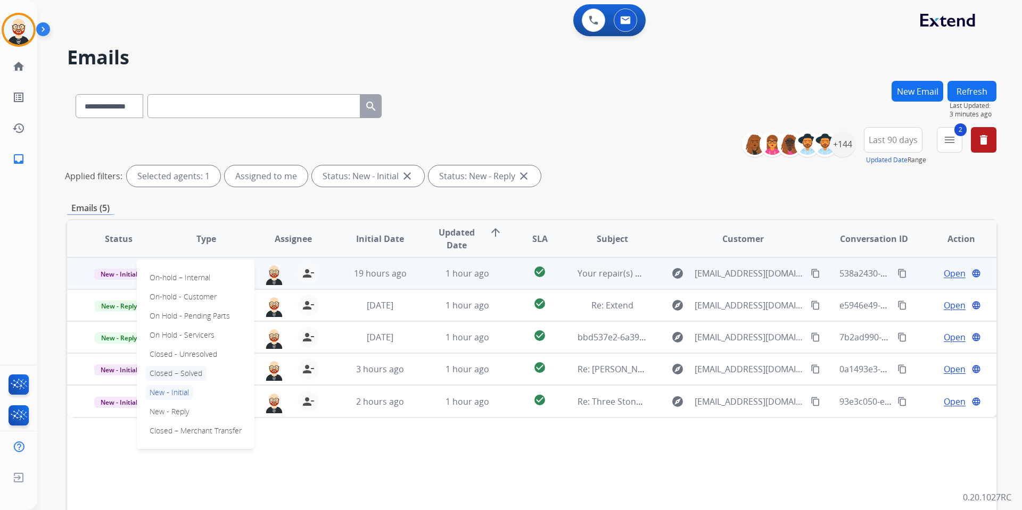
click at [167, 374] on p "Closed – Solved" at bounding box center [175, 373] width 61 height 15
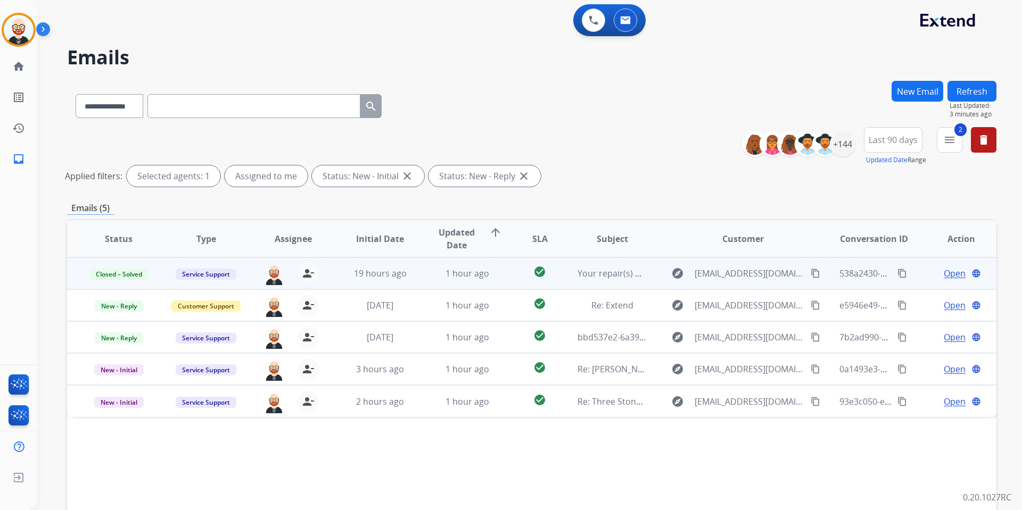
click at [782, 91] on button "Refresh" at bounding box center [971, 91] width 49 height 21
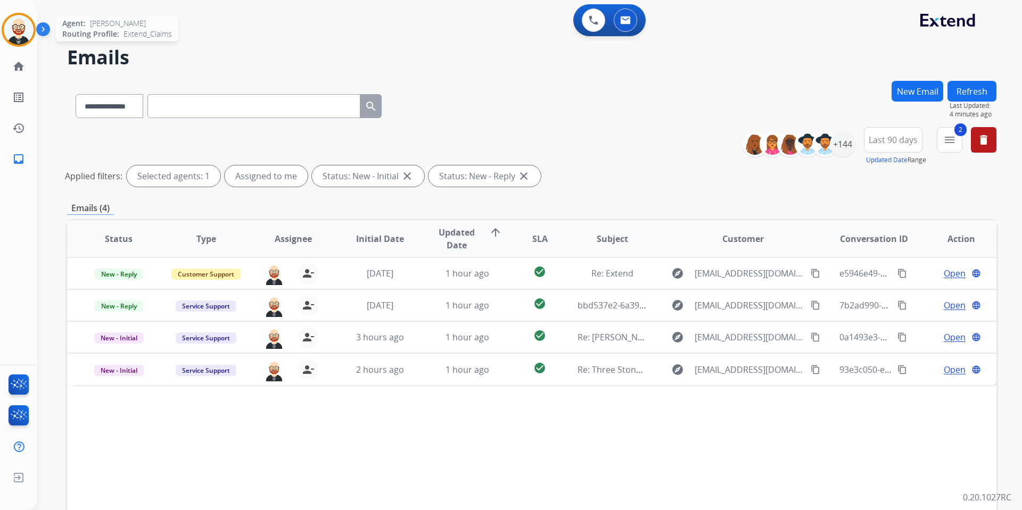
click at [26, 30] on img at bounding box center [19, 30] width 30 height 30
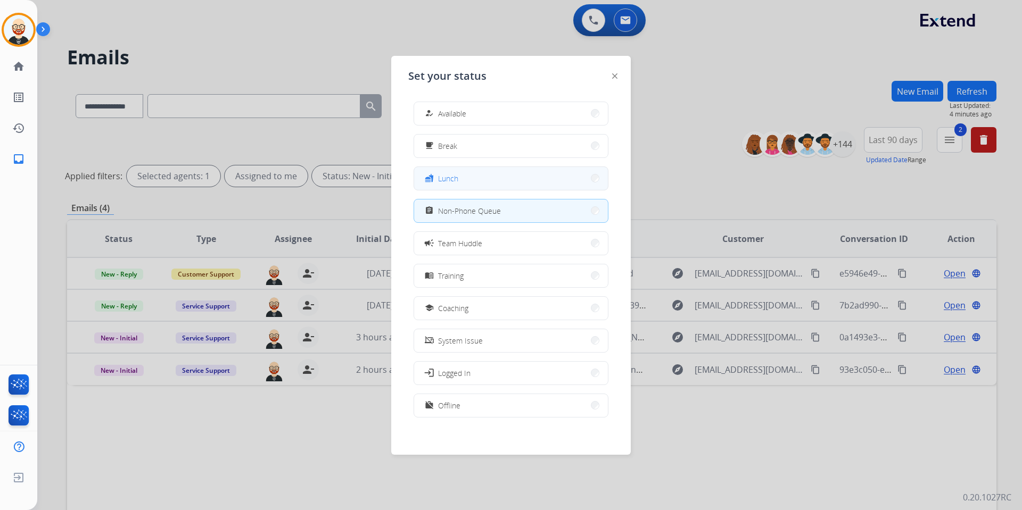
click at [463, 186] on button "fastfood Lunch" at bounding box center [511, 178] width 194 height 23
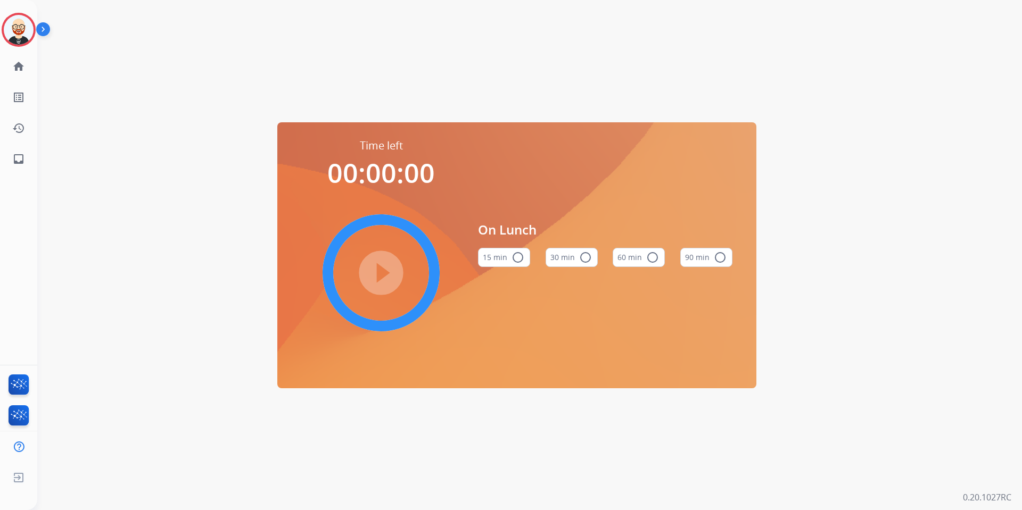
click at [648, 258] on mat-icon "radio_button_unchecked" at bounding box center [652, 257] width 13 height 13
click at [384, 267] on mat-icon "play_circle_filled" at bounding box center [381, 273] width 13 height 13
